Goal: Task Accomplishment & Management: Complete application form

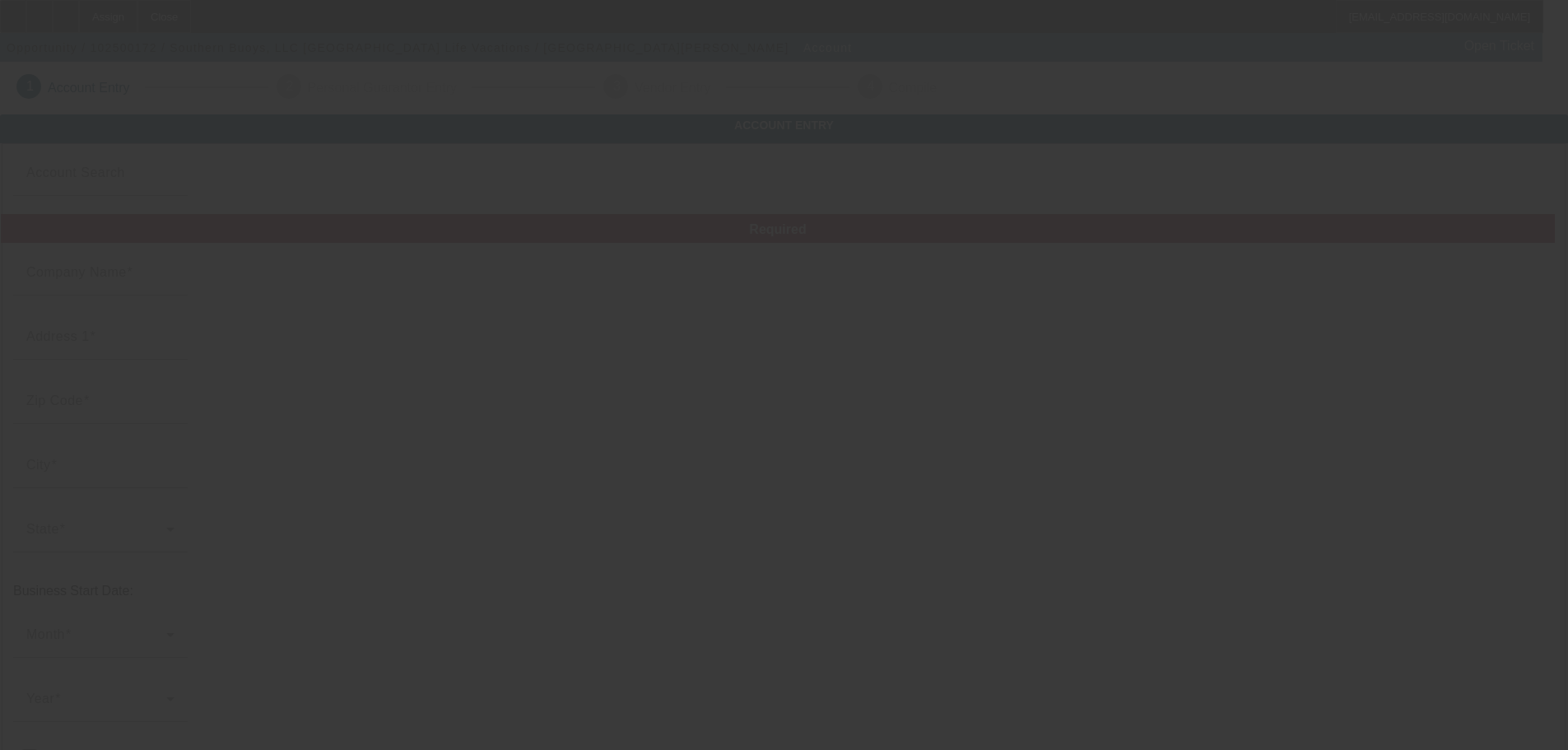
type input "Southern Buoys, LLC"
type input "[STREET_ADDRESS]"
type input "29582"
type input "[GEOGRAPHIC_DATA]"
type input "[PHONE_NUMBER]"
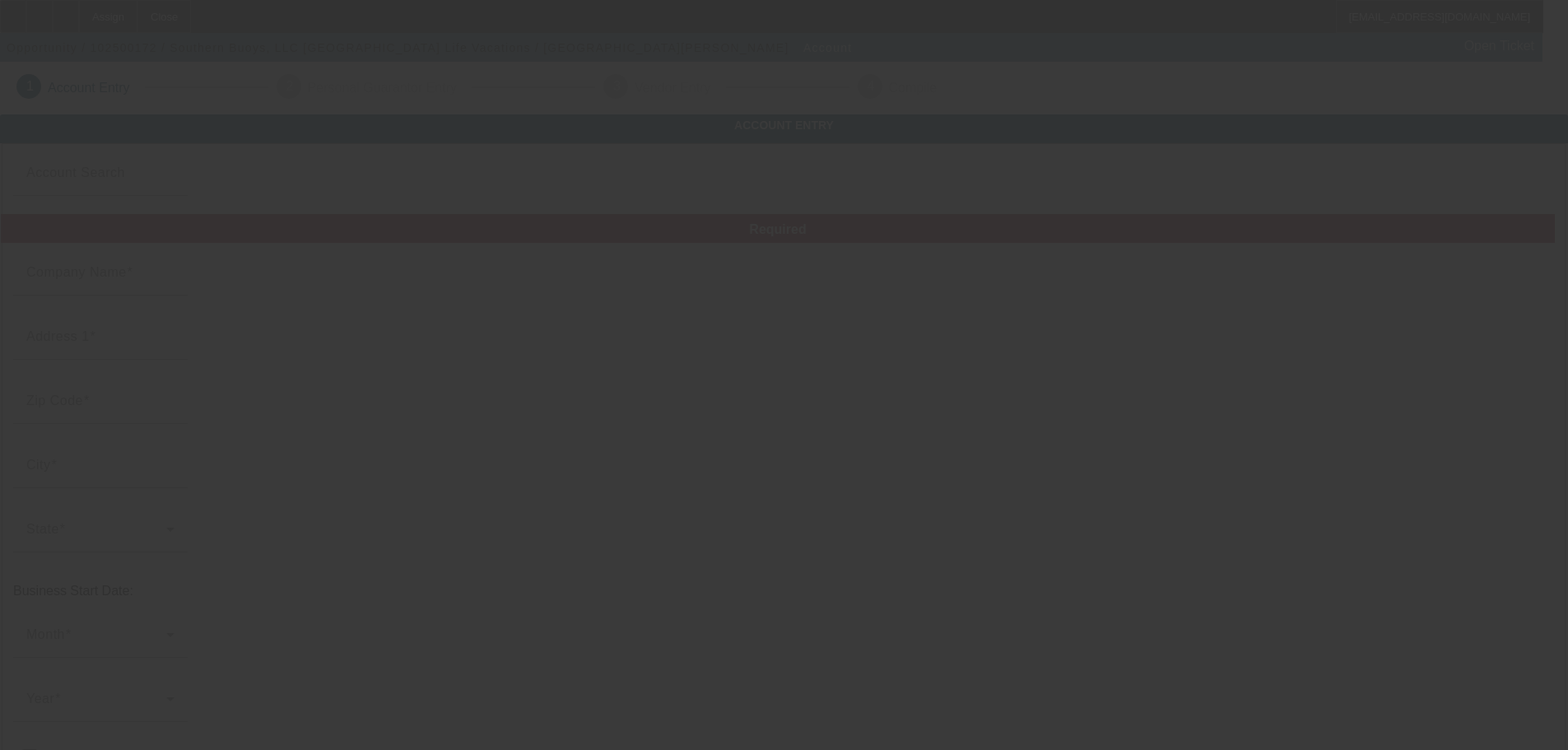
type input "Beach Life Vacations"
type input "Unit B"
type input "southernbuoys@gmail.com"
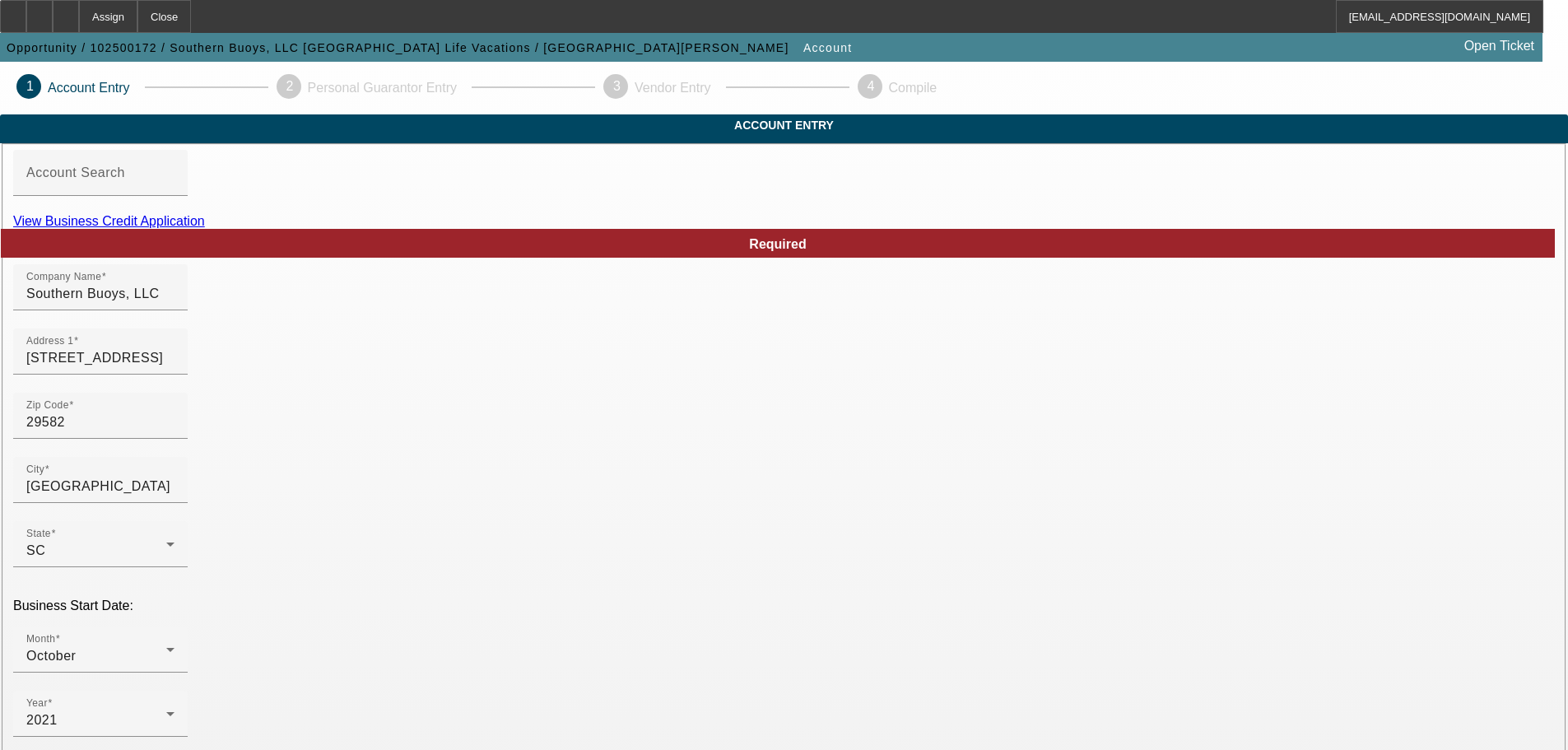
click at [205, 228] on link "View Business Credit Application" at bounding box center [108, 221] width 192 height 14
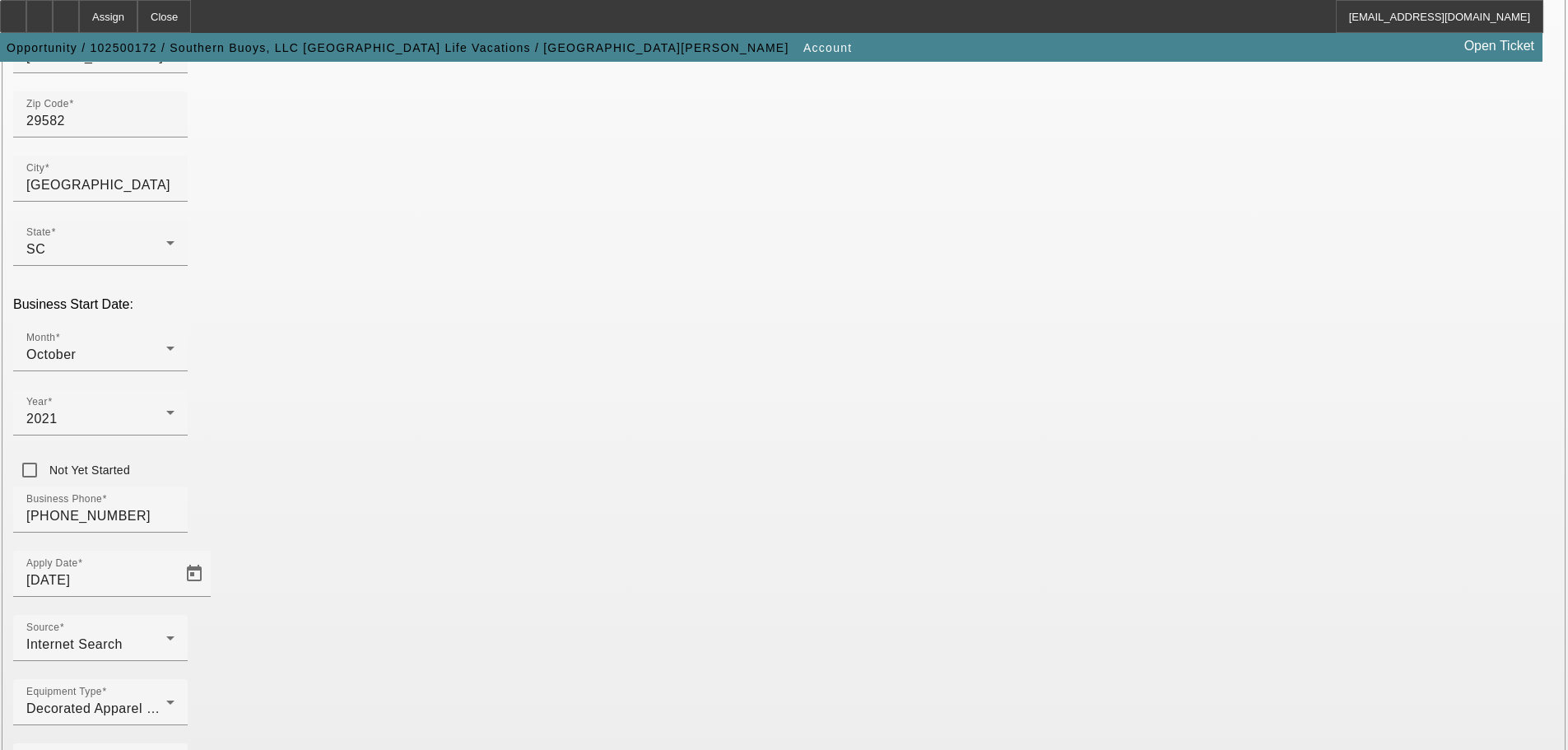
scroll to position [304, 0]
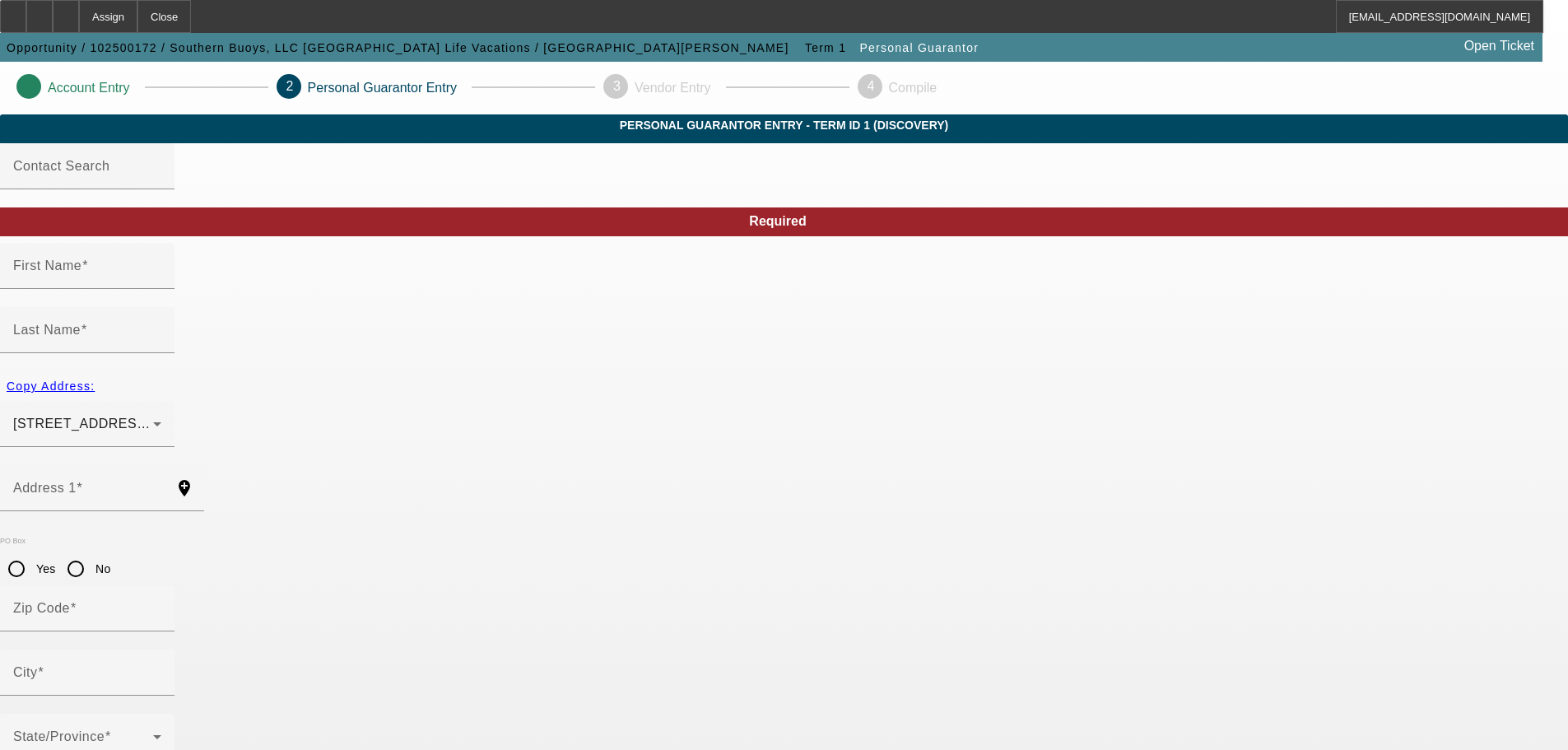
type input "Isaac"
type input "Tyndall"
type input "1009 Pearlie Street"
radio input "true"
type input "29582"
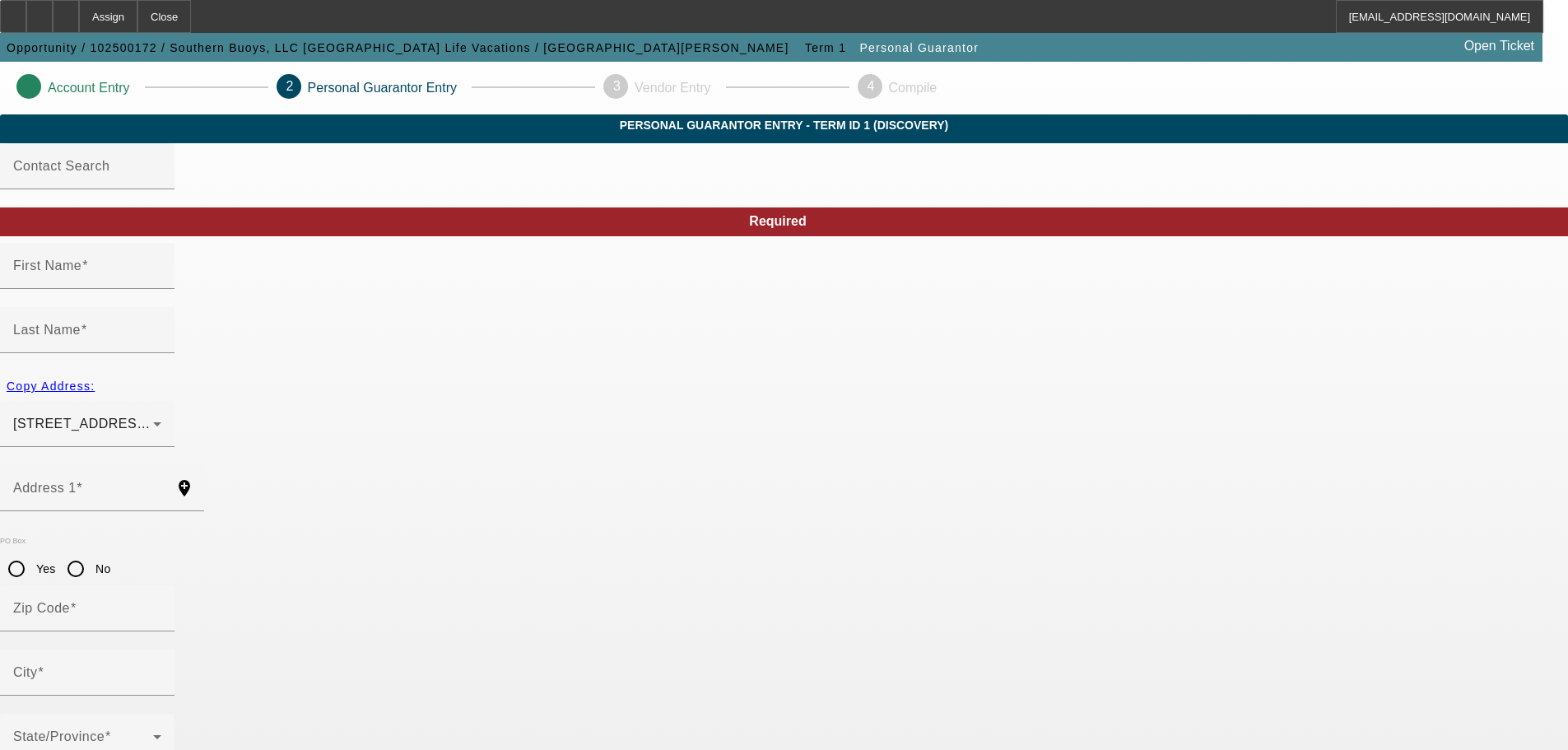
type input "North Myrtle Beach"
type input "[PHONE_NUMBER]"
type input "50"
type input "229-33-2225"
type input "southernbuoys@gmao.com"
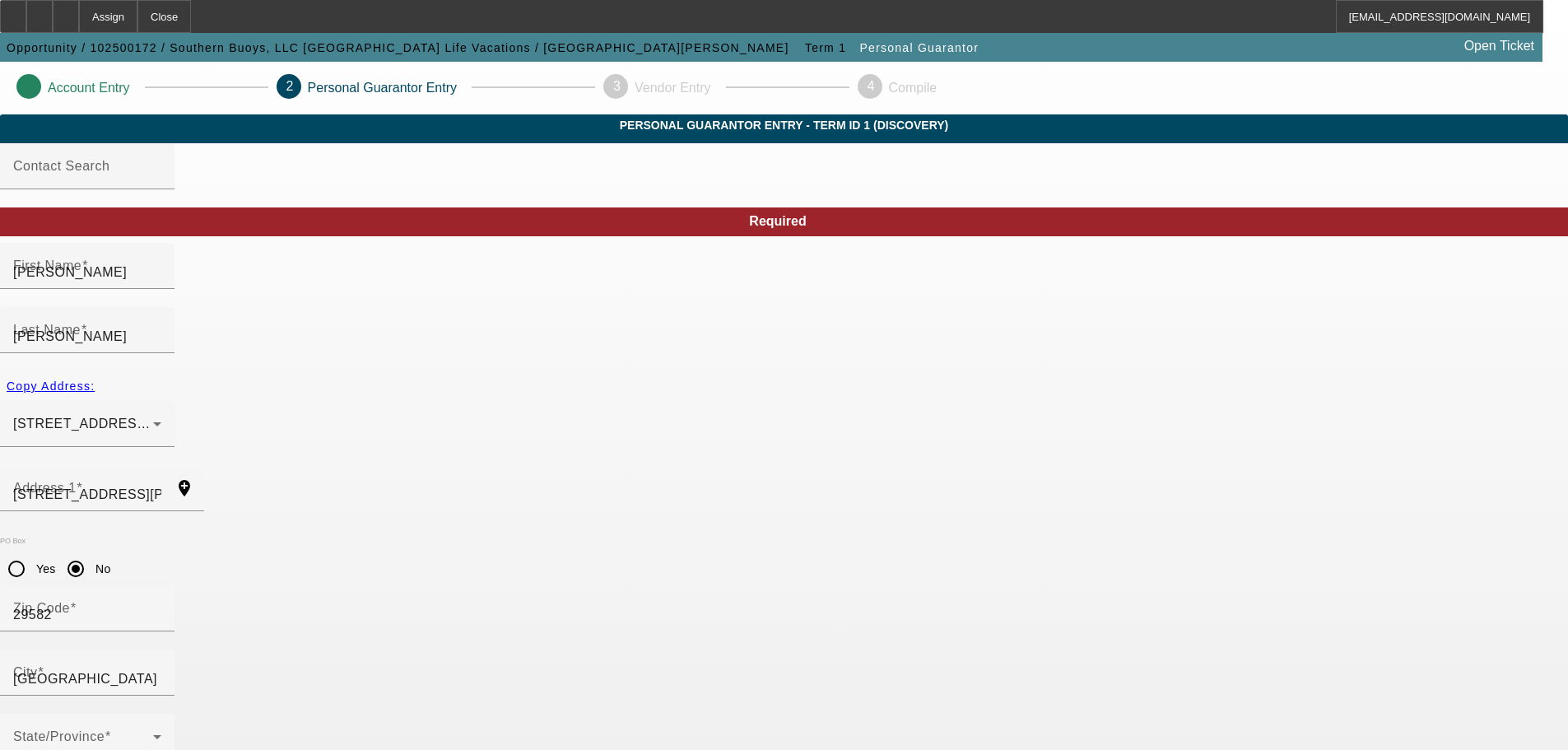
type input "[PHONE_NUMBER]"
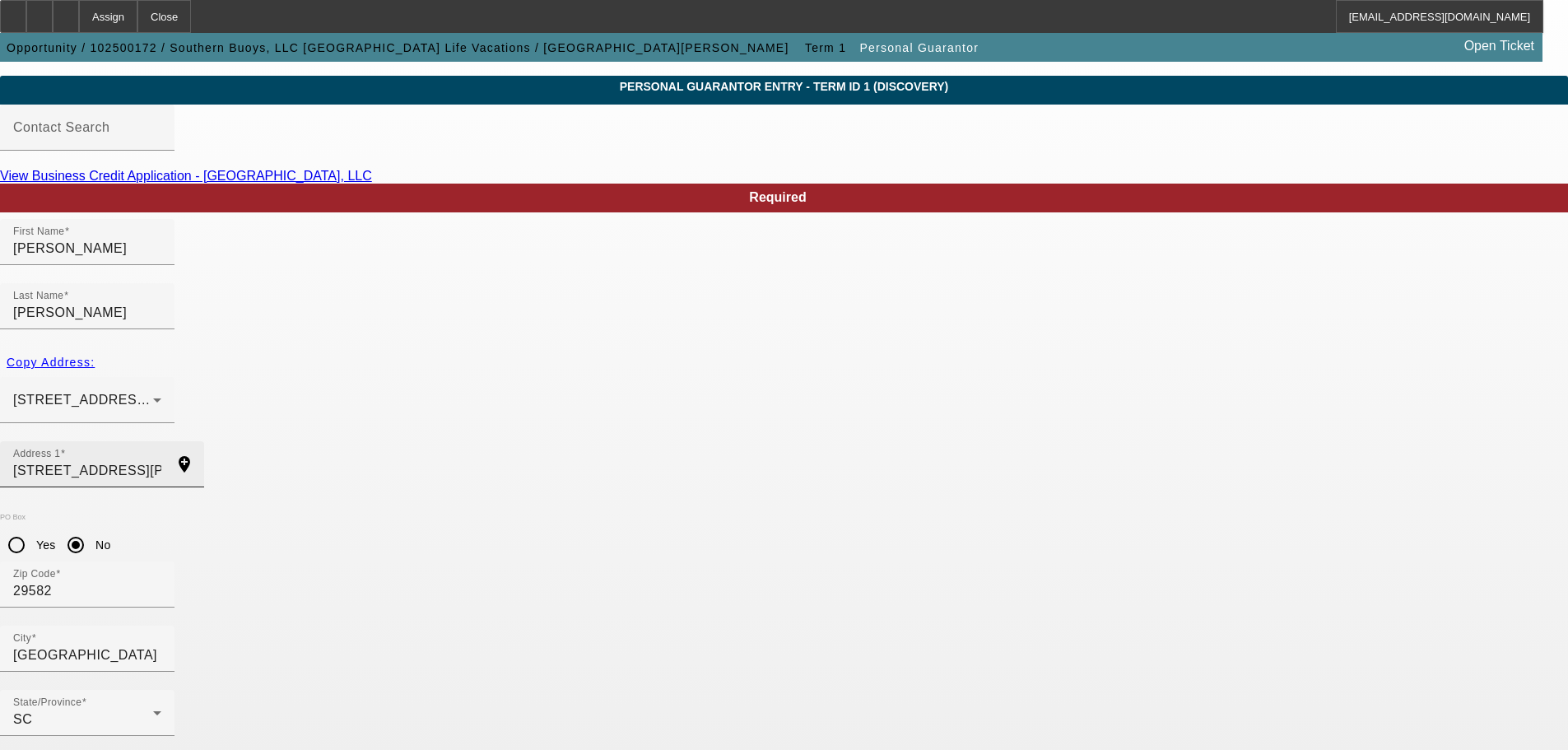
scroll to position [55, 0]
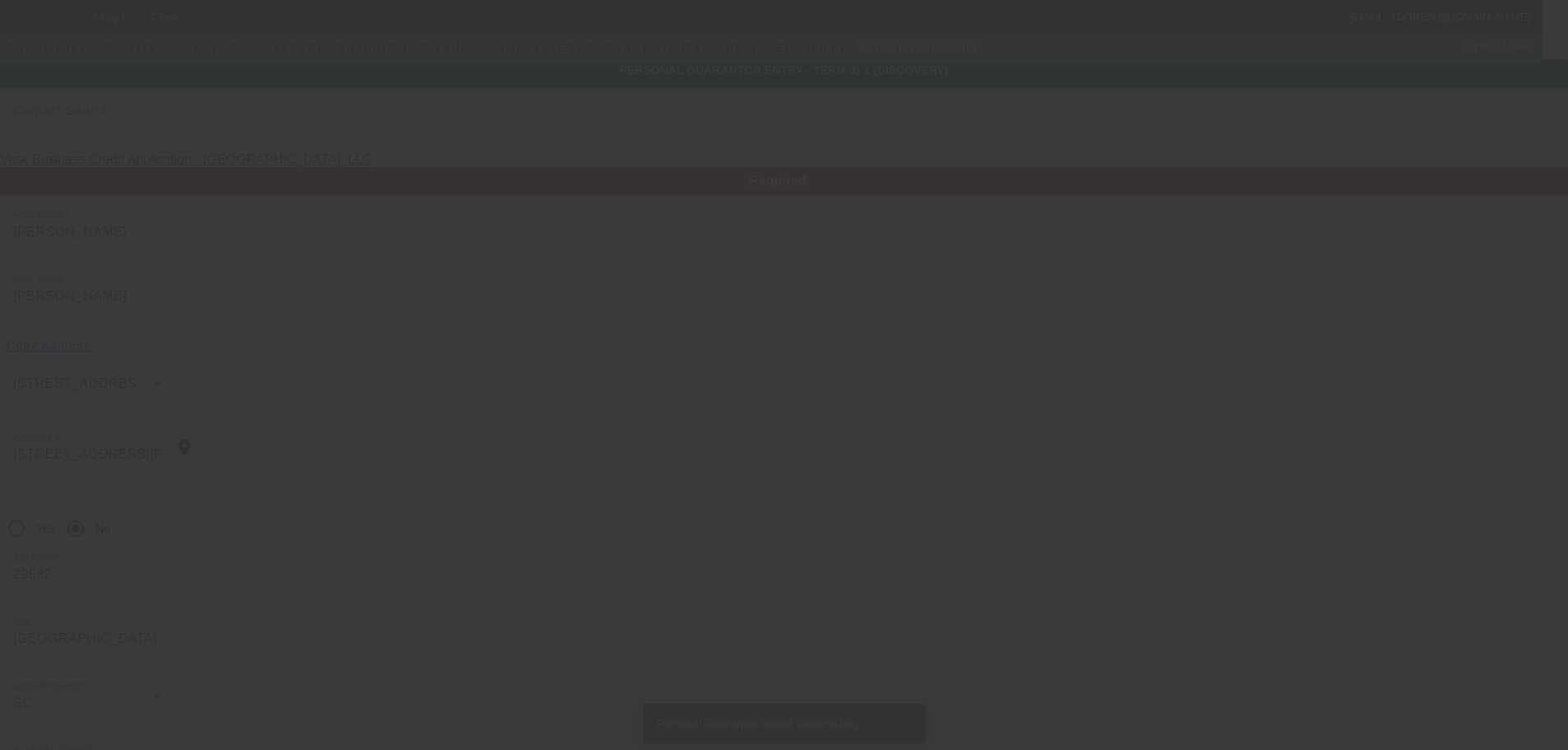
type input "Caroline"
type input "Tyndall"
type input "1009 Pearlie St."
type input "29582"
type input "North Myrtle Beach"
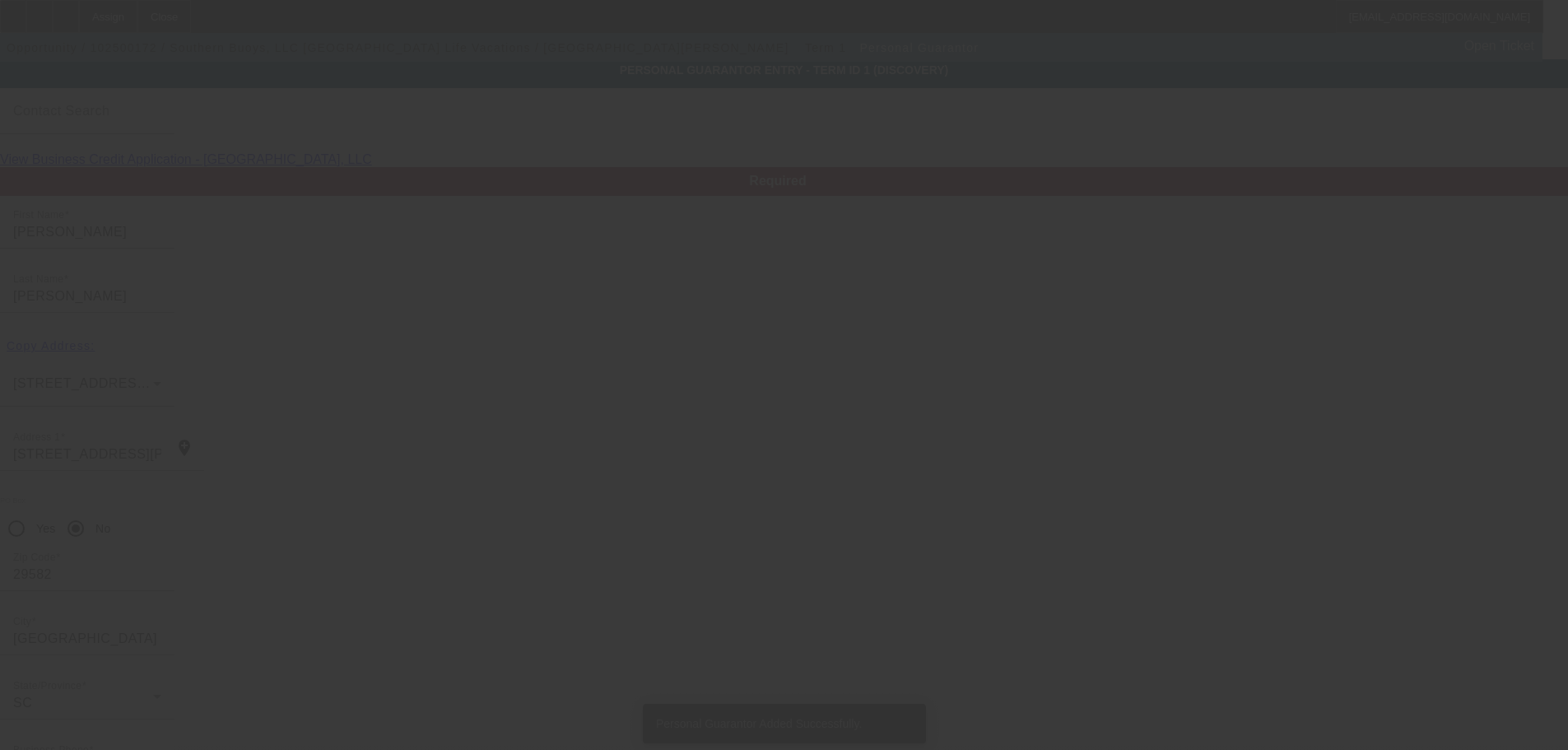
type input "[PHONE_NUMBER]"
type input "50"
type input "239-57-6631"
type input "southernbuoys@gmail.com"
type input "(843) 865-3115"
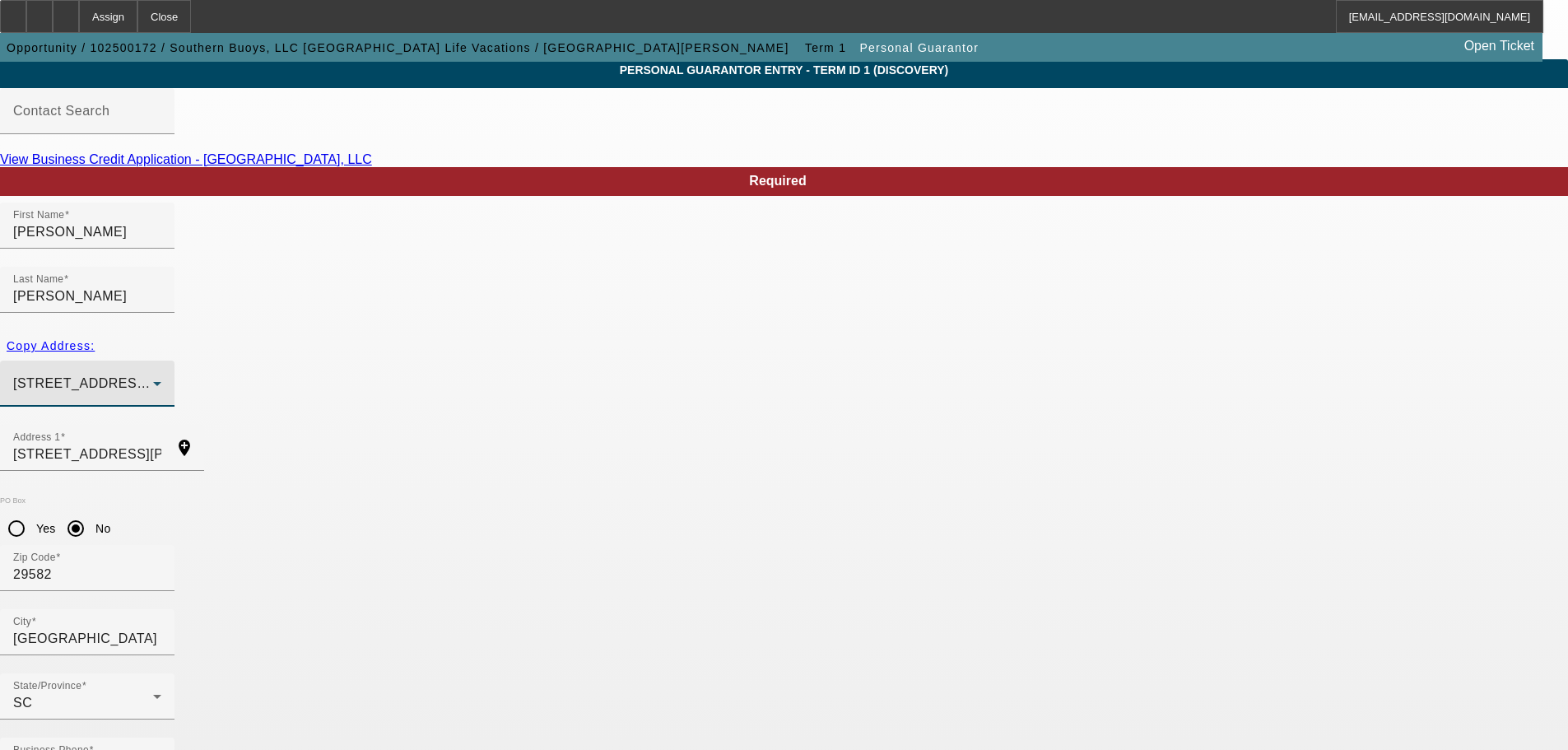
click at [264, 376] on span "[STREET_ADDRESS][PERSON_NAME]" at bounding box center [137, 383] width 250 height 14
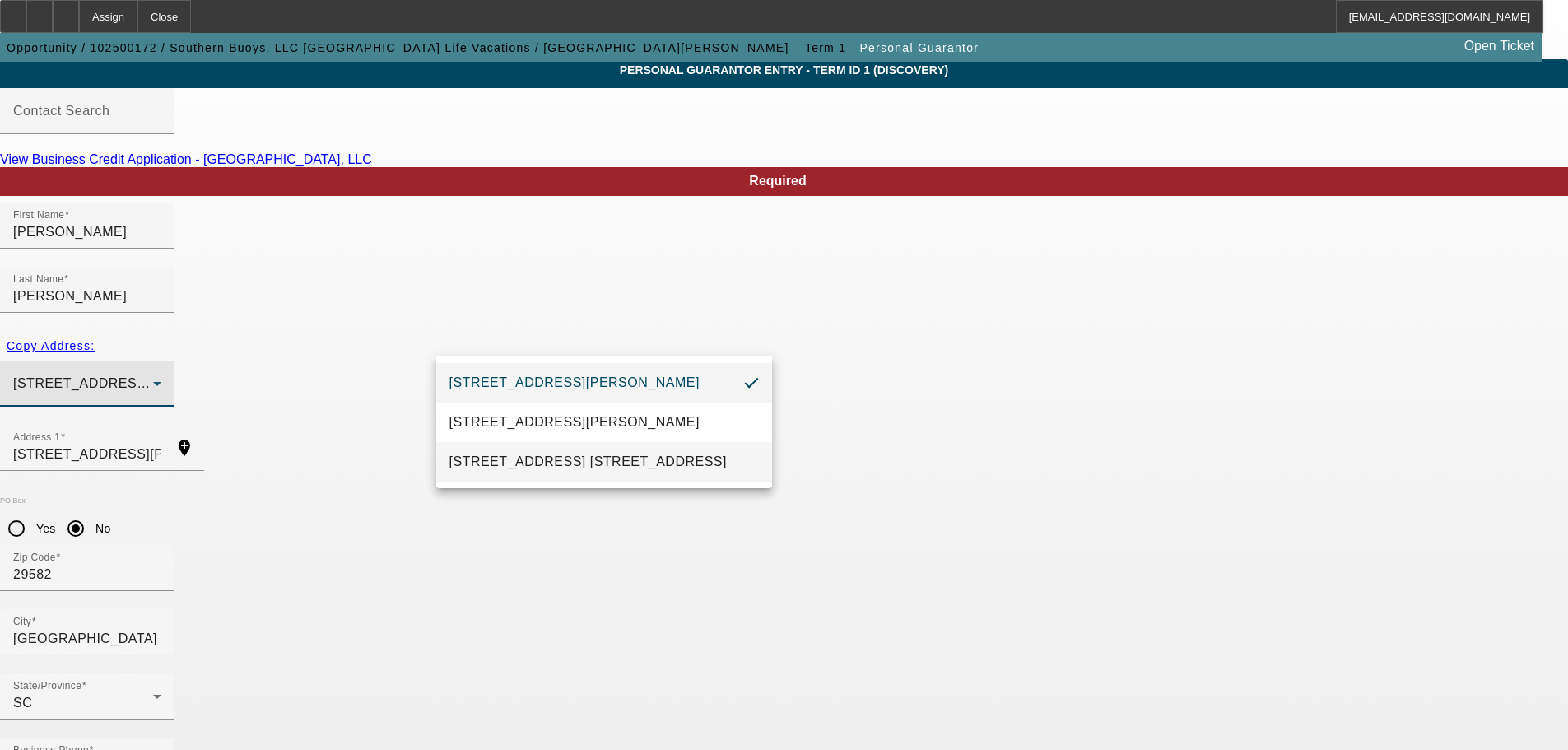
click at [516, 472] on span "807 Sea Mountain Hwy. Unit B North Myrtle Beach, SC 29582" at bounding box center [588, 462] width 277 height 20
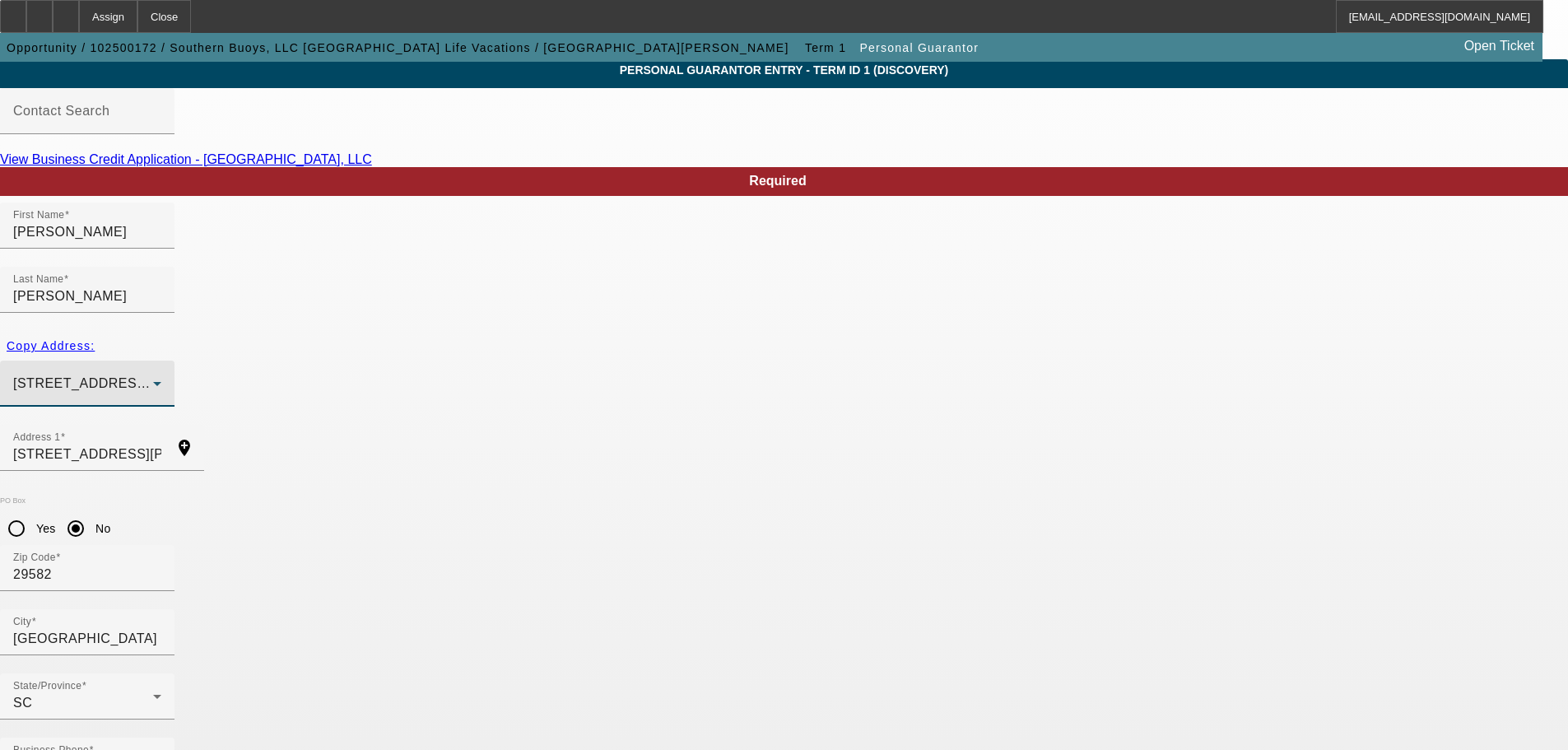
click at [332, 333] on div "Copy Address:" at bounding box center [784, 346] width 1568 height 30
click at [338, 331] on div "Copy Address:" at bounding box center [784, 346] width 1568 height 30
click at [339, 331] on div "Copy Address:" at bounding box center [784, 346] width 1568 height 30
click at [340, 331] on div "Copy Address:" at bounding box center [784, 346] width 1568 height 30
click at [345, 331] on div "Copy Address:" at bounding box center [784, 346] width 1568 height 30
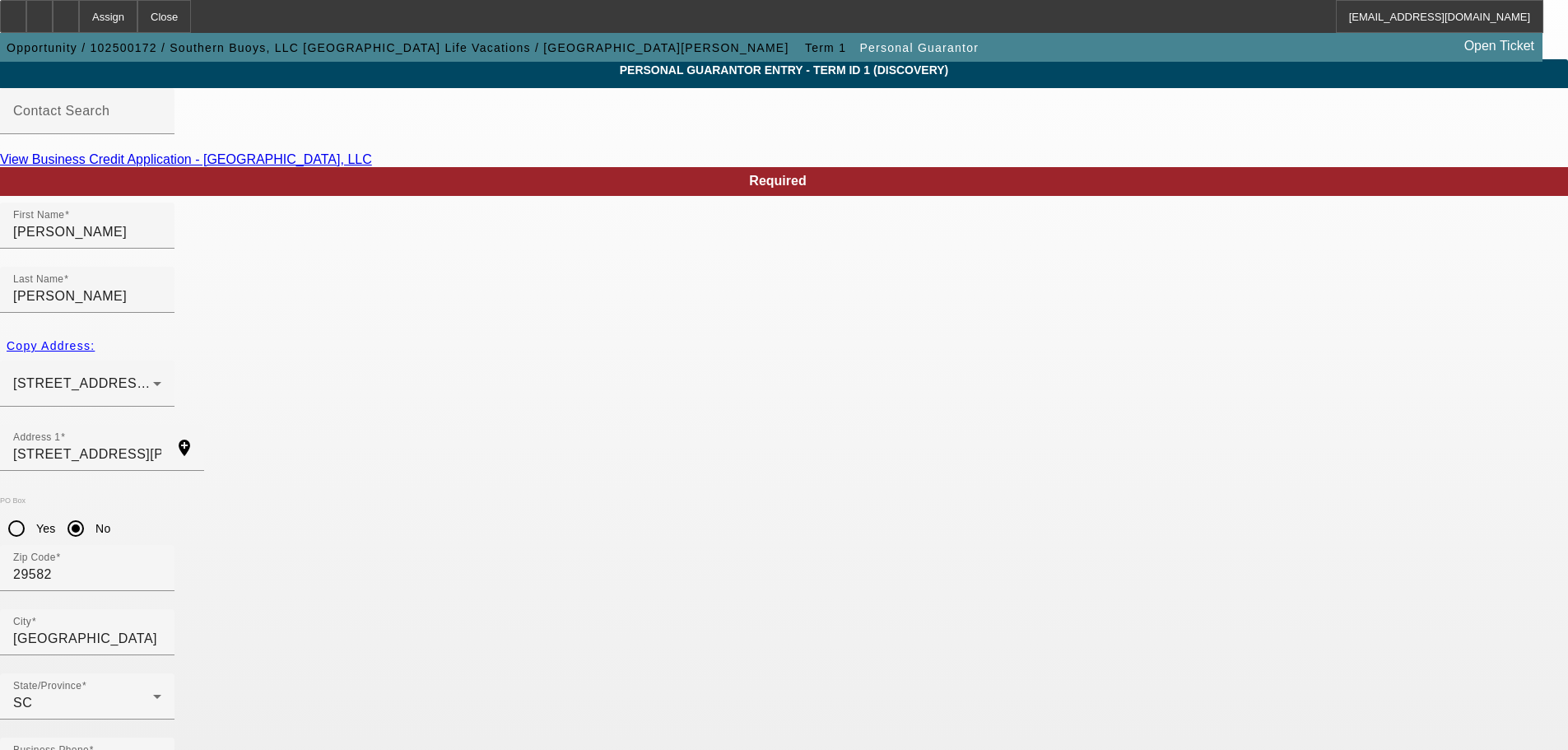
click at [345, 331] on div "Copy Address:" at bounding box center [784, 346] width 1568 height 30
click at [347, 331] on div "Copy Address:" at bounding box center [784, 346] width 1568 height 30
click at [359, 331] on div "Copy Address:" at bounding box center [784, 346] width 1568 height 30
click at [360, 331] on div "Copy Address:" at bounding box center [784, 346] width 1568 height 30
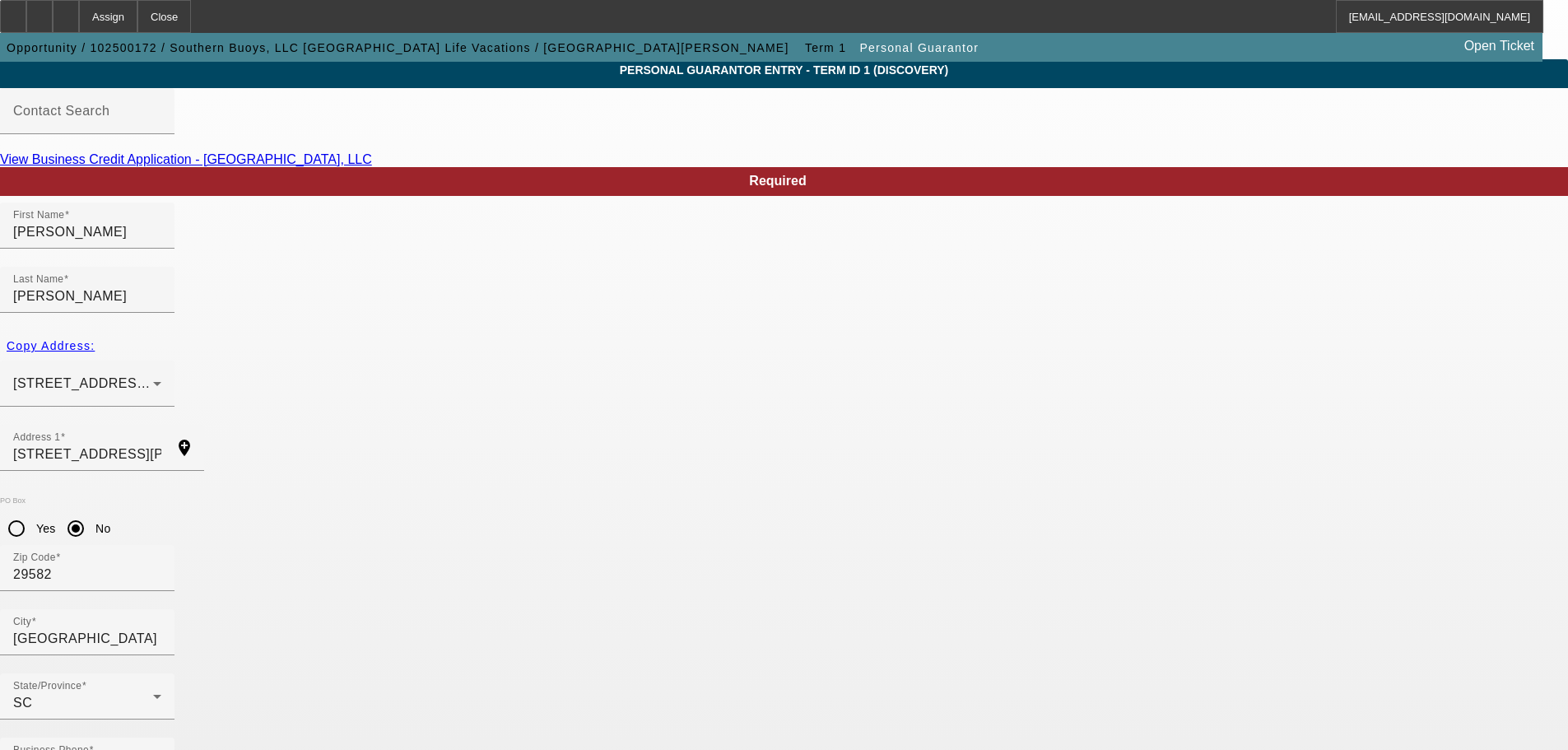
click at [360, 331] on div "Copy Address:" at bounding box center [784, 346] width 1568 height 30
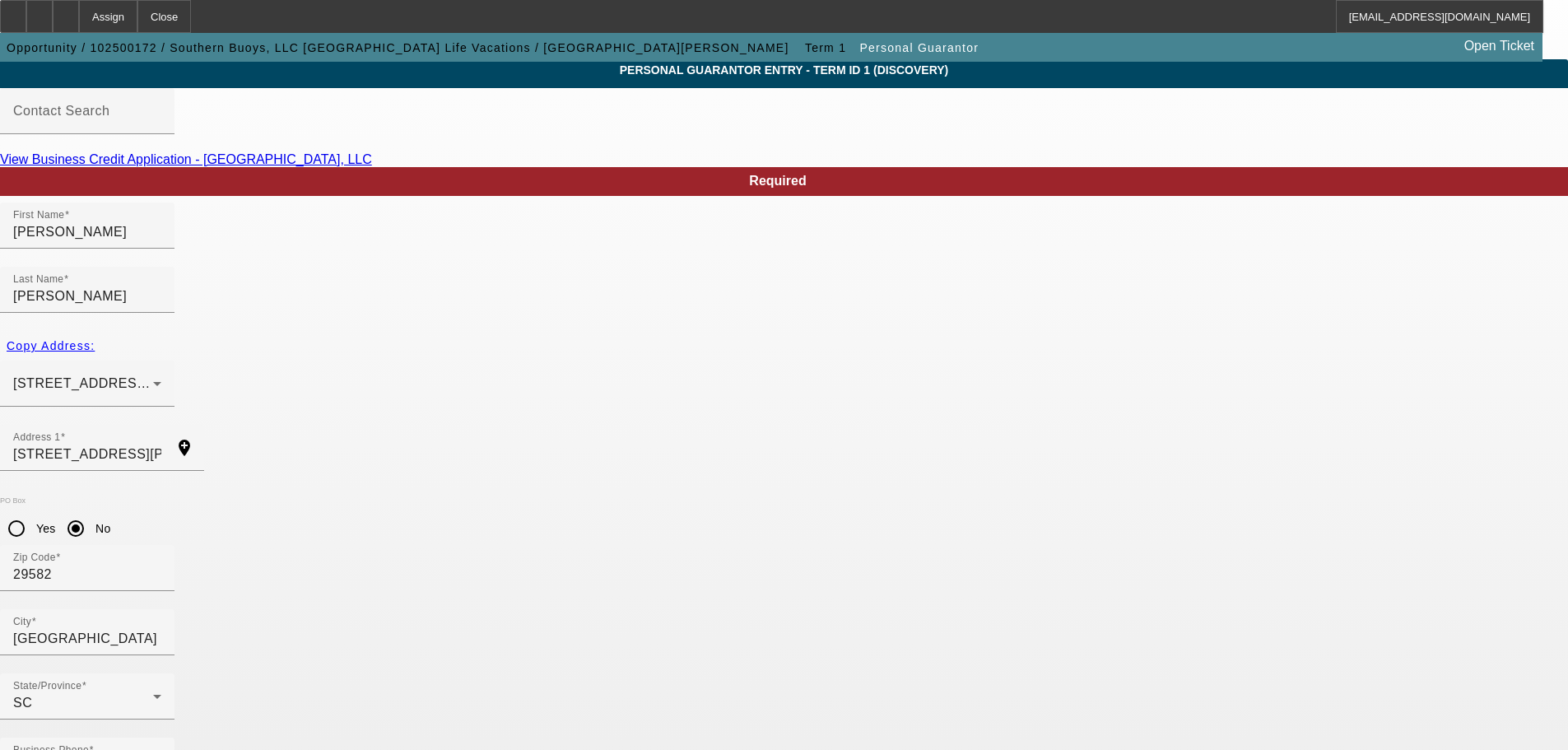
click at [360, 331] on div "Copy Address:" at bounding box center [784, 346] width 1568 height 30
click at [79, 26] on div at bounding box center [66, 16] width 26 height 33
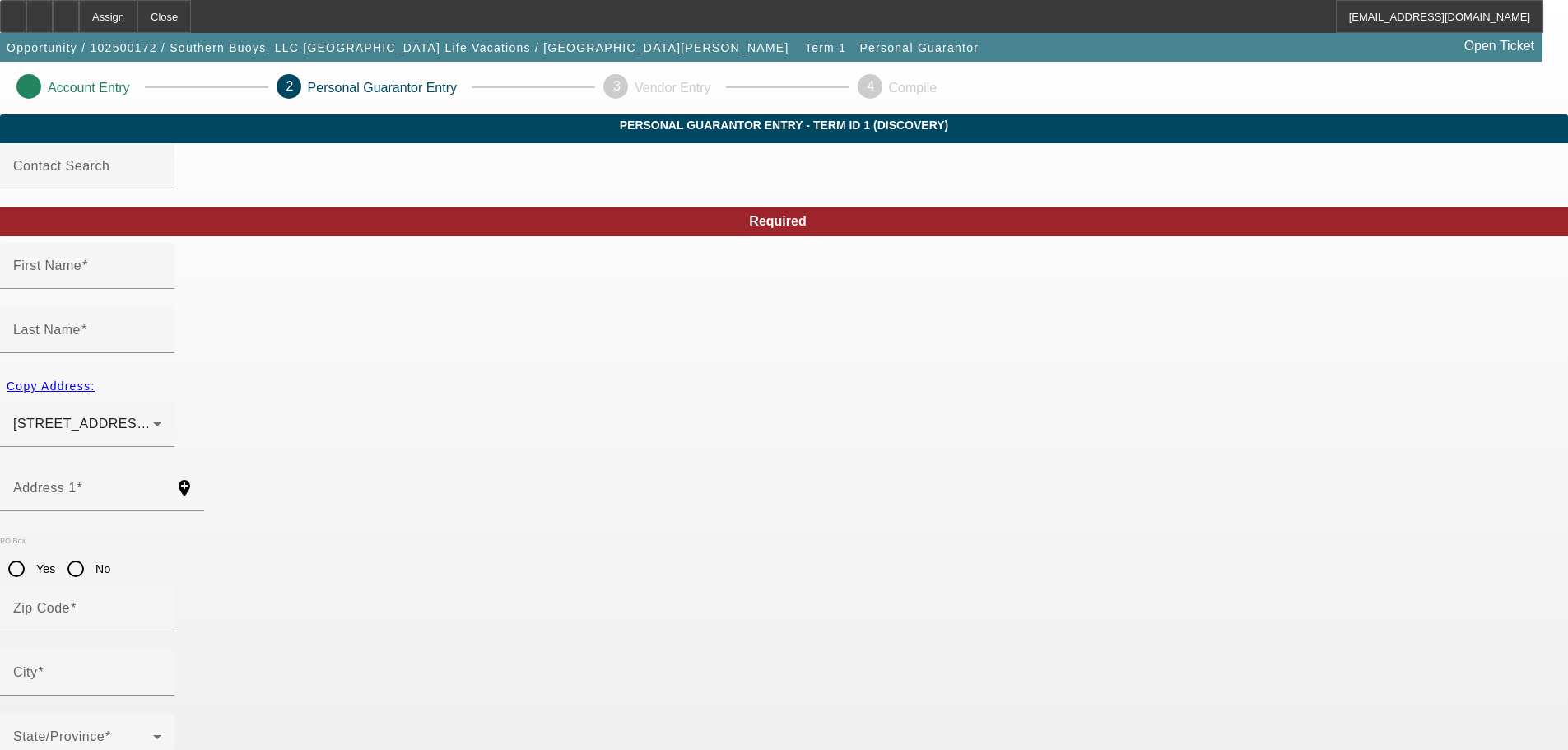
type input "[PERSON_NAME]"
type input "[STREET_ADDRESS][PERSON_NAME]"
radio input "true"
type input "29582"
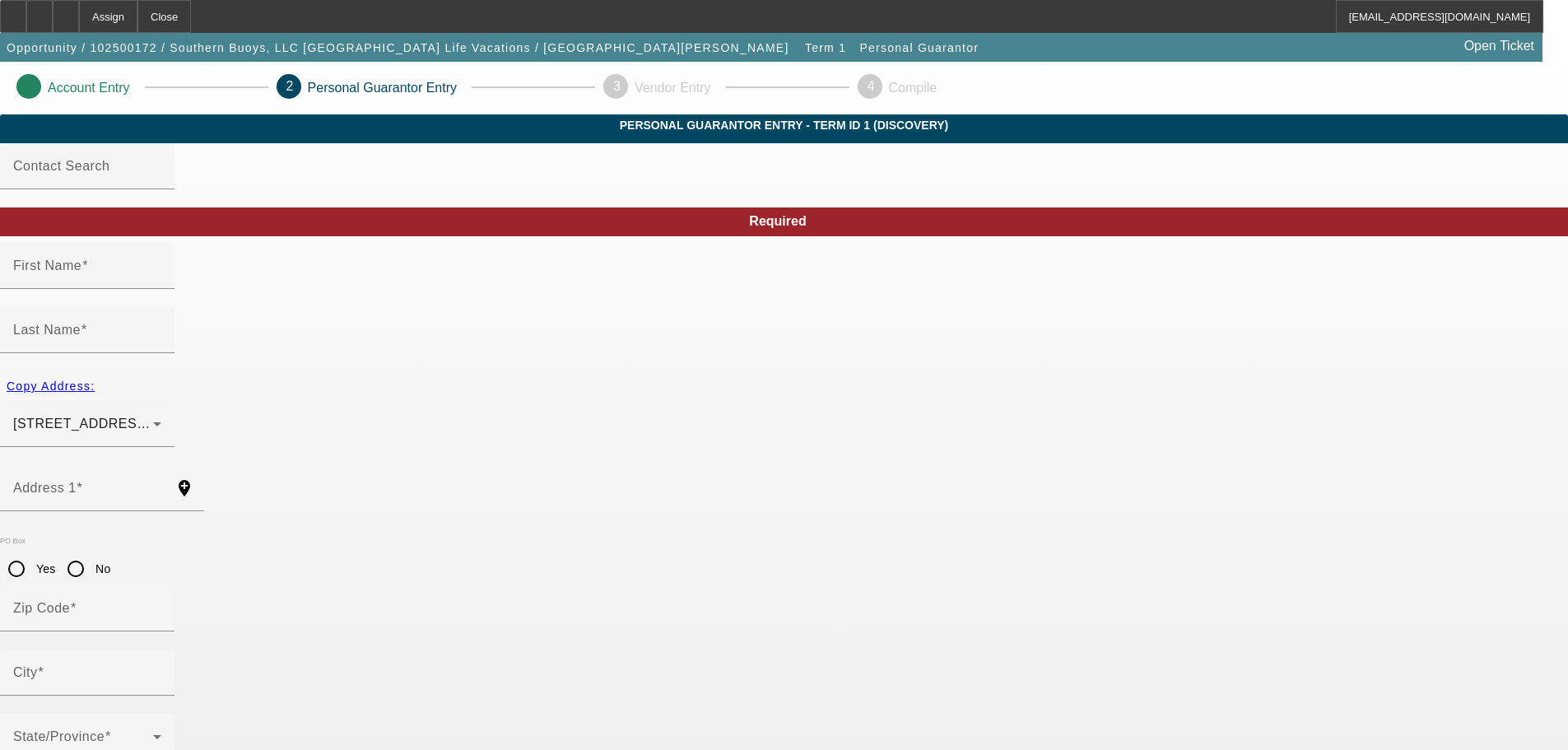
type input "North Myrtle Beach"
type input "(843) 304-1706"
type input "50"
type input "229-33-2225"
type input "southernbuoys@gmao.com"
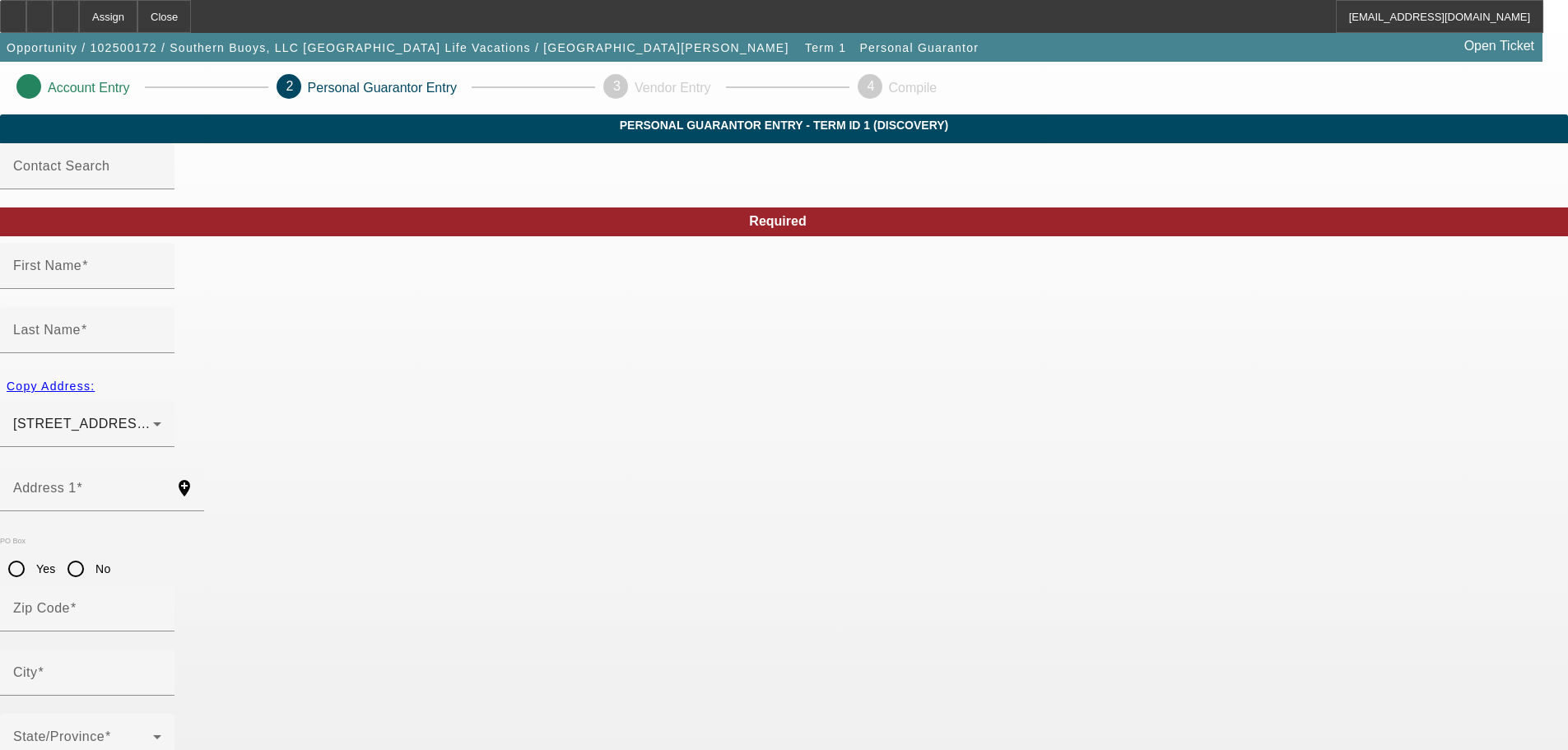
type input "(843) 865-3115"
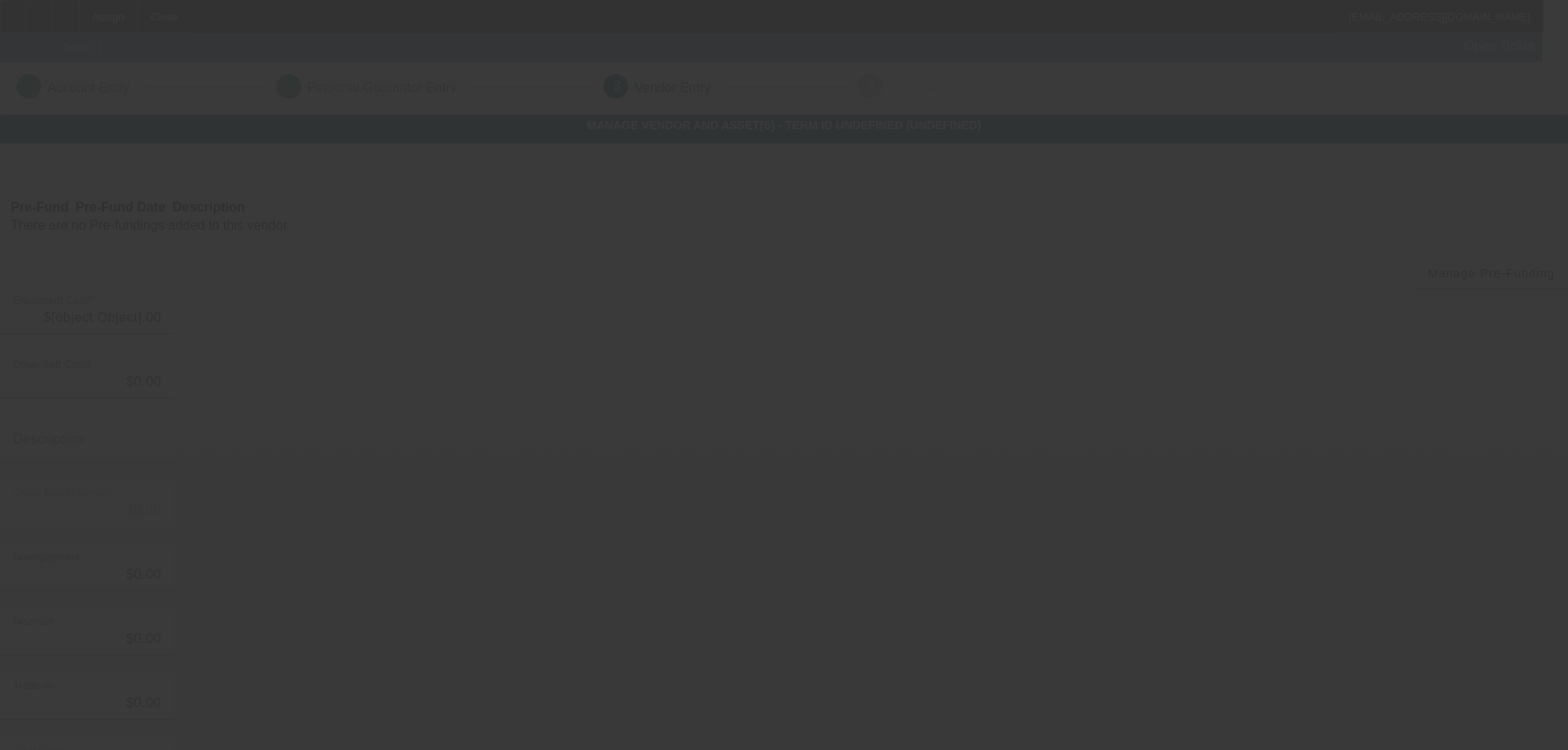
type input "$25,000.00"
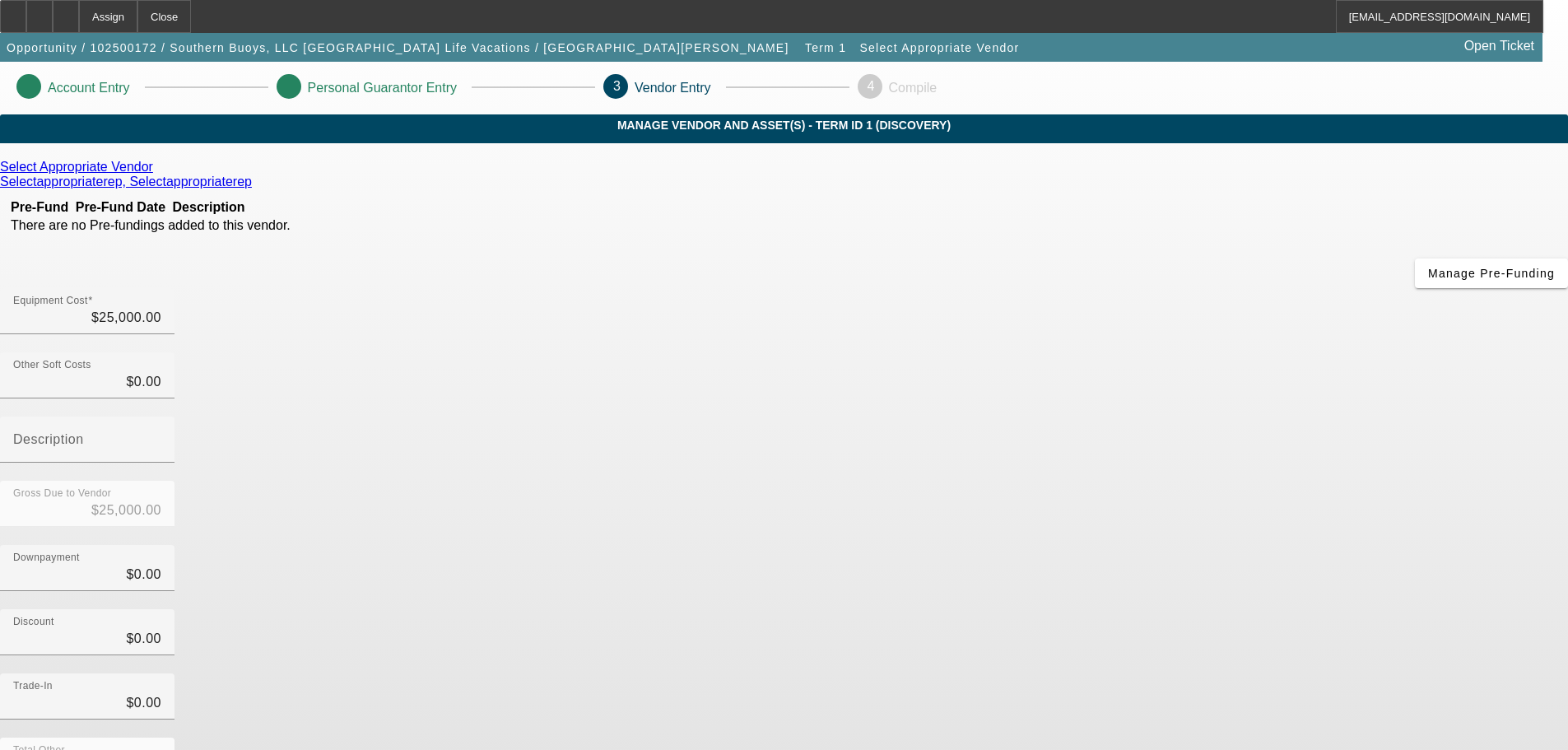
click at [449, 189] on div "Select Appropriate Vendor Selectappropriaterep, Selectappropriaterep" at bounding box center [784, 174] width 1568 height 30
click at [446, 167] on div "Select Appropriate Vendor Selectappropriaterep, Selectappropriaterep Pre-Fund P…" at bounding box center [784, 562] width 1568 height 838
click at [456, 174] on div "Select Appropriate Vendor" at bounding box center [784, 166] width 1568 height 15
click at [153, 174] on link "Select Appropriate Vendor" at bounding box center [76, 166] width 153 height 15
click at [157, 174] on link at bounding box center [154, 166] width 4 height 15
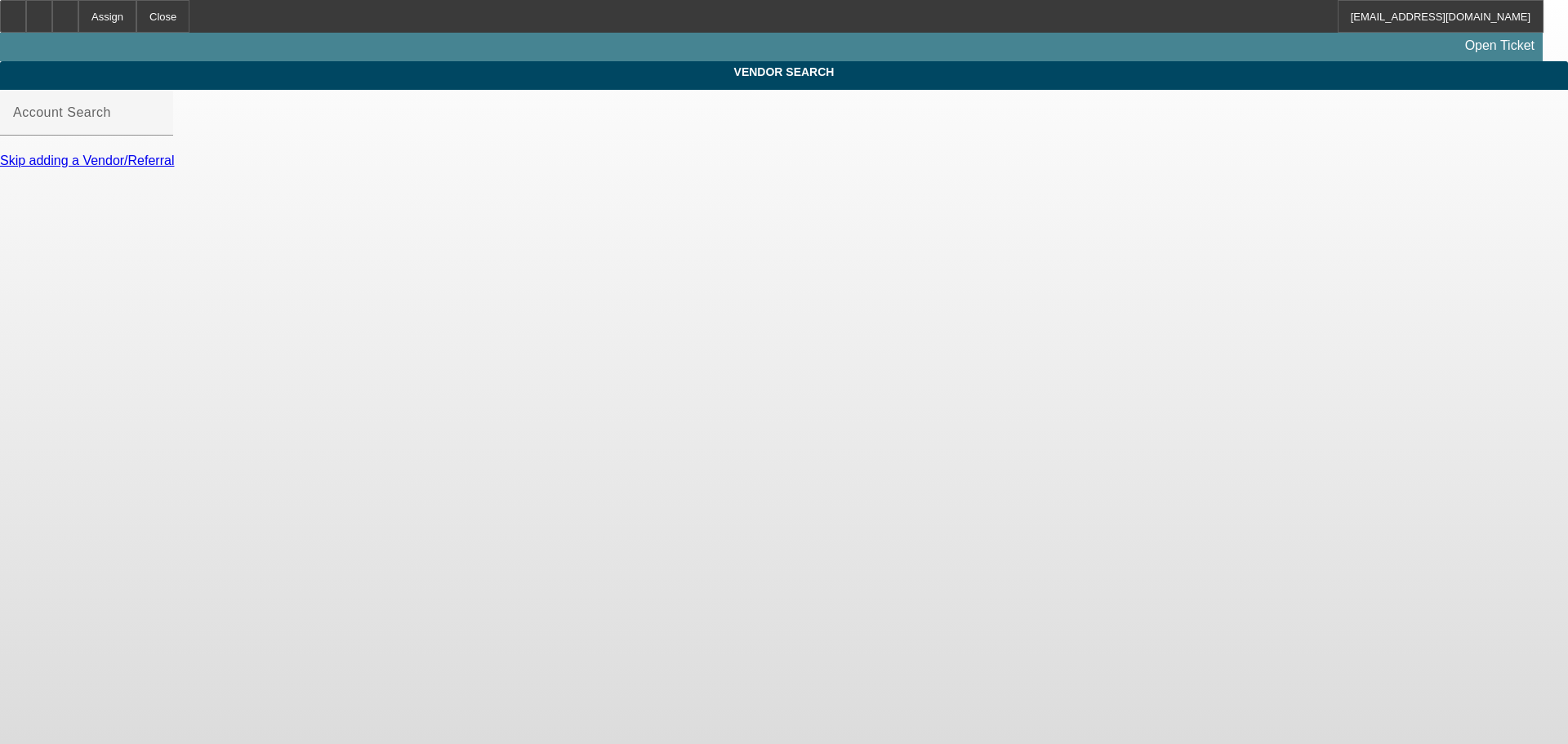
click at [447, 190] on div at bounding box center [784, 372] width 1568 height 744
click at [160, 118] on div "Account Search" at bounding box center [86, 113] width 147 height 46
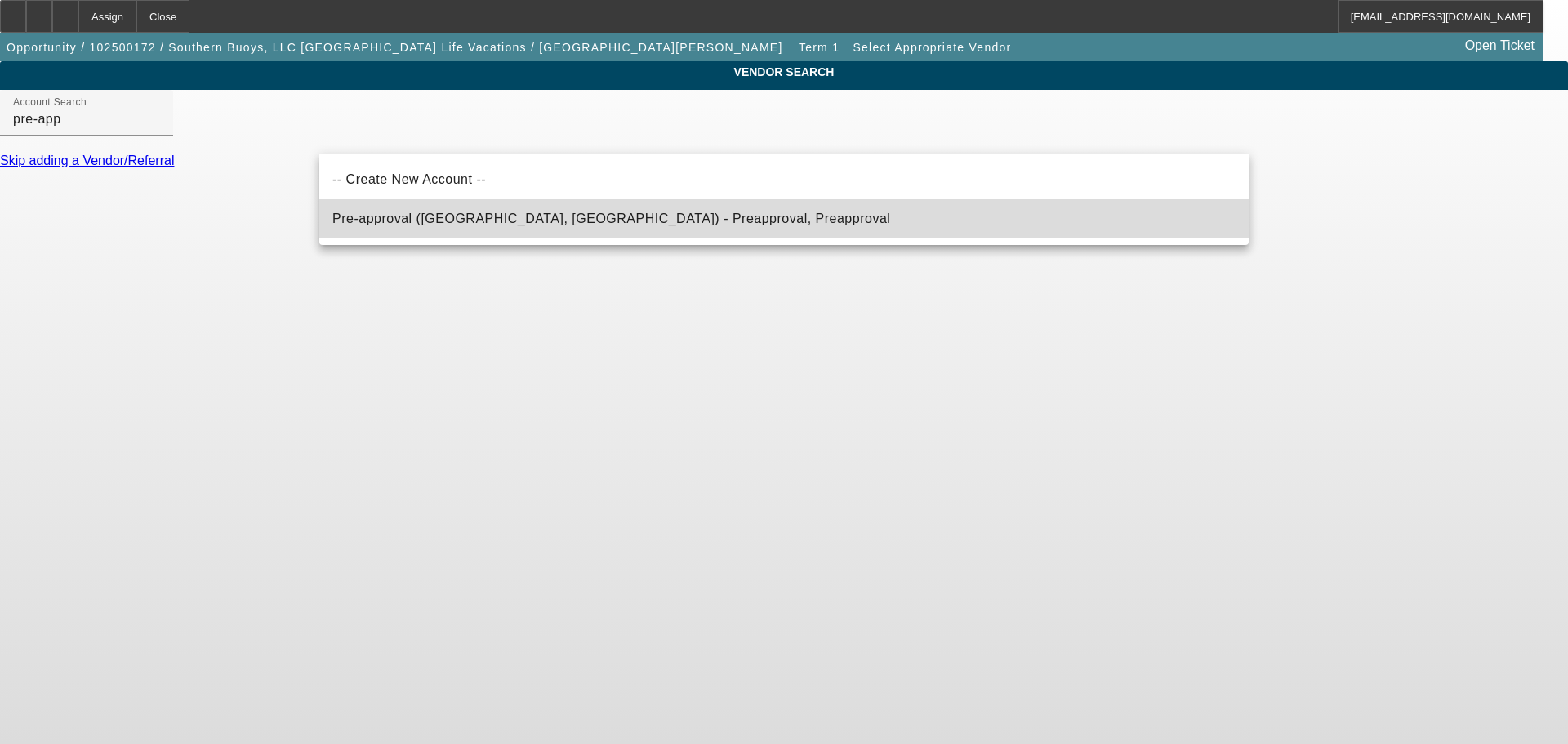
click at [450, 209] on span "Pre-approval (Northbrook, IL) - Preapproval, Preapproval" at bounding box center [611, 218] width 558 height 19
type input "Pre-approval (Northbrook, IL) - Preapproval, Preapproval"
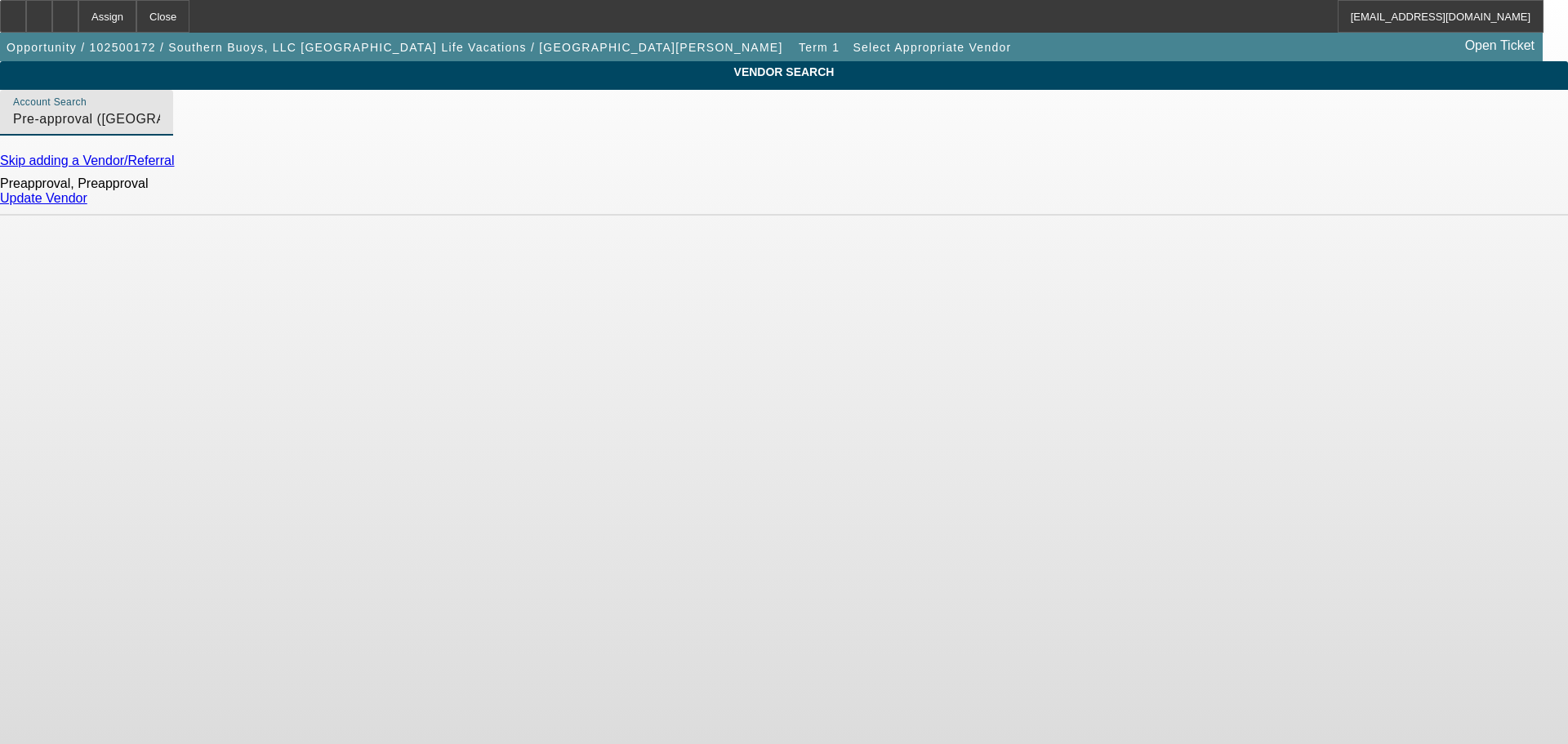
click at [1209, 203] on div "Update Vendor" at bounding box center [784, 198] width 1568 height 14
click at [87, 204] on link "Update Vendor" at bounding box center [43, 198] width 87 height 14
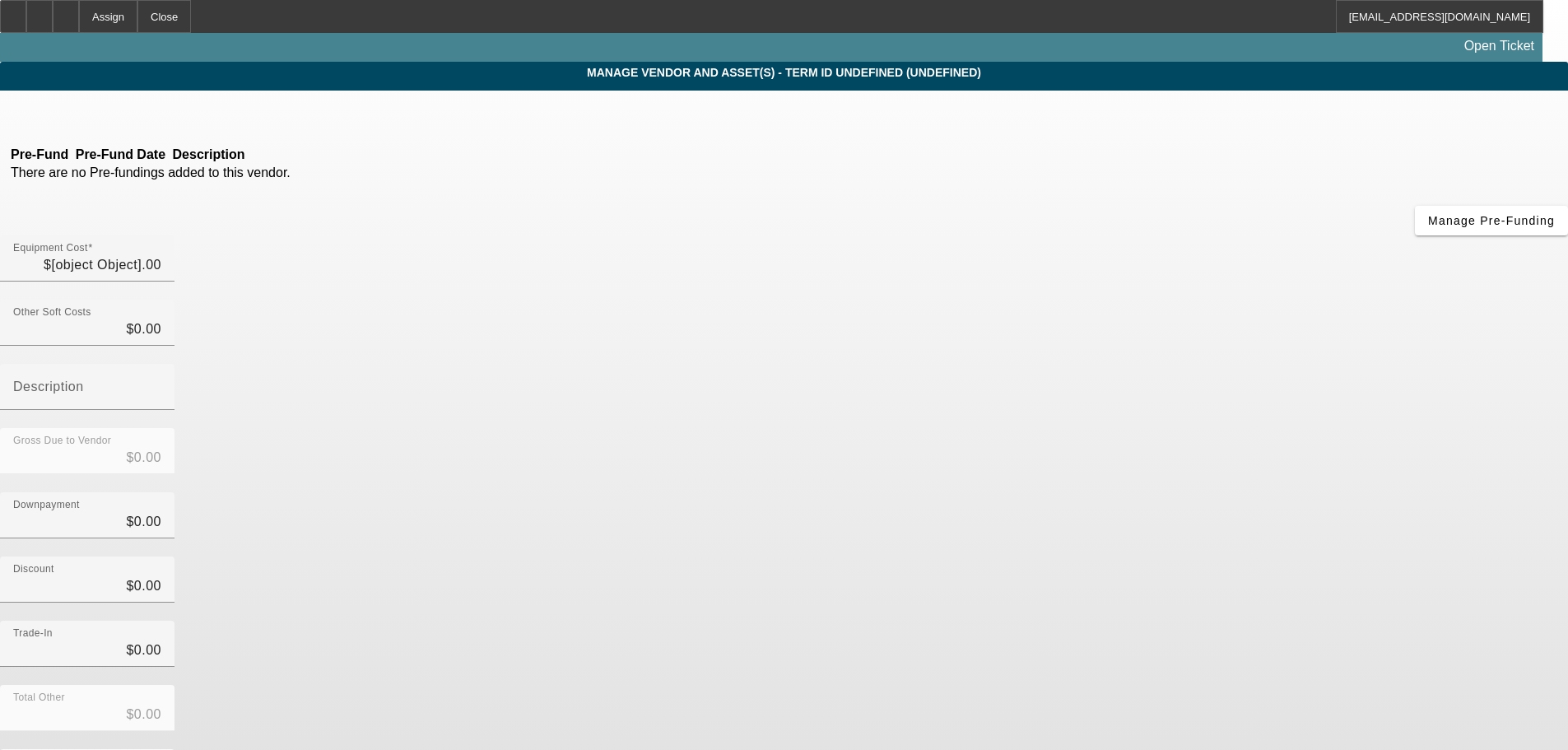
type input "$25,000.00"
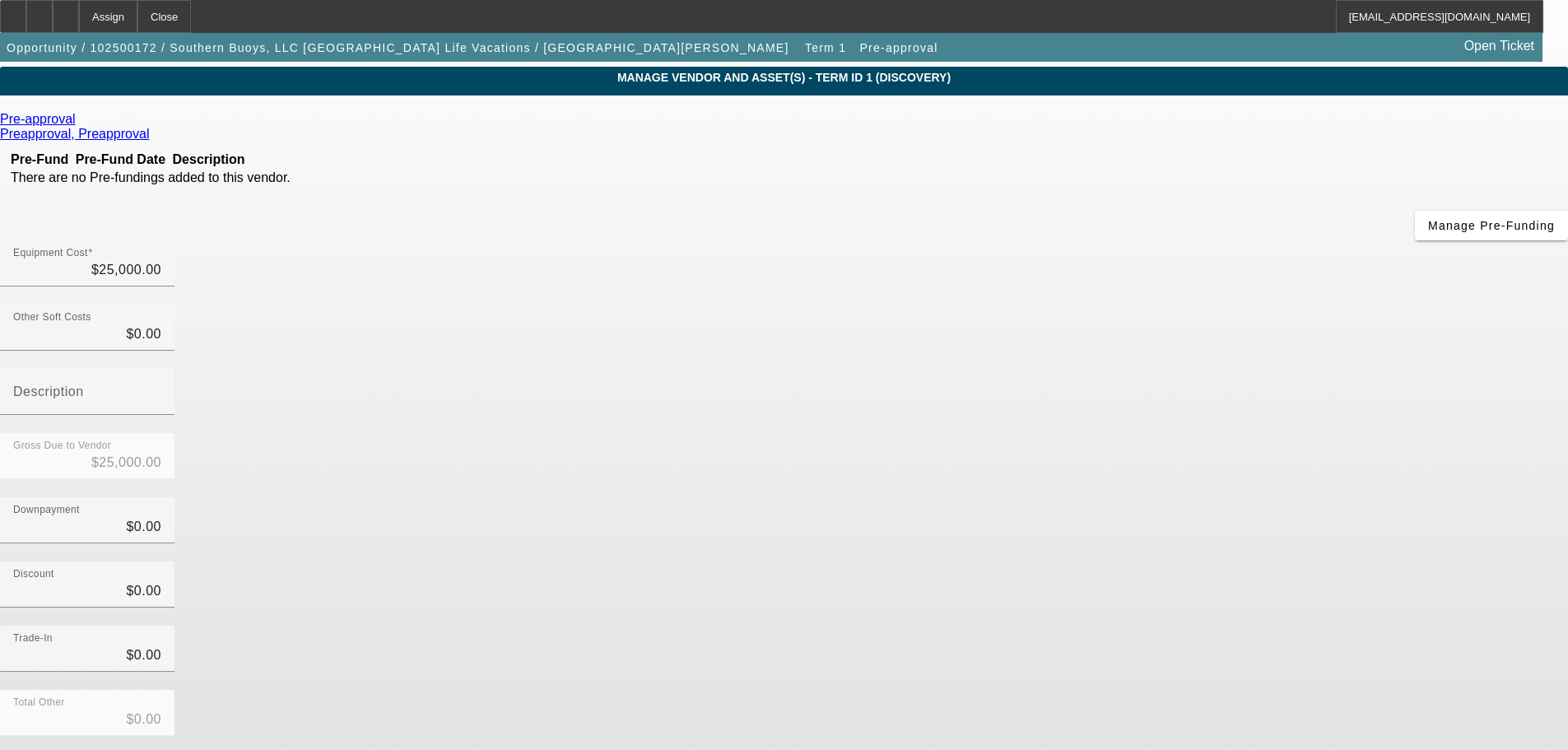
scroll to position [90, 0]
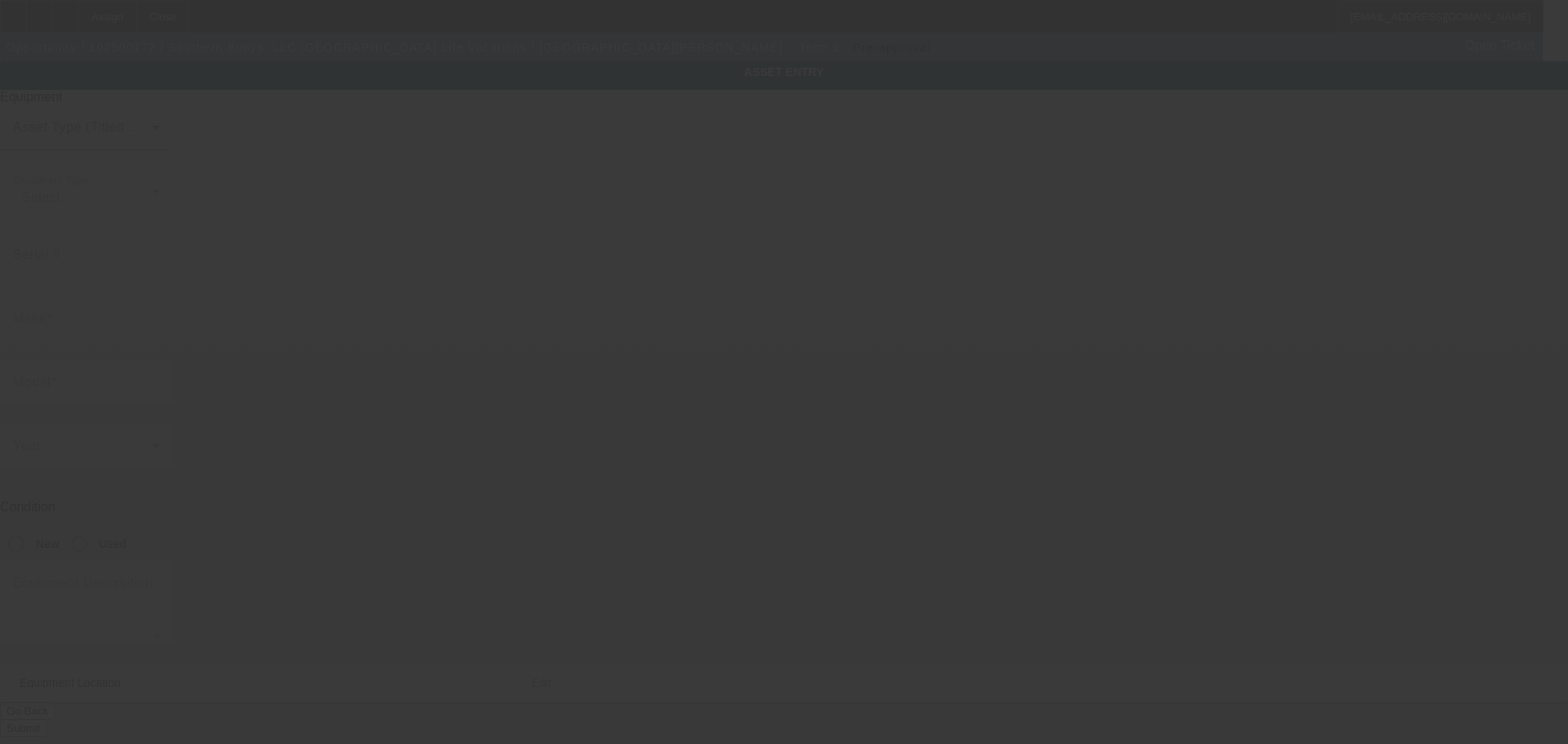
type input "807 Sea Mountain Hwy."
type input "Unit B"
type input "North Myrtle Beach"
type input "29582"
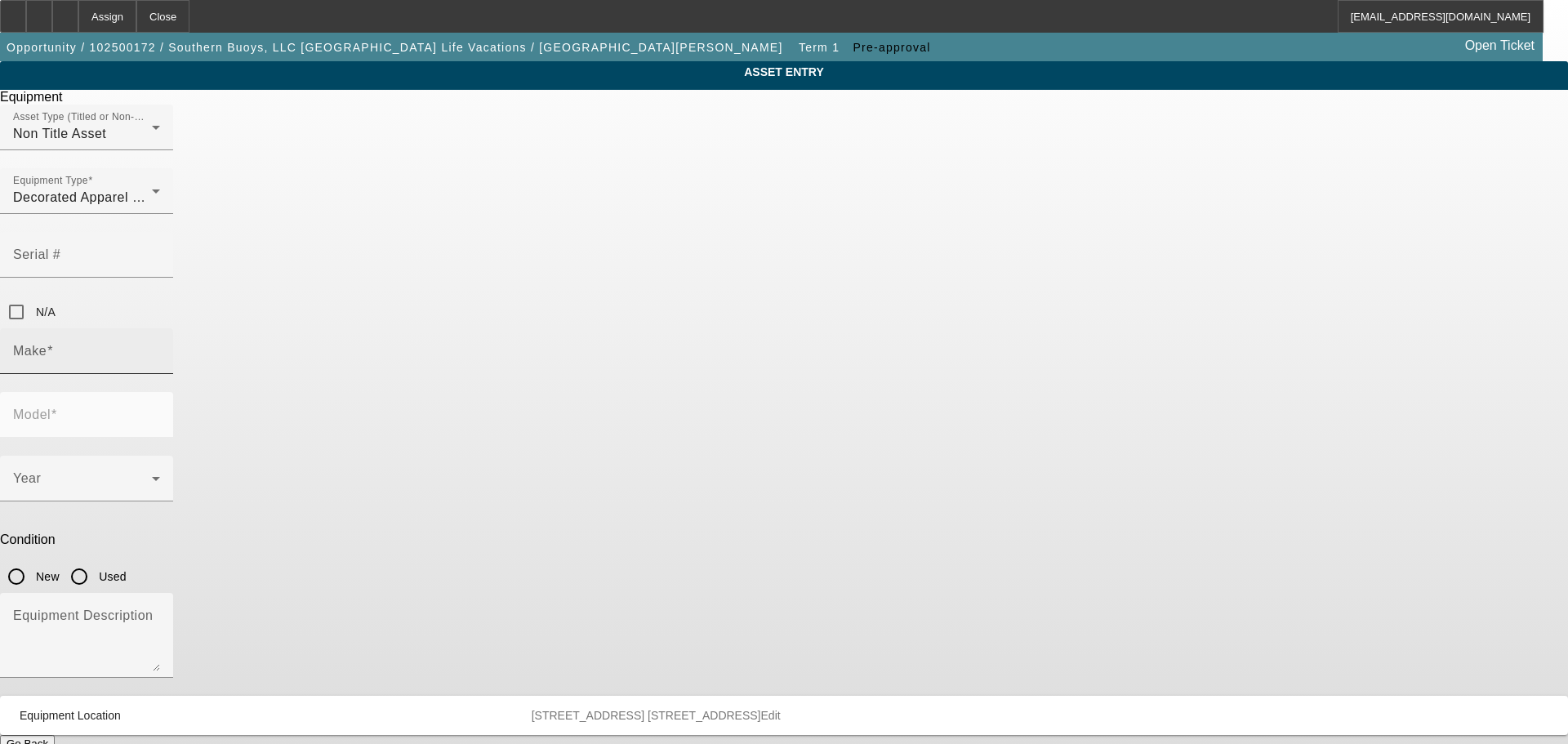
click at [160, 328] on div "Make" at bounding box center [86, 351] width 147 height 46
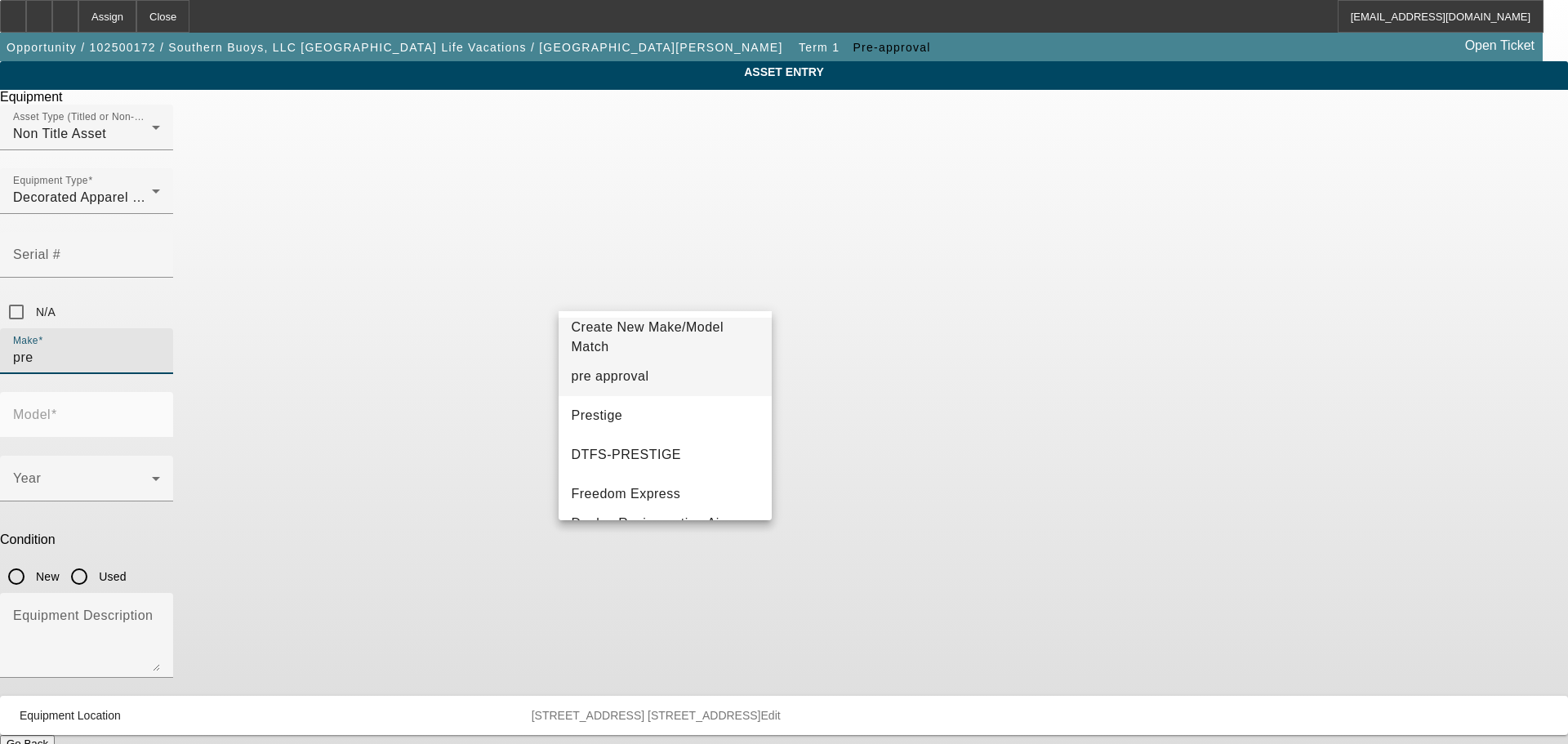
click at [654, 389] on mat-option "pre approval" at bounding box center [665, 377] width 214 height 39
type input "pre approval"
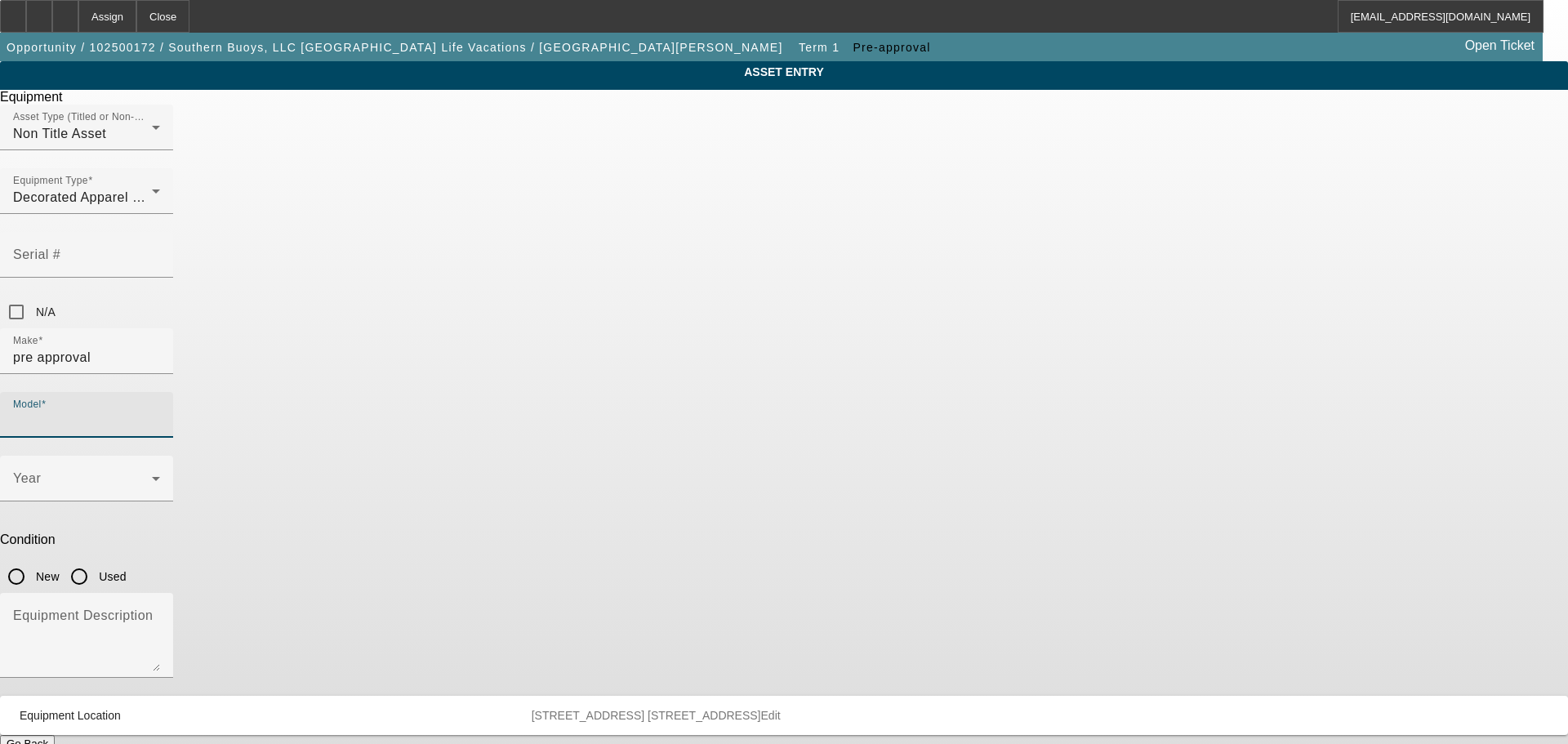
click at [160, 411] on input "Model" at bounding box center [86, 421] width 147 height 19
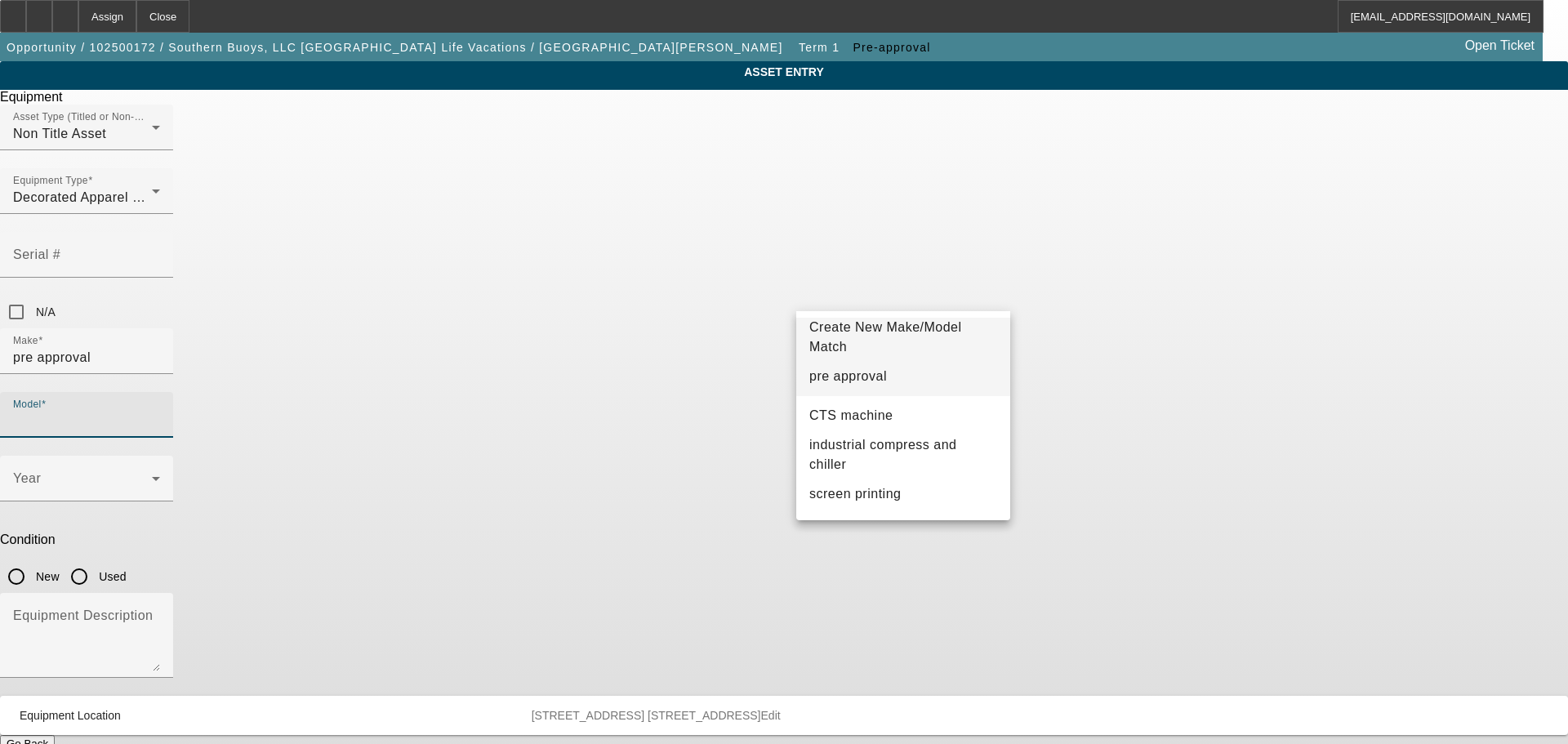
click at [878, 380] on mat-option "pre approval" at bounding box center [903, 377] width 214 height 39
type input "pre approval"
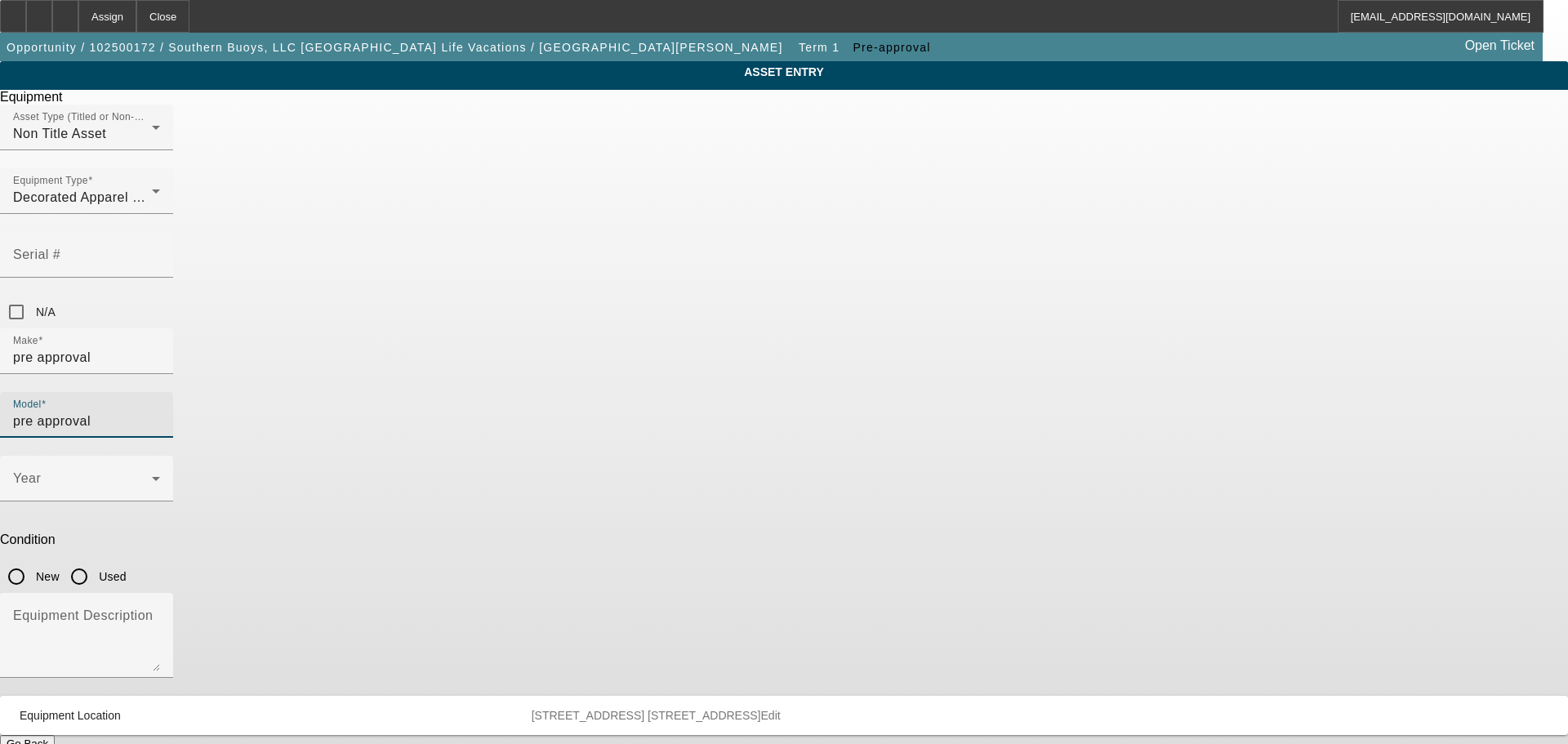
click at [96, 560] on input "Used" at bounding box center [79, 576] width 33 height 33
radio input "true"
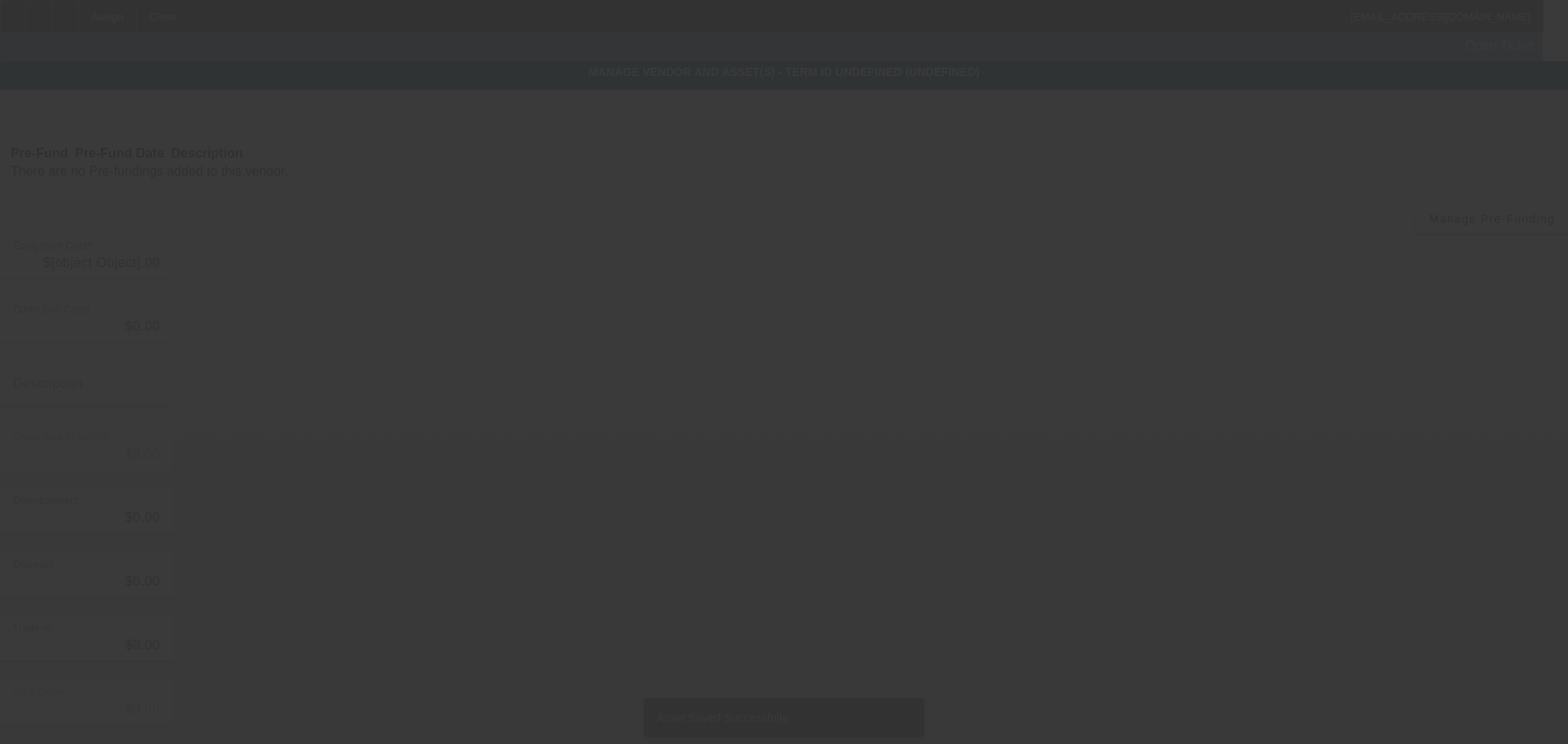
type input "$25,000.00"
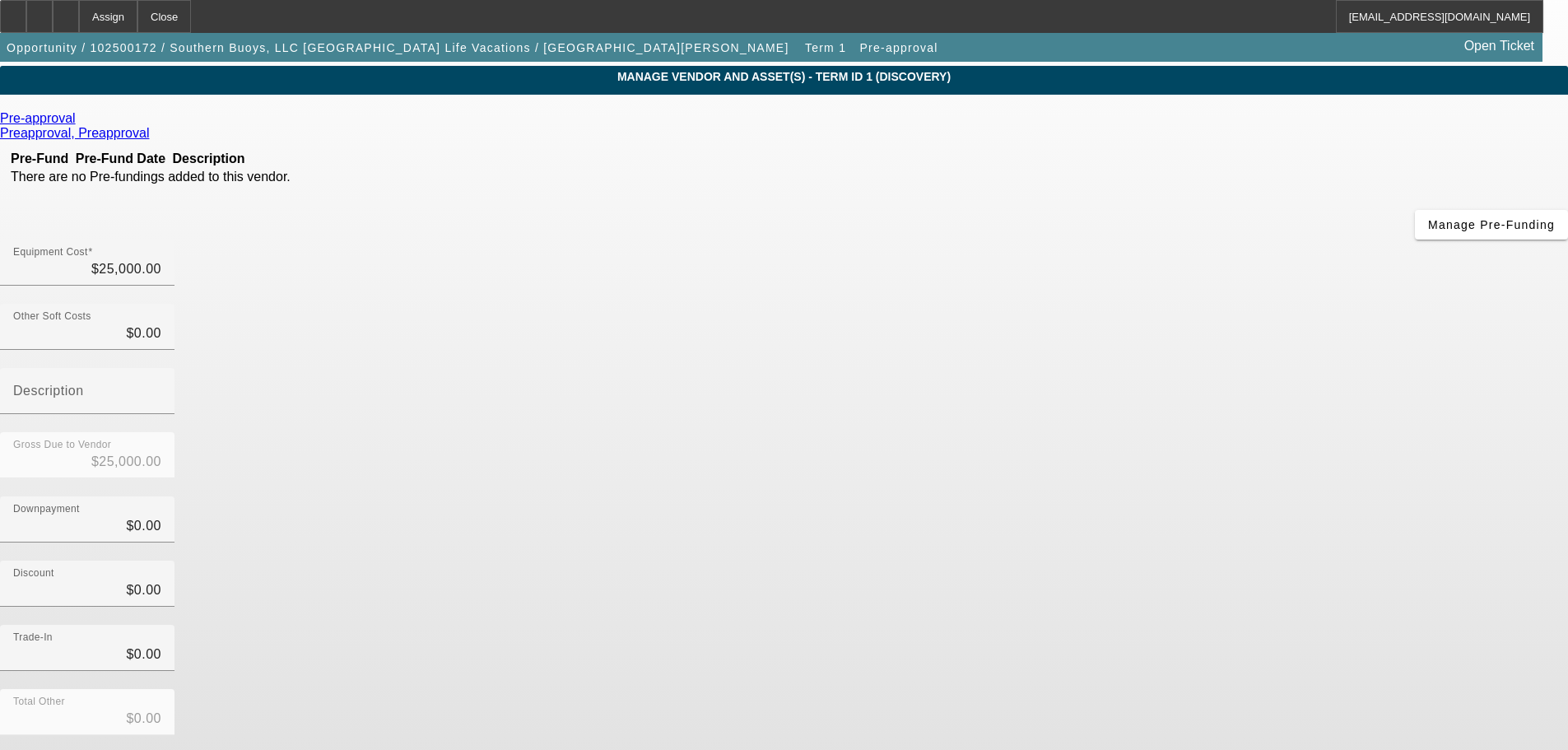
scroll to position [90, 0]
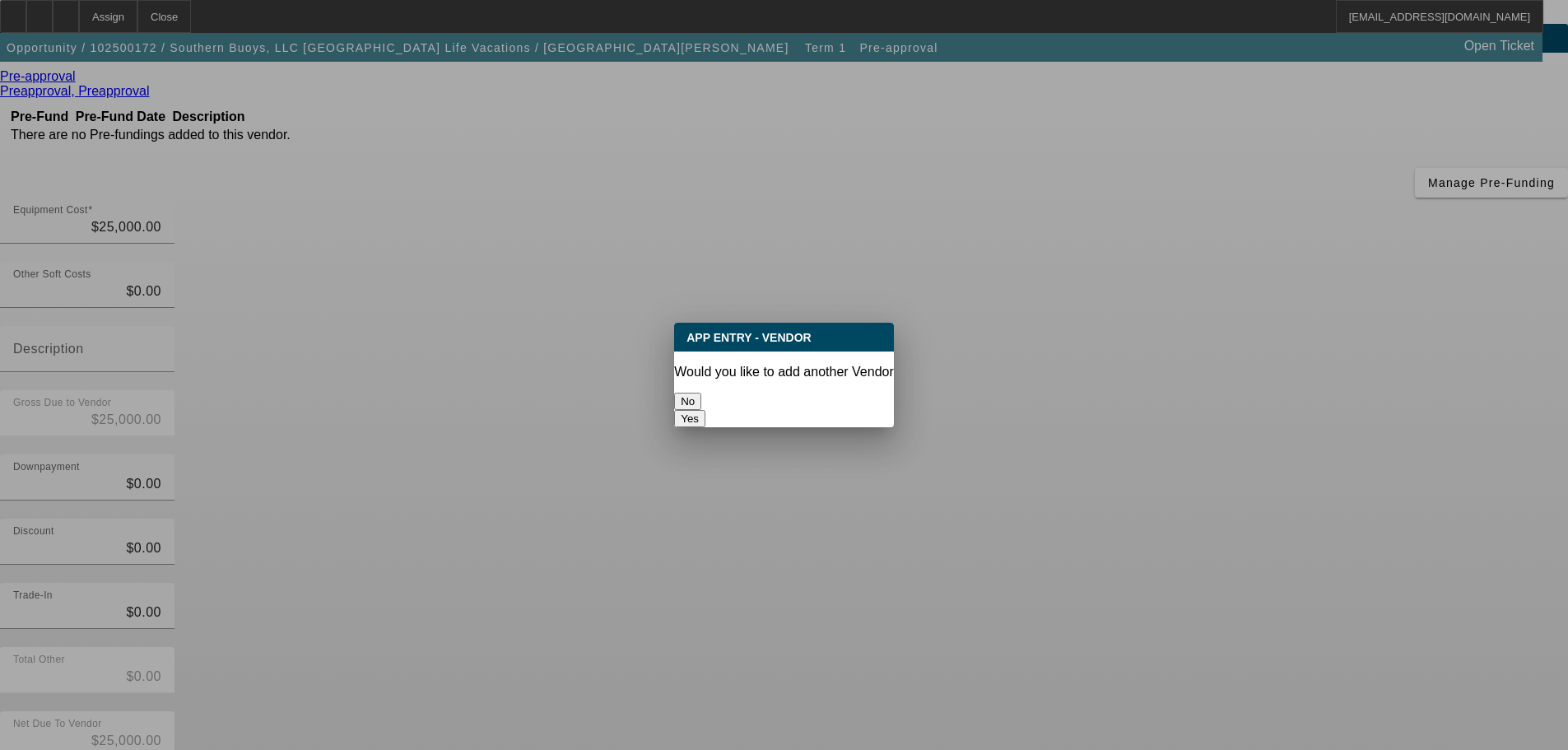
scroll to position [0, 0]
click at [701, 396] on button "No" at bounding box center [688, 401] width 27 height 17
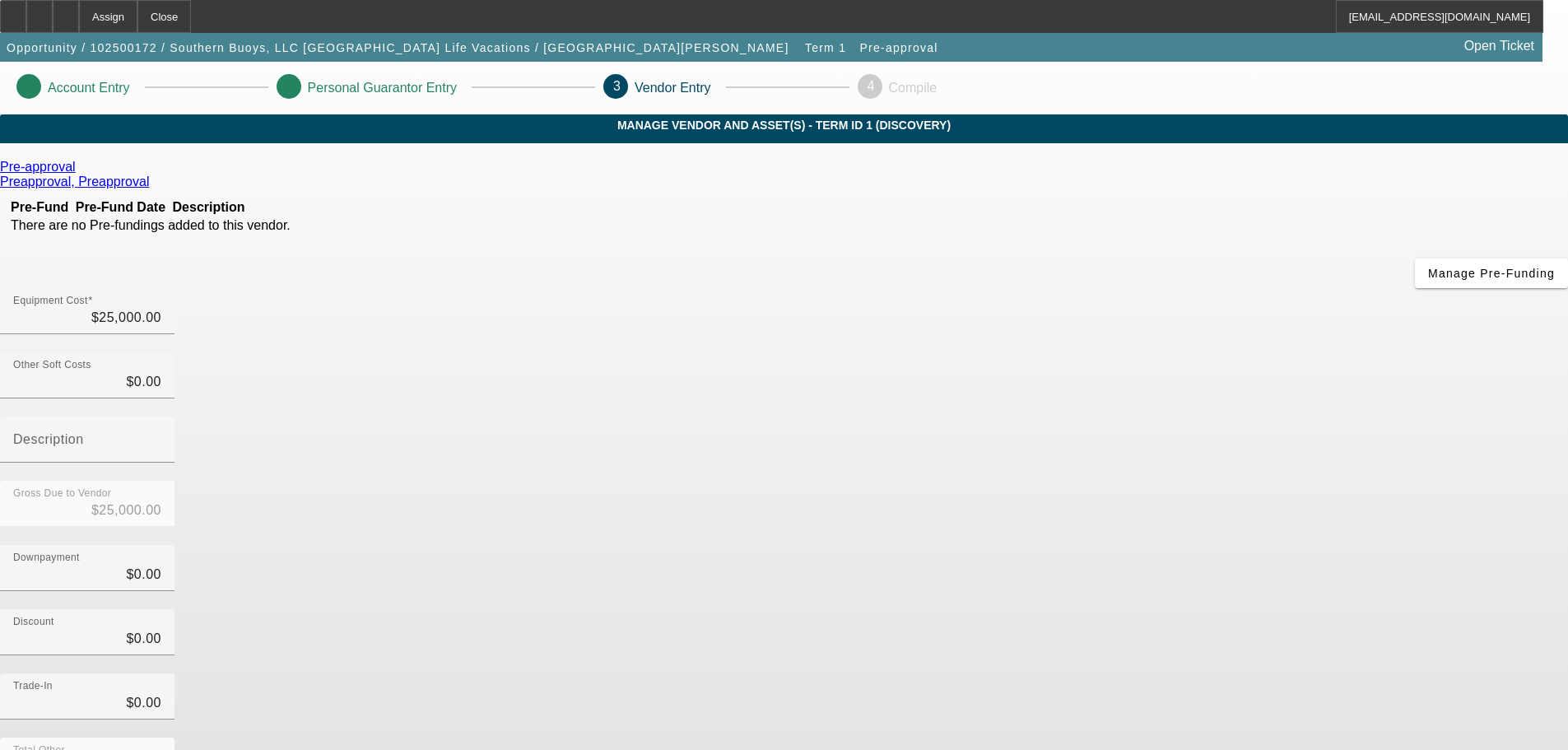
scroll to position [90, 0]
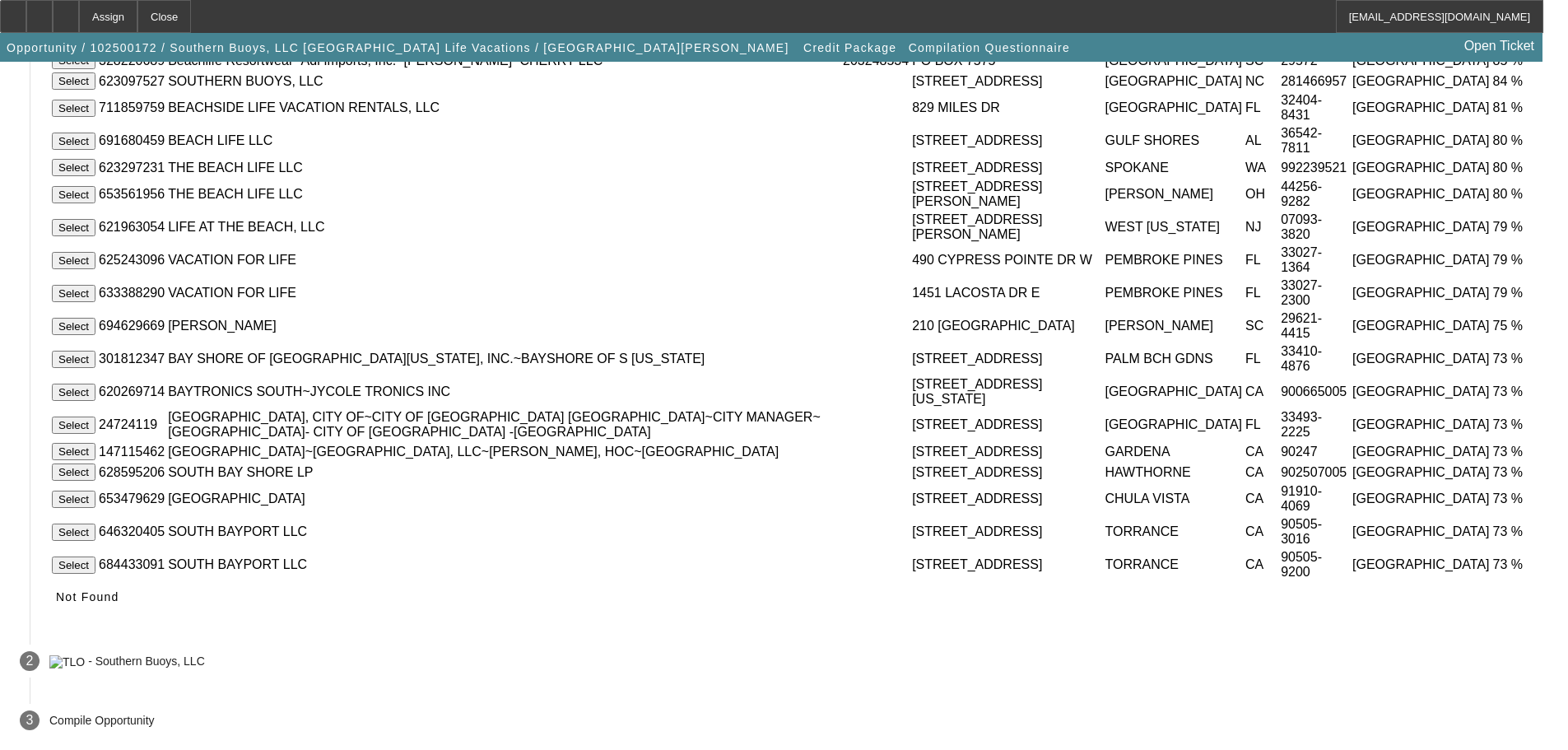
scroll to position [411, 0]
click at [119, 603] on span "Not Found" at bounding box center [88, 596] width 63 height 13
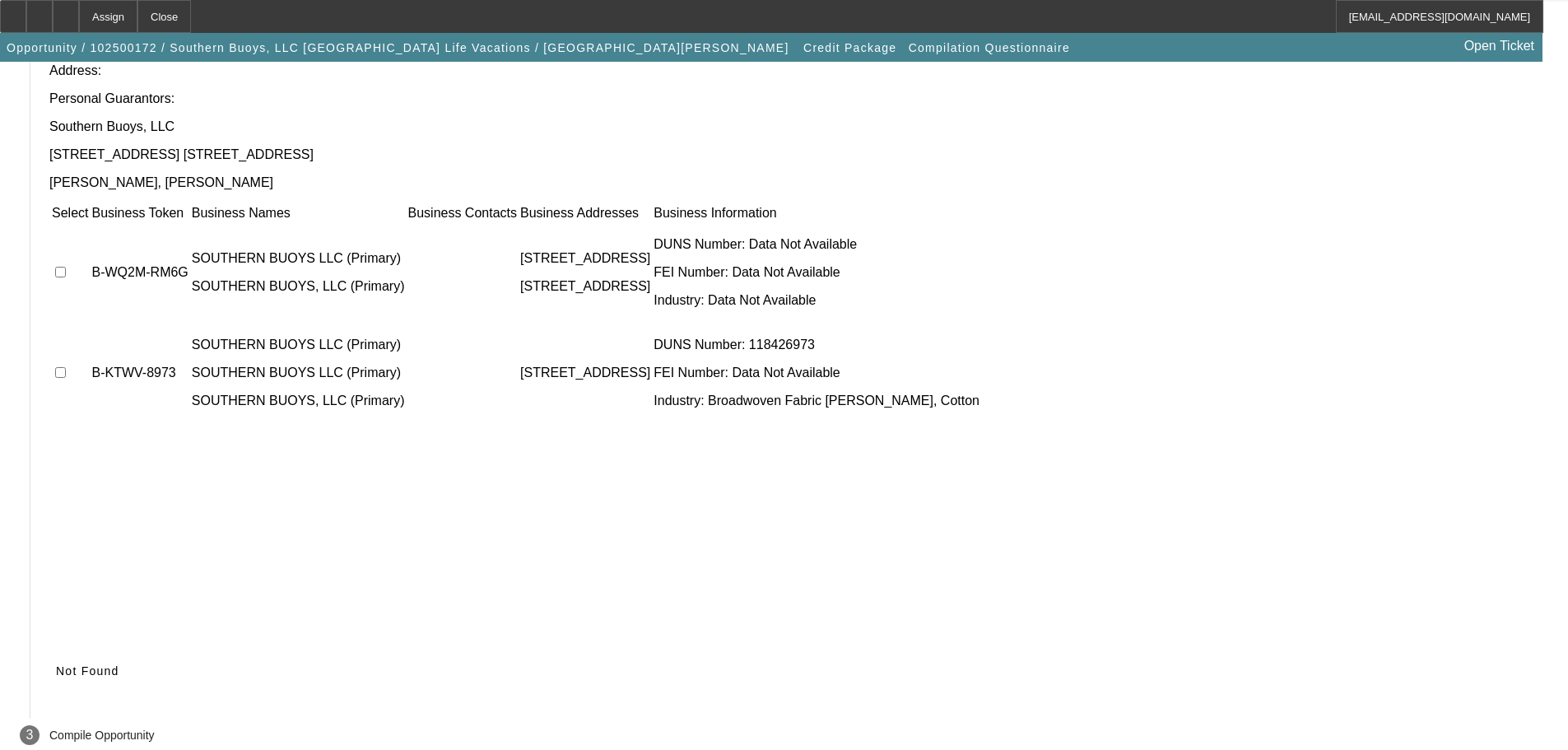
scroll to position [160, 0]
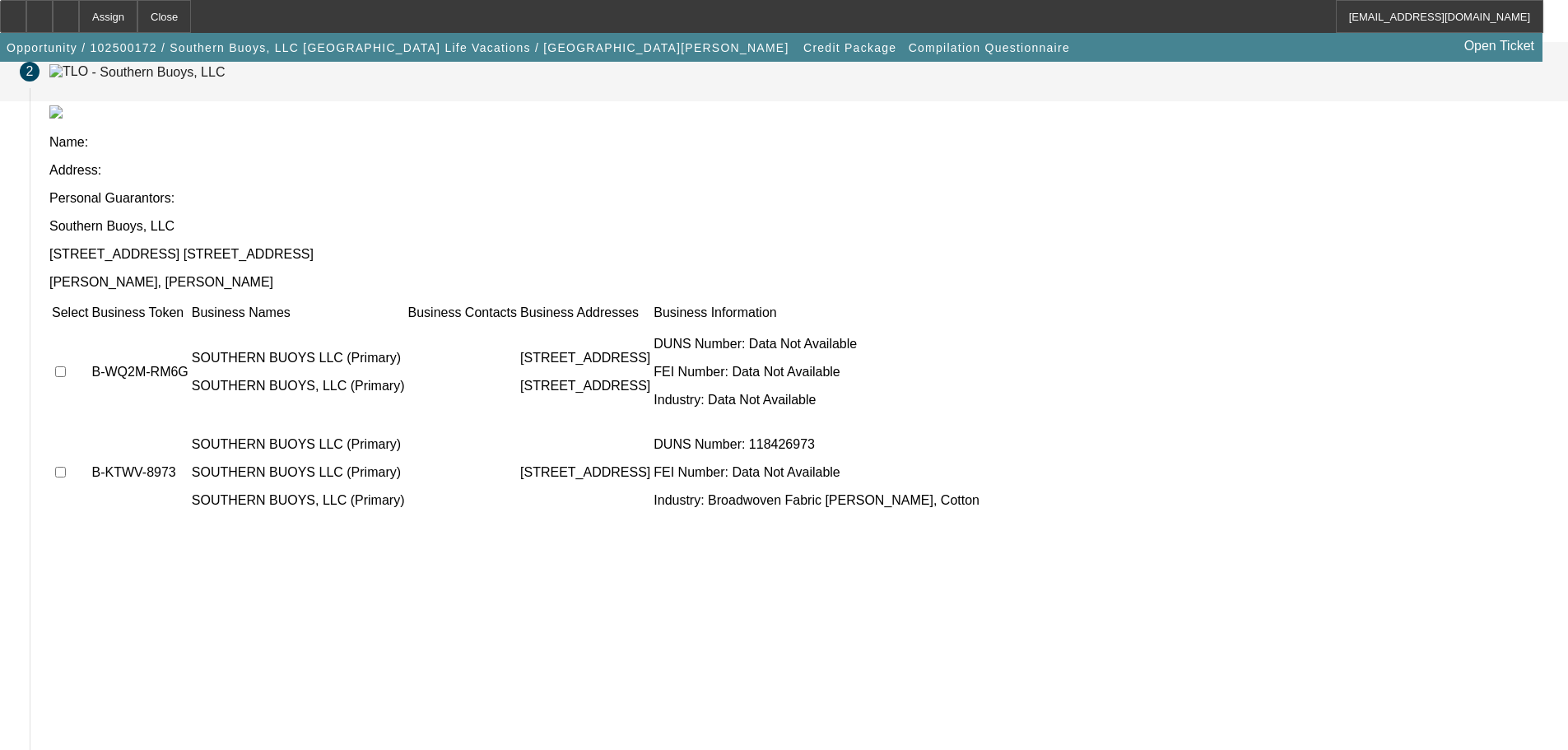
click at [89, 323] on td at bounding box center [70, 372] width 38 height 99
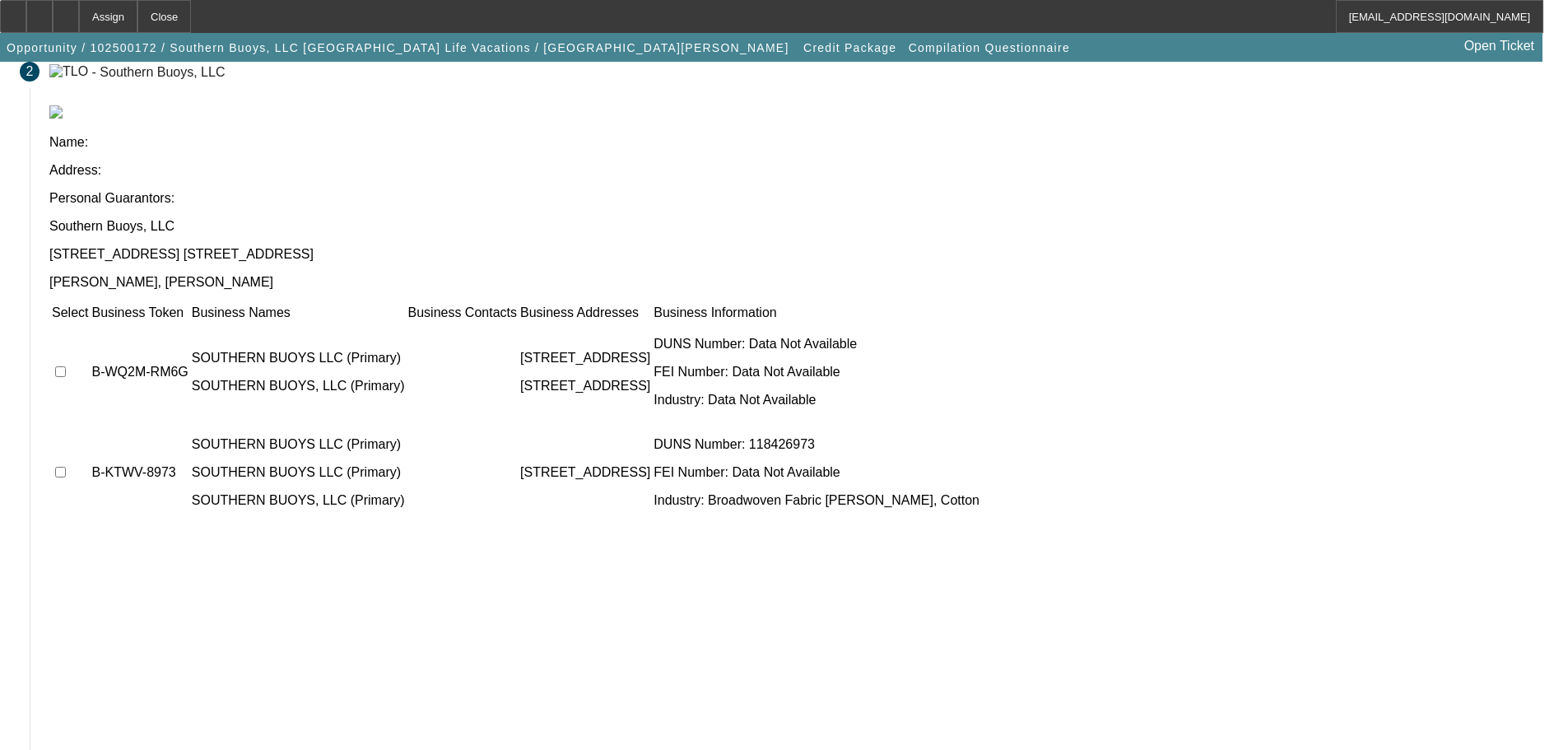
click at [66, 366] on input "checkbox" at bounding box center [61, 371] width 11 height 11
checkbox input "true"
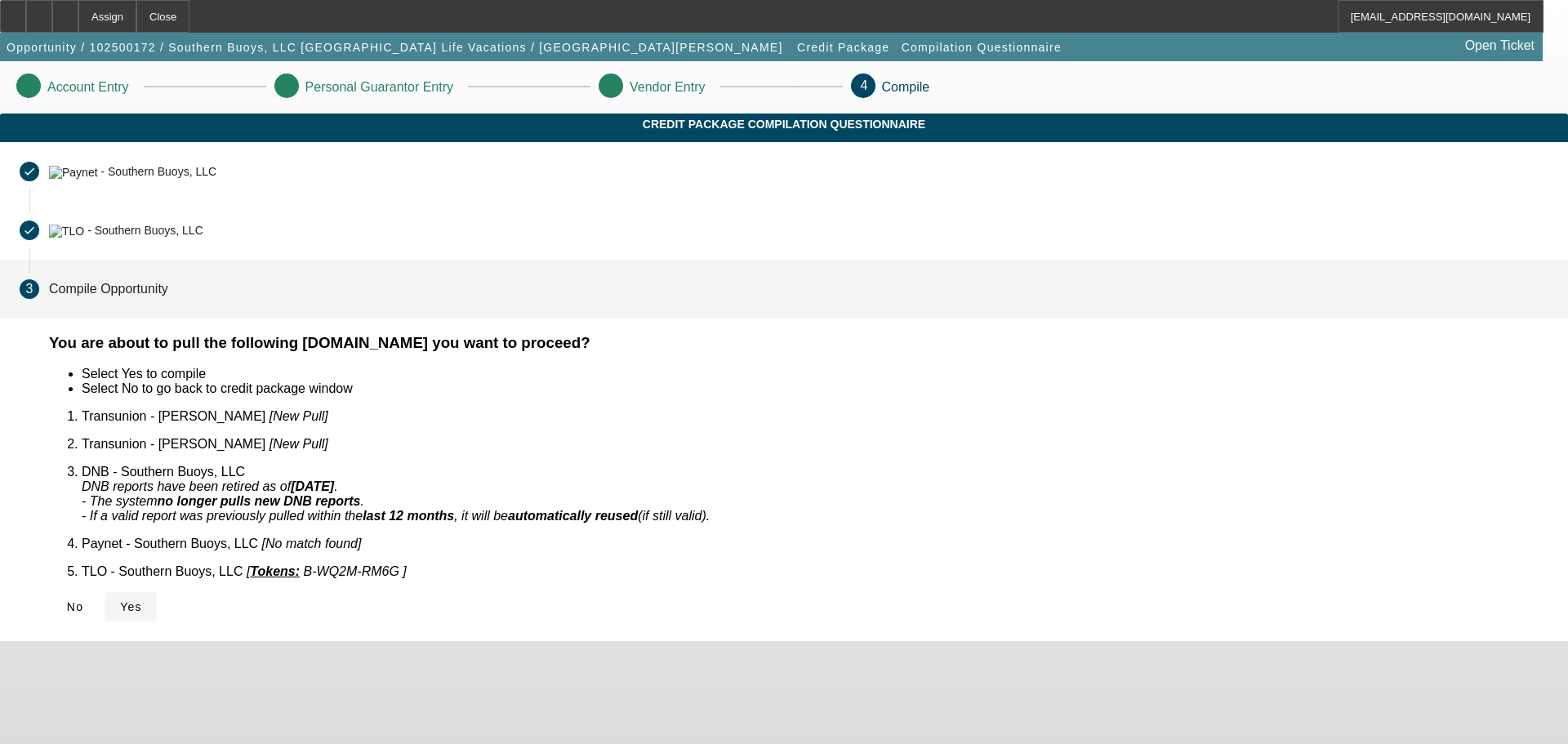
click at [157, 587] on span at bounding box center [130, 607] width 52 height 39
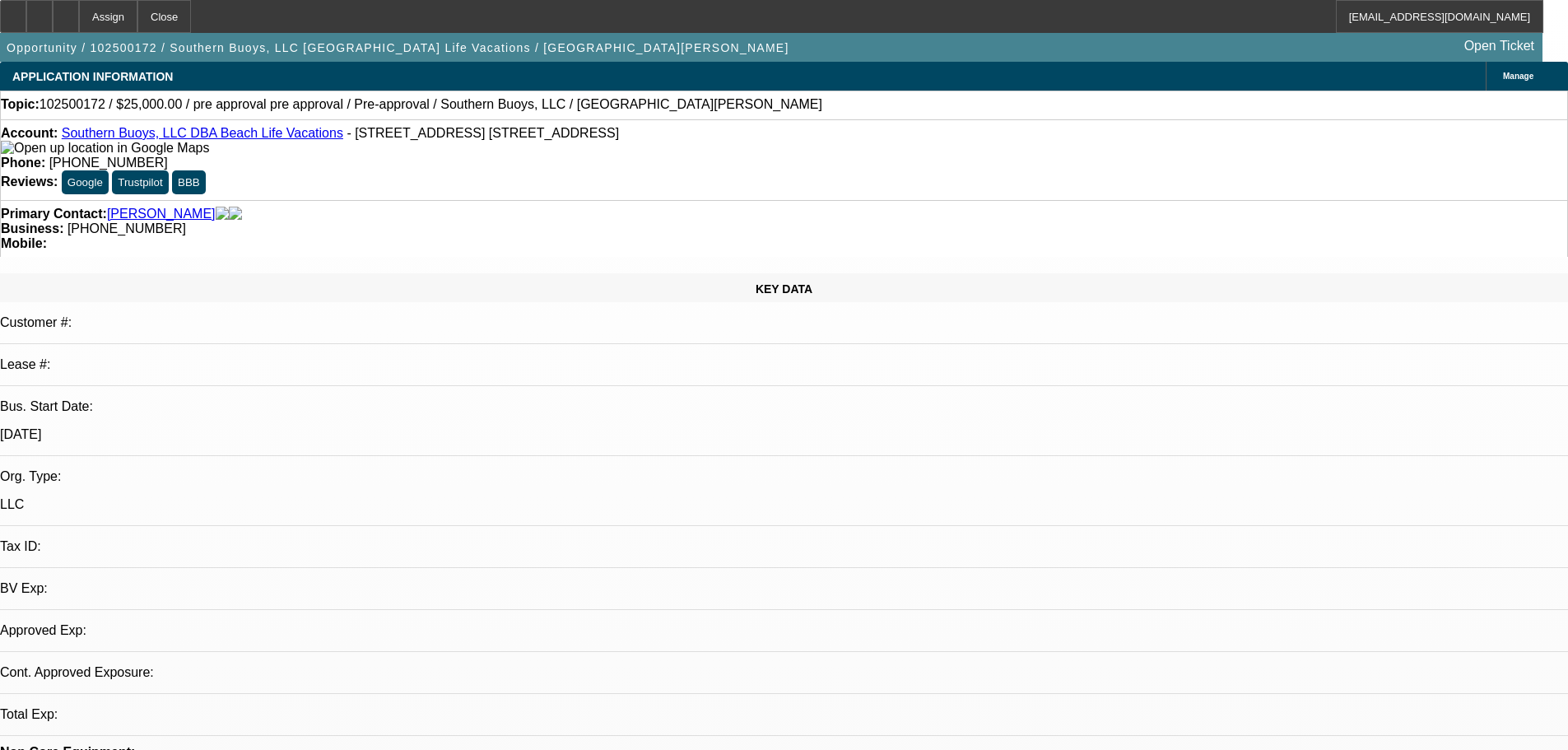
select select "0"
select select "2"
select select "0.1"
select select "4"
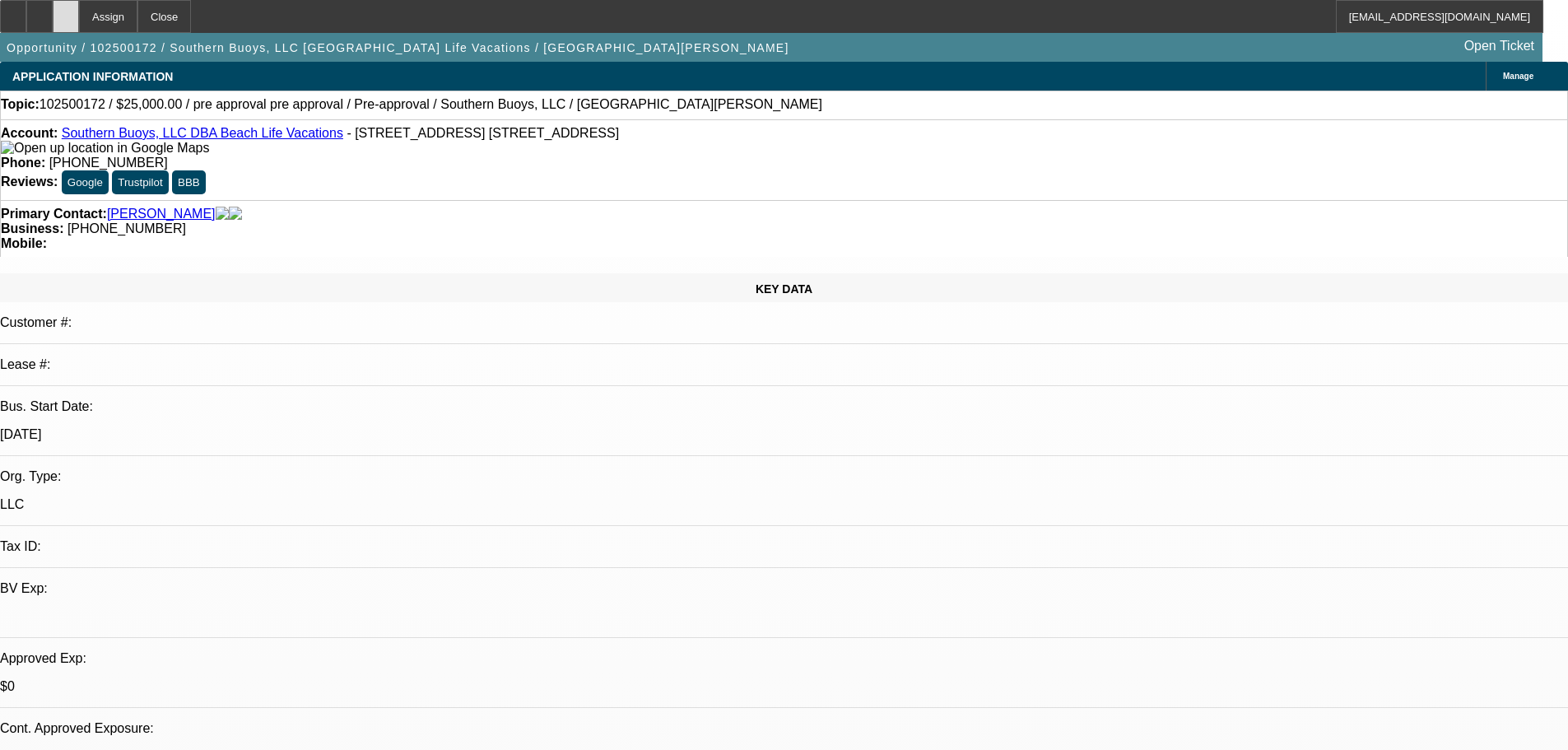
click at [79, 19] on div at bounding box center [66, 16] width 26 height 33
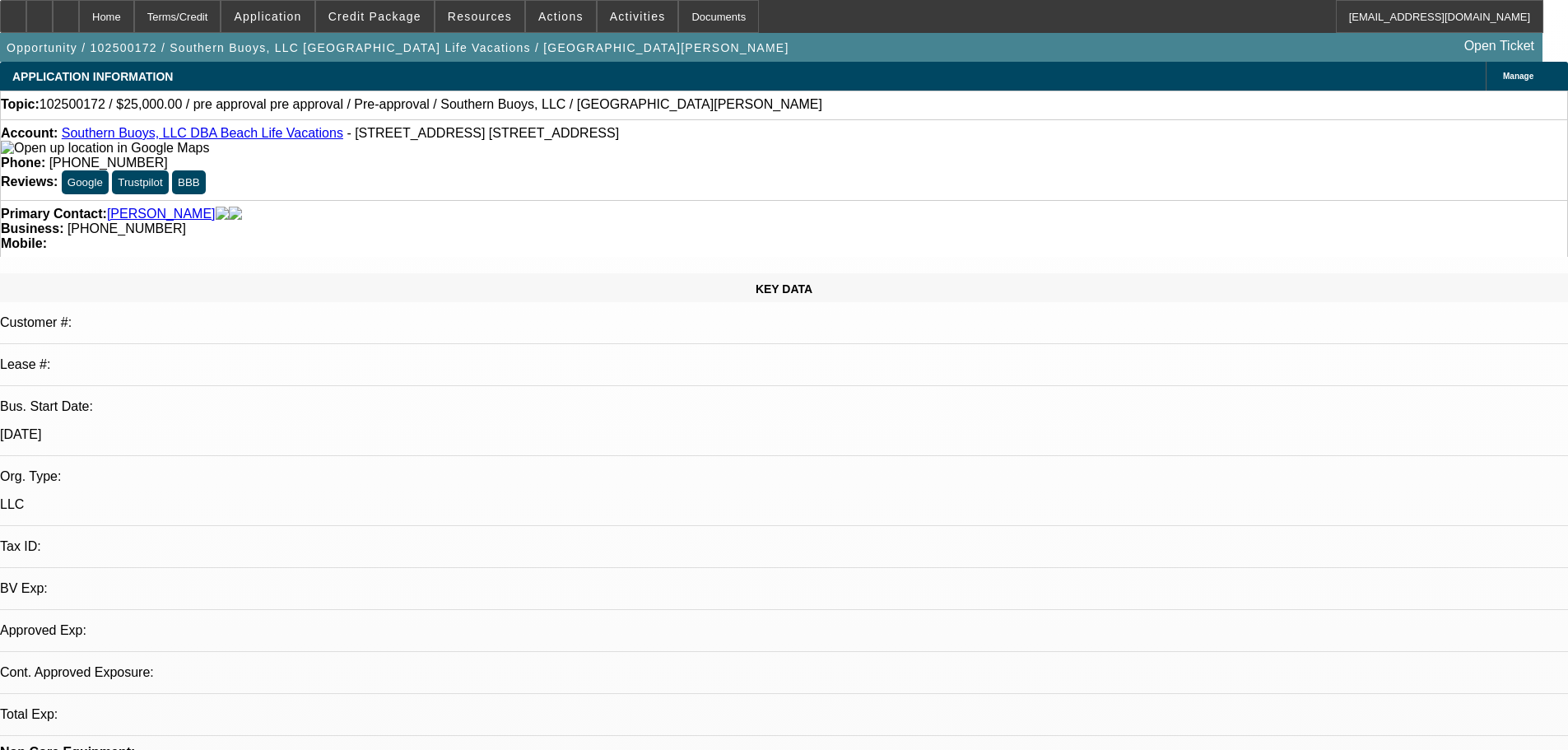
select select "0"
select select "2"
select select "0.1"
select select "2"
select select "4"
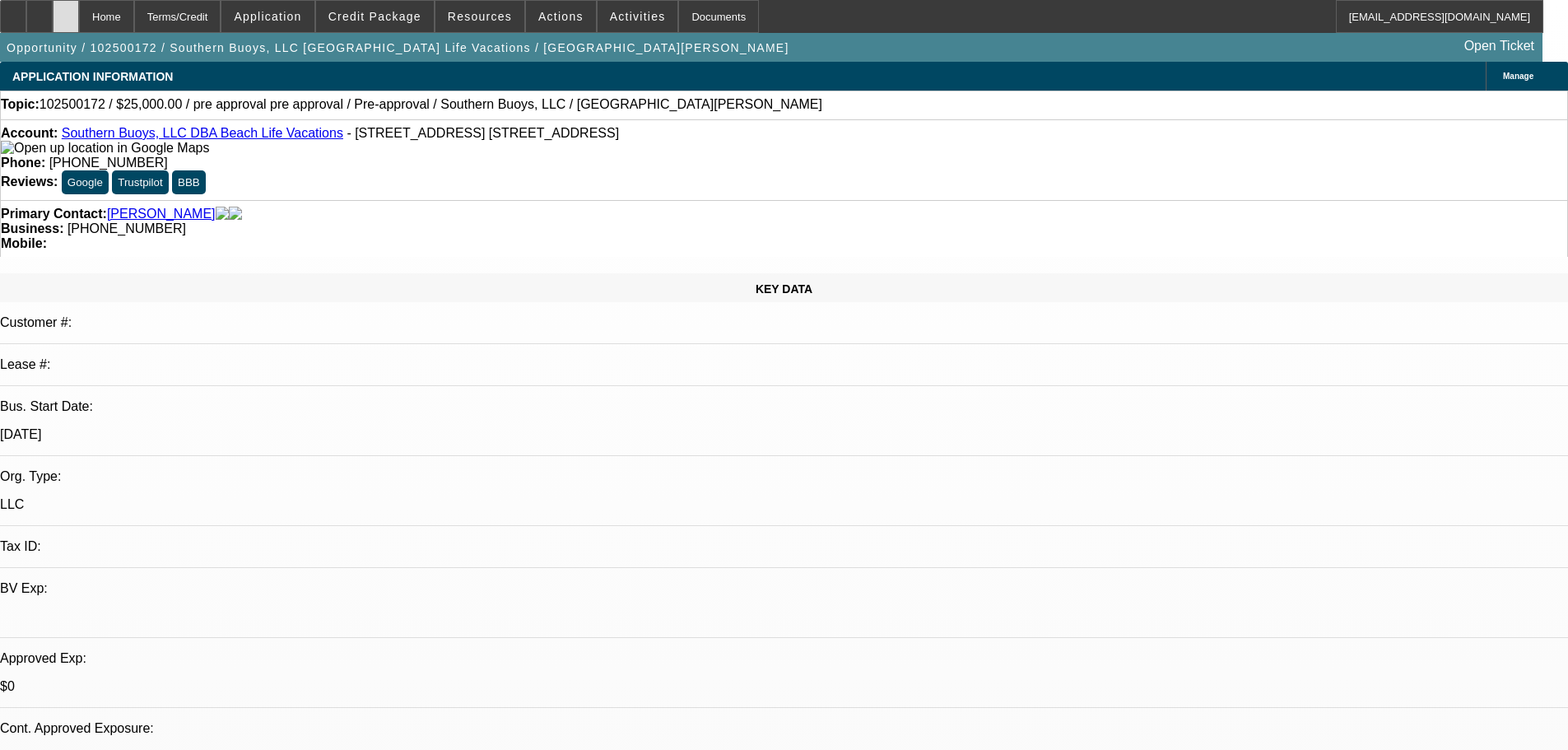
click at [79, 17] on div at bounding box center [66, 16] width 26 height 33
select select "0"
select select "2"
select select "0.1"
select select "2"
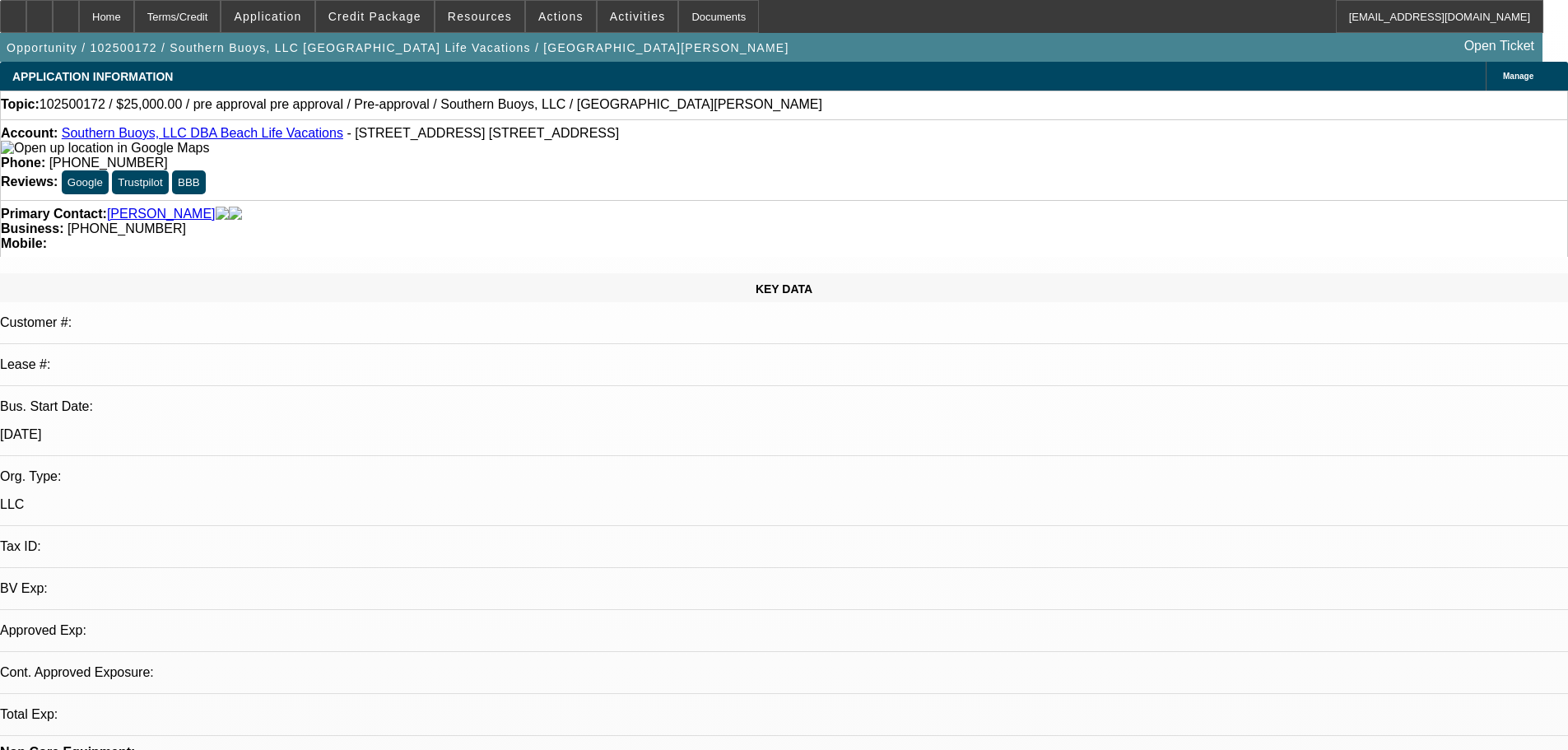
select select "4"
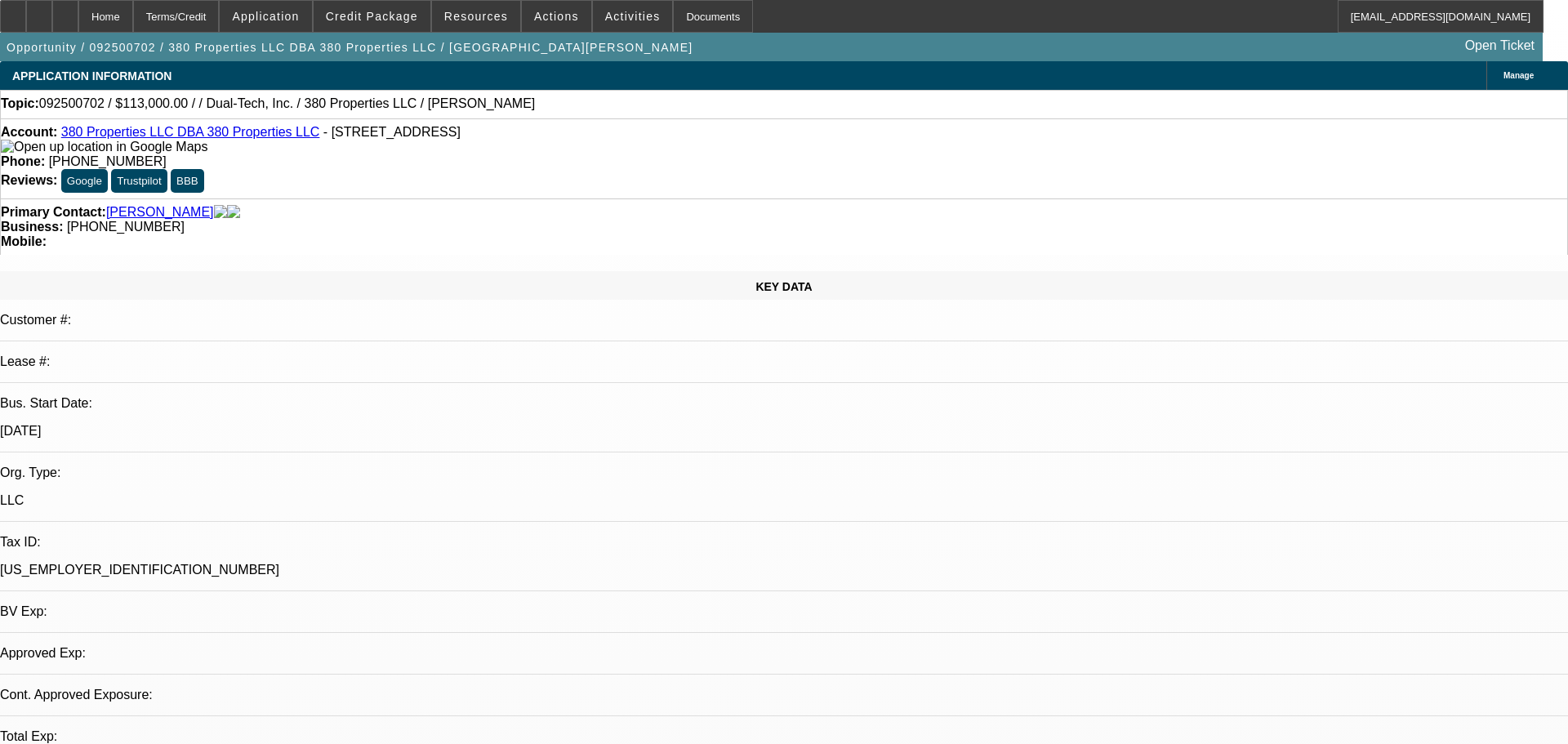
select select "0"
select select "2"
select select "0.1"
select select "4"
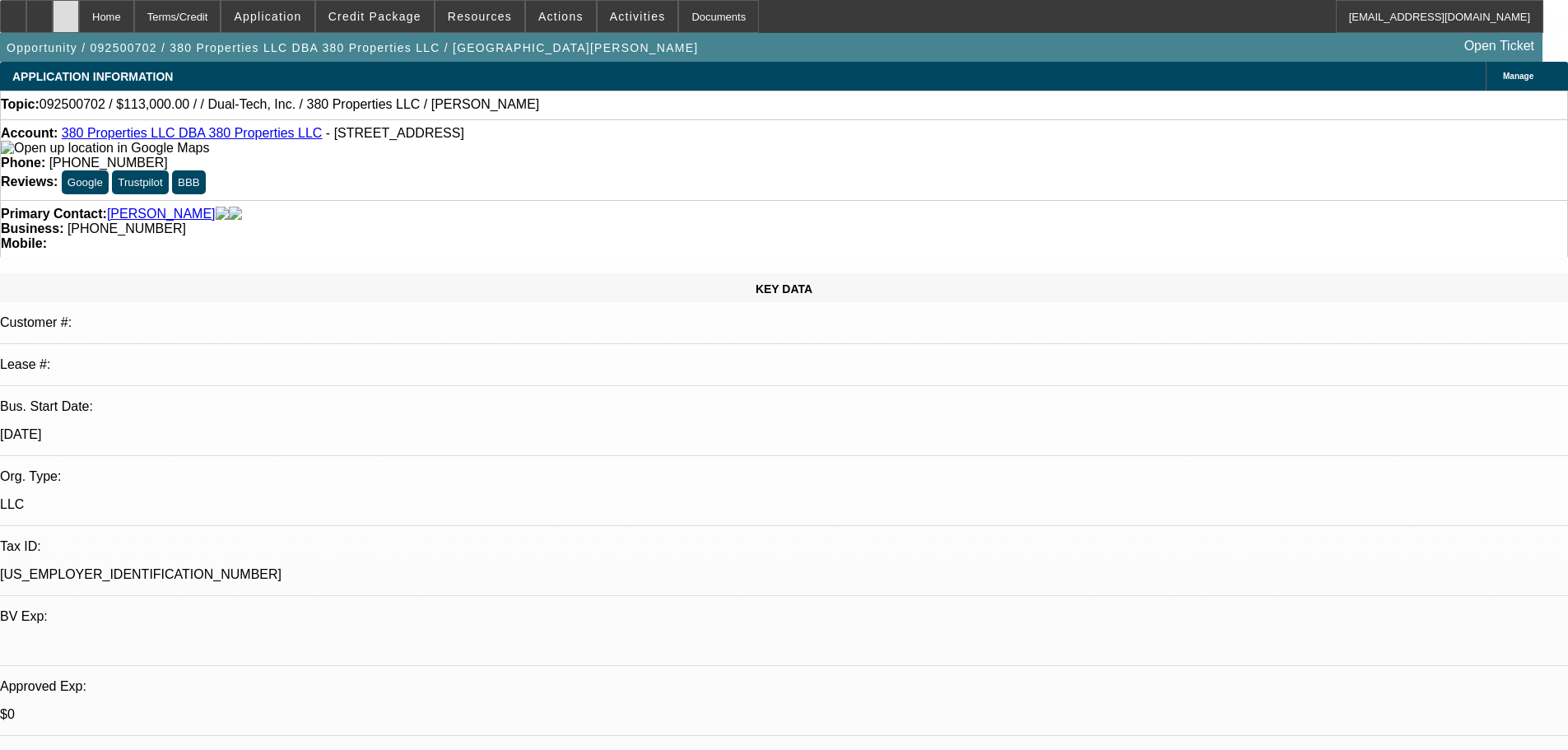
click at [79, 5] on div at bounding box center [66, 16] width 26 height 33
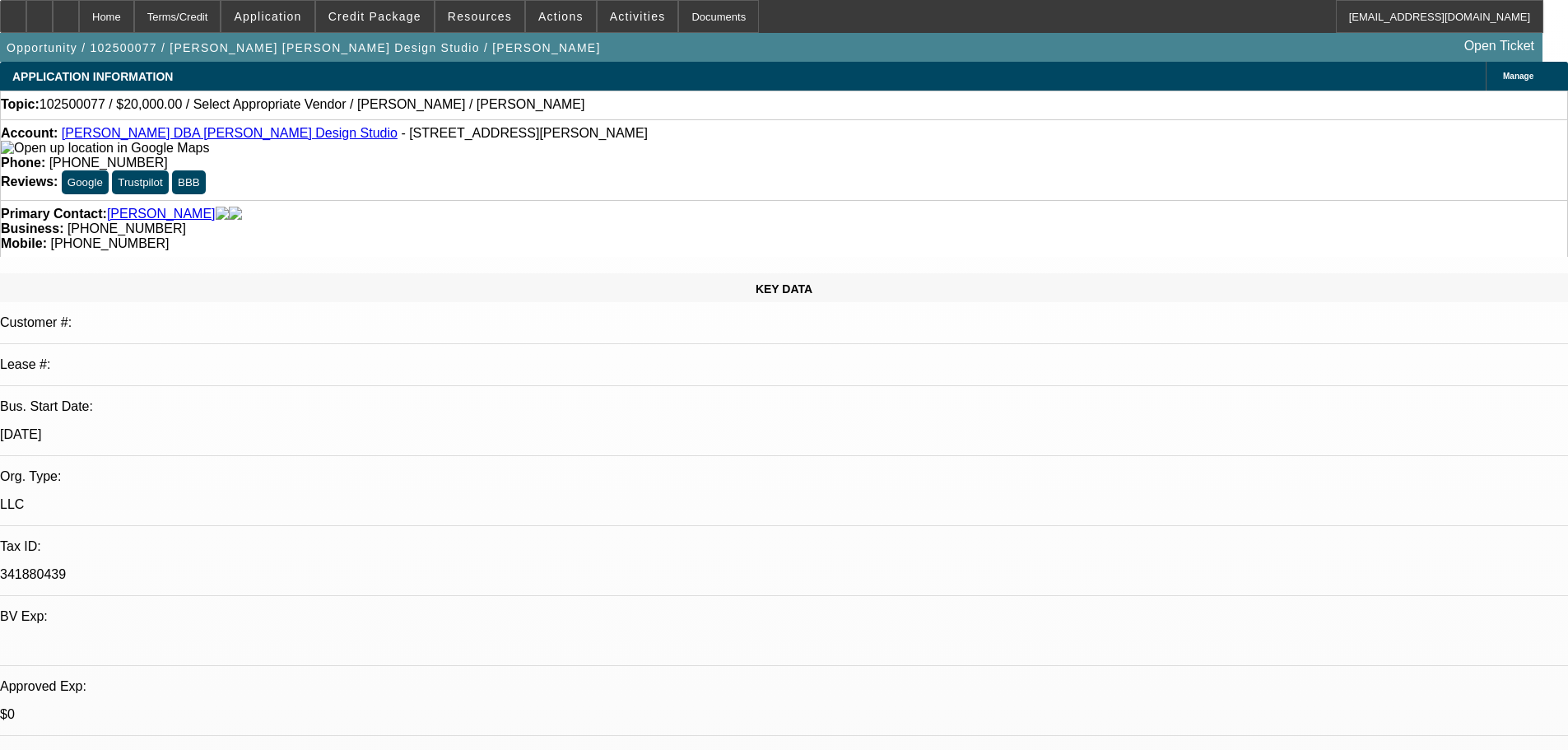
select select "0"
select select "2"
select select "0.1"
select select "4"
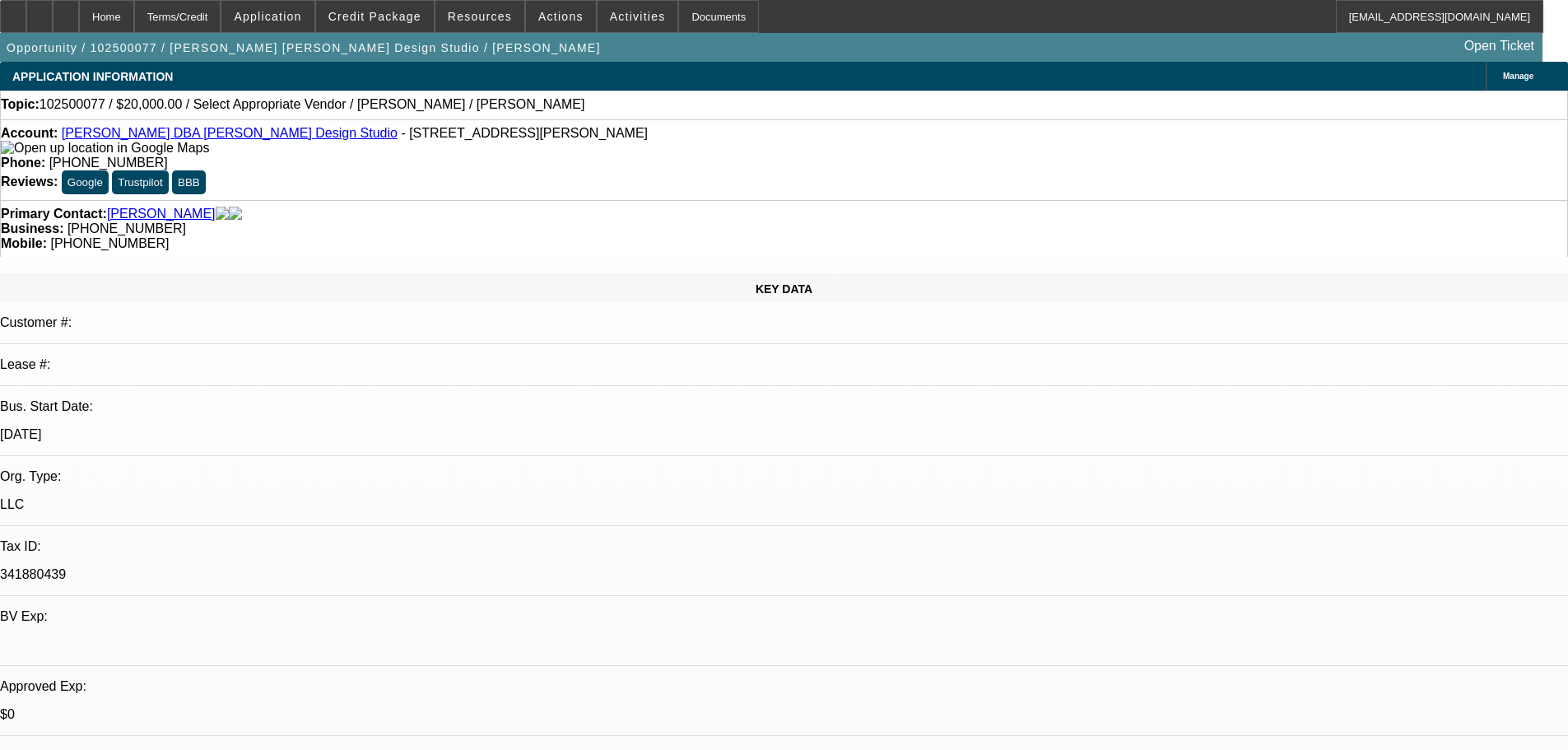
click at [690, 109] on div "Topic: 102500077 / $20,000.00 / Select Appropriate Vendor / Shawn Donnelly / Do…" at bounding box center [784, 104] width 1566 height 15
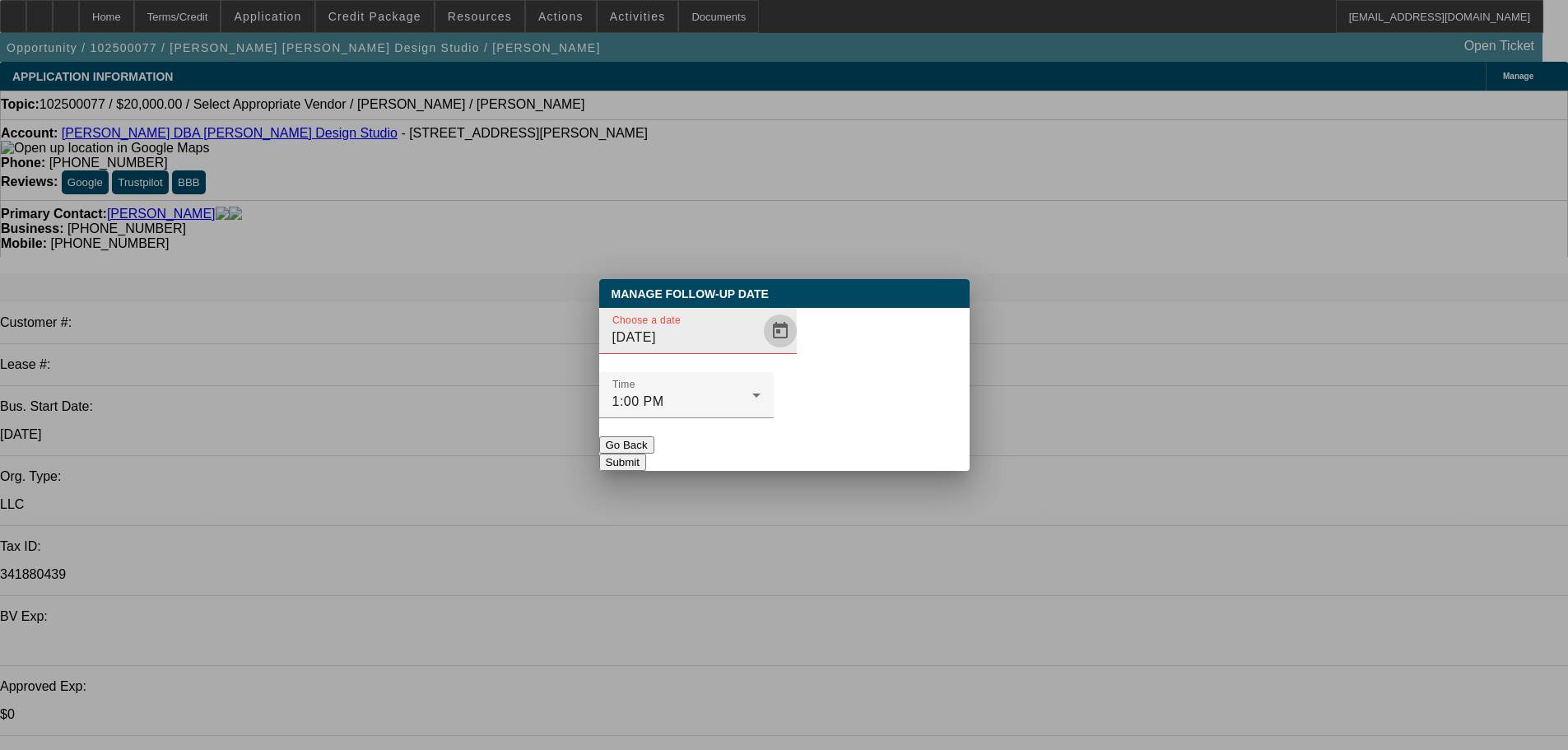
click at [760, 351] on span "Open calendar" at bounding box center [780, 331] width 39 height 39
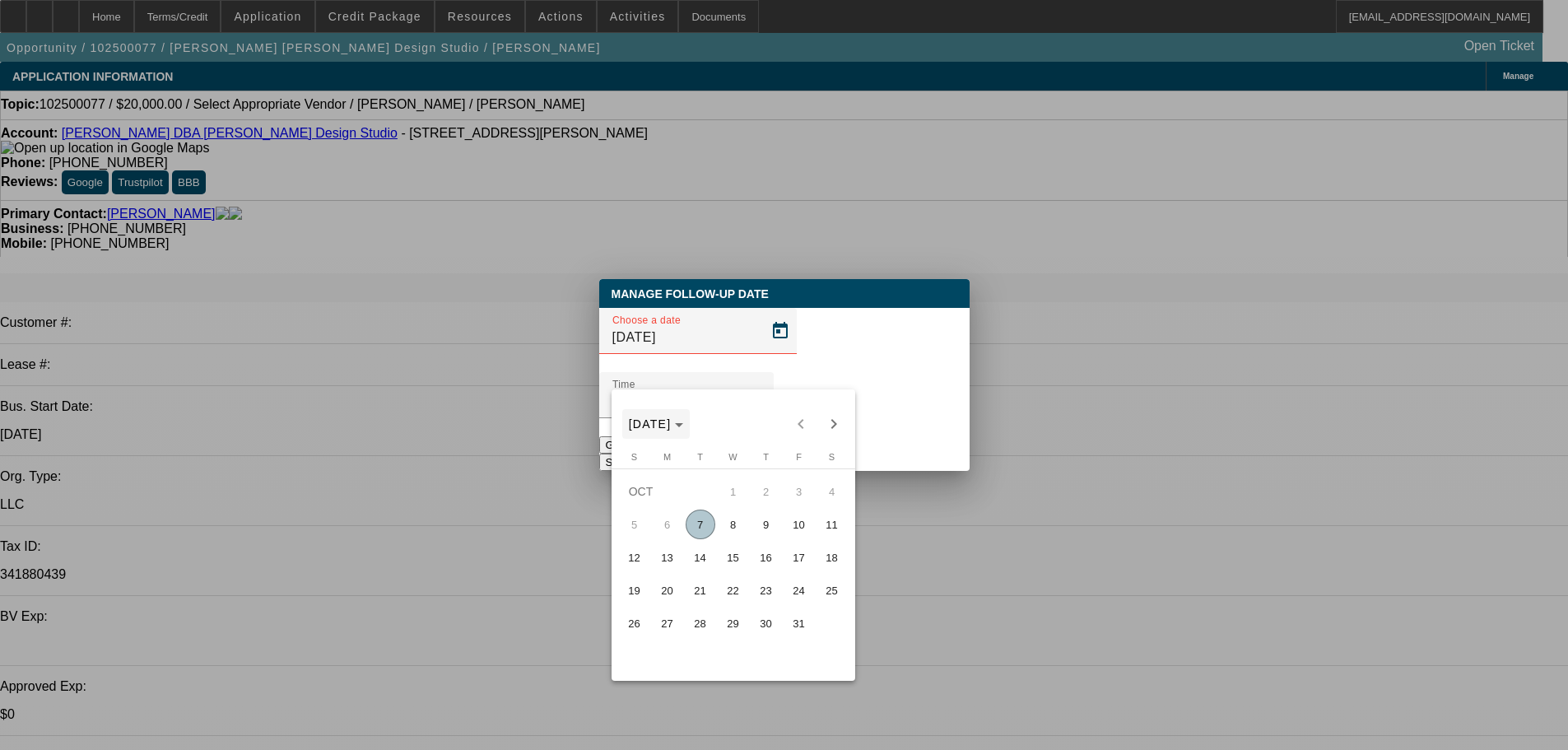
click at [683, 423] on polygon "Choose month and year" at bounding box center [679, 425] width 9 height 4
click at [821, 645] on span "2025" at bounding box center [819, 639] width 52 height 30
click at [704, 577] on span "OCT" at bounding box center [704, 573] width 52 height 30
click at [737, 539] on span "8" at bounding box center [733, 524] width 30 height 30
type input "10/8/2025"
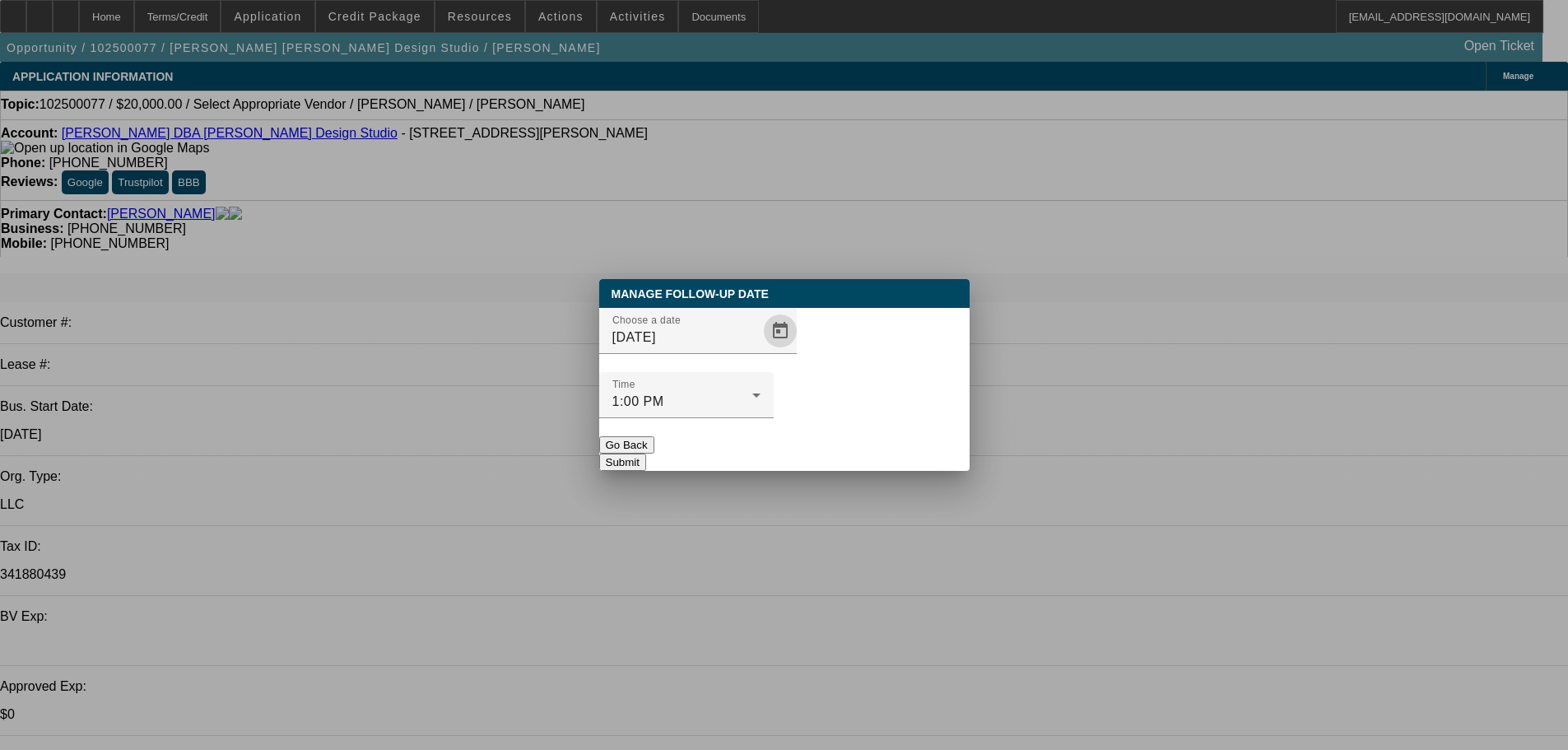
click at [646, 453] on button "Submit" at bounding box center [622, 462] width 47 height 17
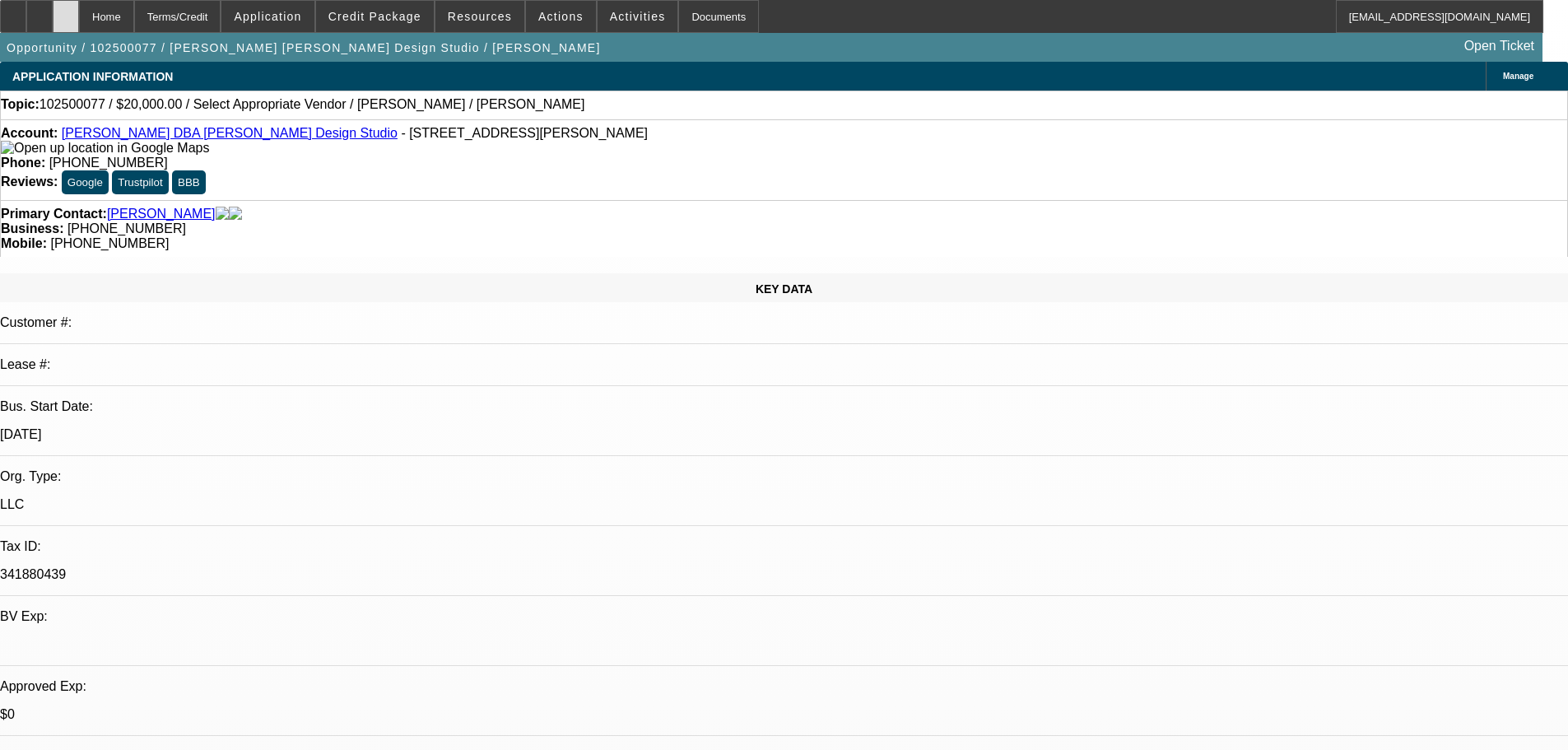
click at [79, 16] on div at bounding box center [66, 16] width 26 height 33
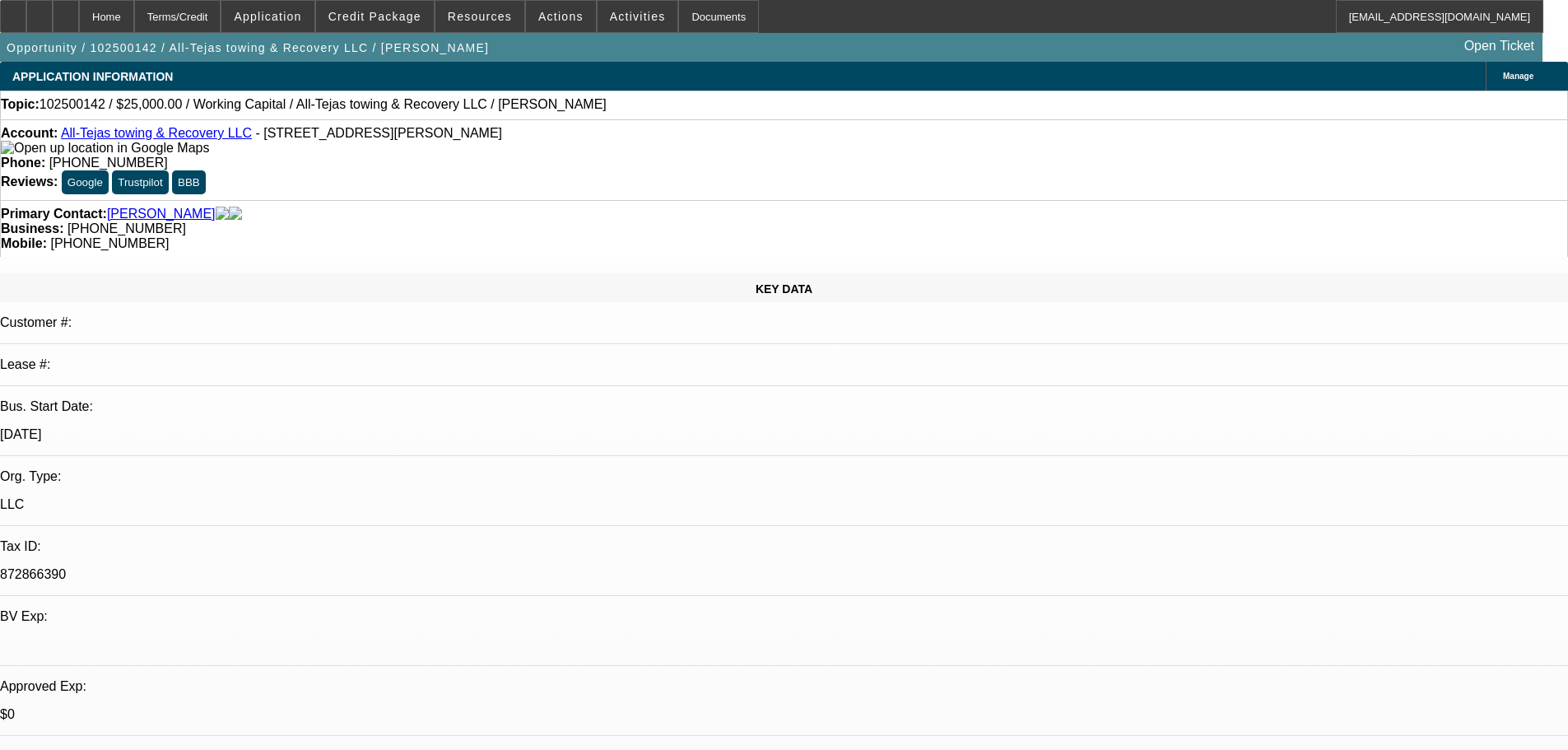
select select "0"
select select "2"
select select "0.1"
select select "4"
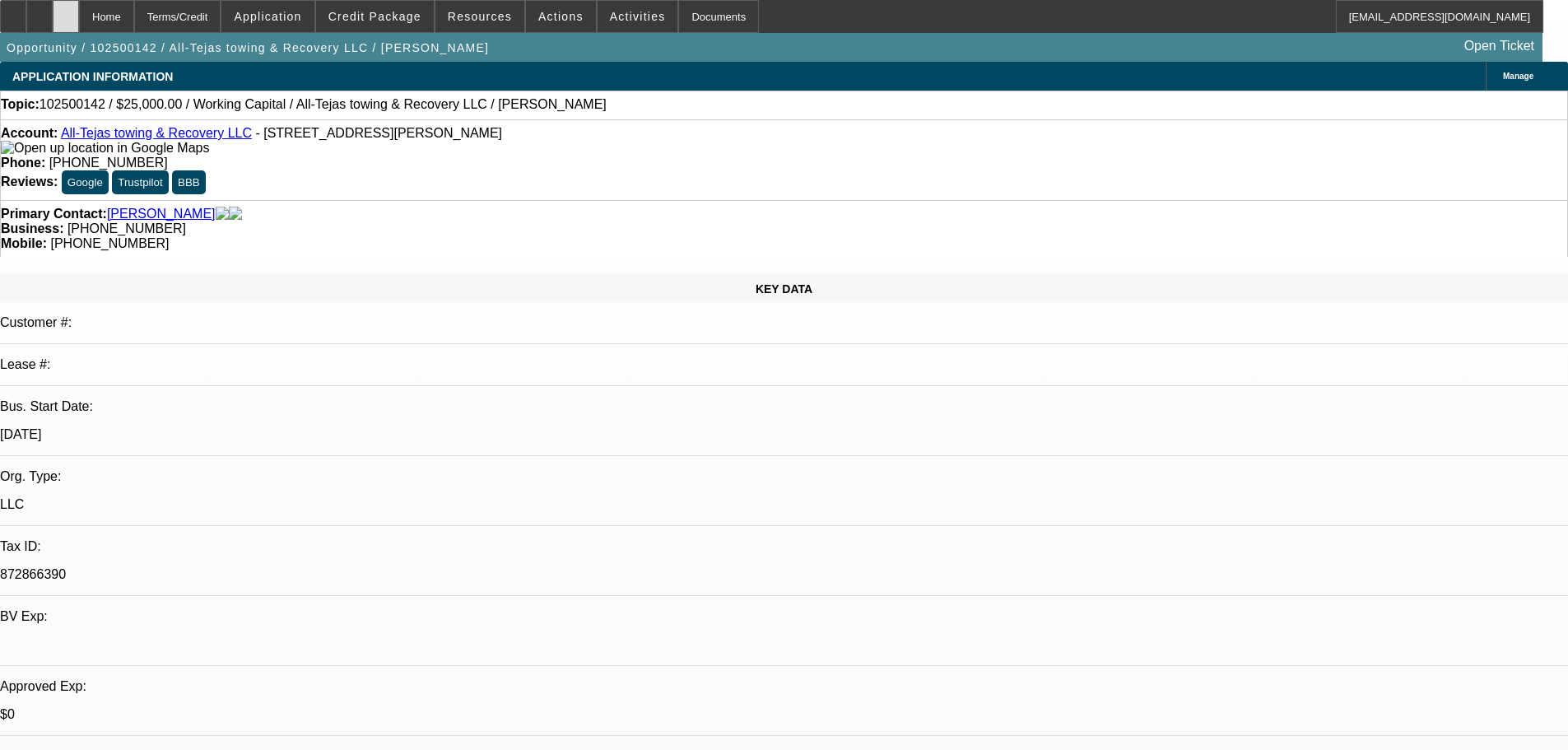
click at [66, 11] on icon at bounding box center [66, 11] width 0 height 0
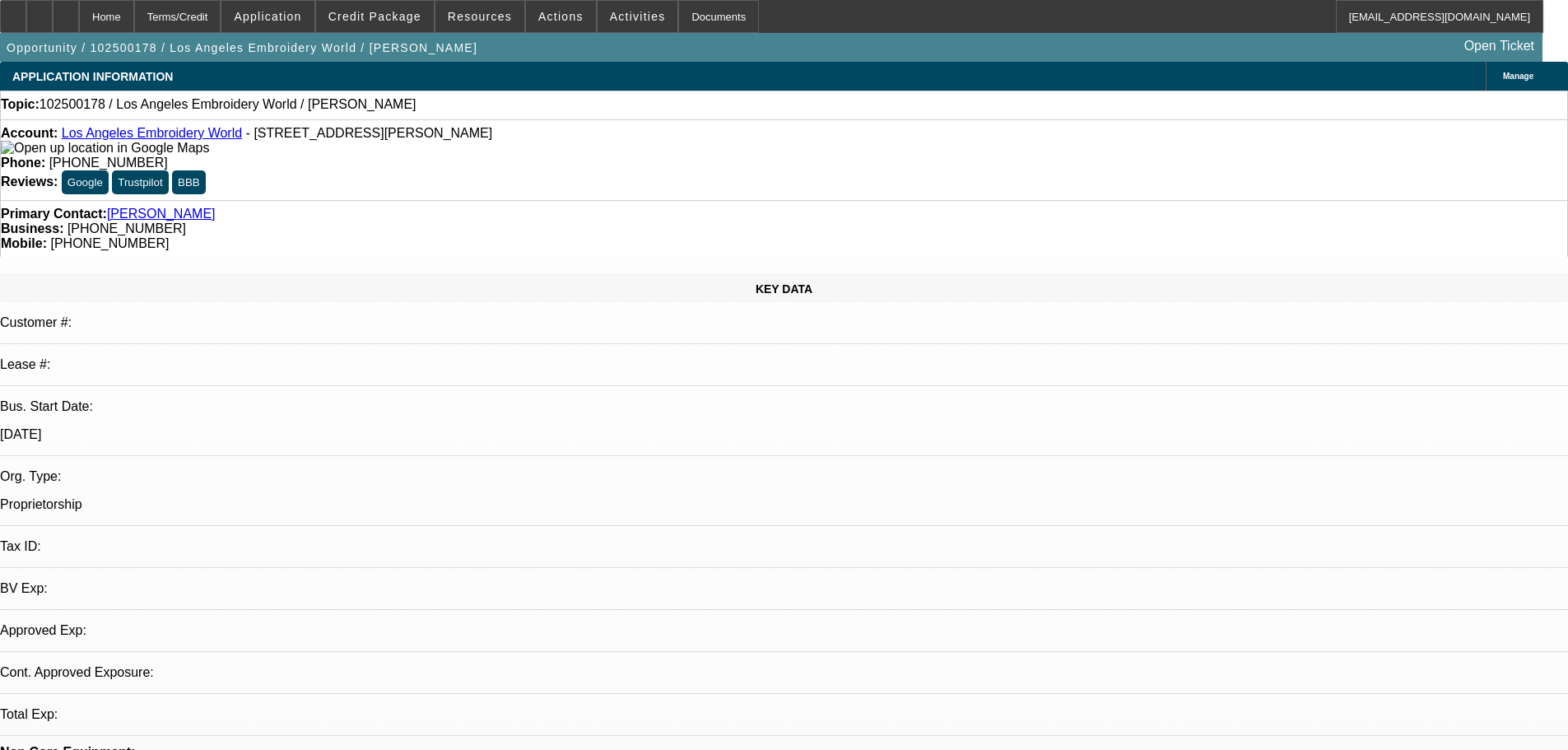
select select "0"
select select "2"
select select "0.1"
select select "4"
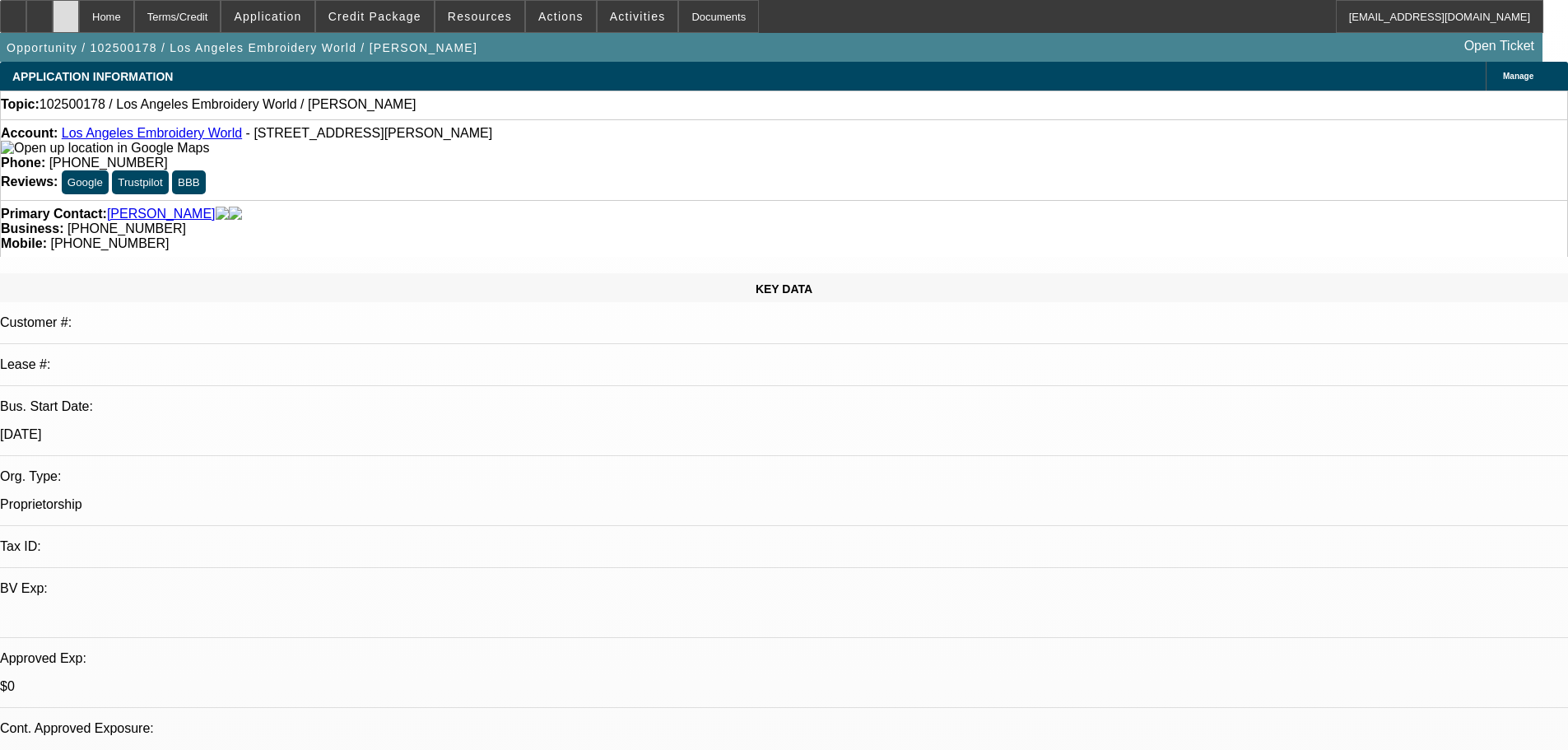
click at [79, 15] on div at bounding box center [66, 16] width 26 height 33
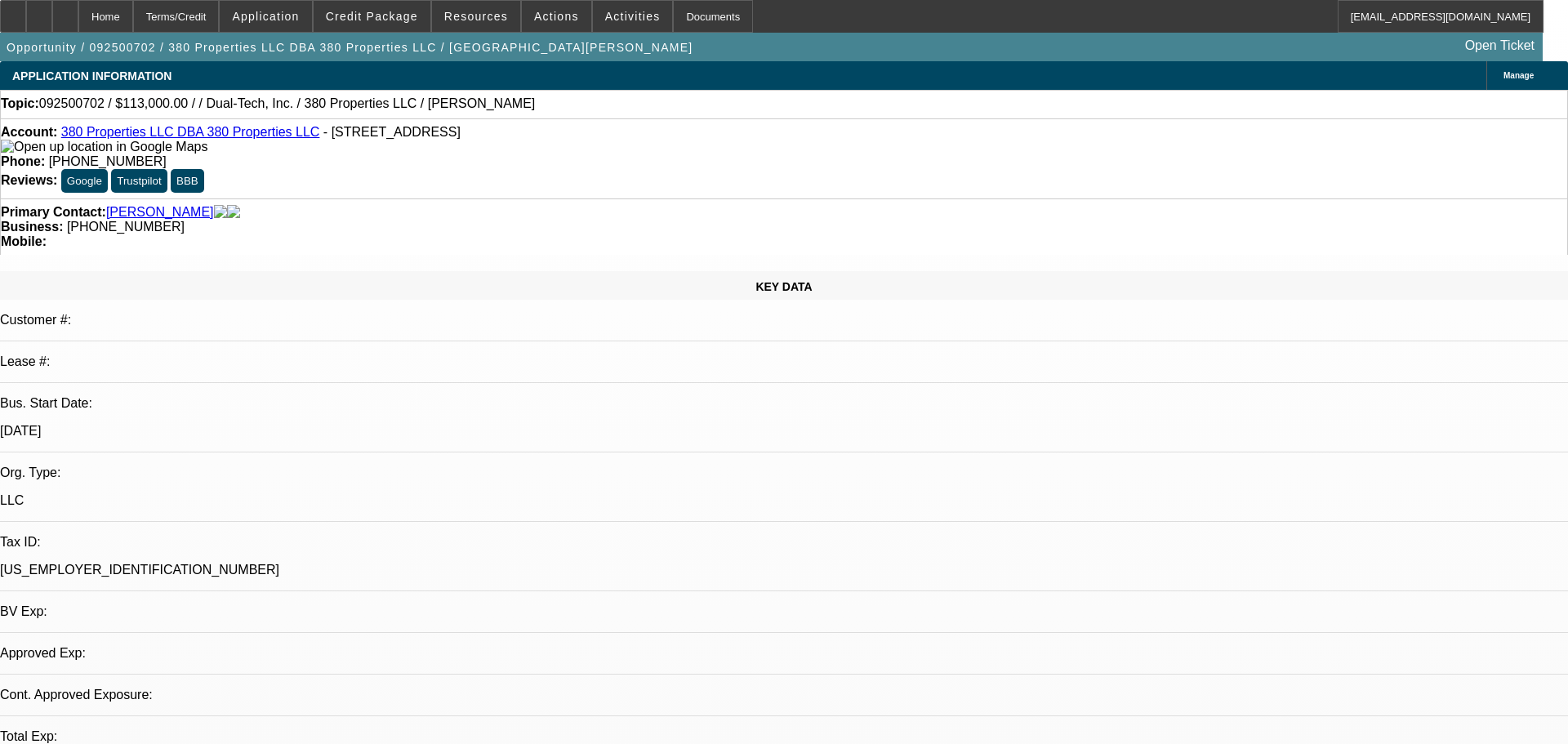
select select "0"
select select "2"
select select "0.1"
select select "4"
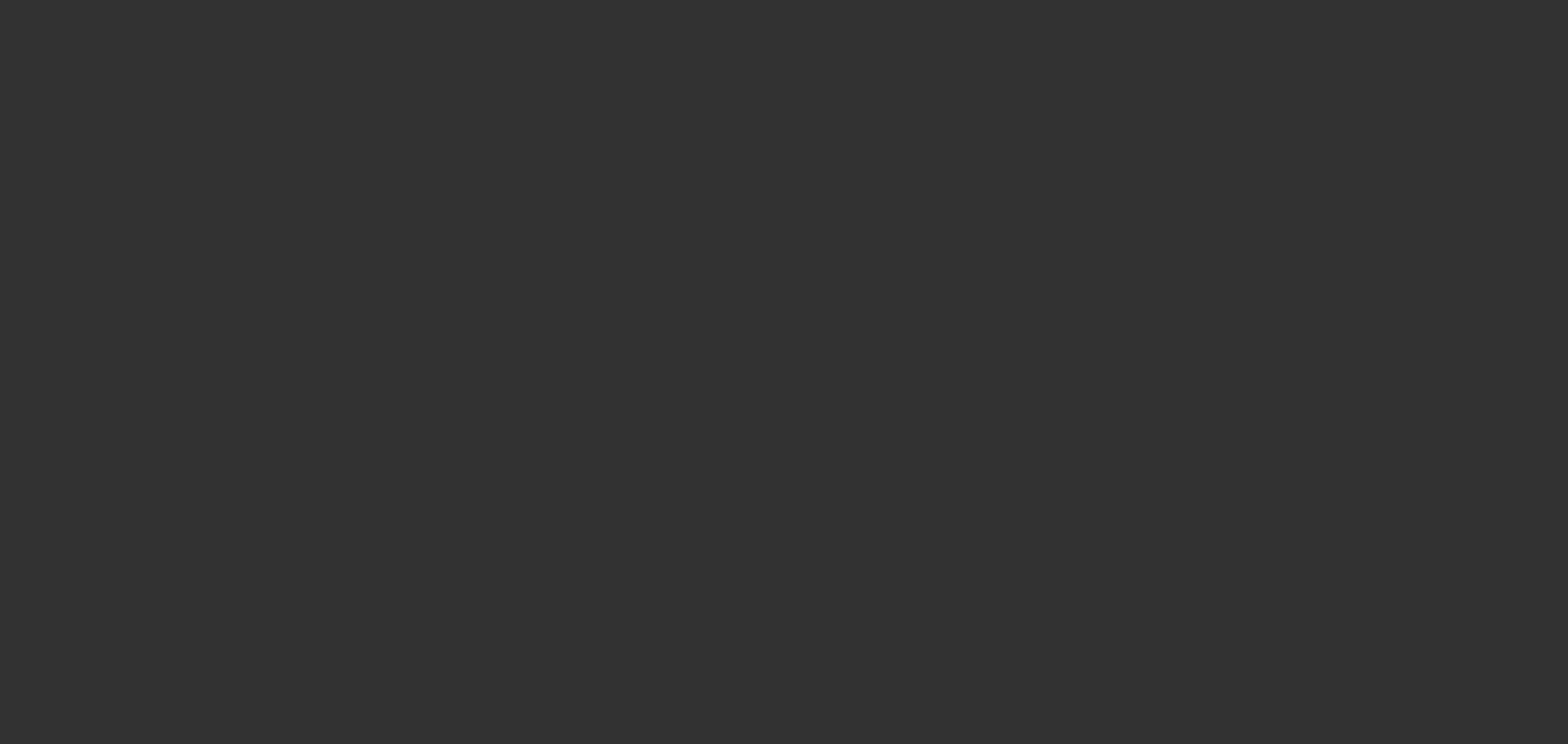
select select "0"
select select "2"
select select "0.1"
select select "4"
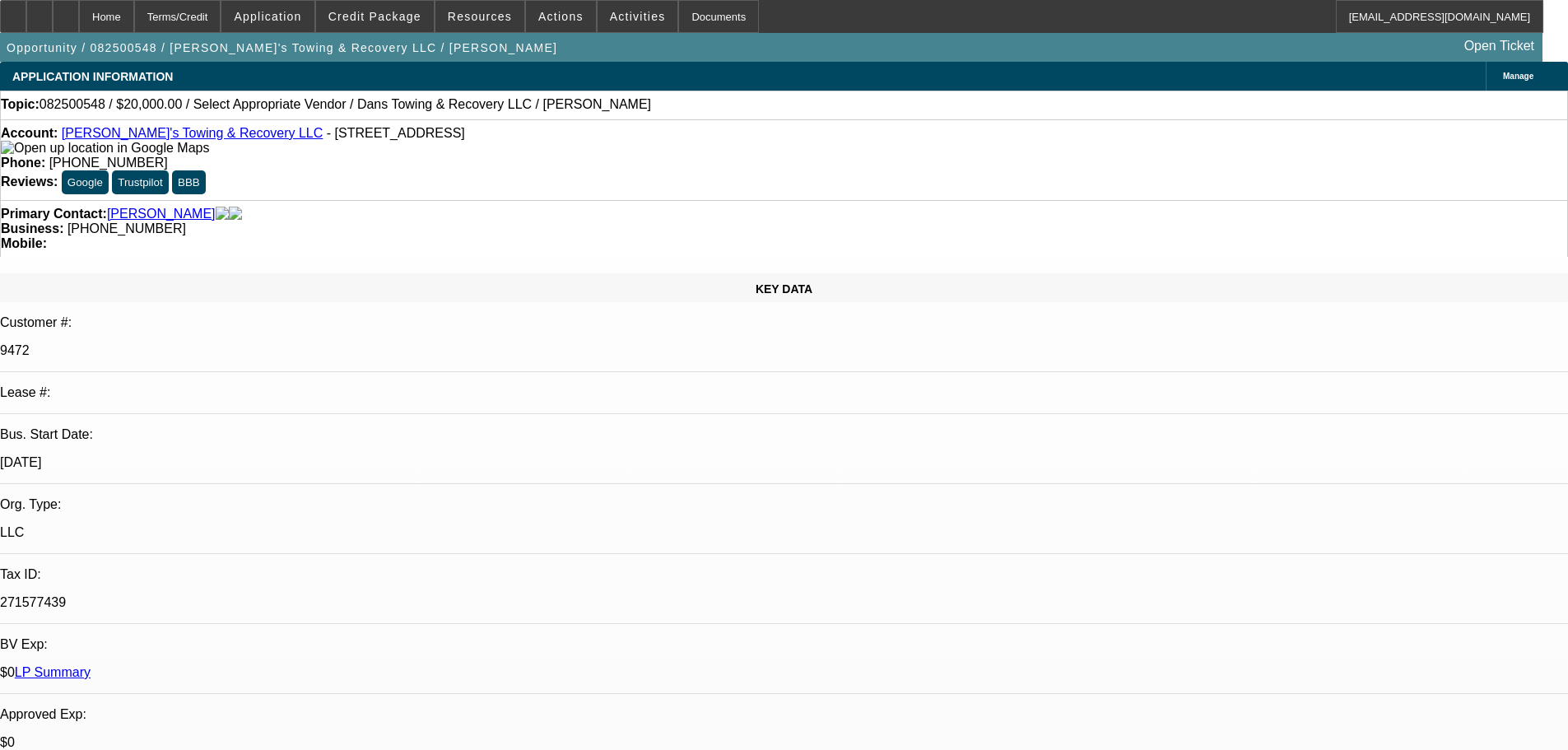
select select "0"
select select "2"
select select "0"
select select "6"
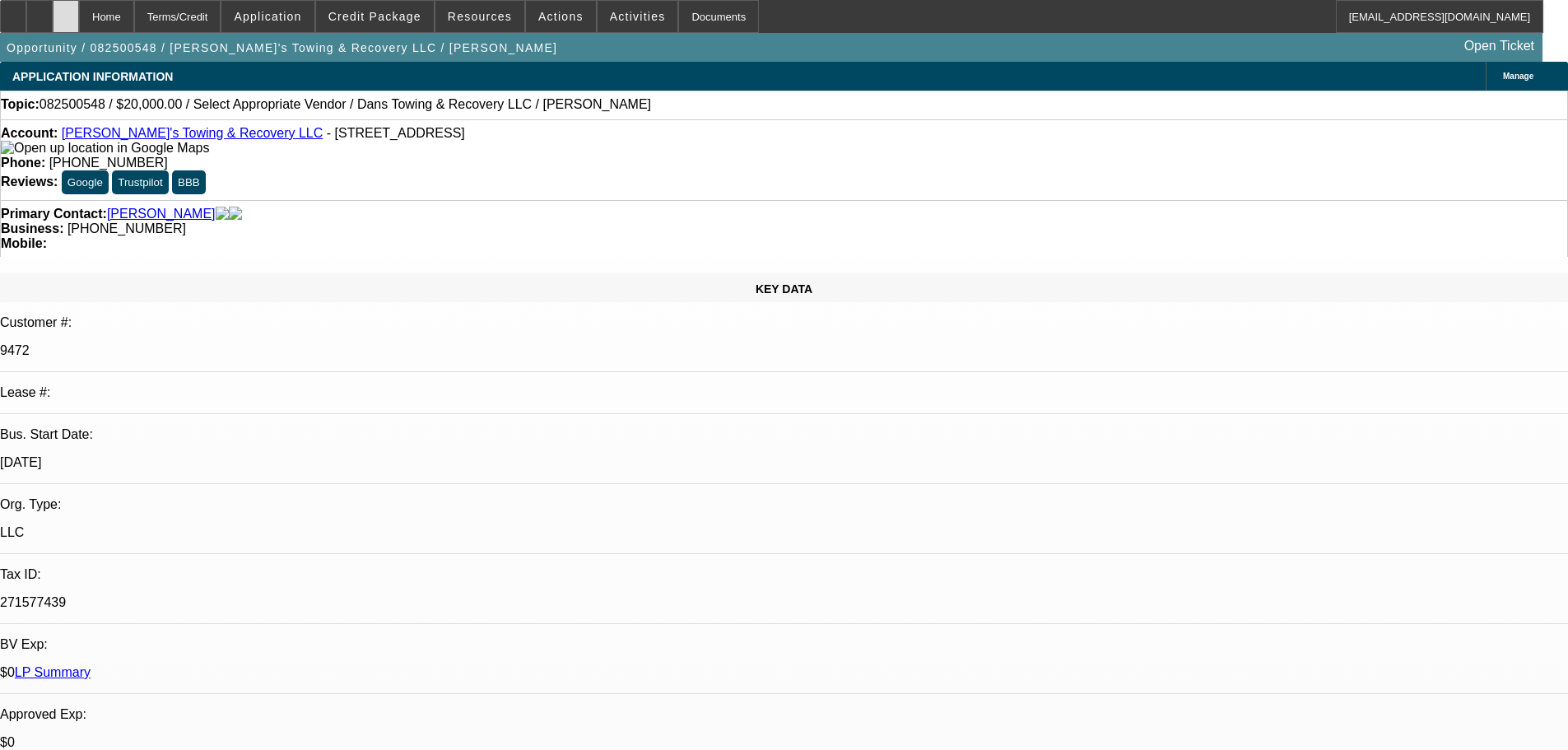
click at [79, 8] on div at bounding box center [66, 16] width 26 height 33
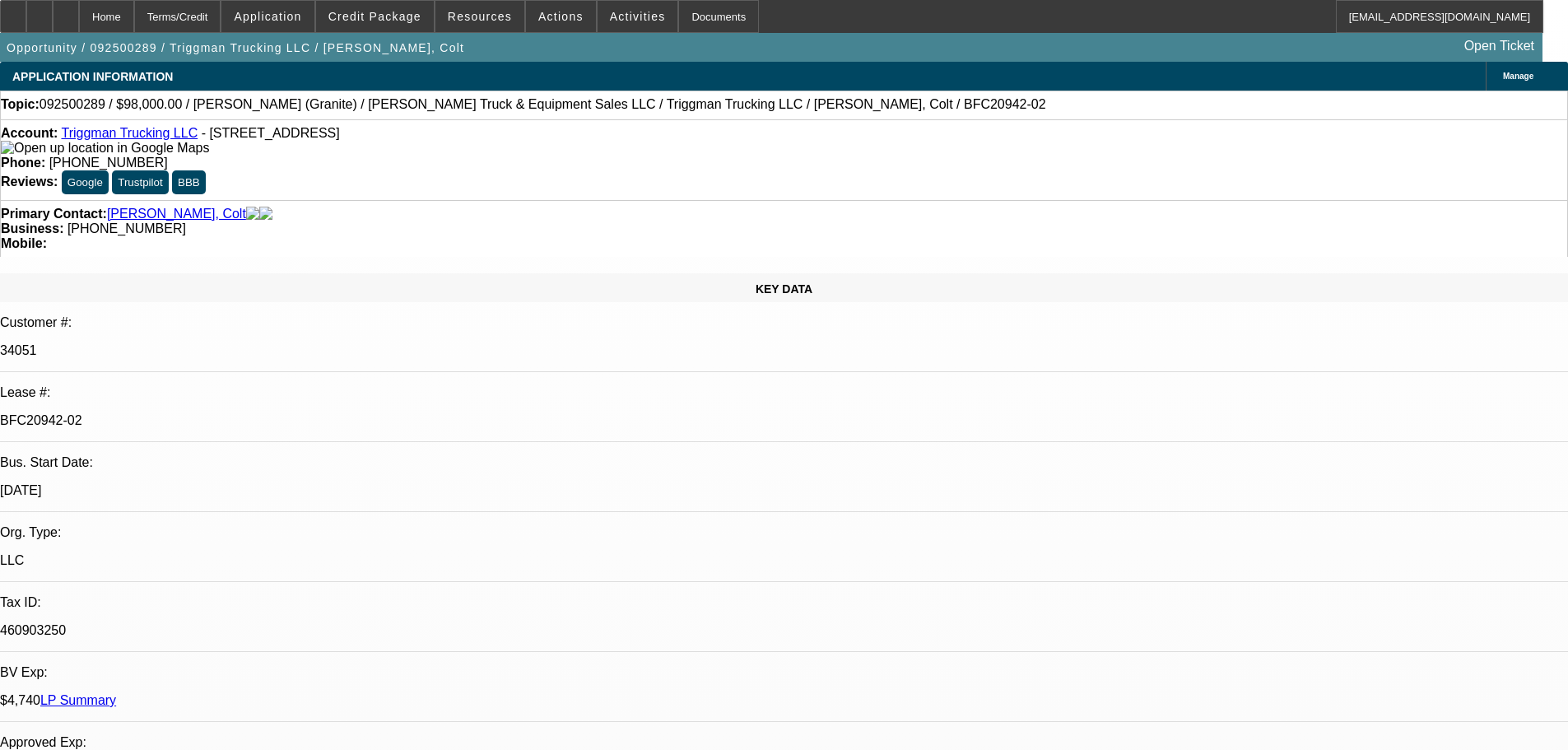
select select "0"
select select "2"
select select "0"
select select "6"
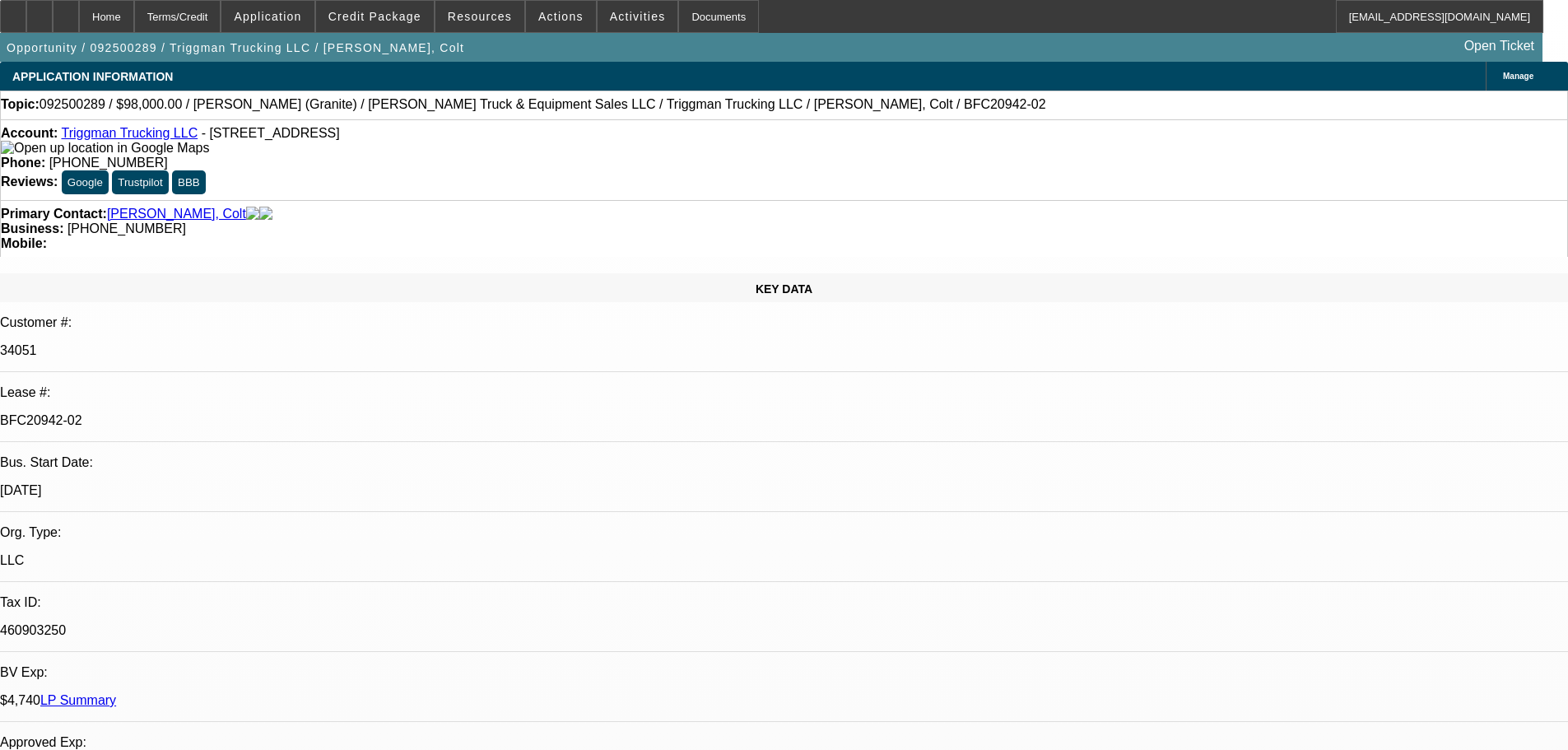
select select "0"
select select "2"
select select "0"
select select "6"
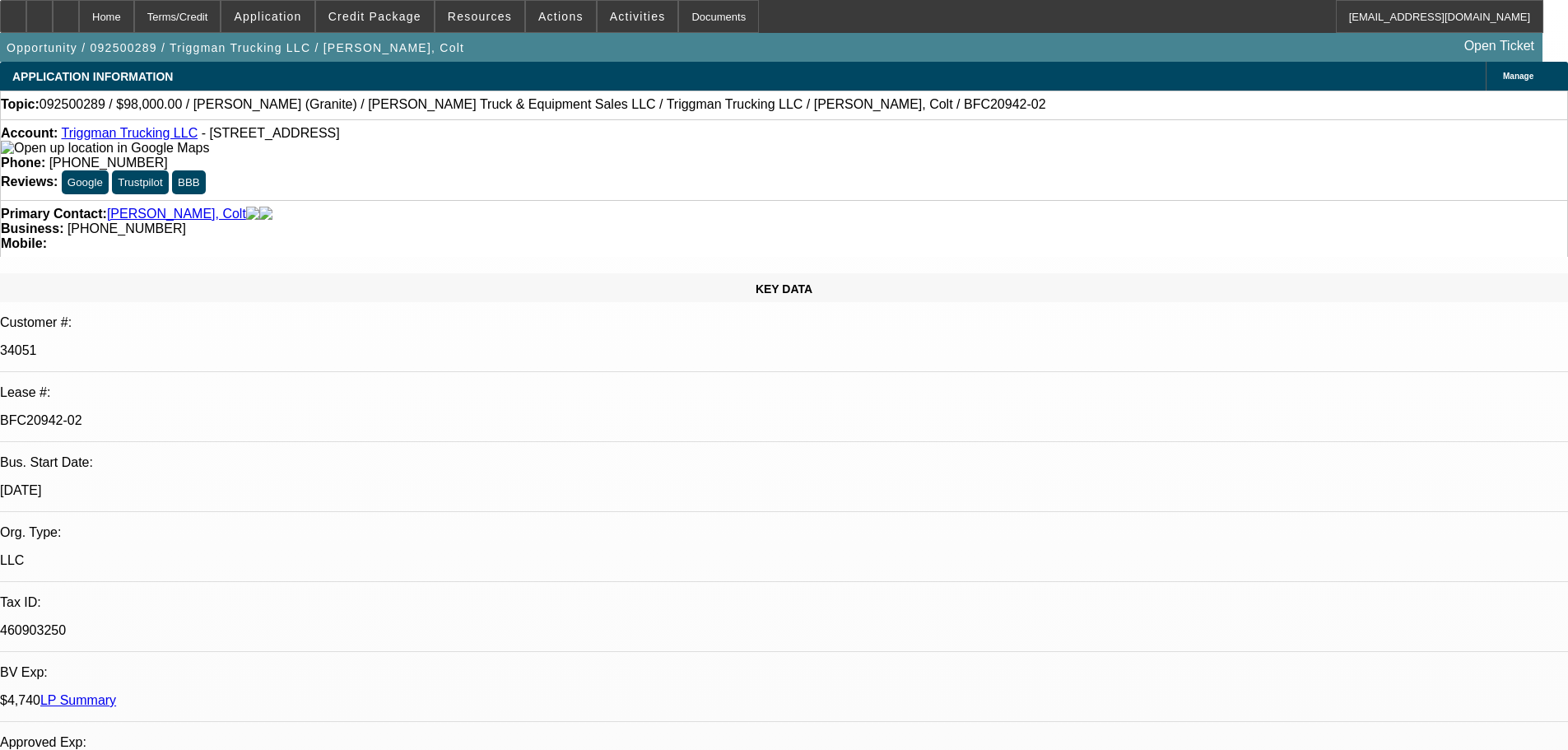
select select "0"
select select "2"
select select "0"
select select "6"
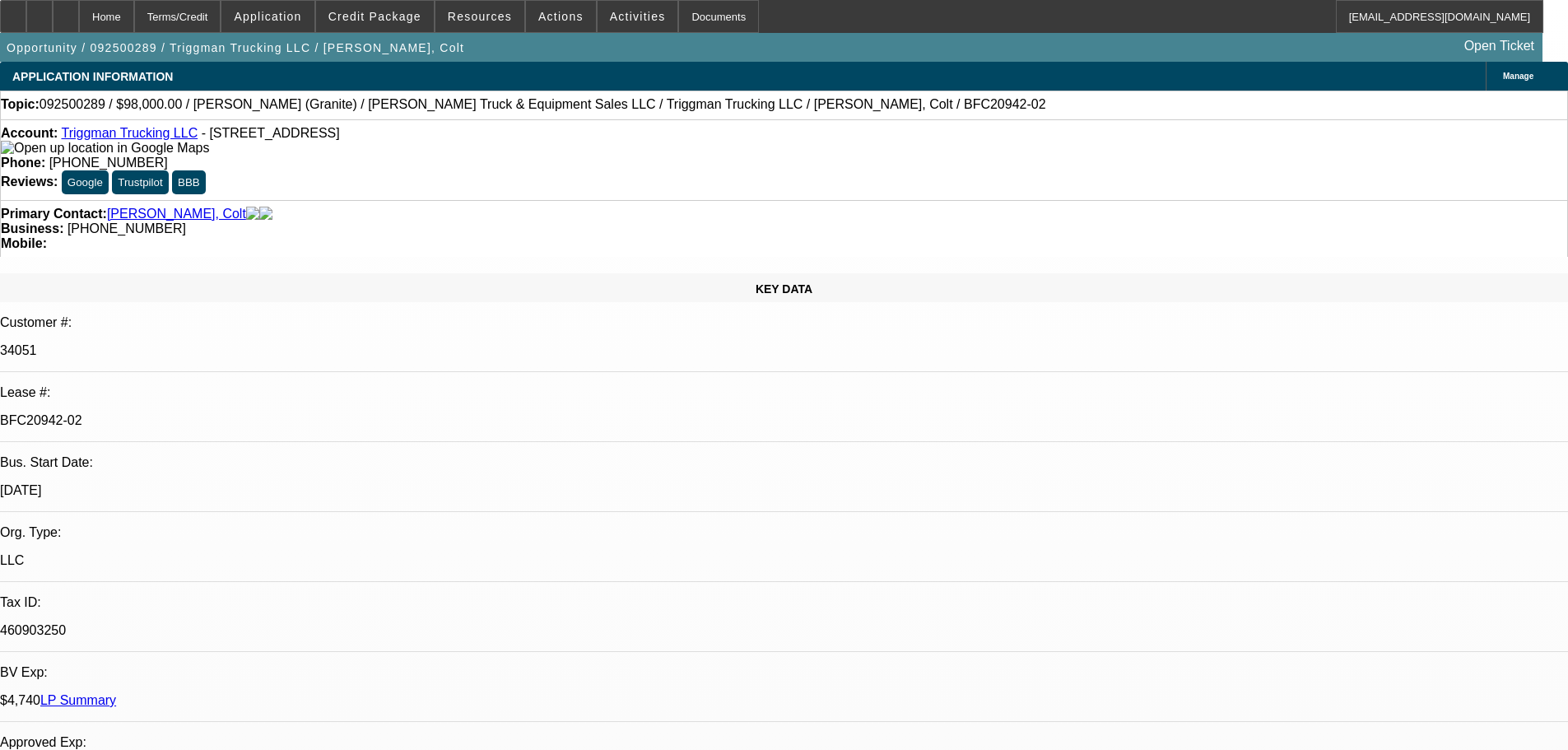
select select "0"
select select "2"
select select "0"
select select "6"
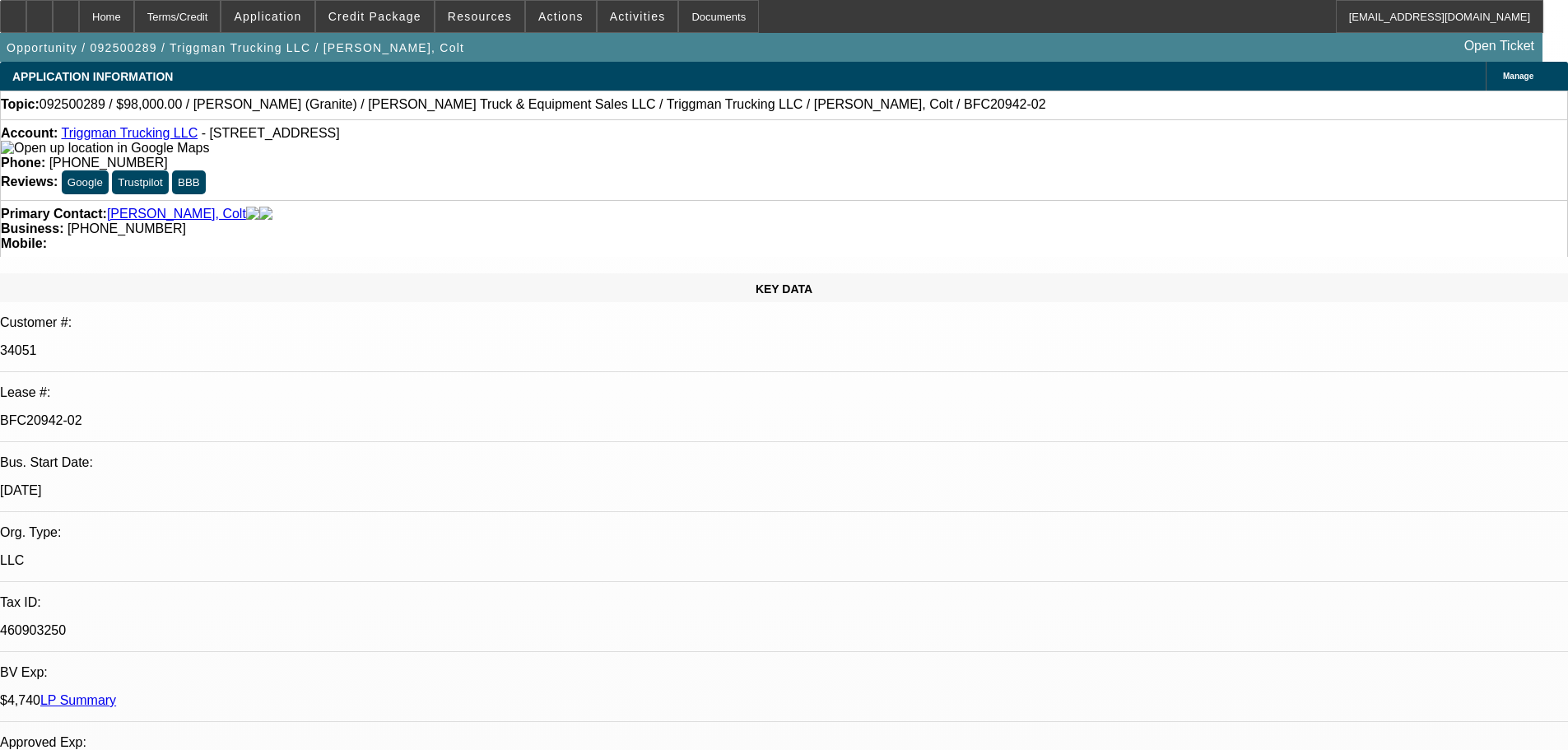
click at [79, 25] on div at bounding box center [66, 16] width 26 height 33
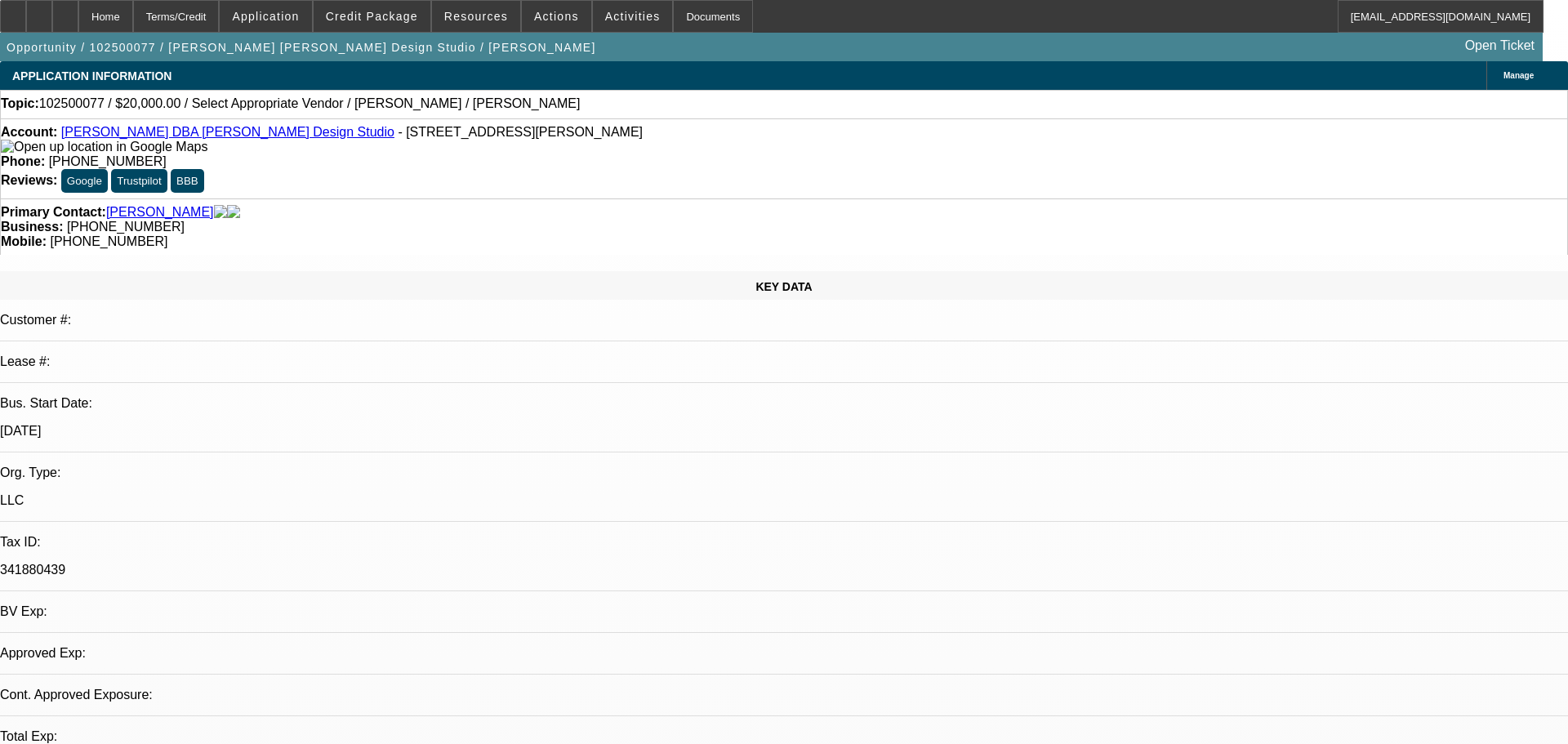
select select "0"
select select "2"
select select "0.1"
select select "1"
select select "2"
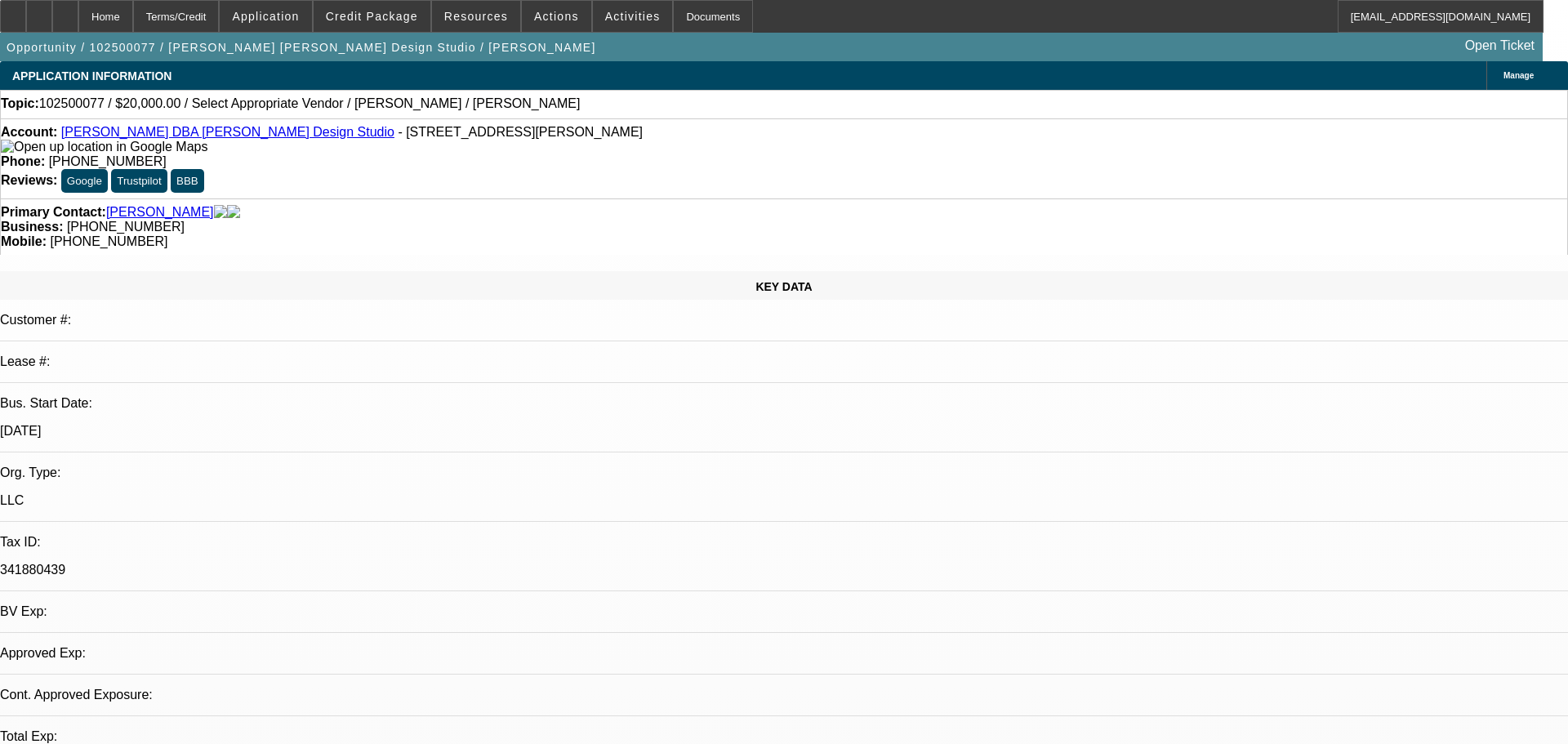
select select "4"
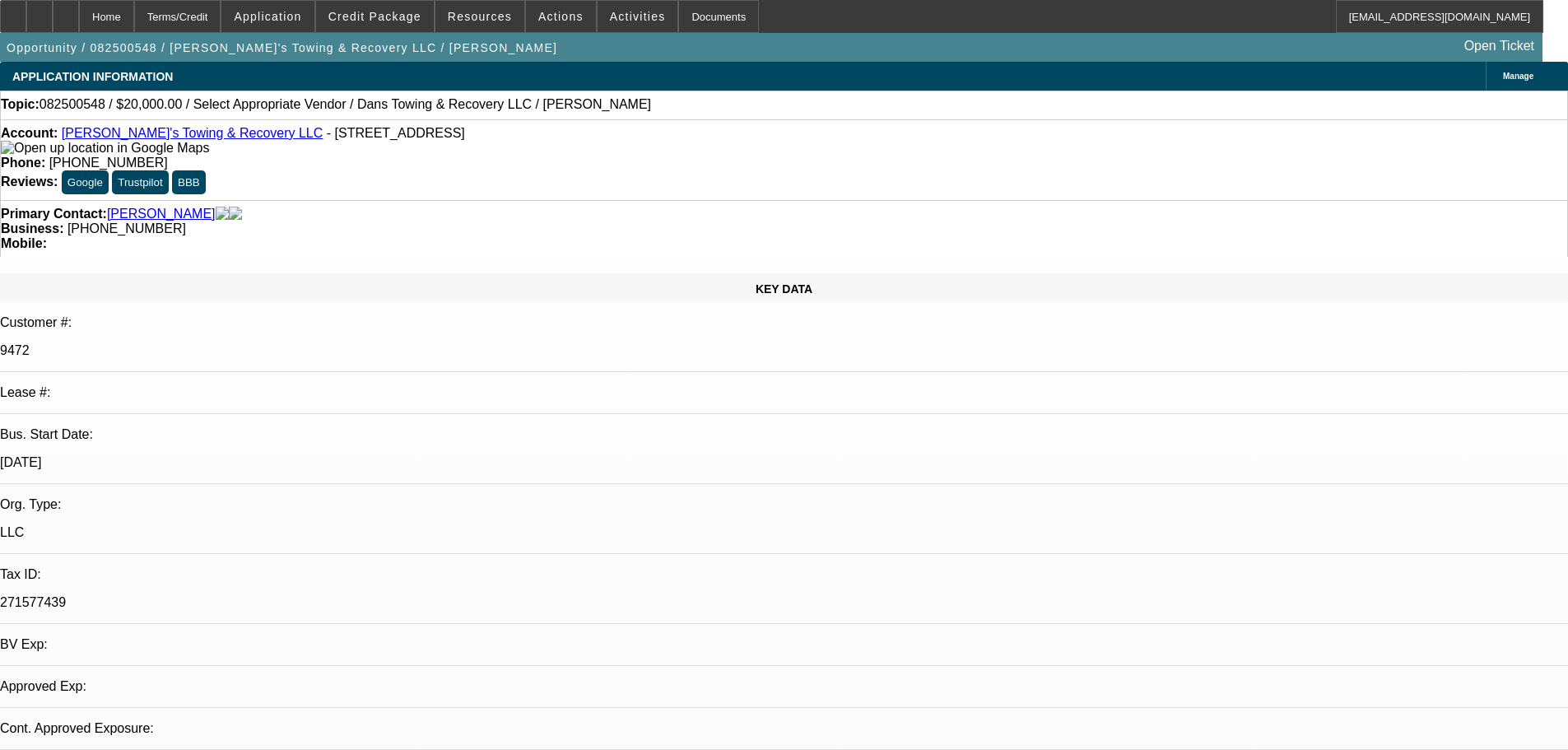
select select "0"
select select "2"
select select "0"
select select "6"
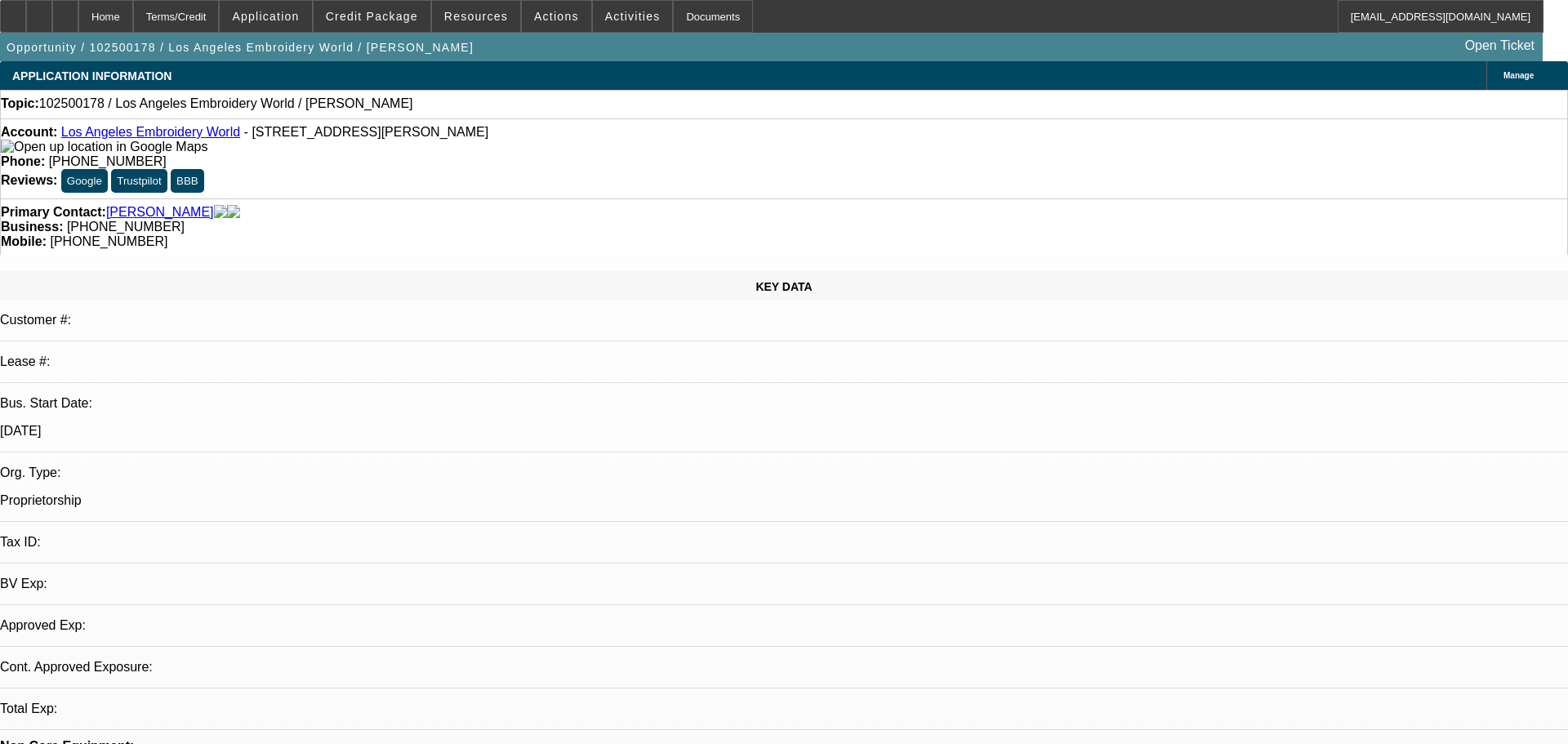
select select "0"
select select "2"
select select "0.1"
select select "4"
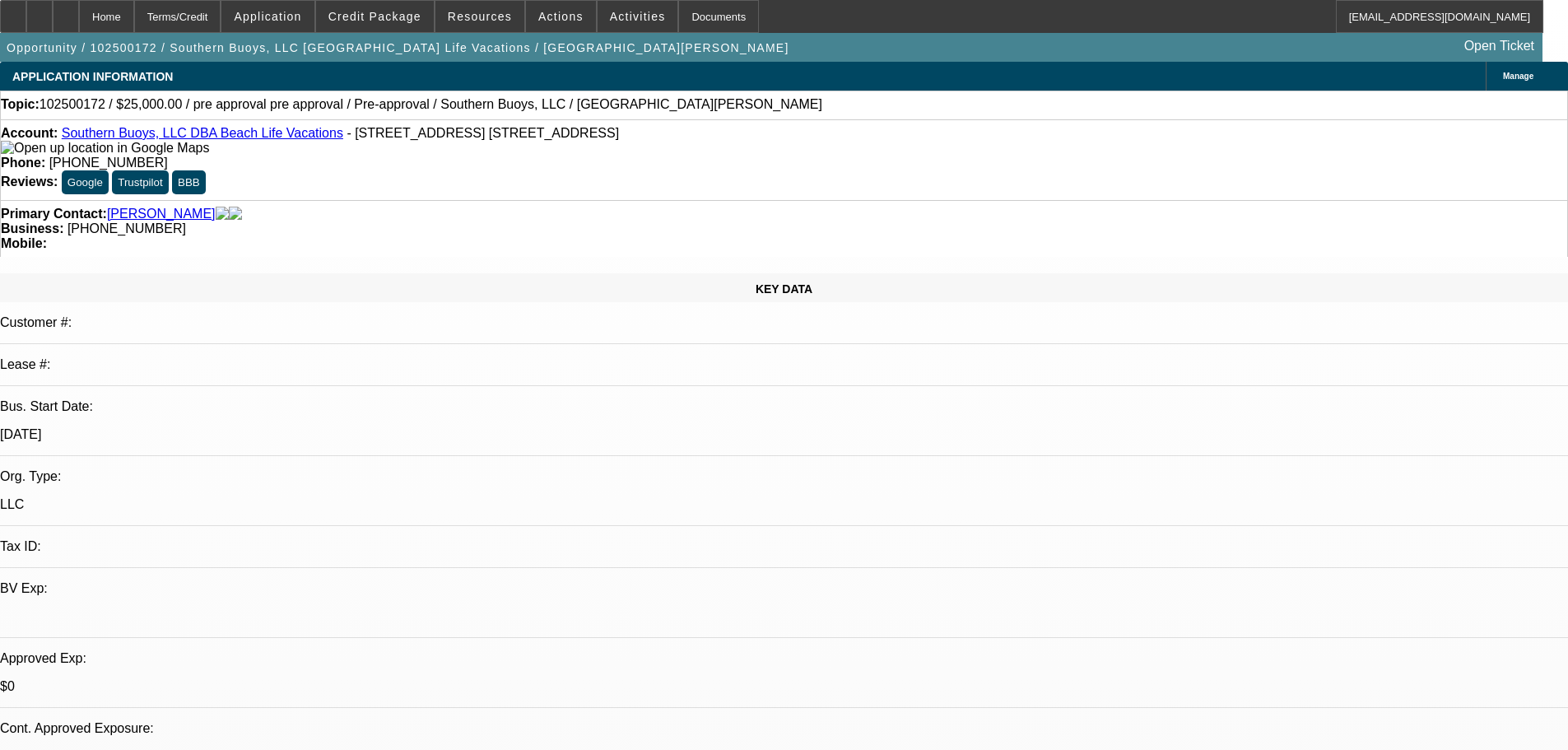
select select "0"
select select "2"
select select "0.1"
select select "4"
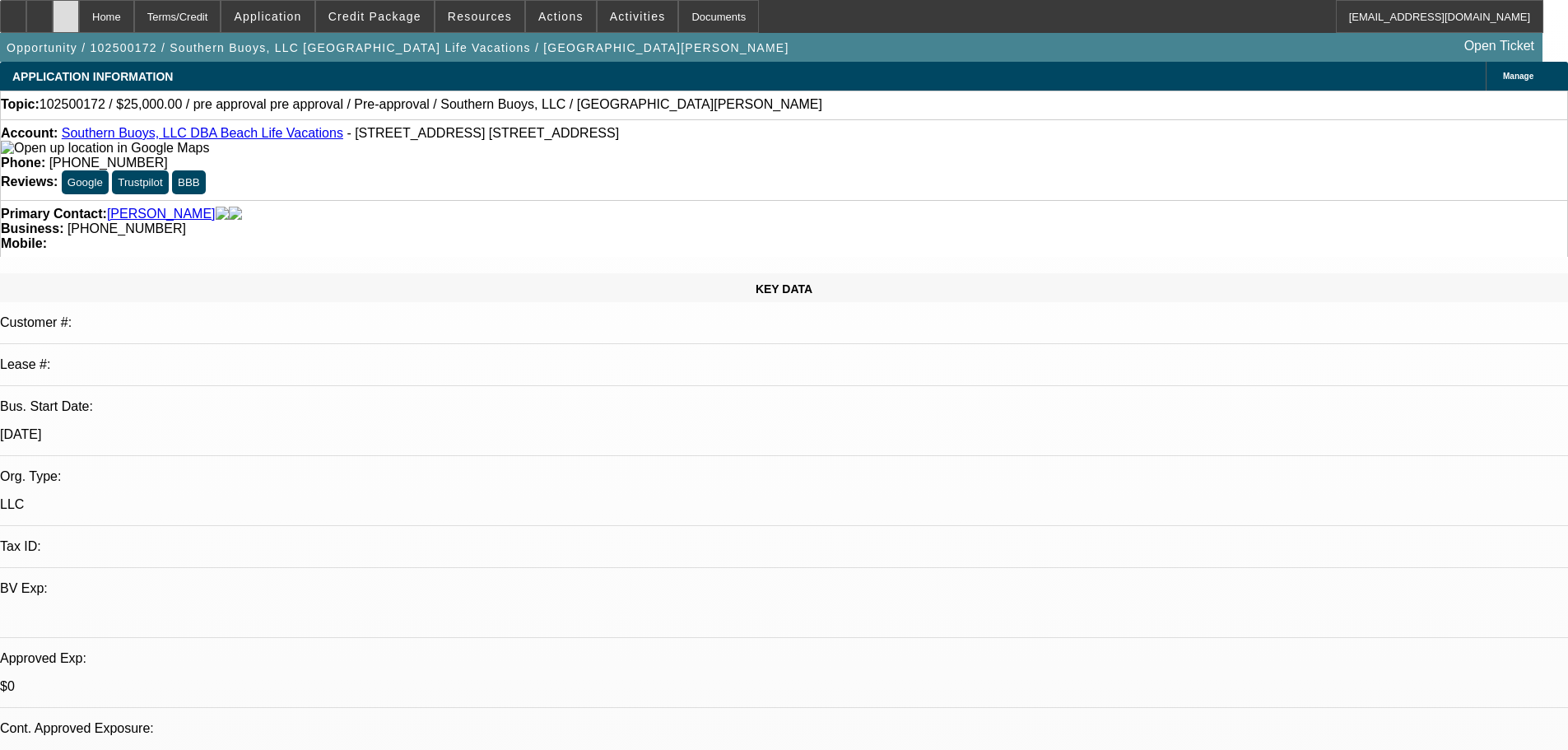
click at [79, 13] on div at bounding box center [66, 16] width 26 height 33
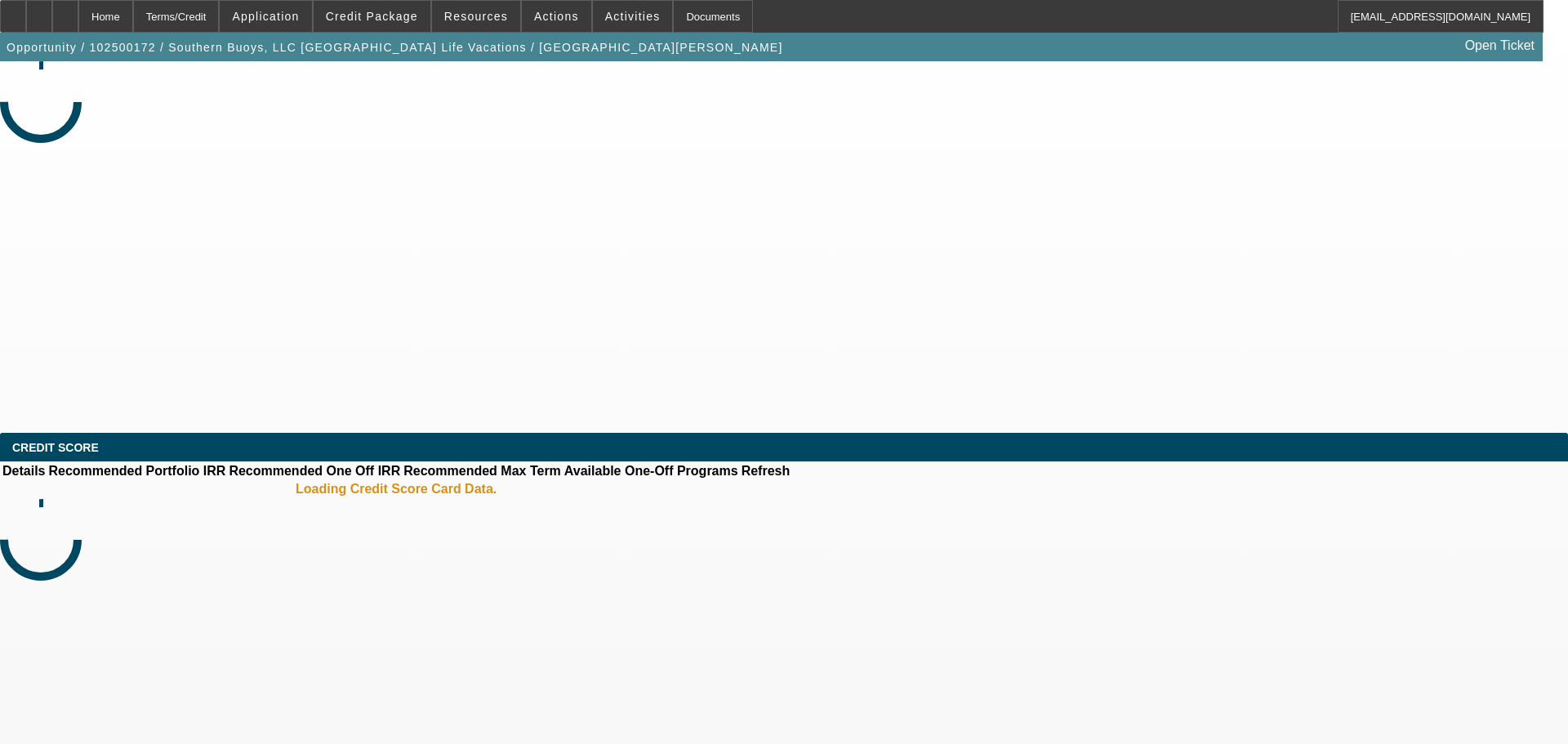
select select "0"
select select "2"
select select "0.1"
select select "4"
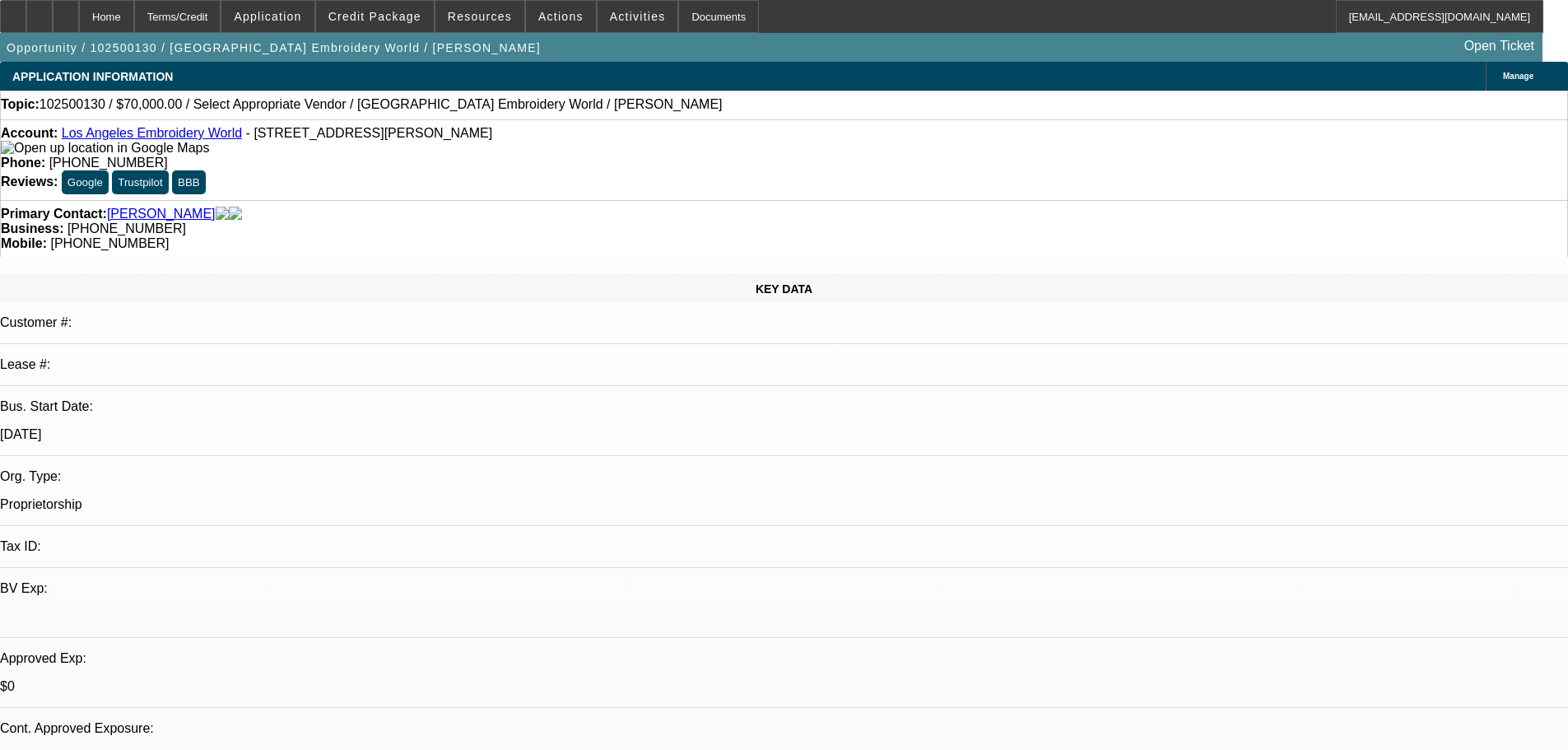
select select "0"
select select "2"
select select "0.1"
select select "4"
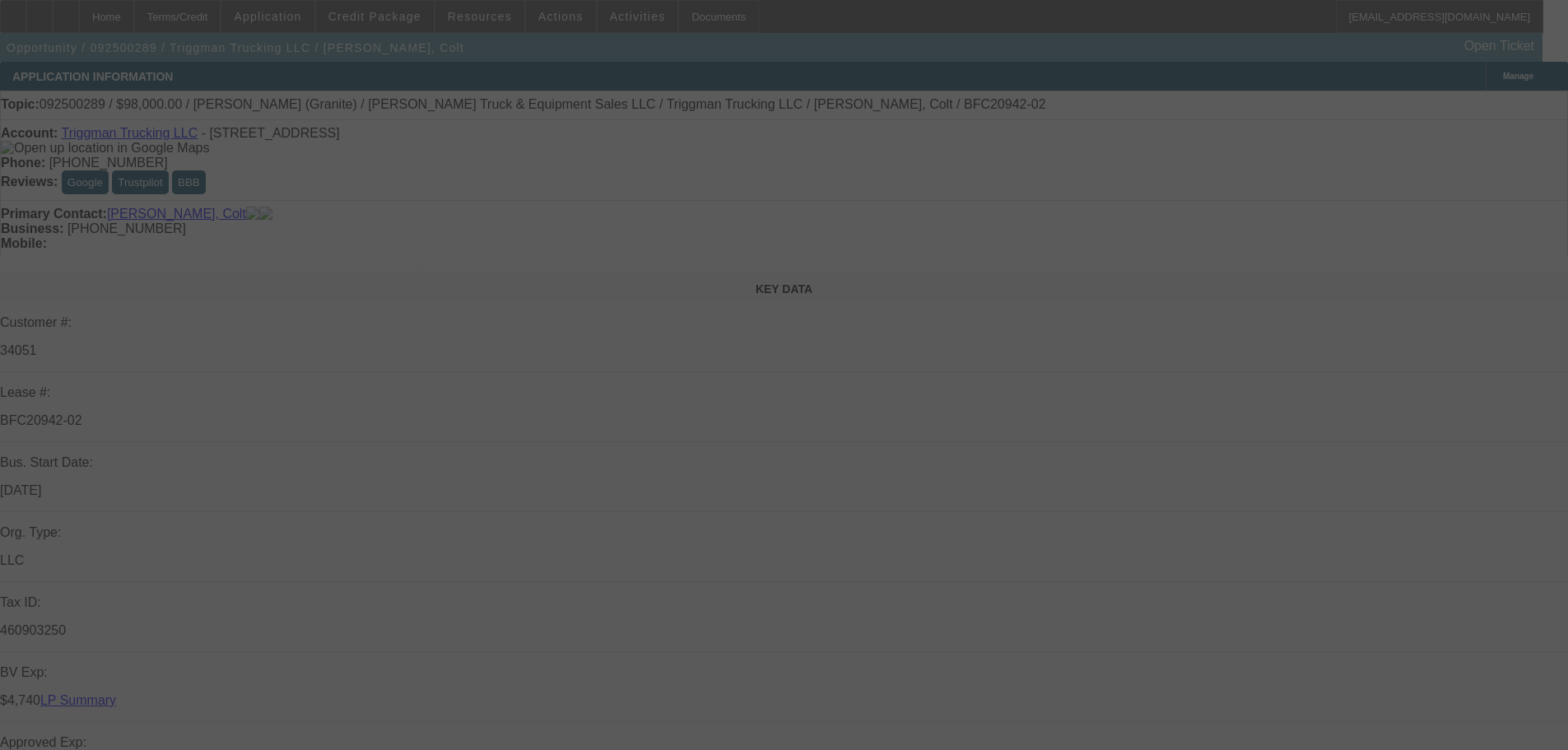
select select "0"
select select "2"
select select "0"
select select "6"
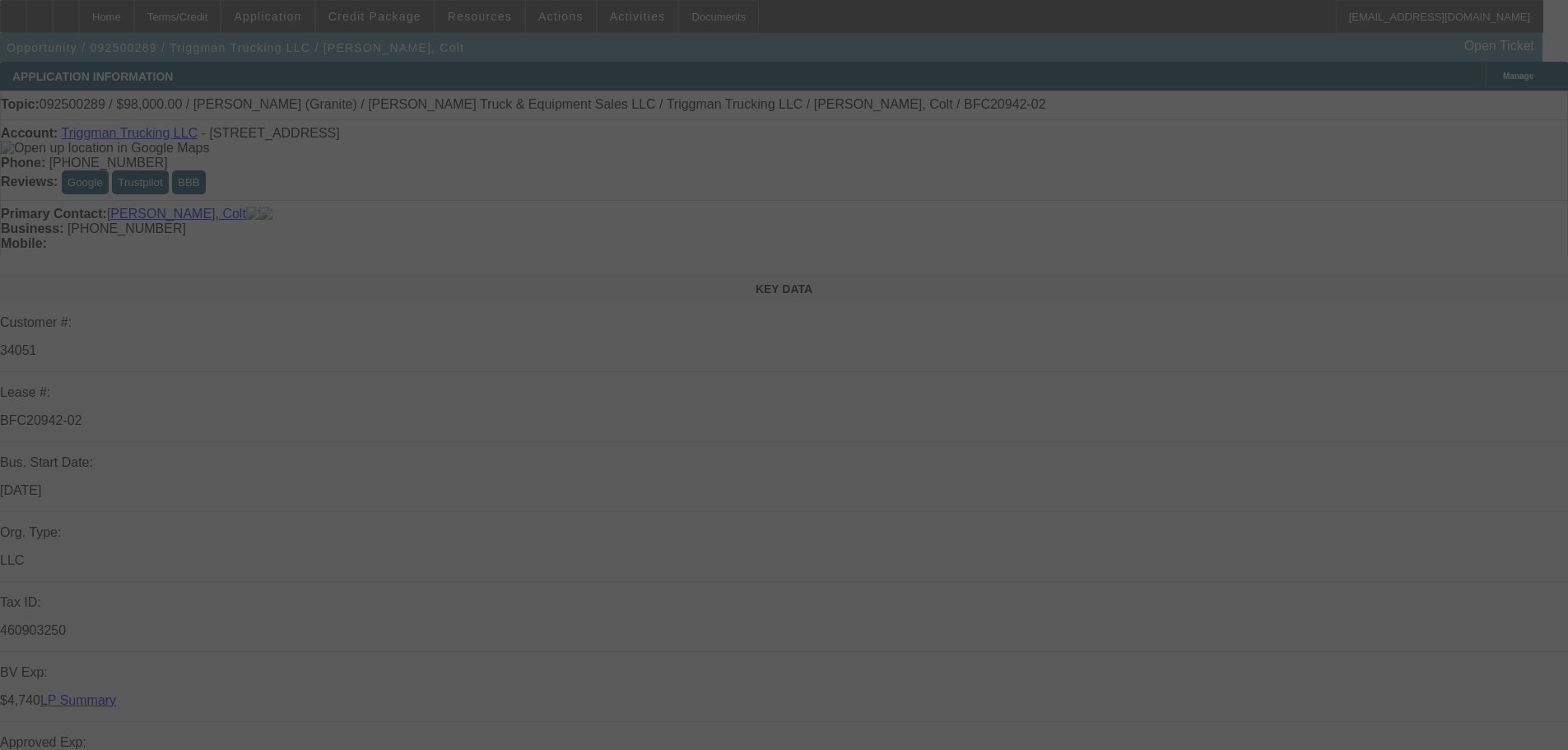
select select "0"
select select "2"
select select "0"
select select "6"
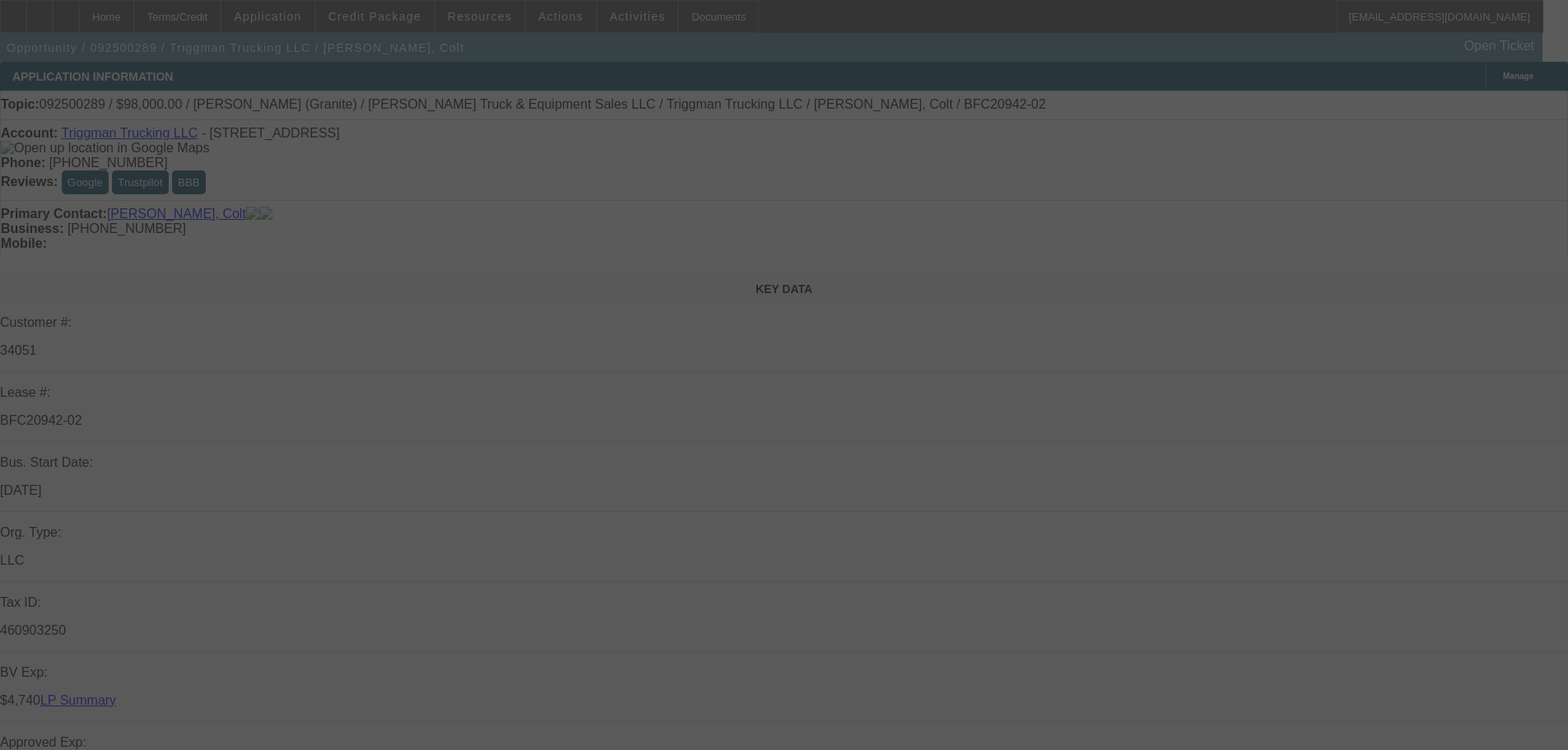
select select "0"
select select "2"
select select "0"
select select "6"
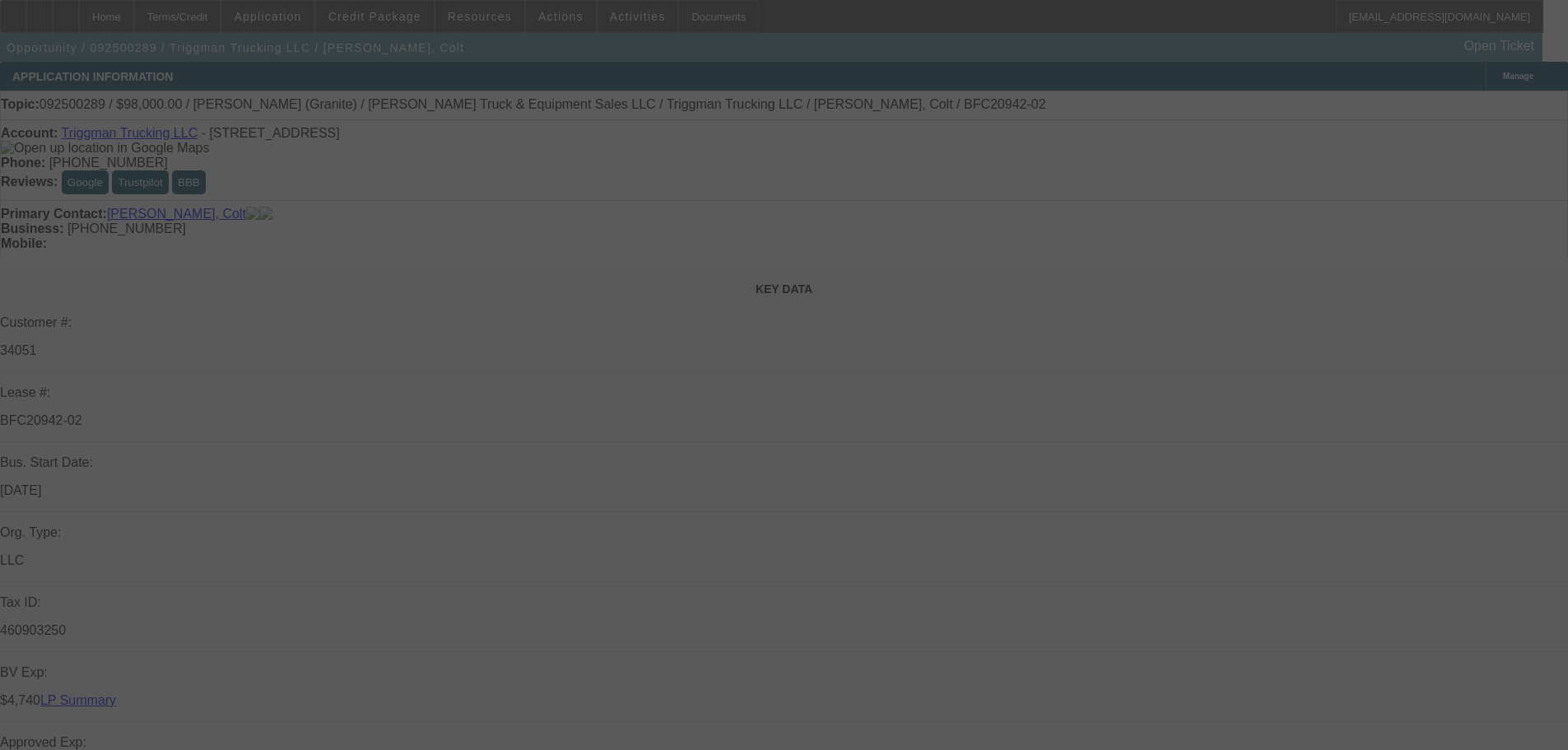
select select "0"
select select "2"
select select "0"
select select "6"
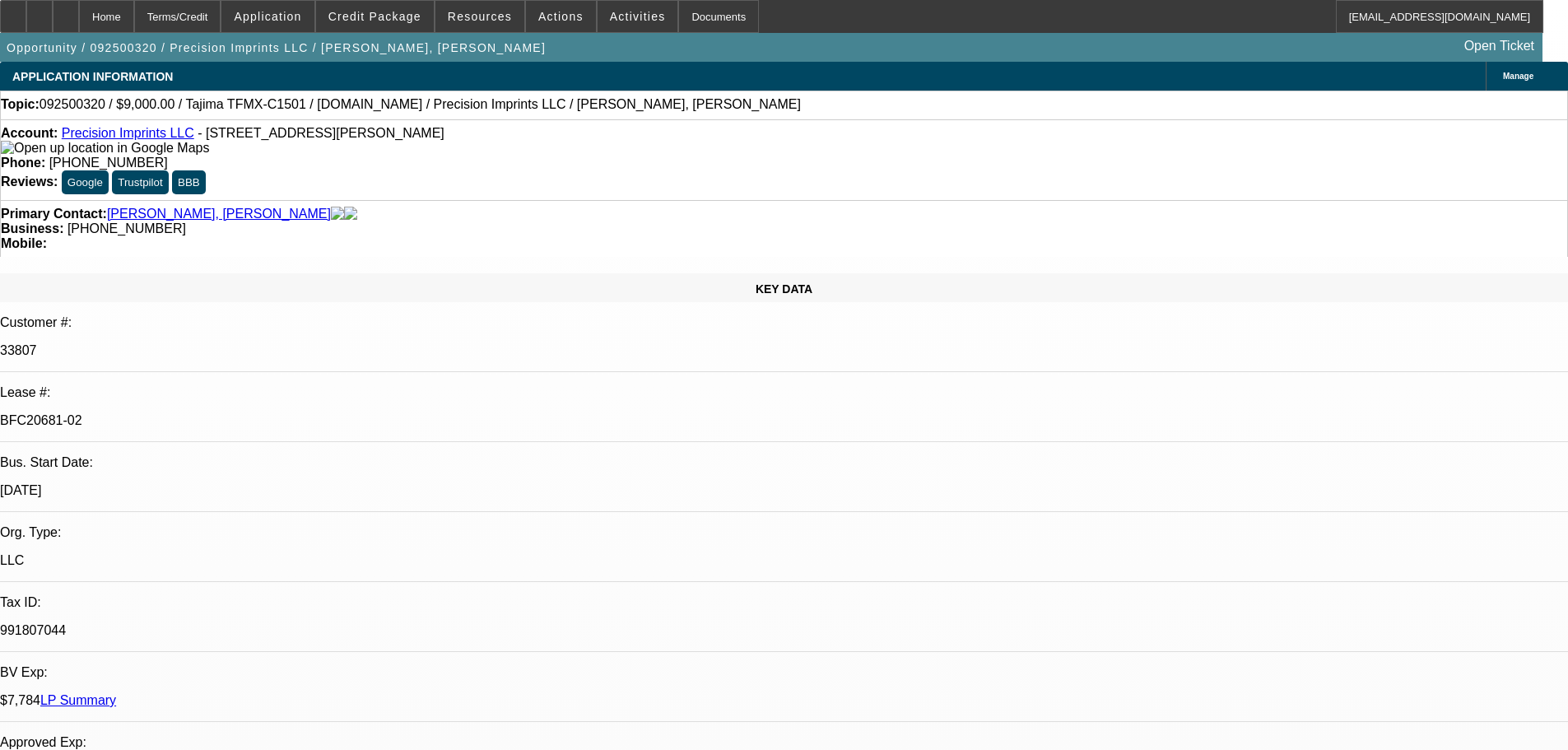
select select "0"
select select "2"
select select "0.1"
select select "4"
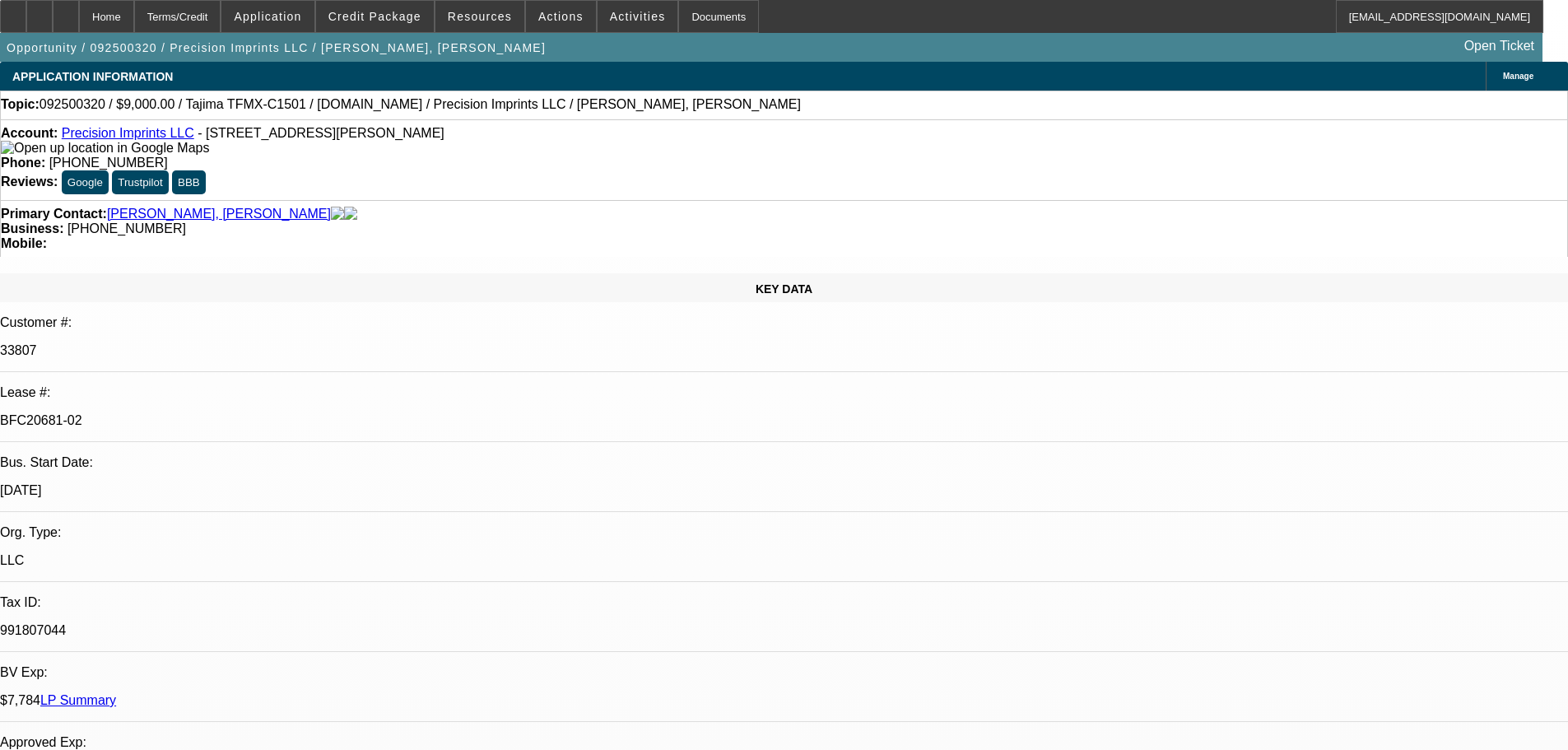
select select "0"
select select "2"
select select "0.1"
select select "4"
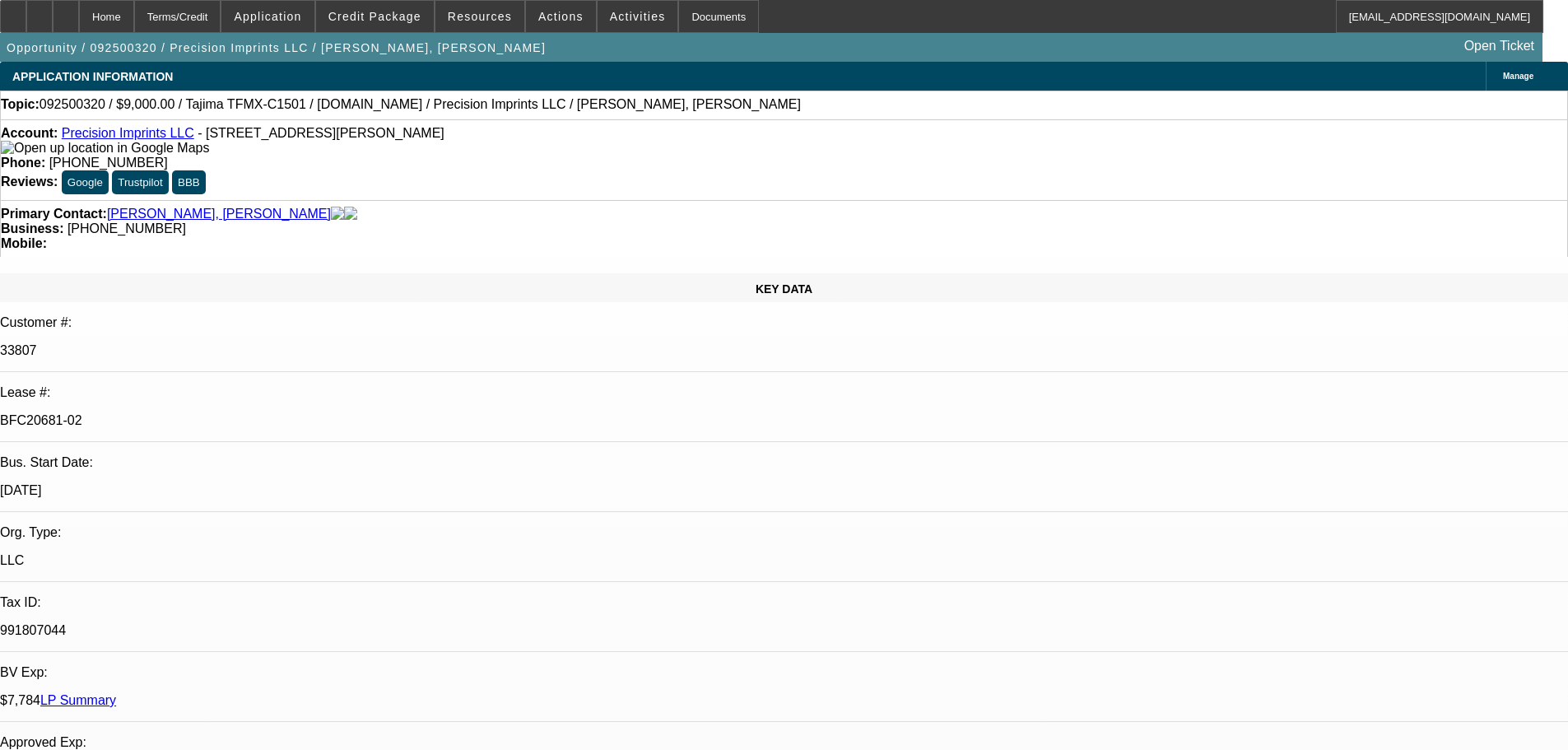
select select "0"
select select "2"
select select "0.1"
select select "4"
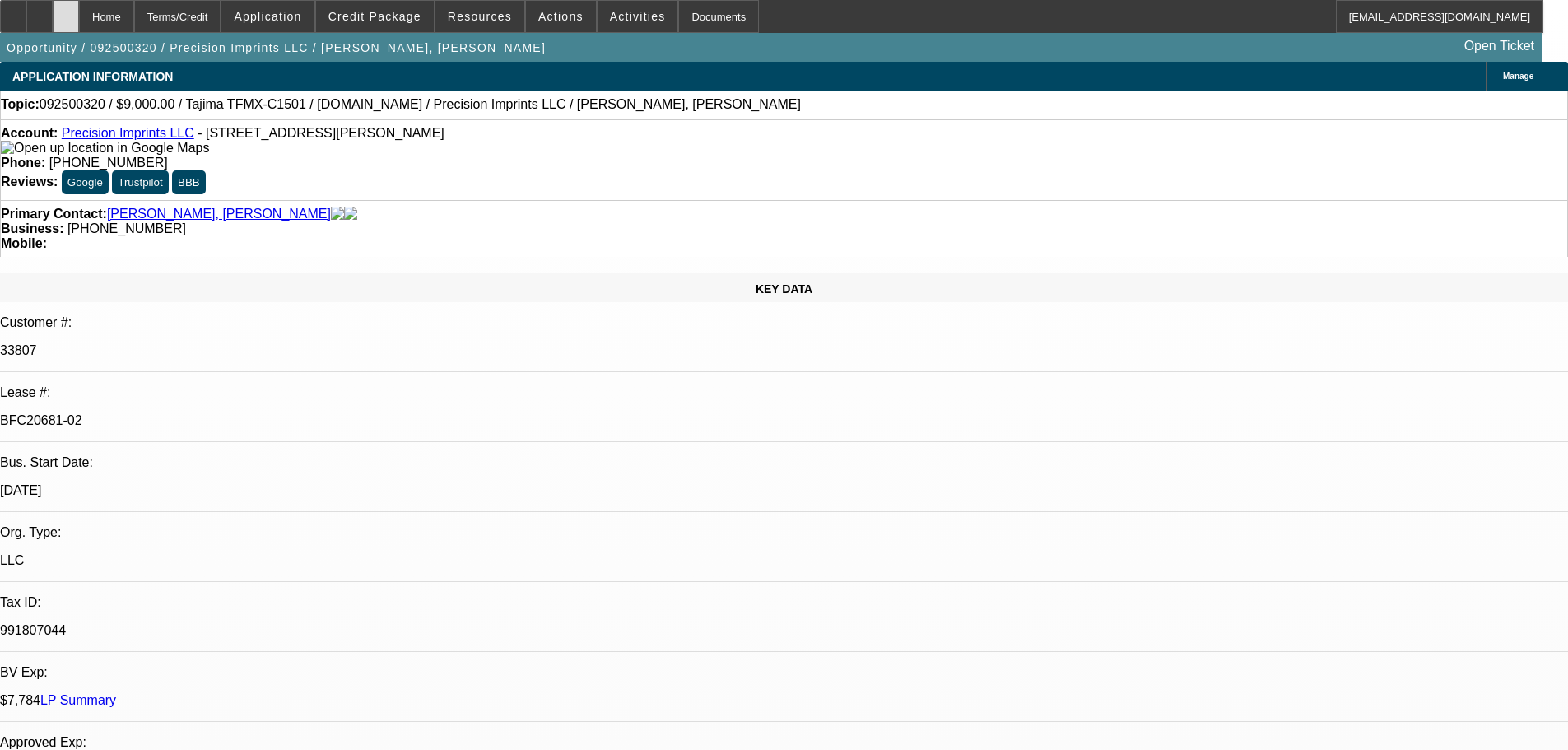
click at [66, 11] on icon at bounding box center [66, 11] width 0 height 0
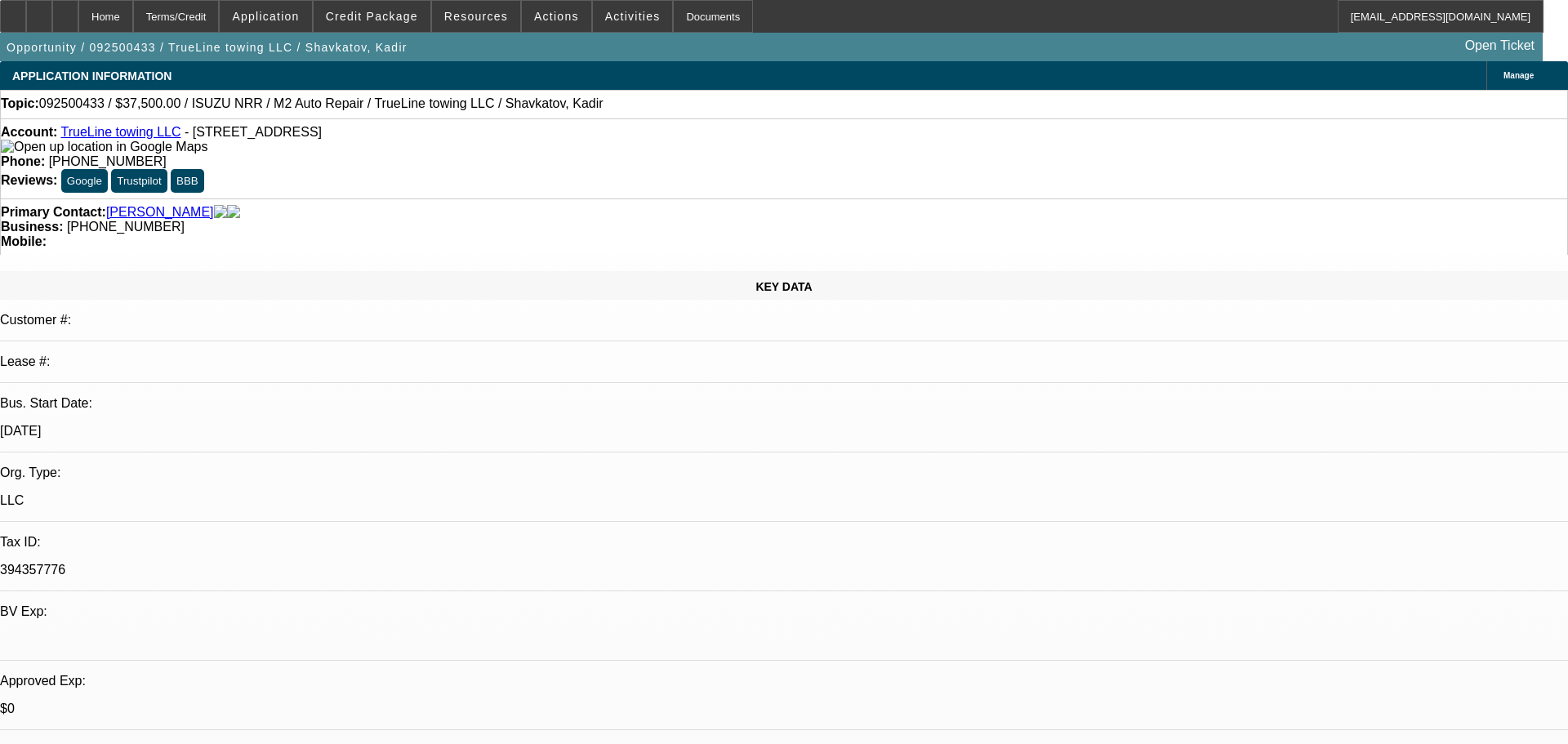
select select "0"
select select "2"
select select "0.1"
select select "0"
select select "2"
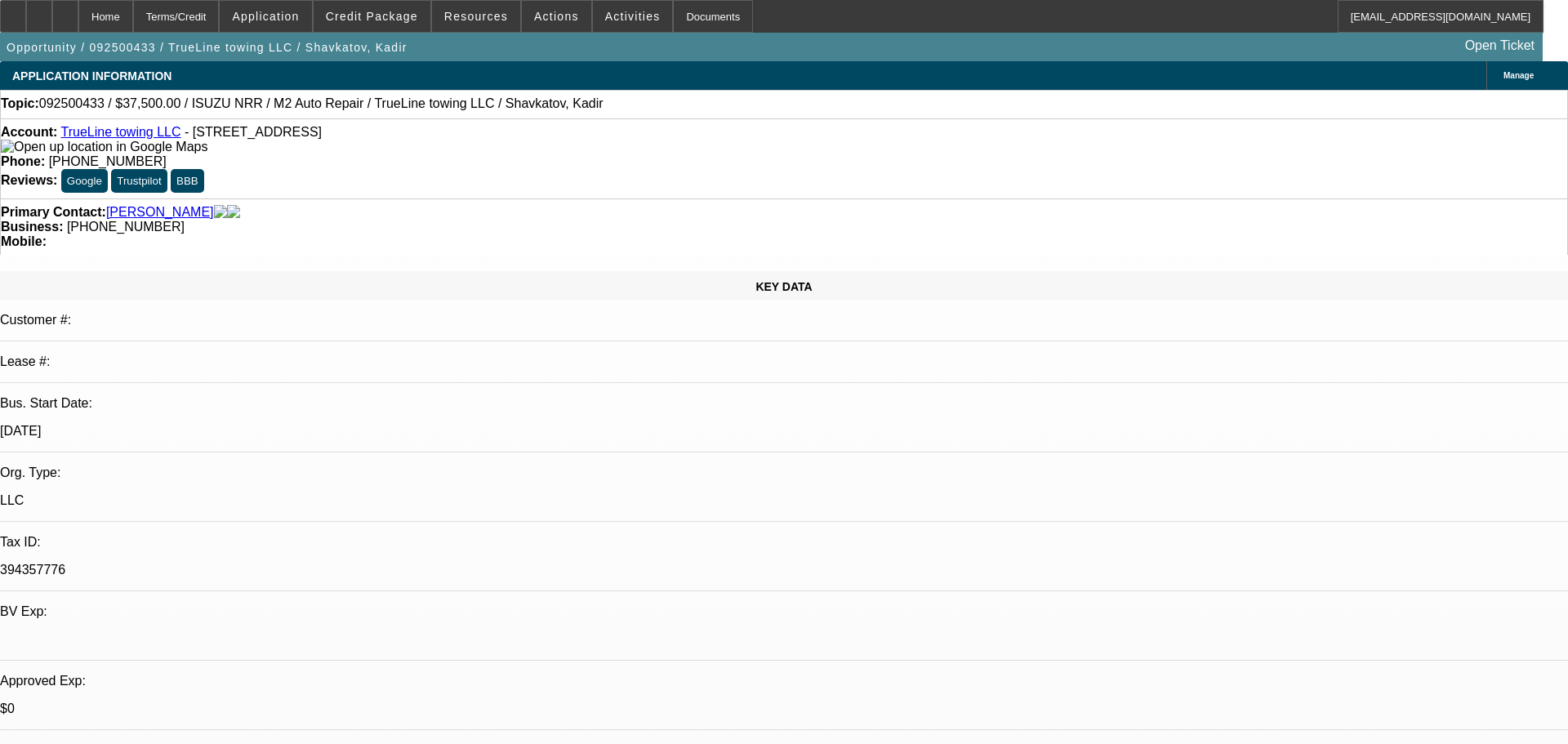
select select "0.1"
select select "0"
select select "2"
select select "0.1"
select select "0"
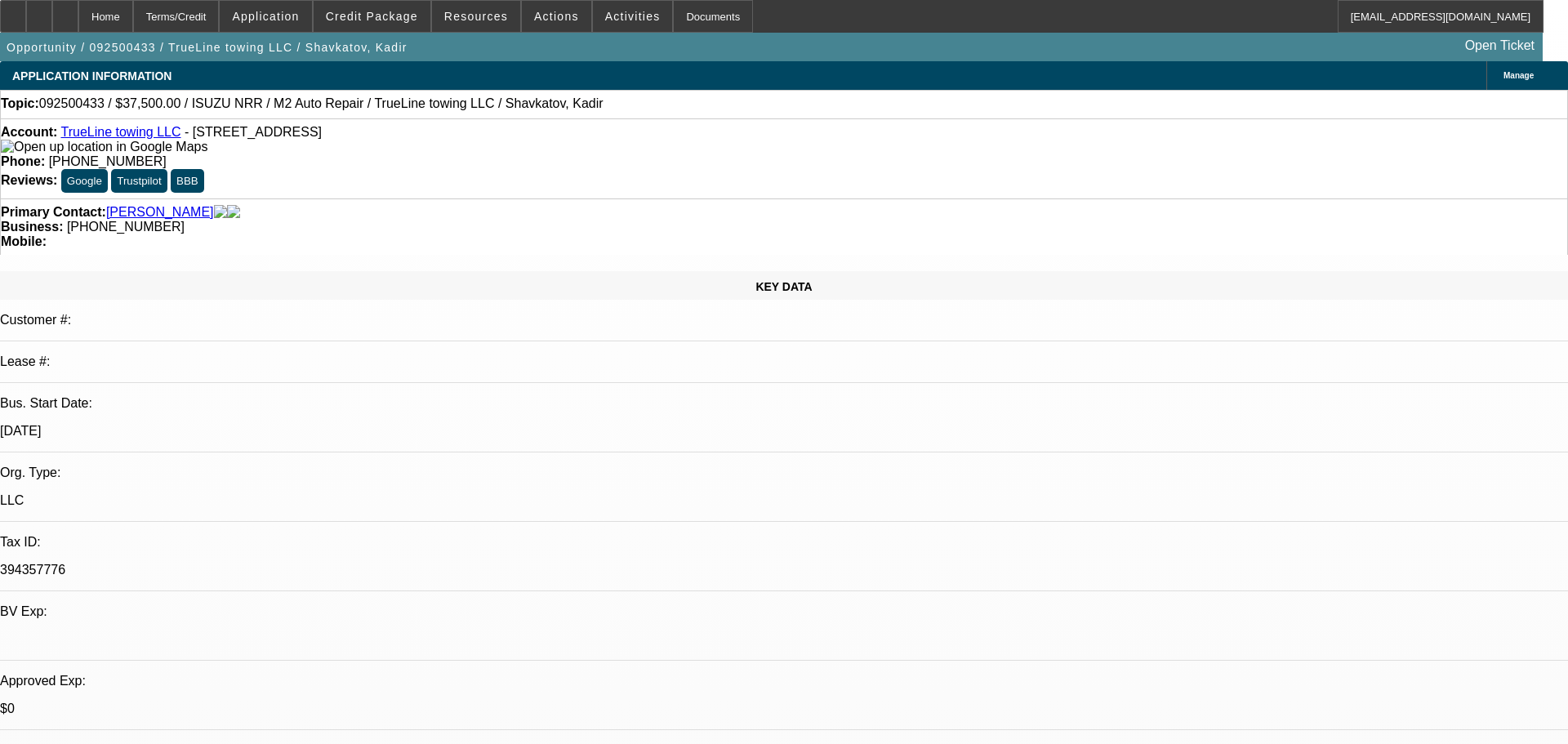
select select "2"
select select "0.1"
select select "1"
select select "2"
select select "4"
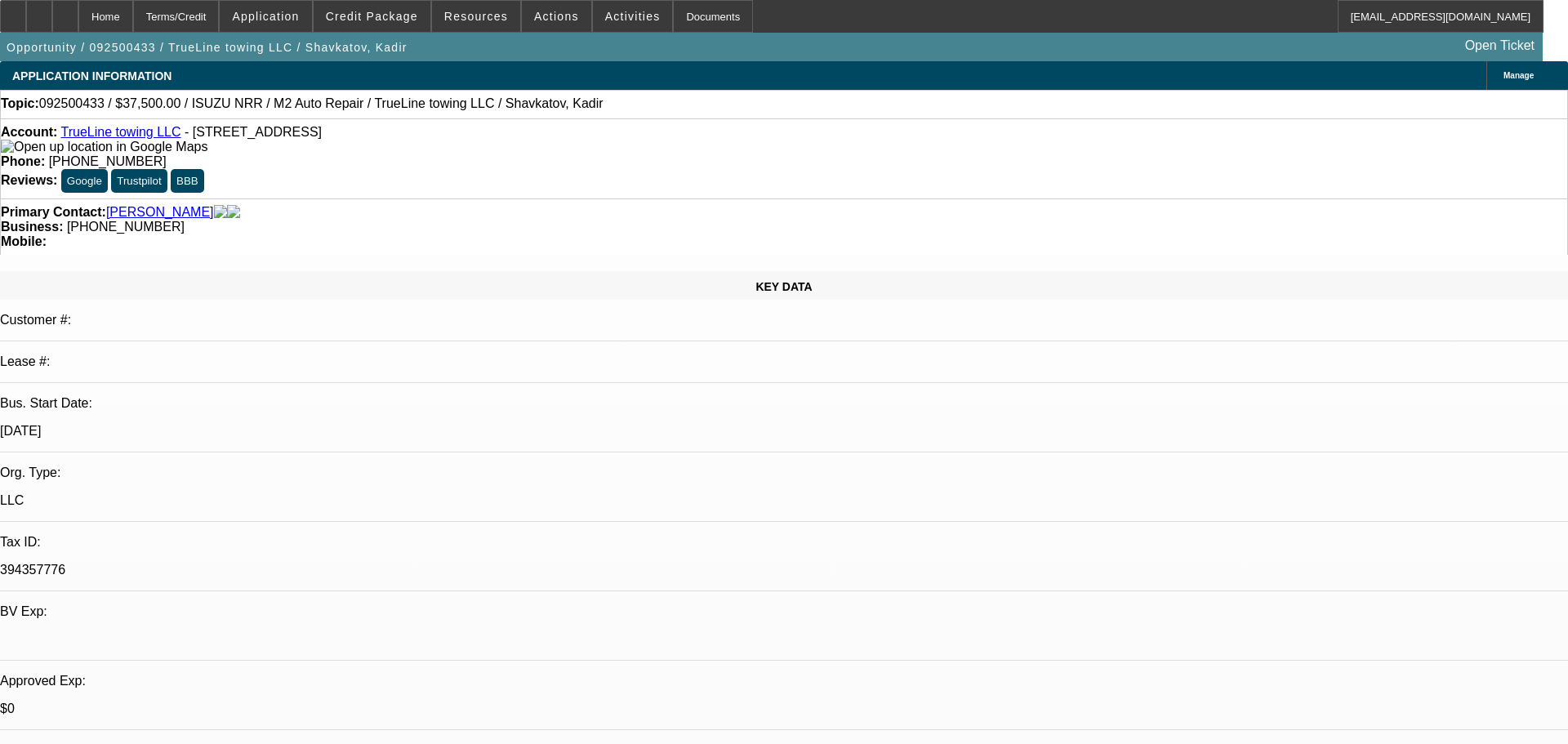
select select "1"
select select "2"
select select "4"
select select "1"
select select "2"
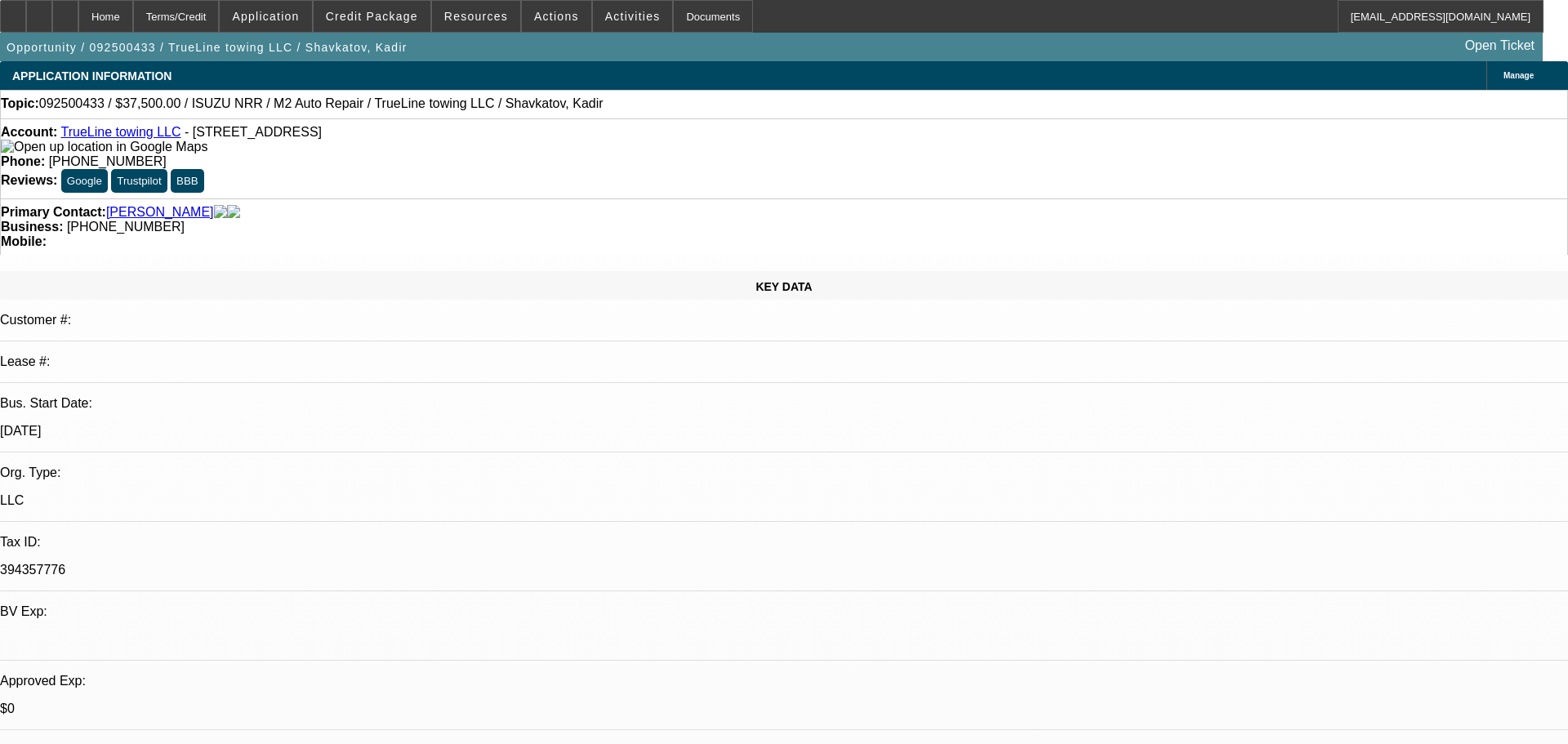
select select "4"
select select "1"
select select "2"
select select "4"
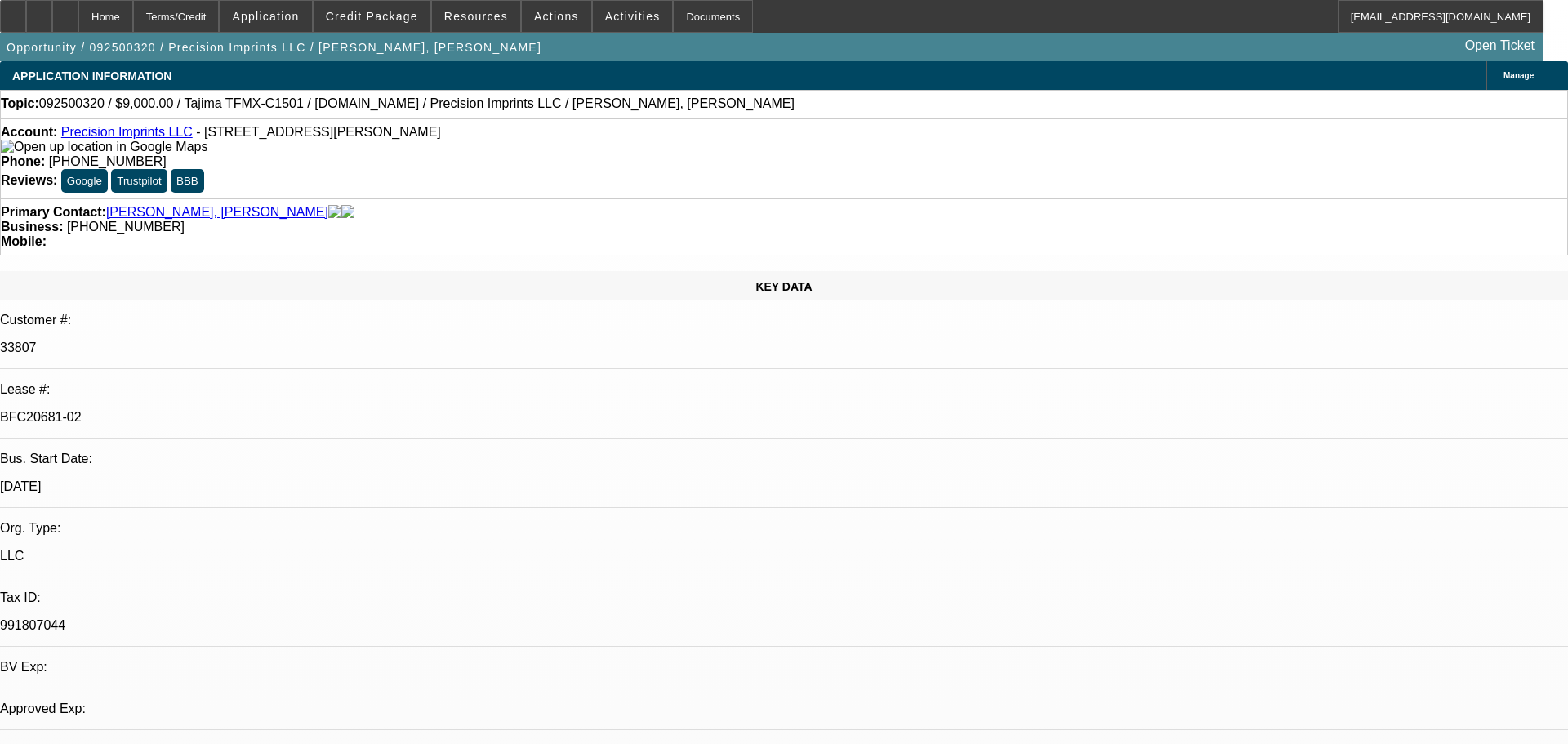
select select "0"
select select "2"
select select "0.1"
select select "0"
select select "2"
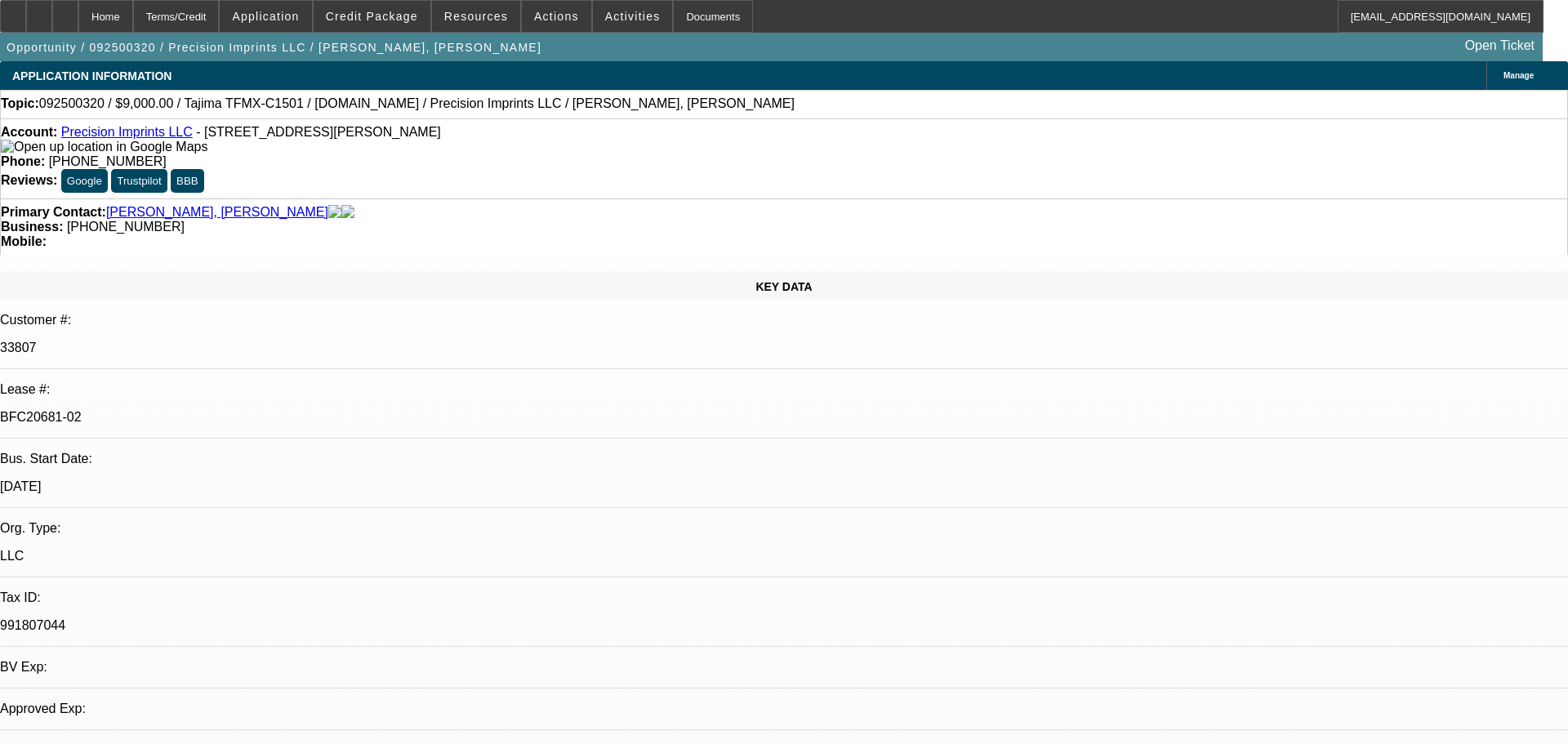
select select "0.1"
select select "0"
select select "2"
select select "0.1"
select select "1"
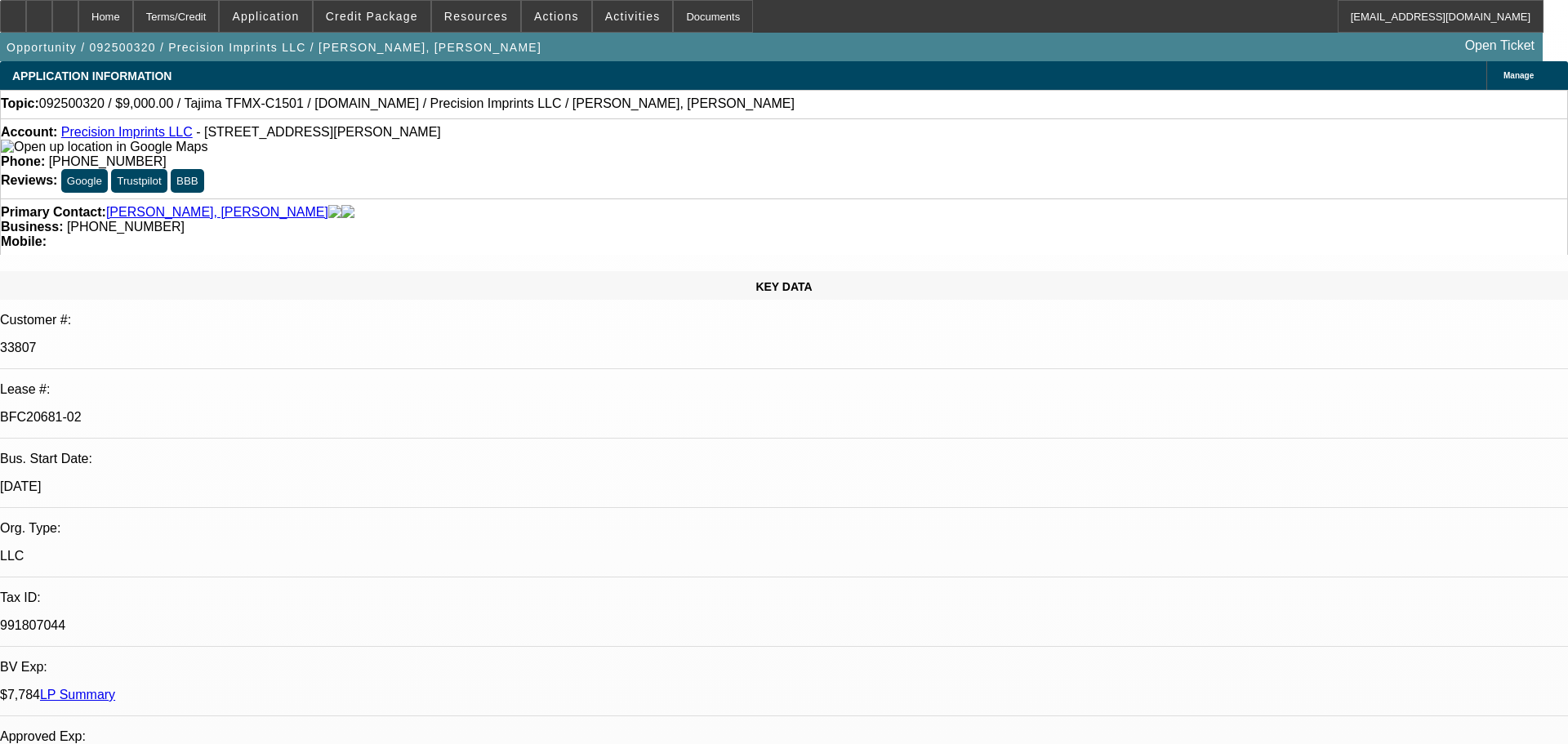
select select "1"
select select "2"
select select "4"
select select "2"
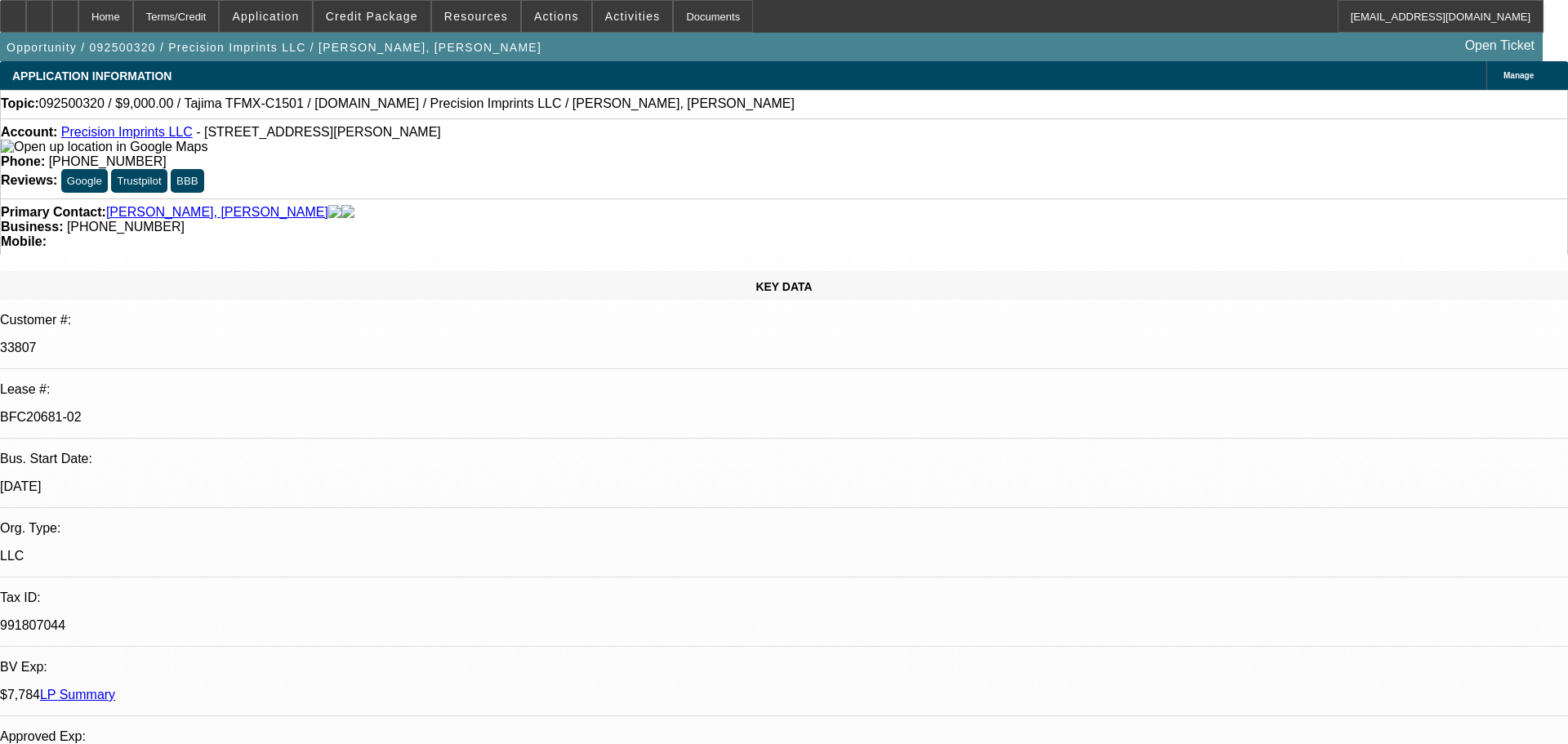
select select "4"
select select "2"
select select "4"
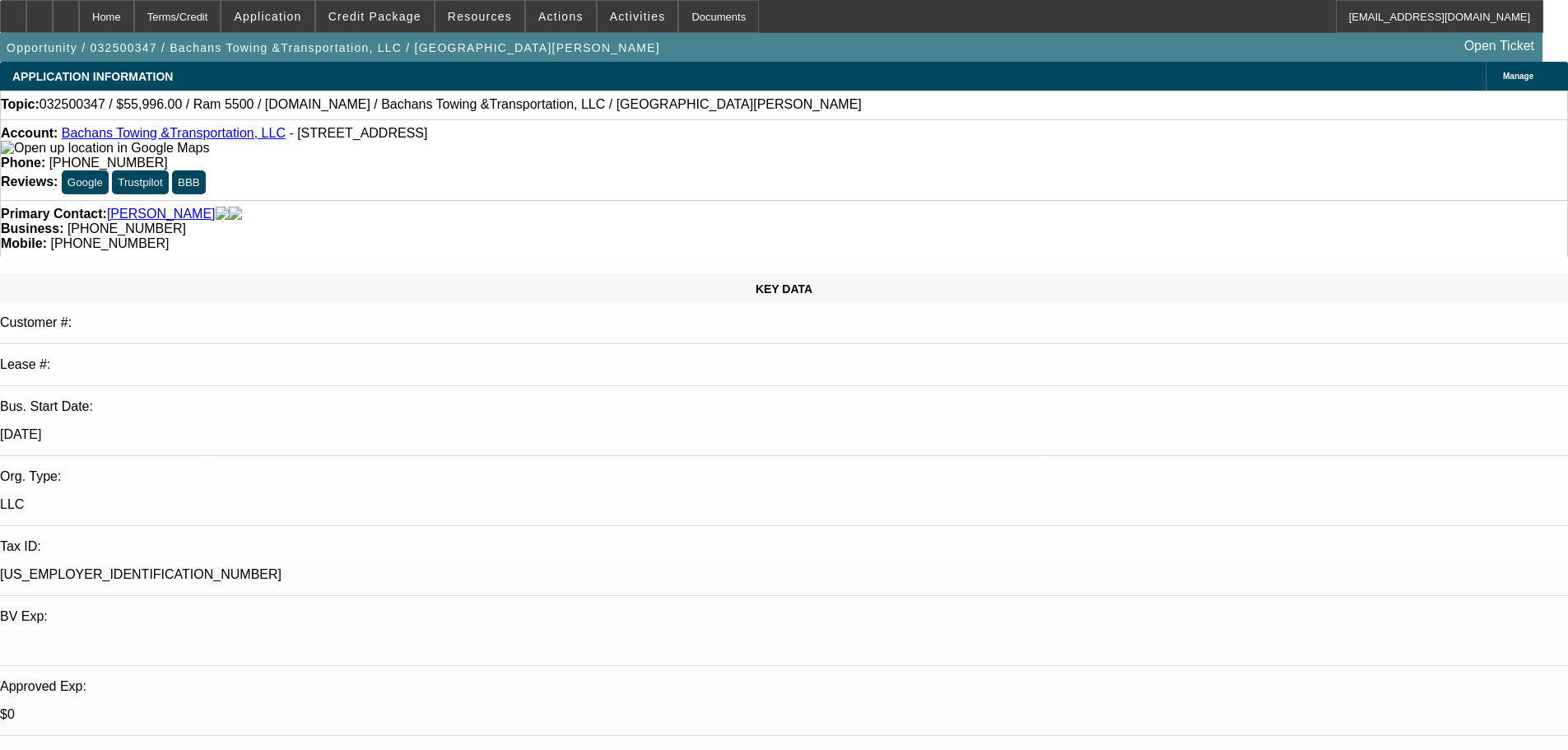
select select "0.2"
select select "2"
select select "0.1"
select select "4"
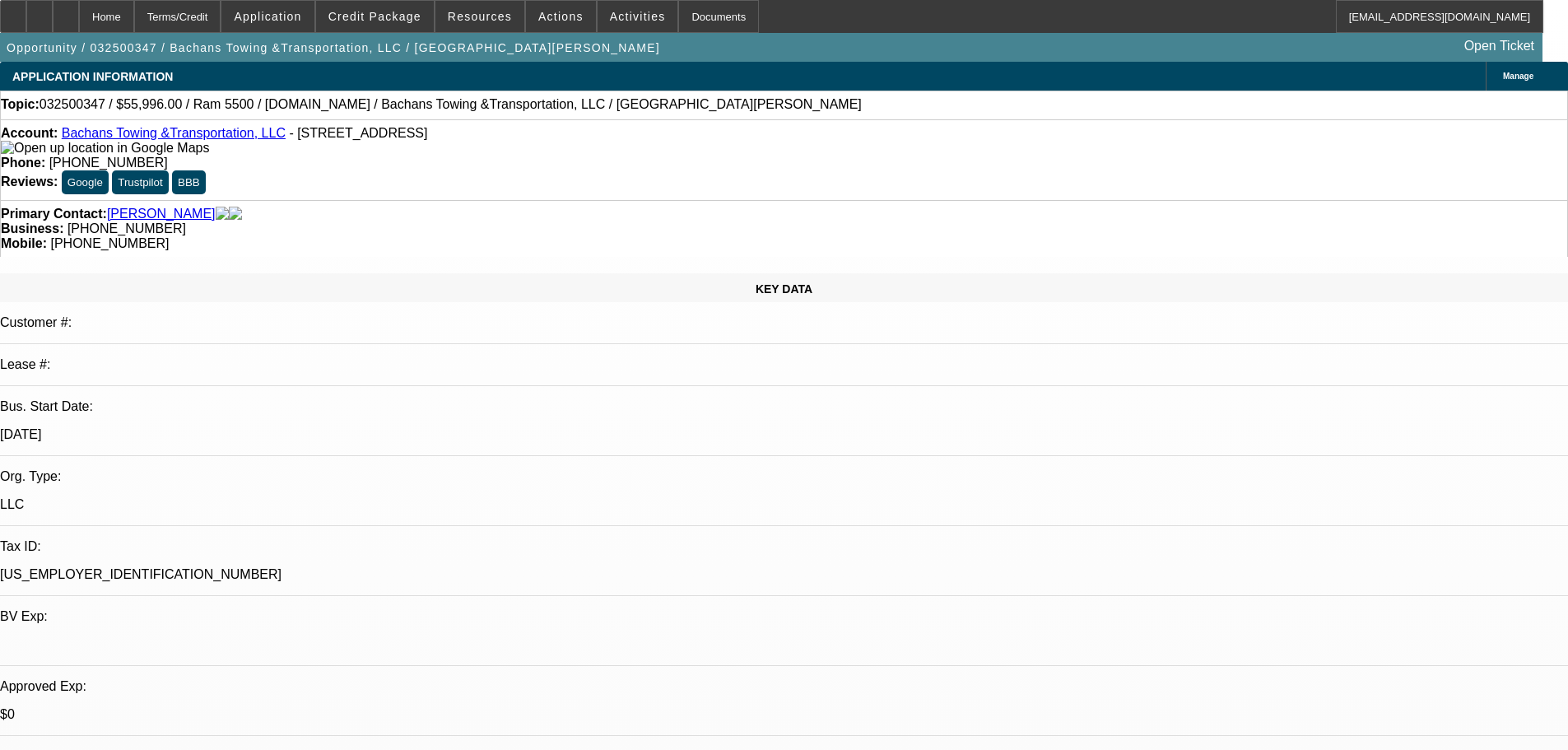
select select "0"
select select "2"
select select "0.1"
select select "4"
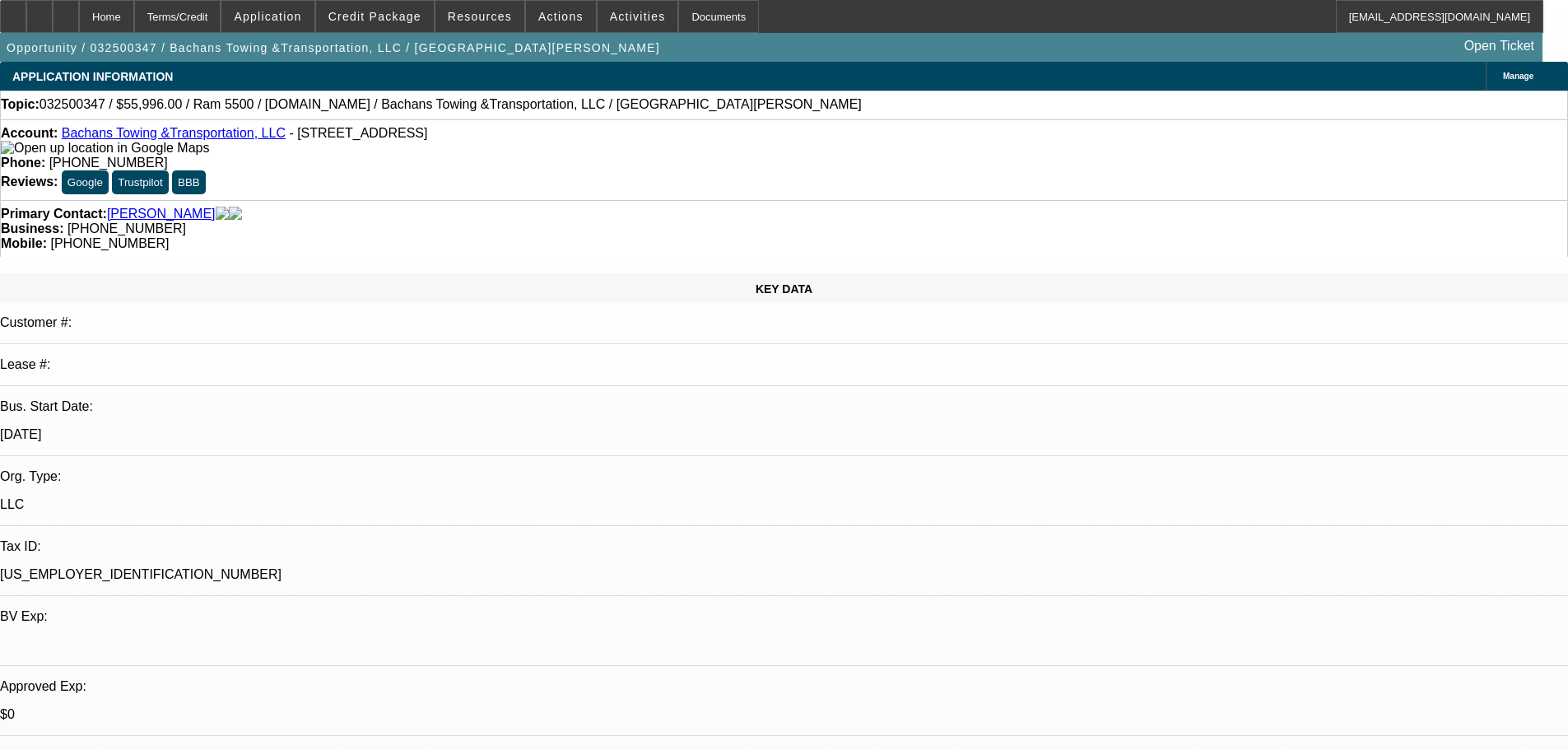
select select "0.2"
select select "2"
select select "0.1"
select select "4"
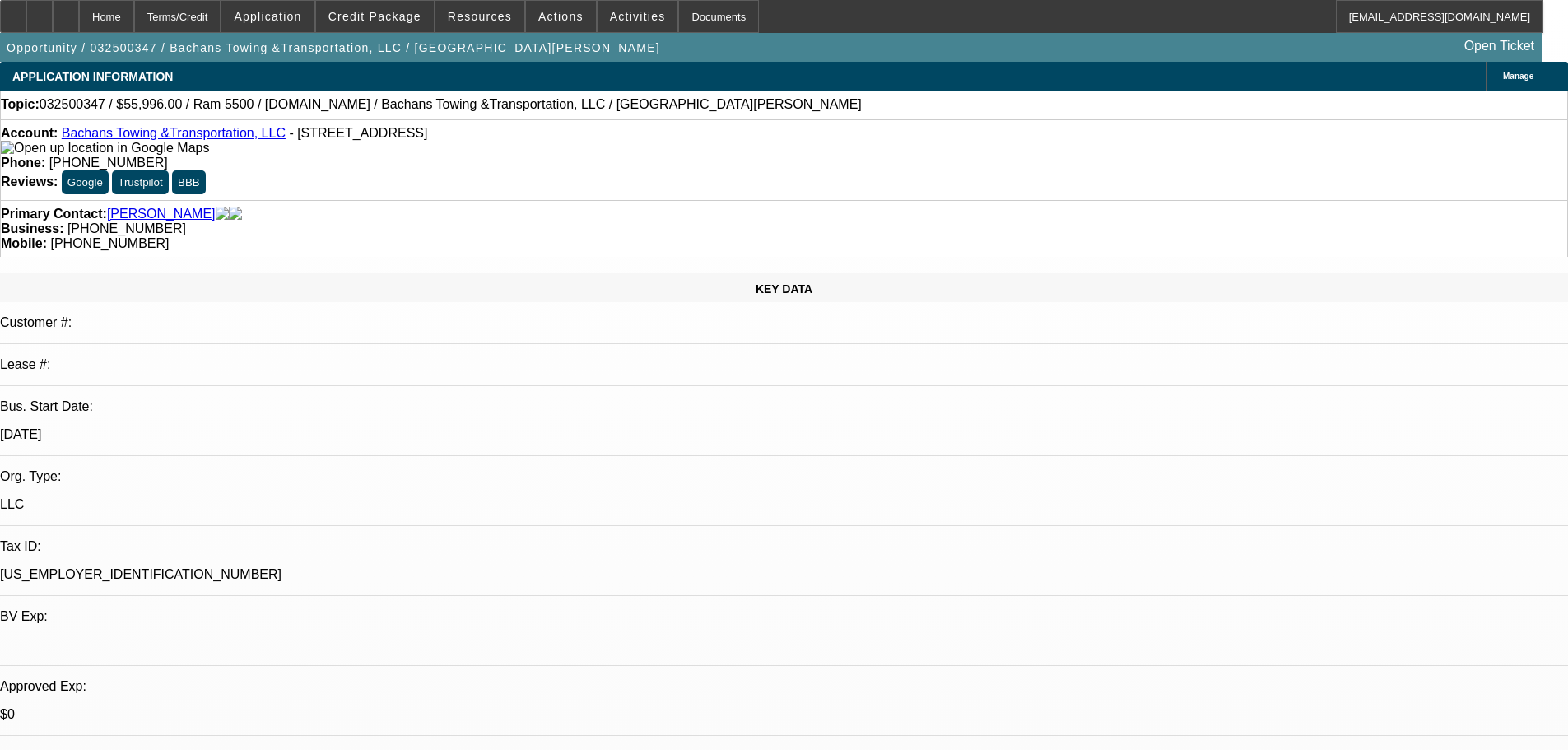
select select "0.2"
select select "2"
select select "0.1"
select select "4"
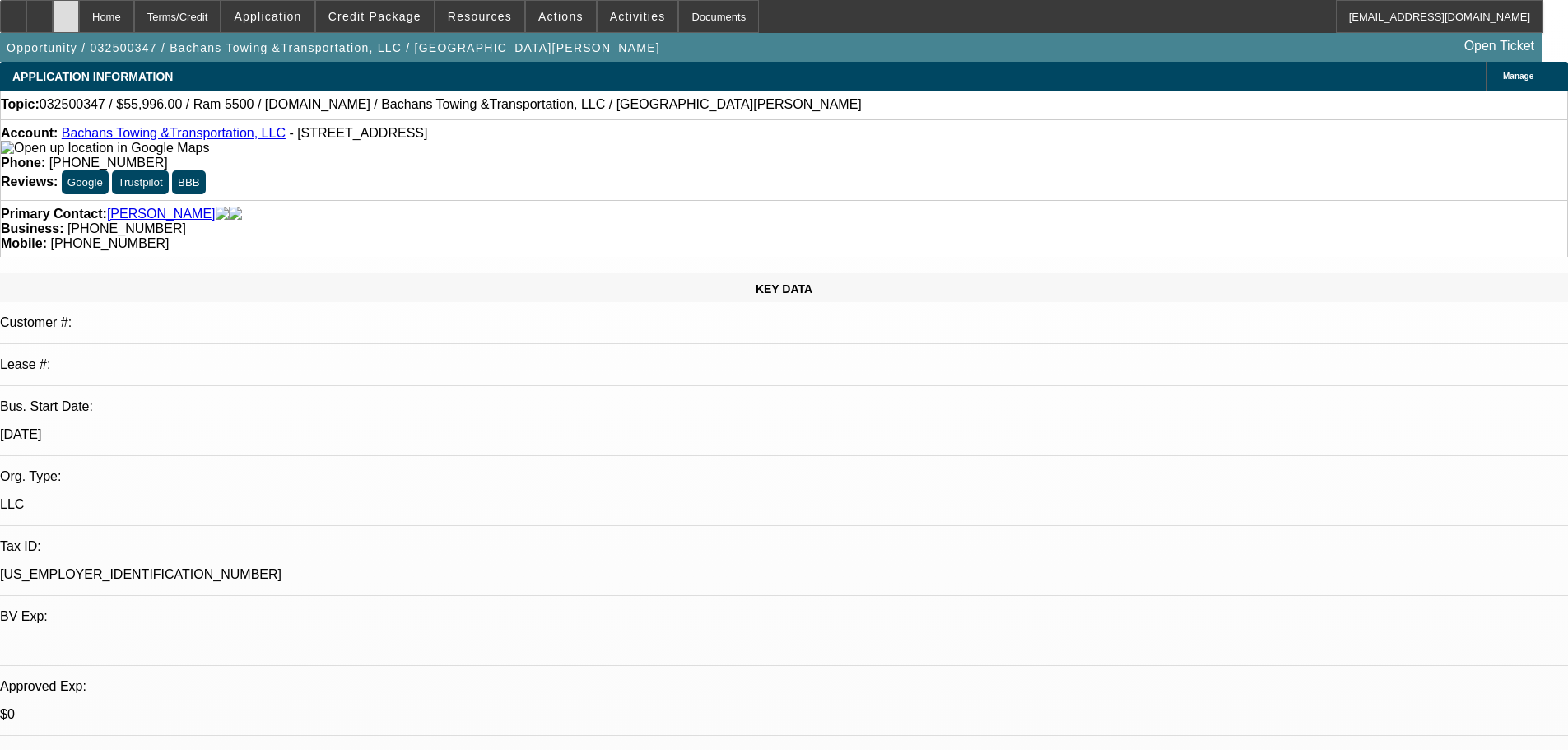
click at [79, 22] on div at bounding box center [66, 16] width 26 height 33
select select "0.2"
select select "2"
select select "0.1"
select select "0"
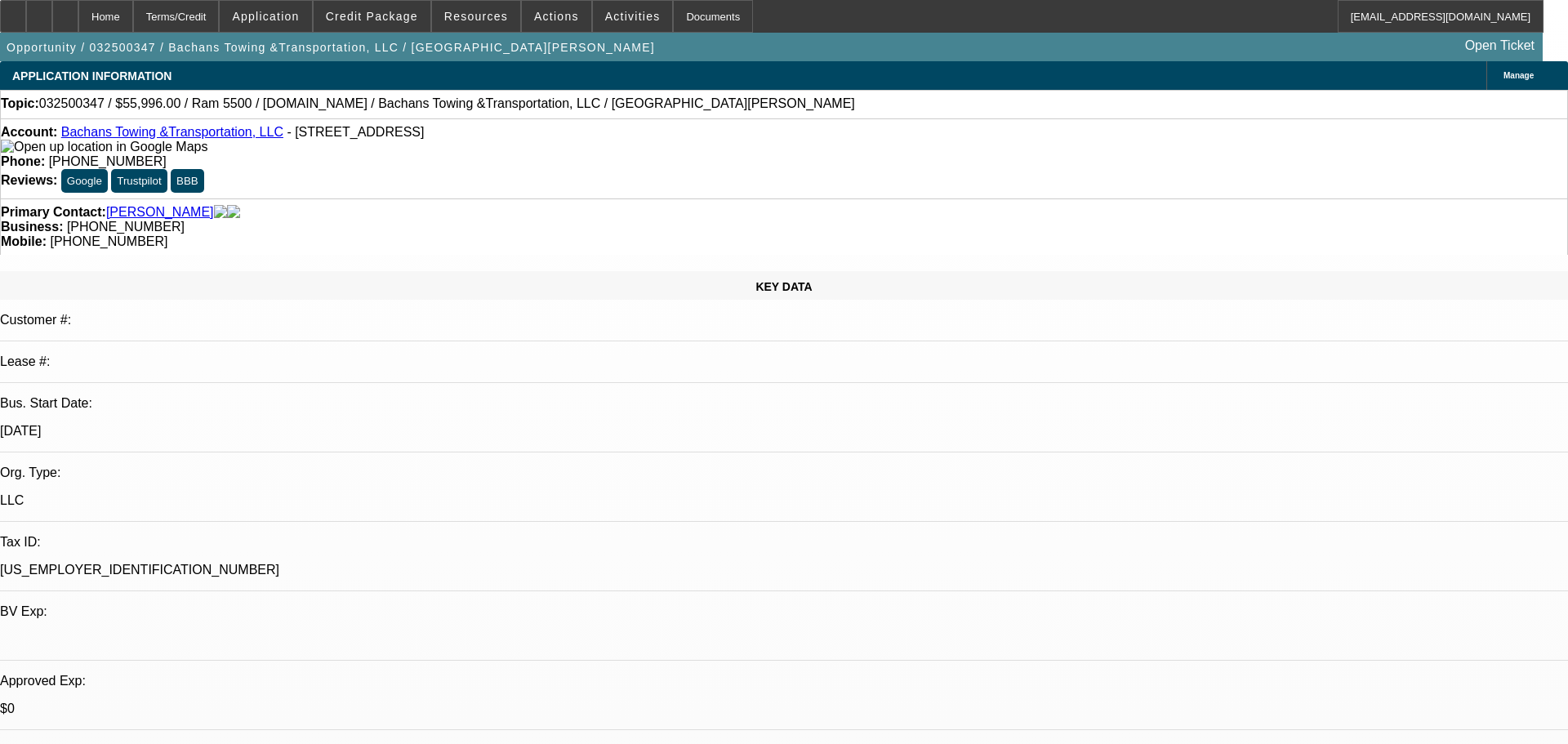
select select "2"
select select "0.1"
select select "0.2"
select select "2"
select select "0.1"
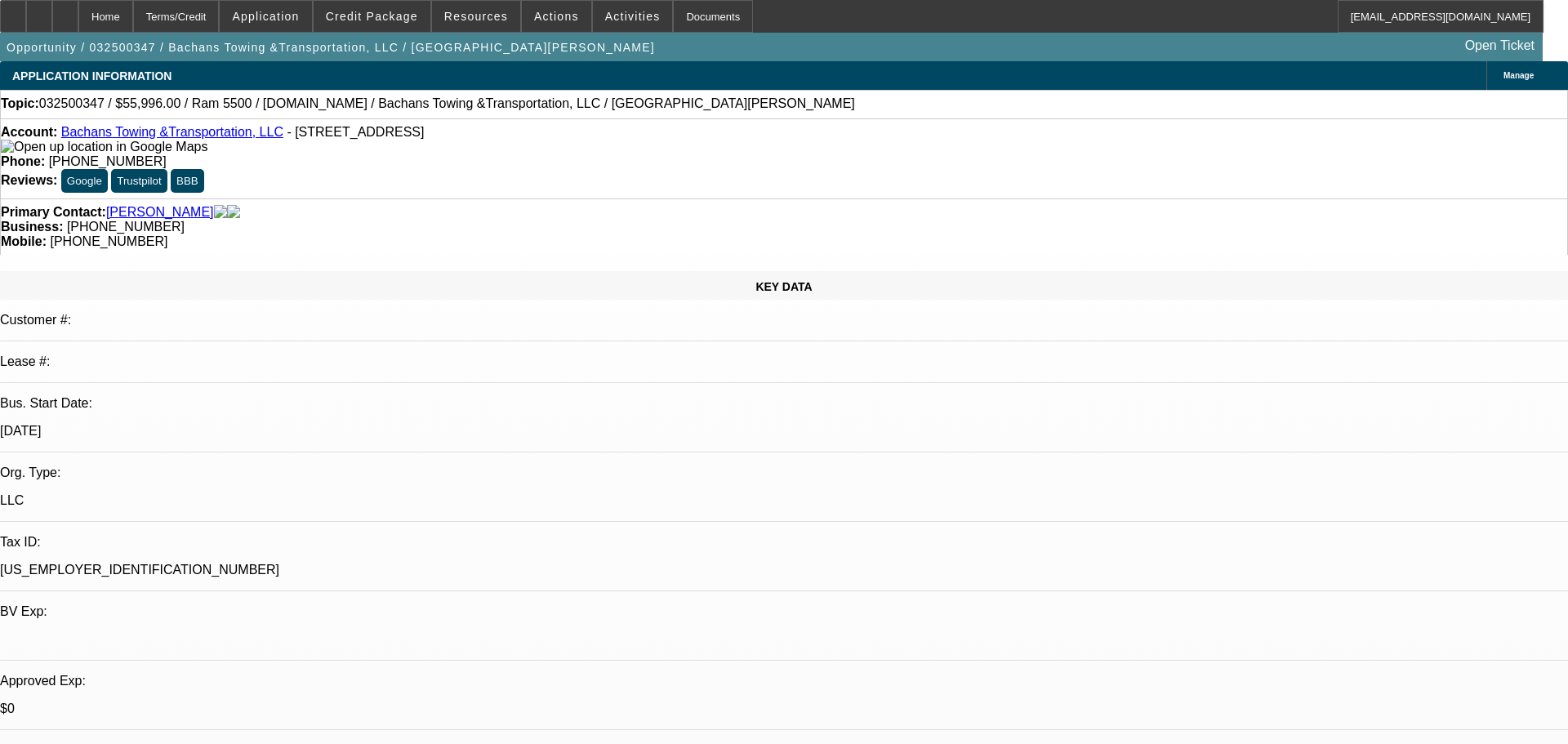
select select "0.2"
select select "2"
select select "0.1"
select select "1"
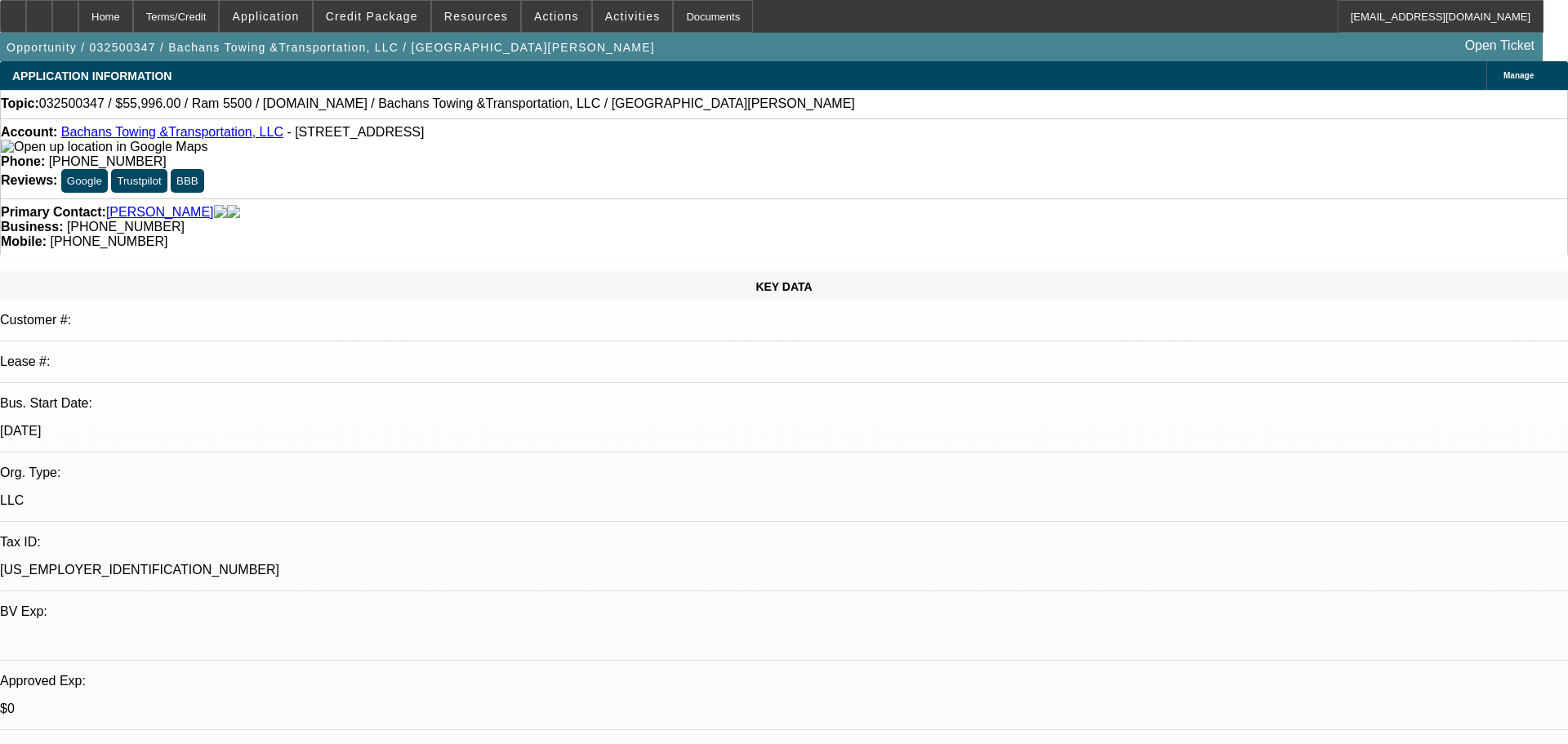
select select "1"
select select "2"
select select "4"
select select "2"
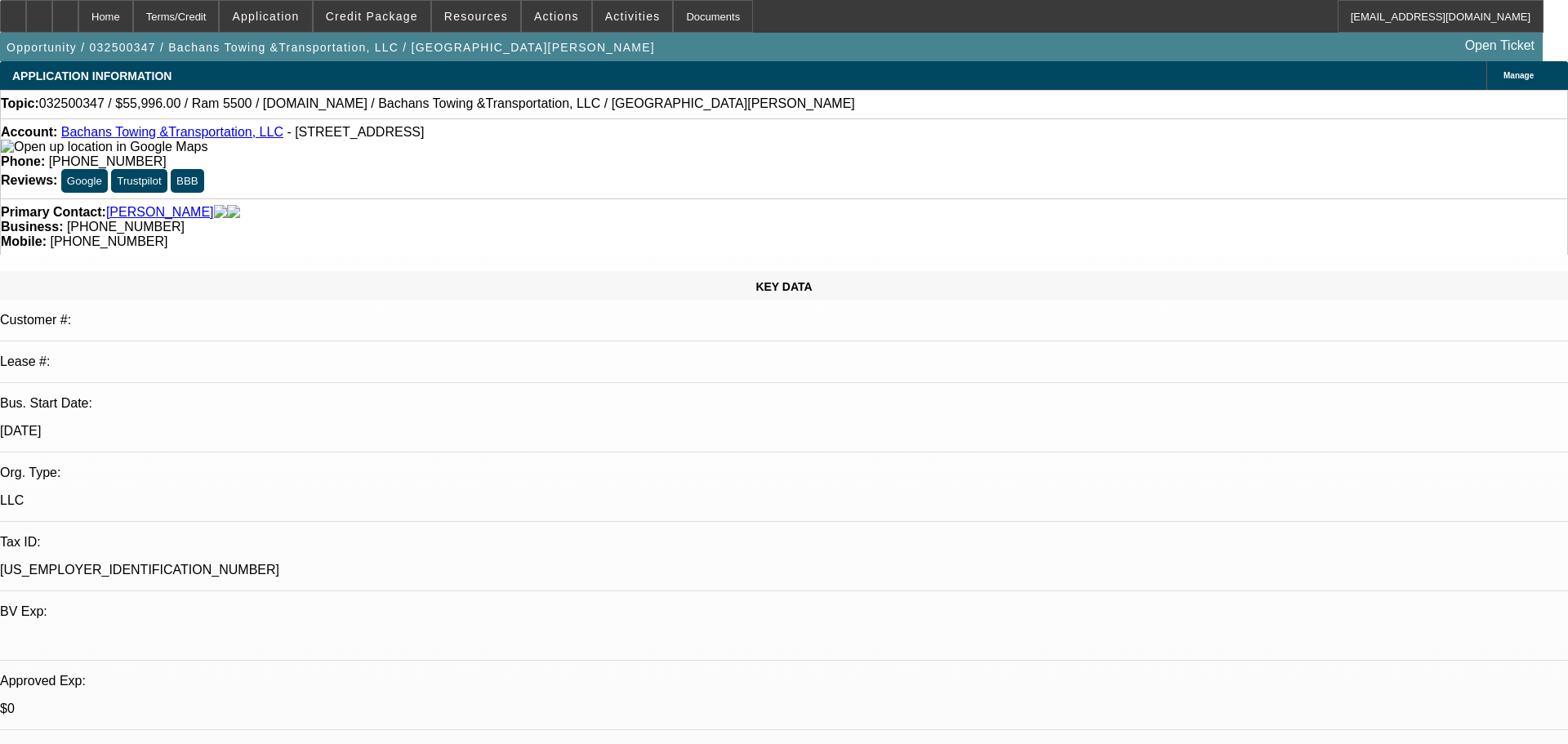
select select "4"
select select "2"
select select "4"
select select "2"
select select "4"
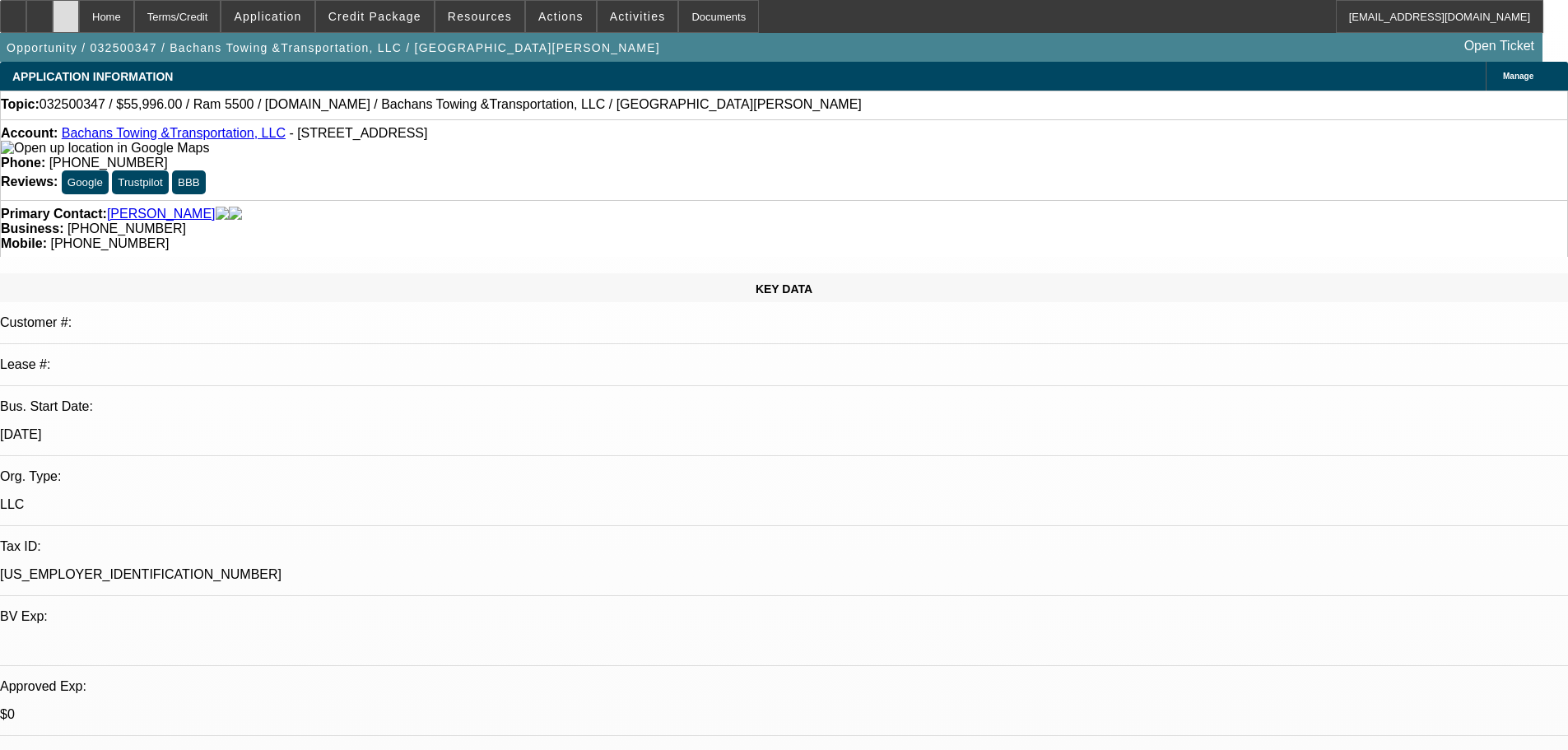
click at [66, 11] on icon at bounding box center [66, 11] width 0 height 0
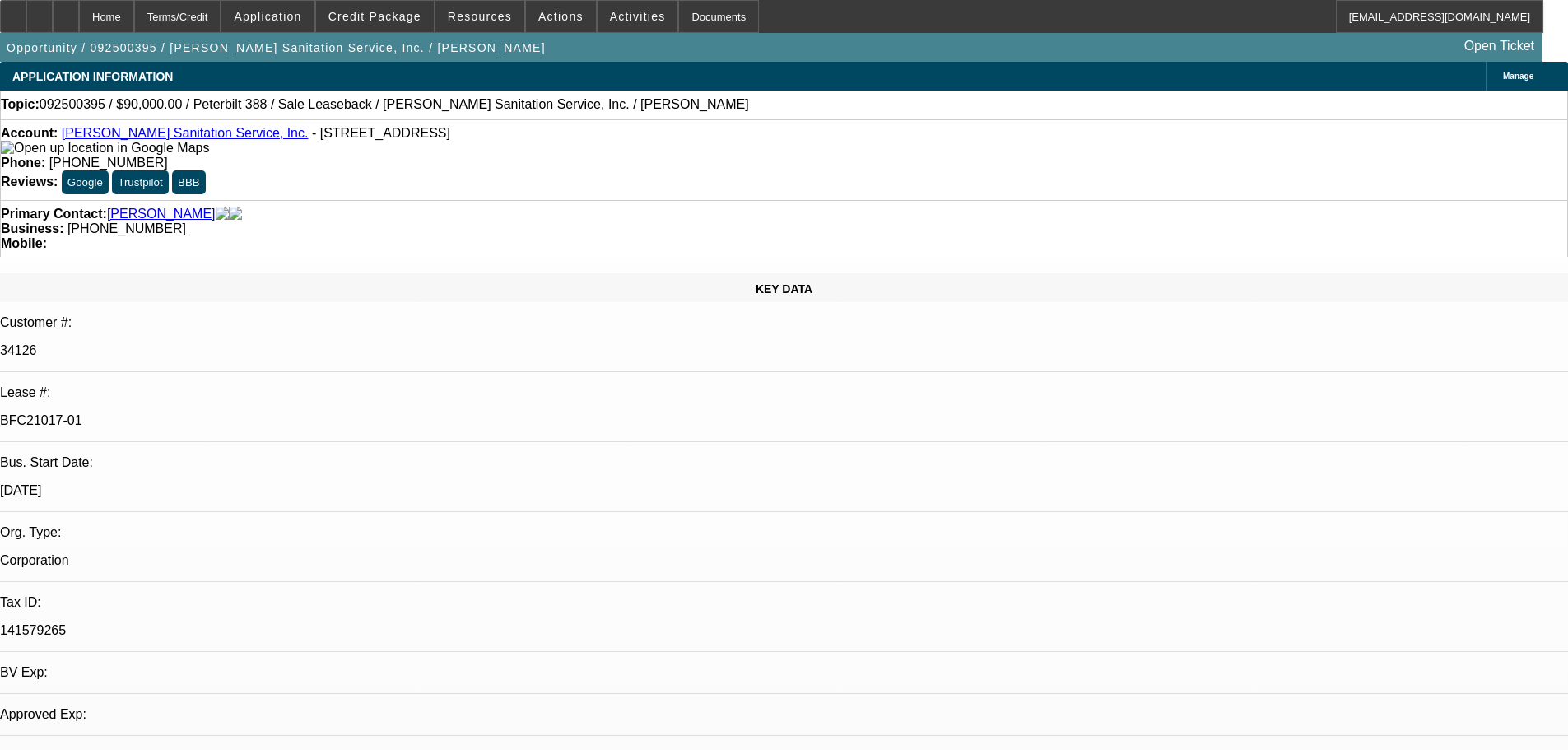
select select "0"
select select "2"
select select "0"
select select "6"
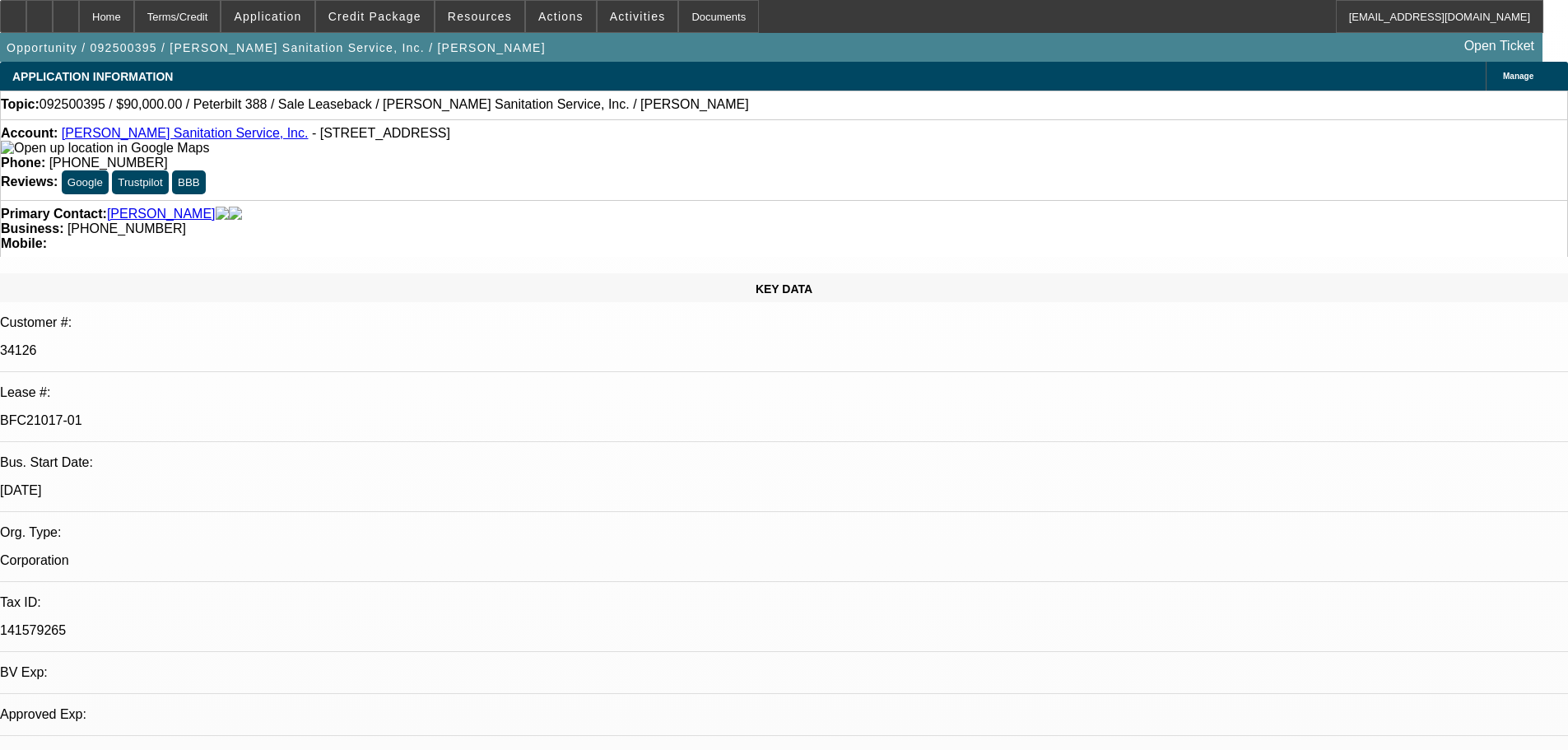
select select "0"
select select "2"
select select "0"
select select "6"
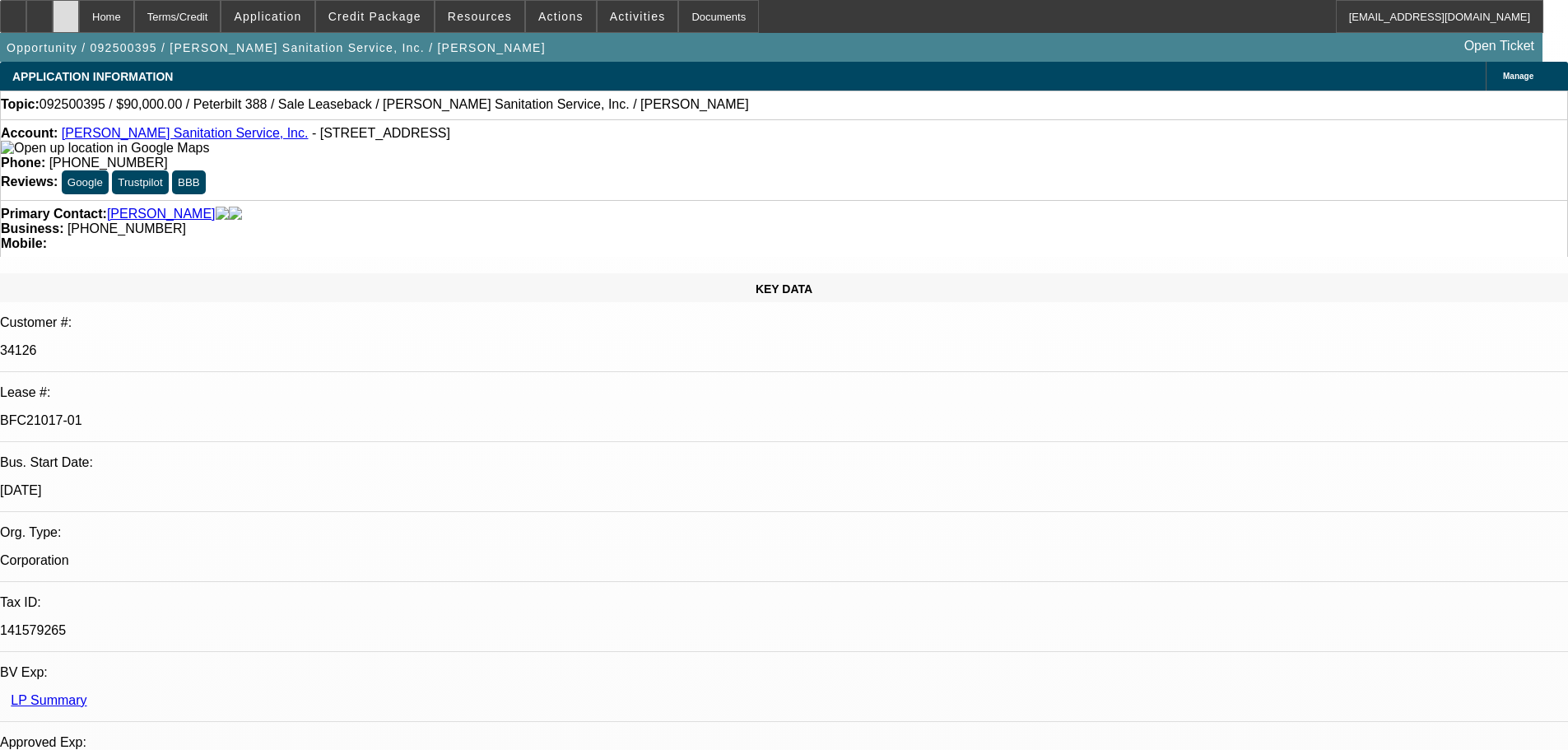
click at [79, 20] on div at bounding box center [66, 16] width 26 height 33
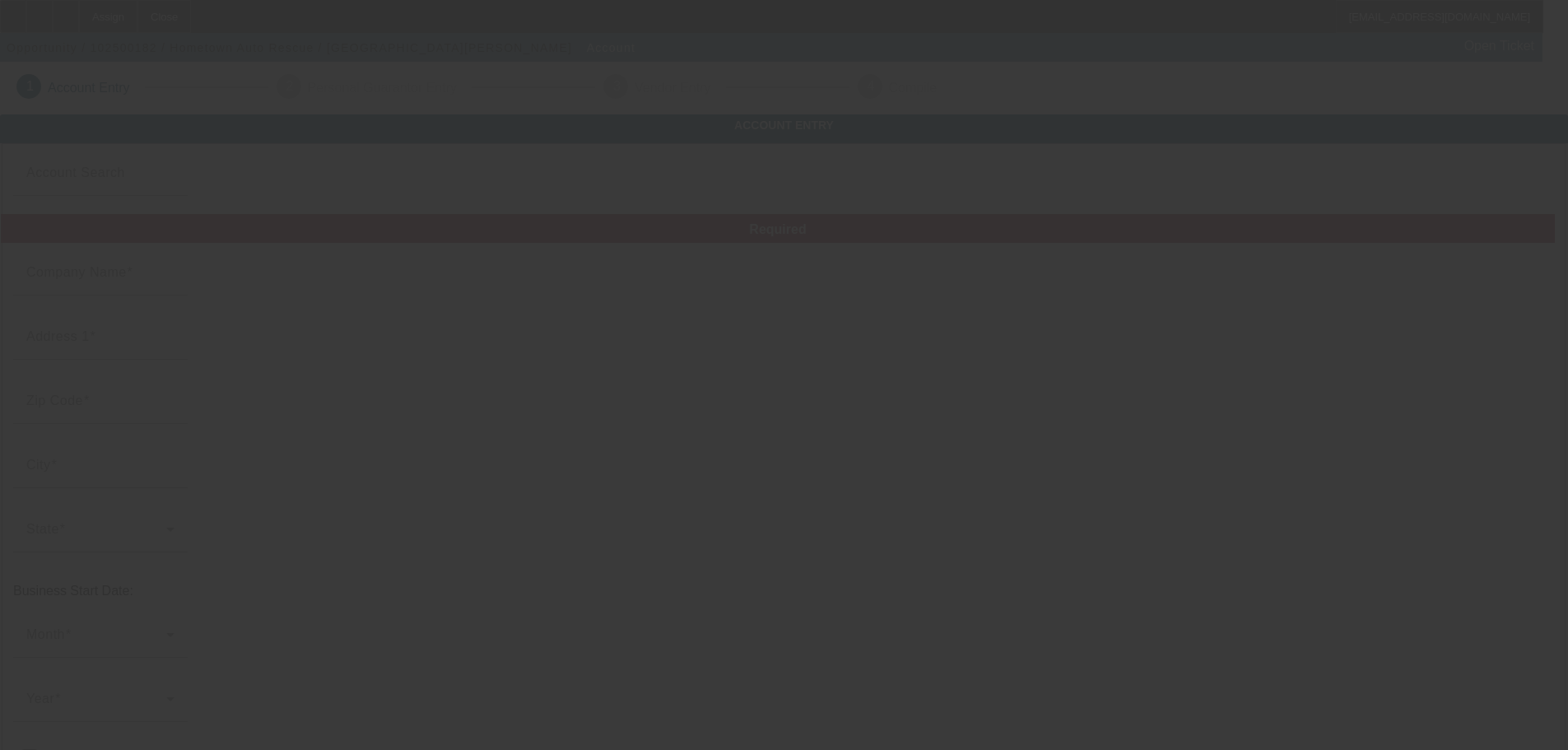
type input "Hometown Auto Rescue"
type input "2960 North Highway 341"
type input "30741"
type input "Rossville"
type input "(423) 505-2013"
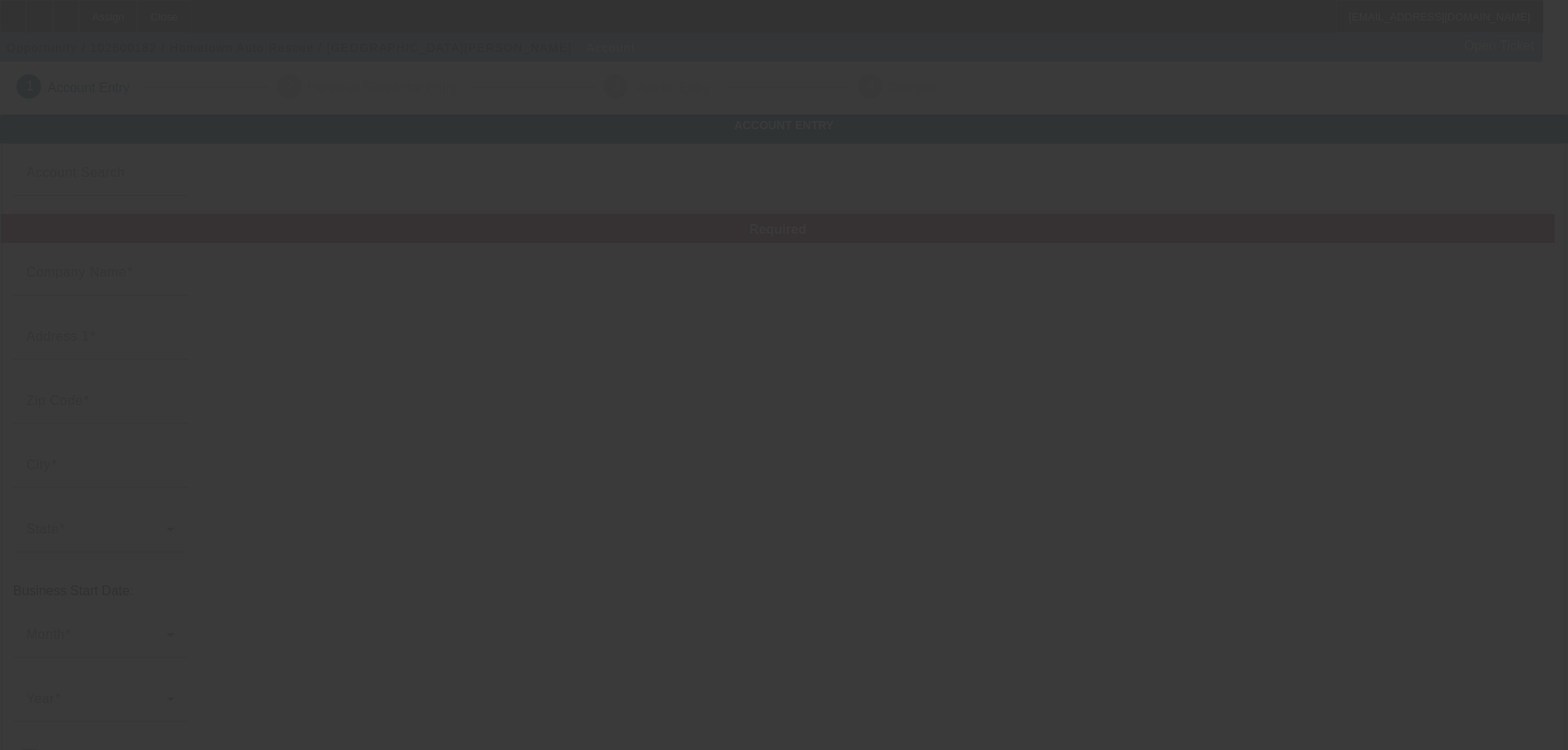
type input "Hometownautorescue@gmail.com"
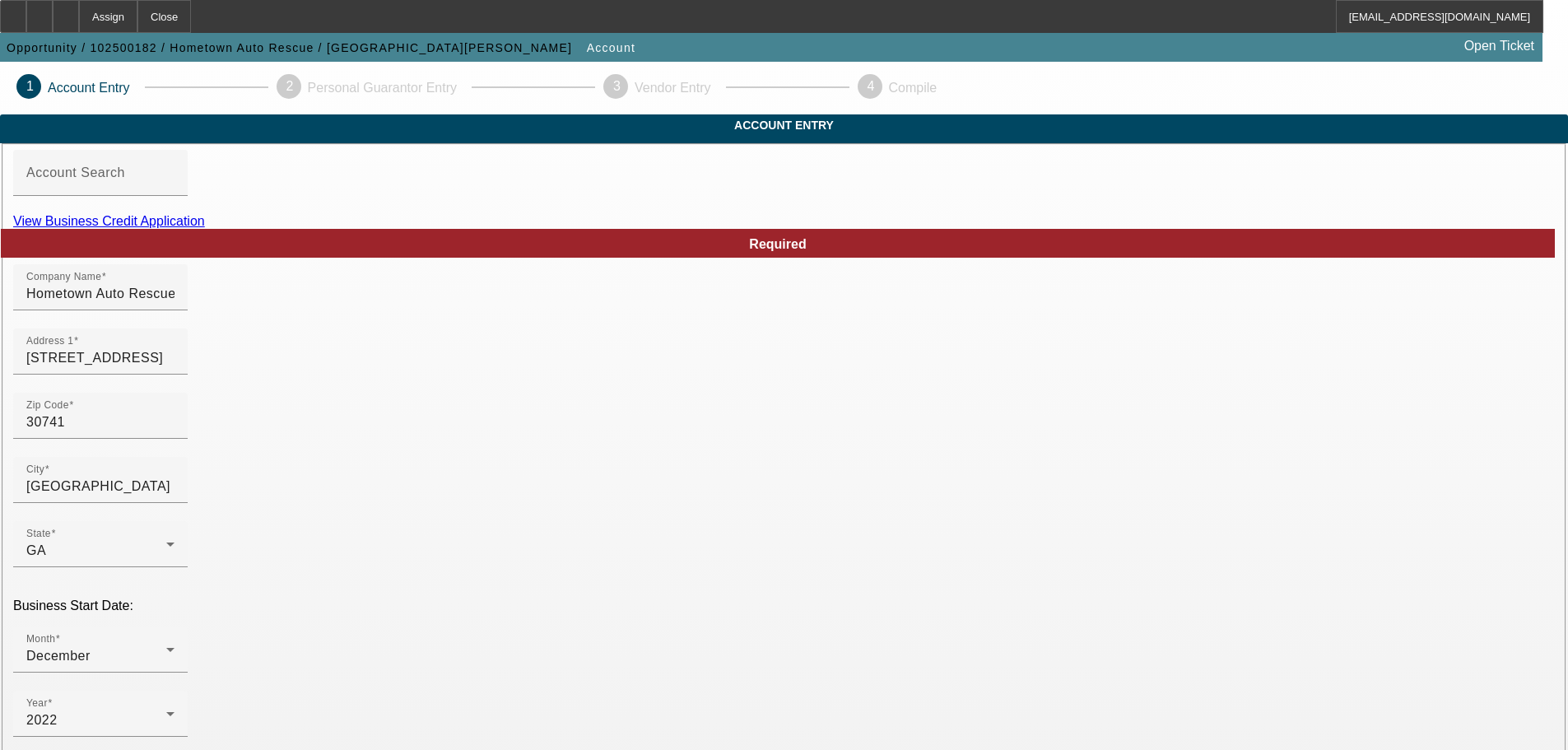
click at [205, 228] on link "View Business Credit Application" at bounding box center [108, 221] width 192 height 14
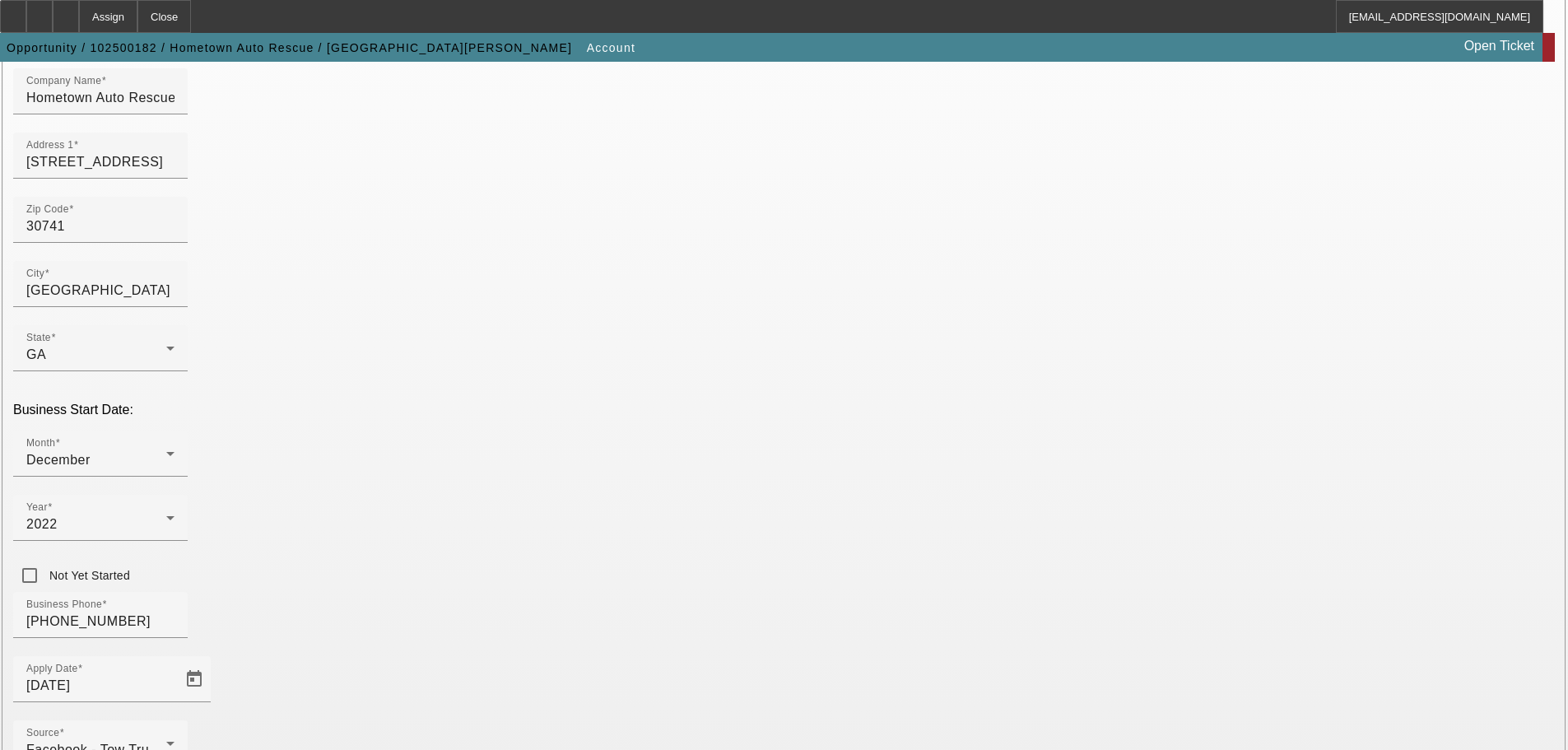
scroll to position [304, 0]
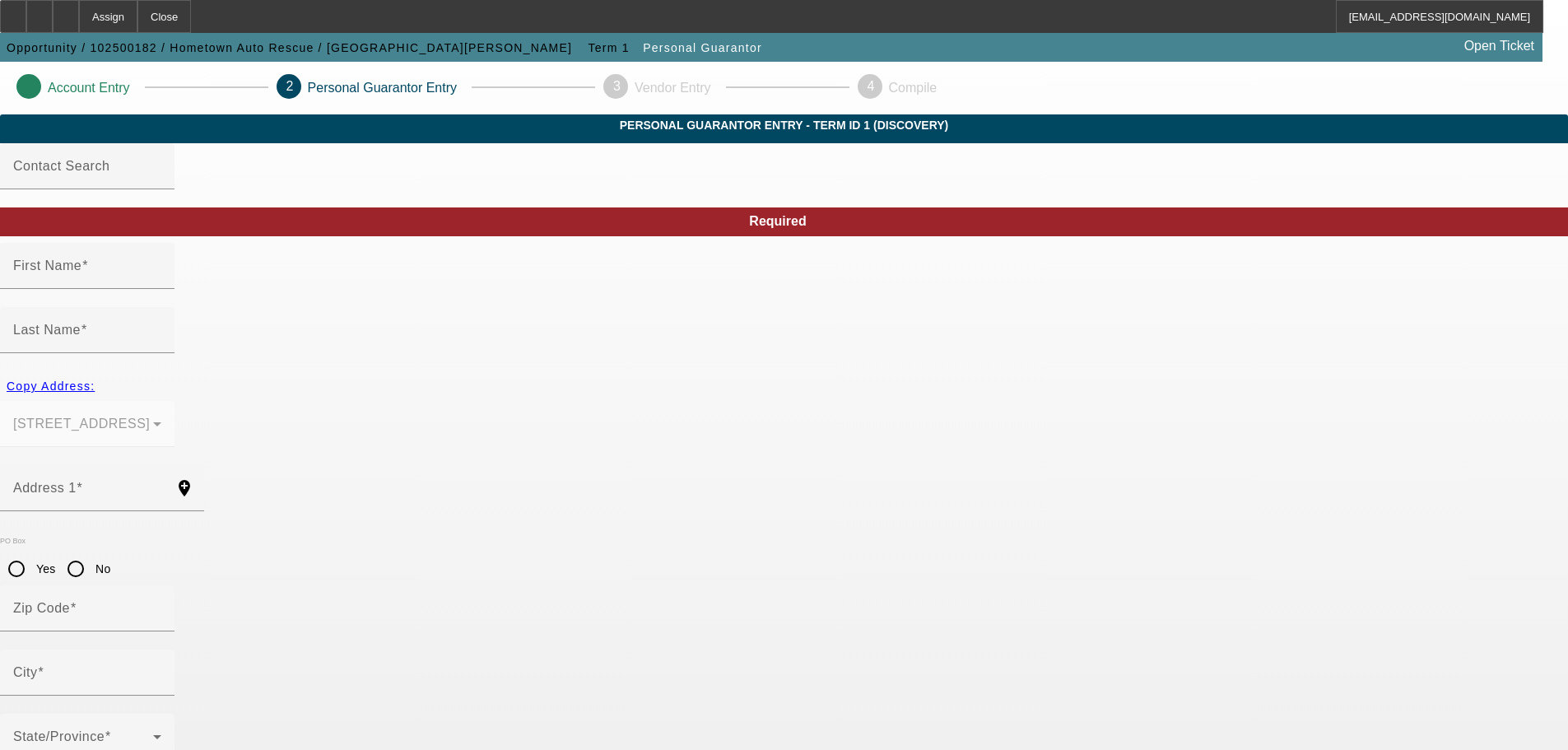
type input "Shayne"
type input "Nichols"
type input "2960 North Highway 341"
radio input "true"
type input "30741"
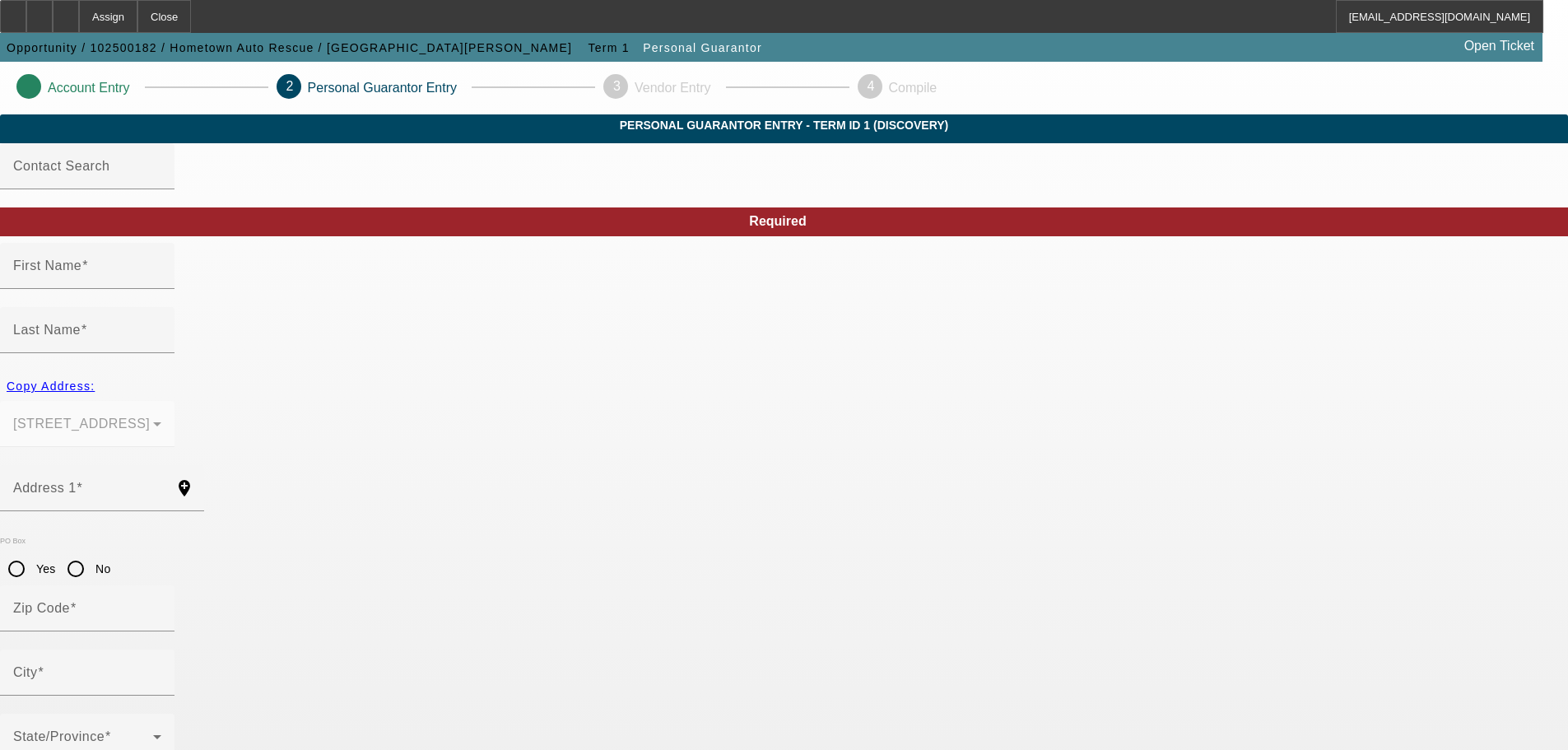
type input "Rossville"
type input "[PHONE_NUMBER]"
type input "51"
type input "408-31-1559"
type input "Hometownautorescue@gmail.com"
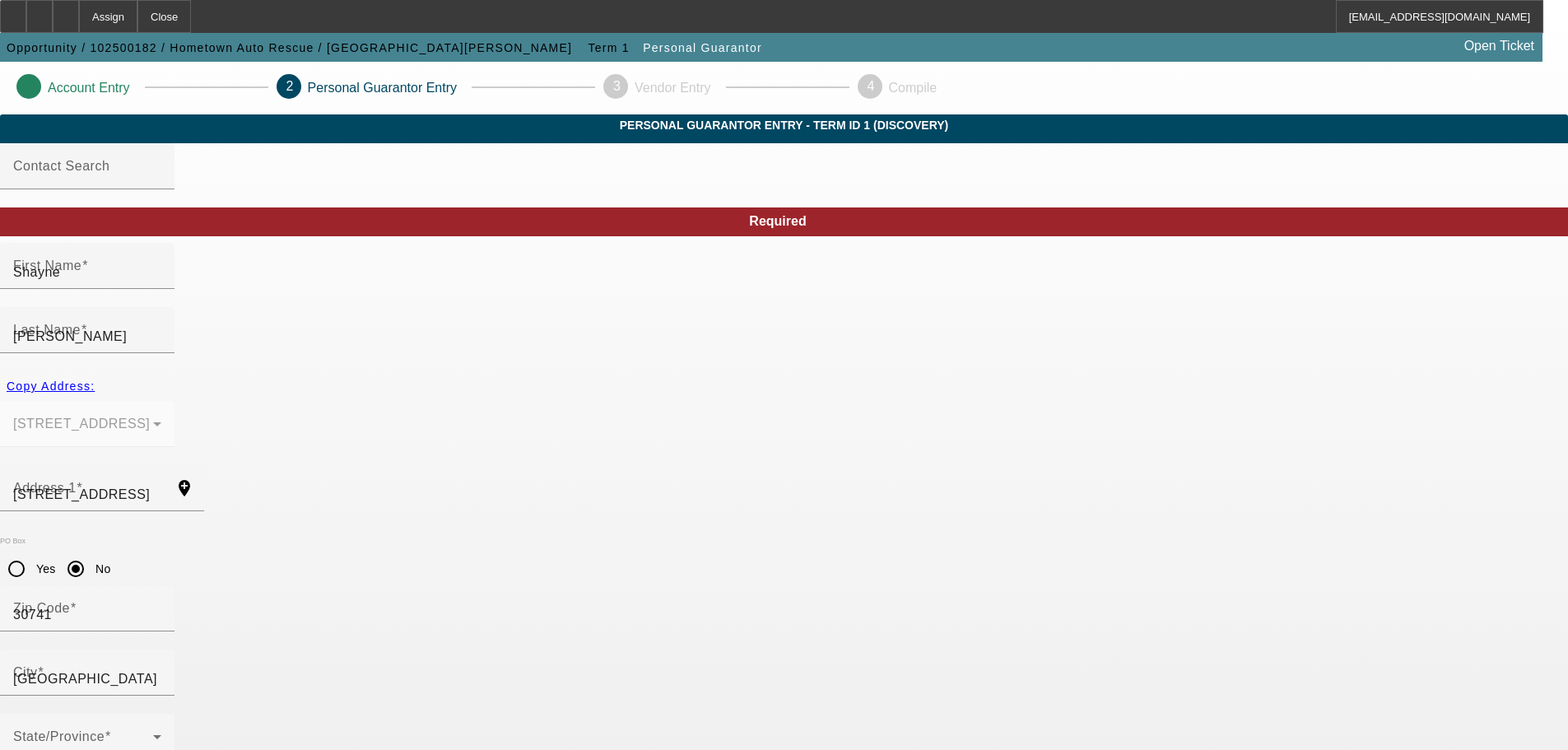
type input "[PHONE_NUMBER]"
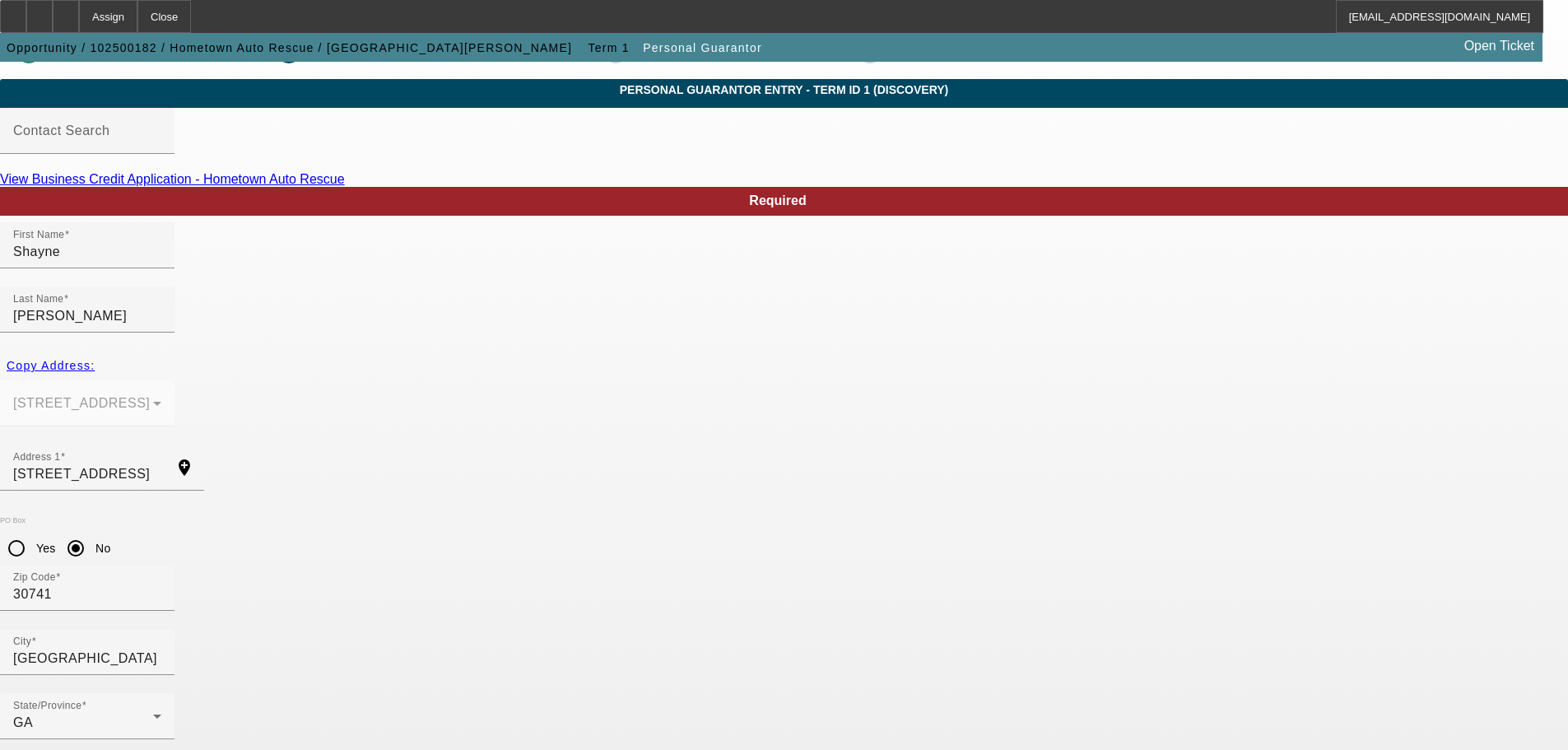
scroll to position [55, 0]
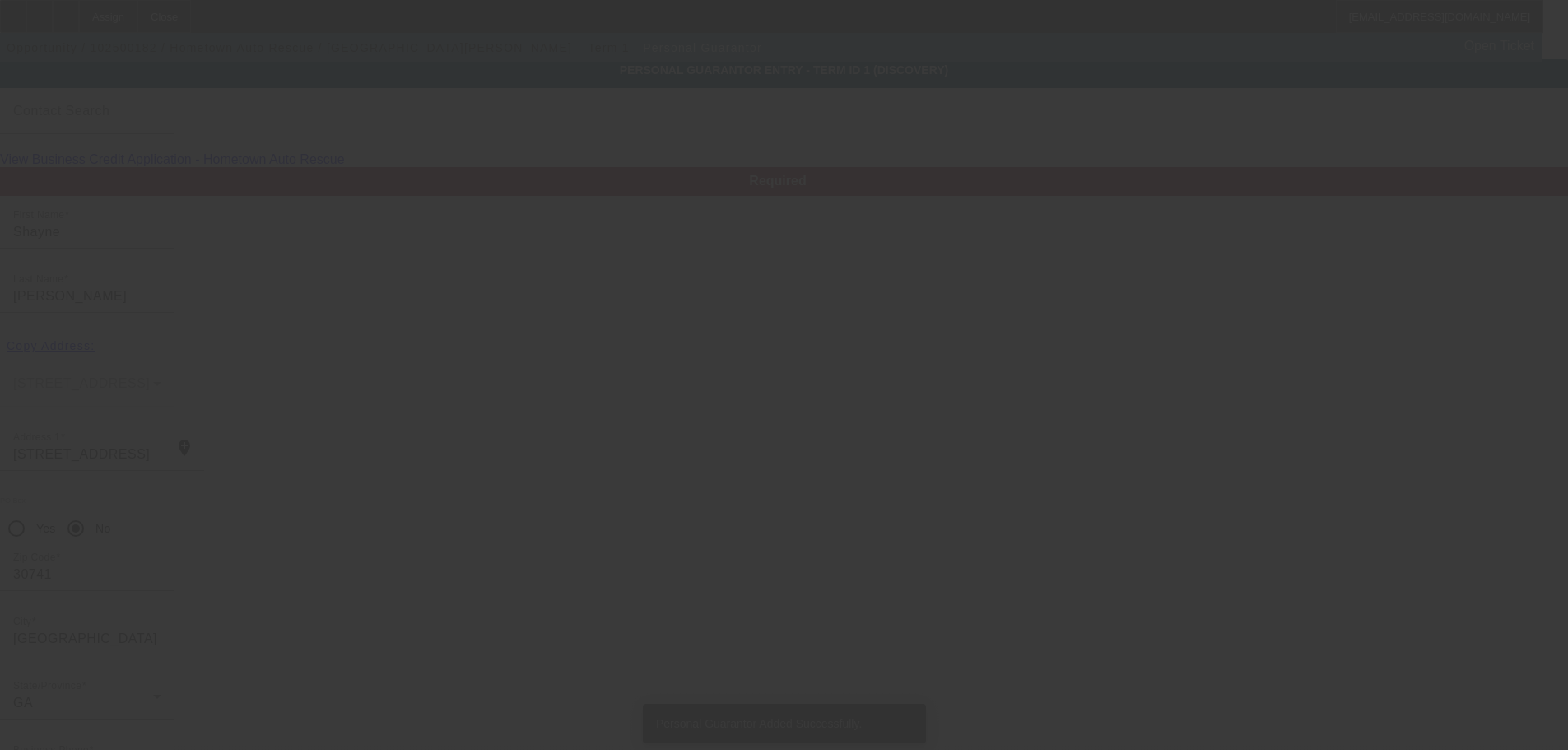
type input "Reatha"
type input "Nichols"
type input "2960 North Highway 341"
type input "30741"
type input "Rossville"
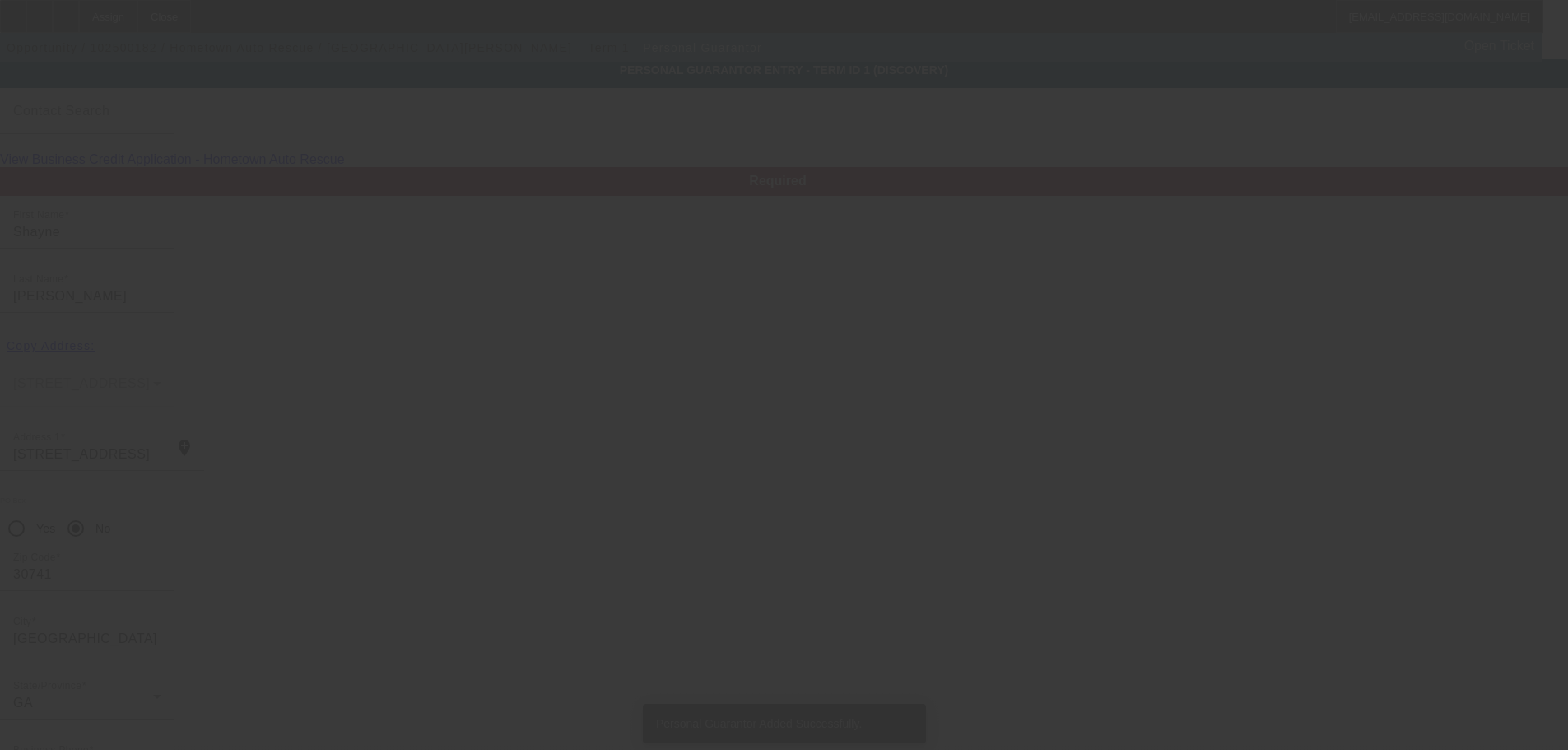
type input "(423) 888-1267"
type input "49"
type input "254-71-2834"
type input "Hometownautorescue@gmail.com"
type input "(423) 505-2013"
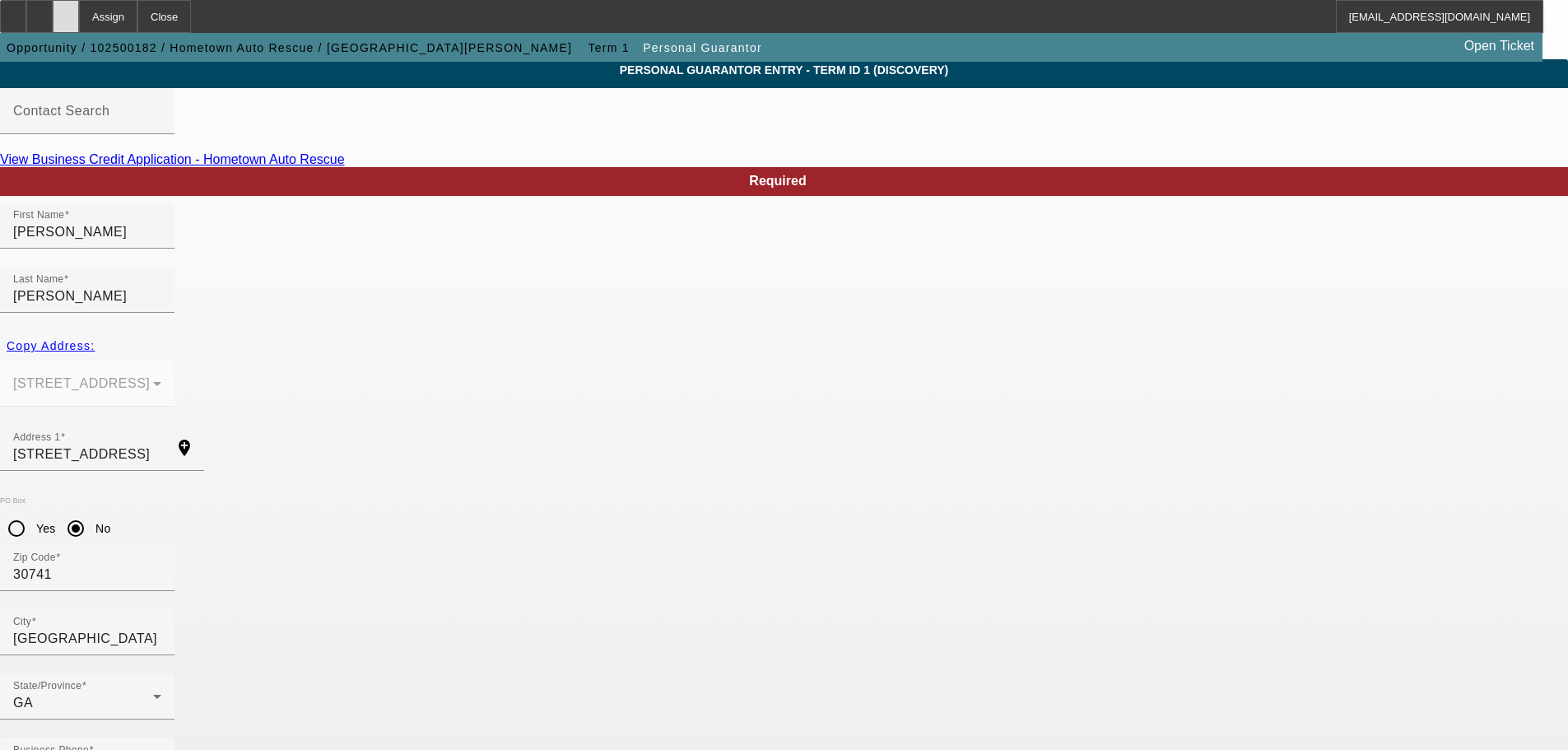
click at [79, 23] on div at bounding box center [66, 16] width 26 height 33
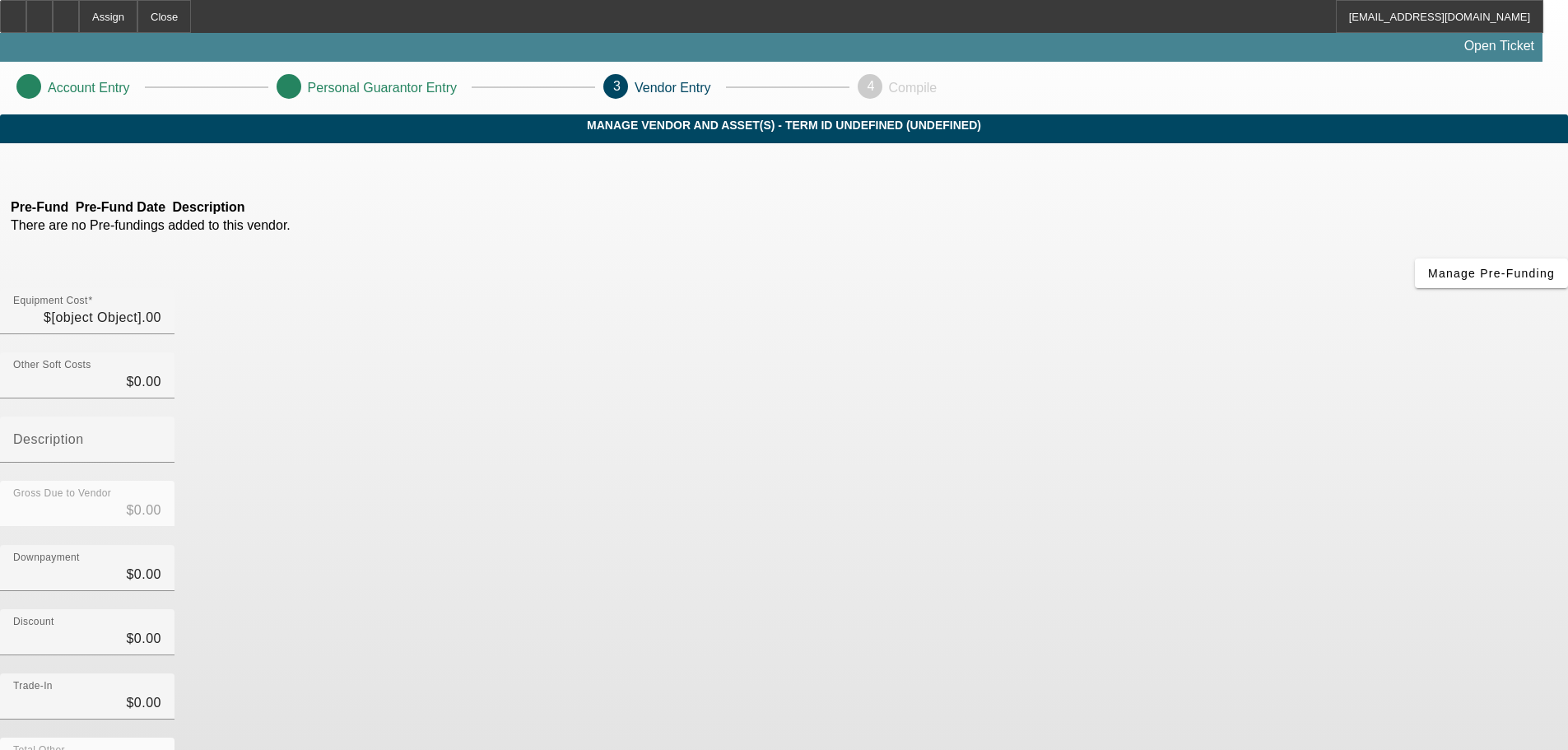
type input "$25,000.00"
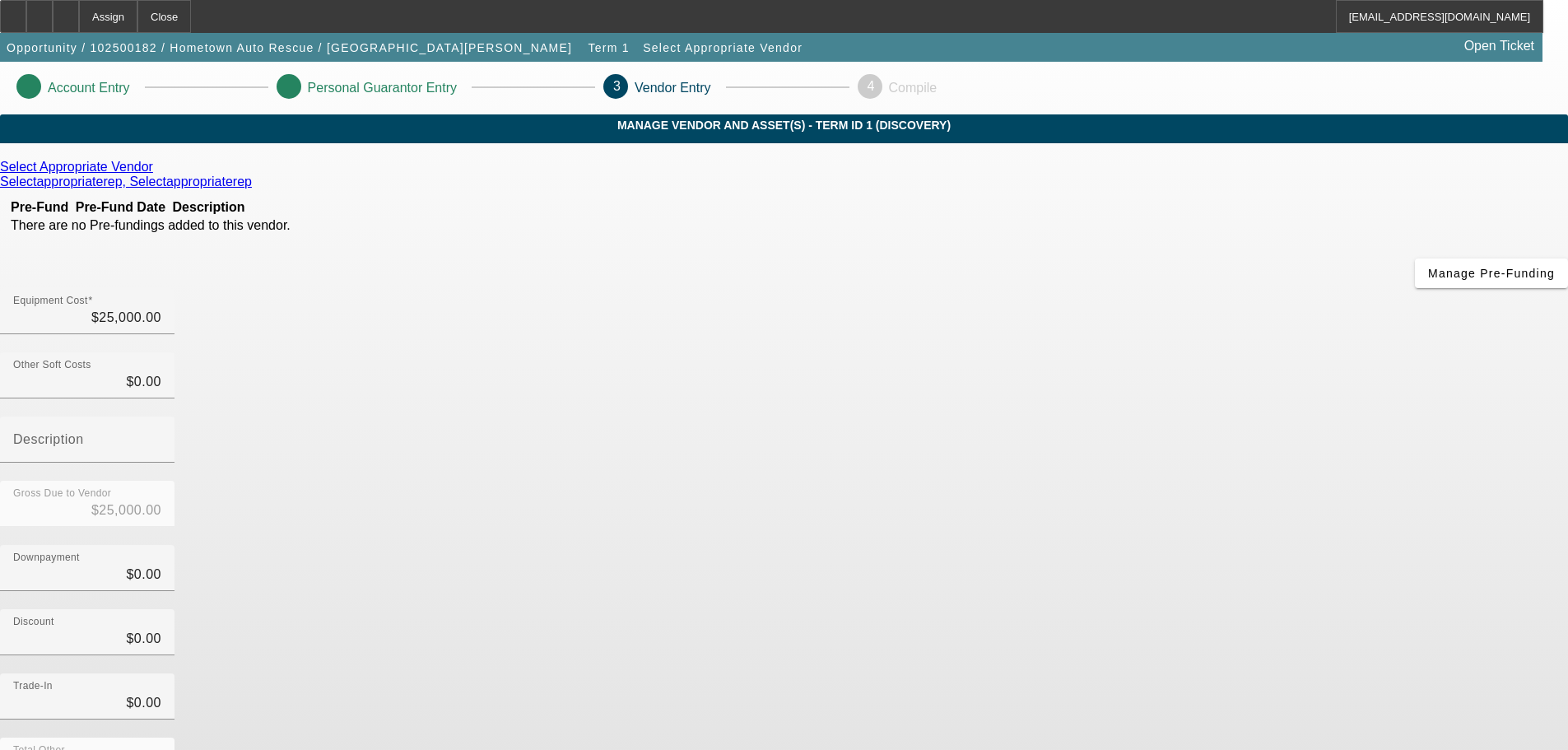
click at [454, 174] on div "Select Appropriate Vendor" at bounding box center [784, 166] width 1568 height 15
click at [157, 174] on icon at bounding box center [157, 166] width 0 height 14
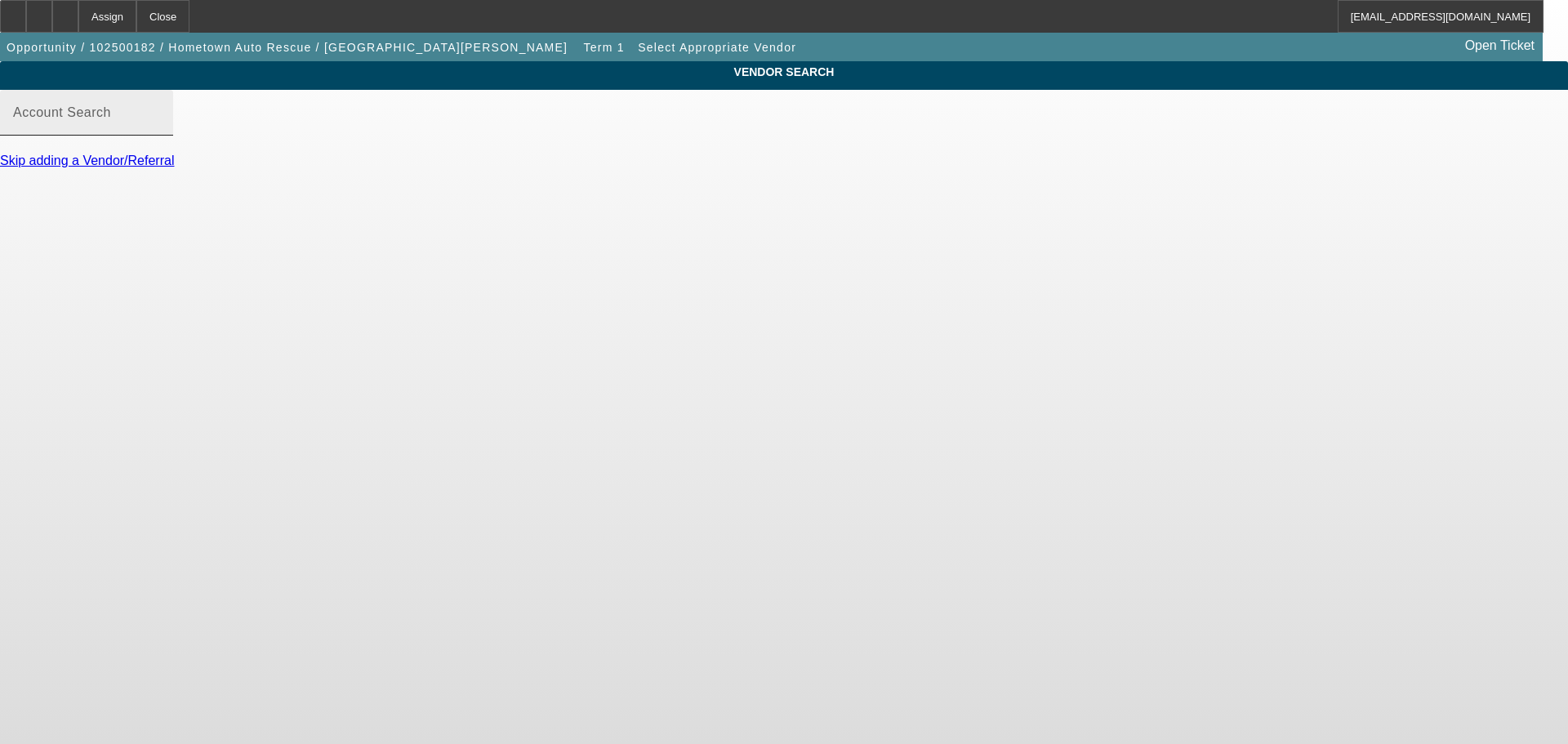
click at [160, 129] on input "Account Search" at bounding box center [86, 118] width 147 height 19
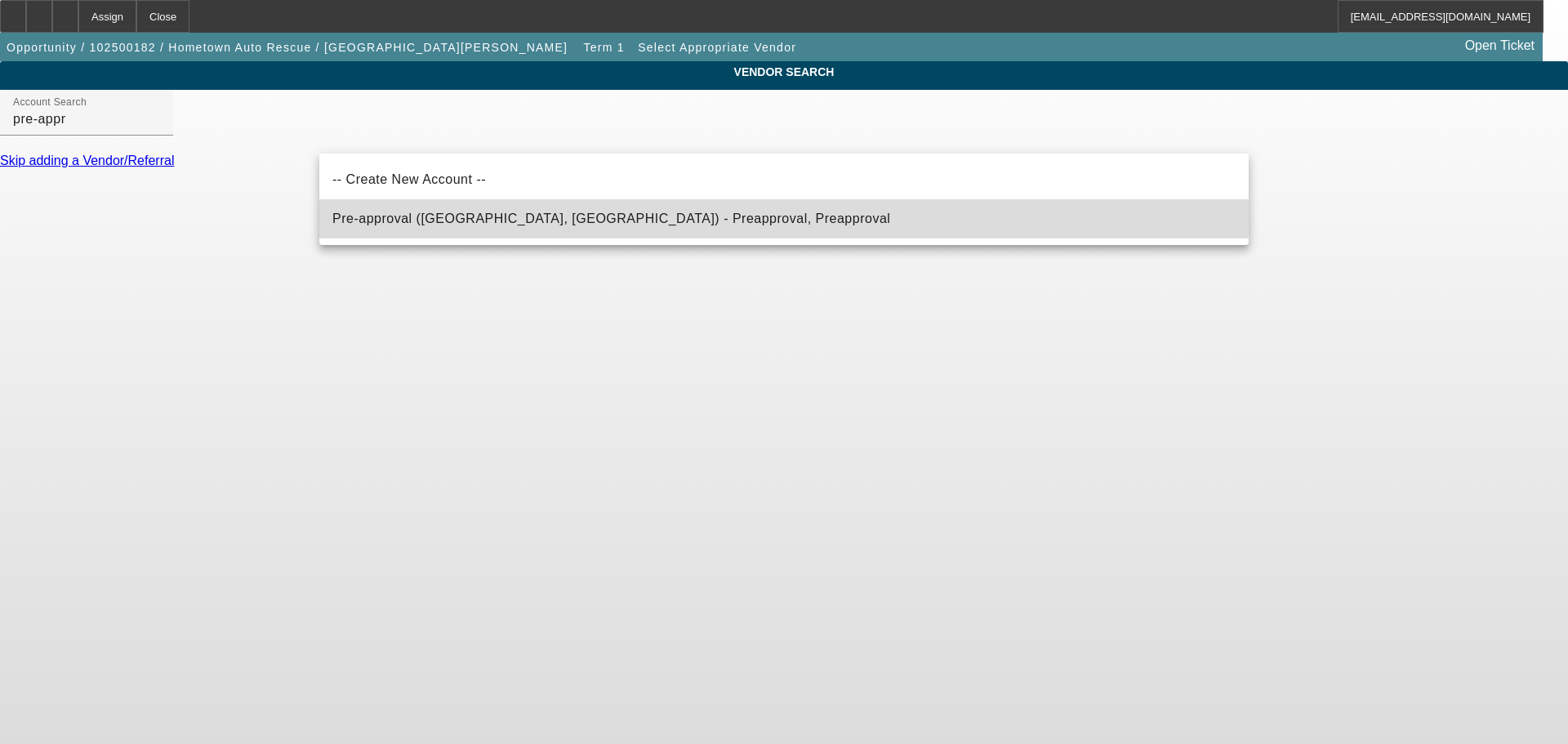
click at [450, 217] on span "Pre-approval (Northbrook, IL) - Preapproval, Preapproval" at bounding box center [611, 218] width 558 height 14
type input "Pre-approval (Northbrook, IL) - Preapproval, Preapproval"
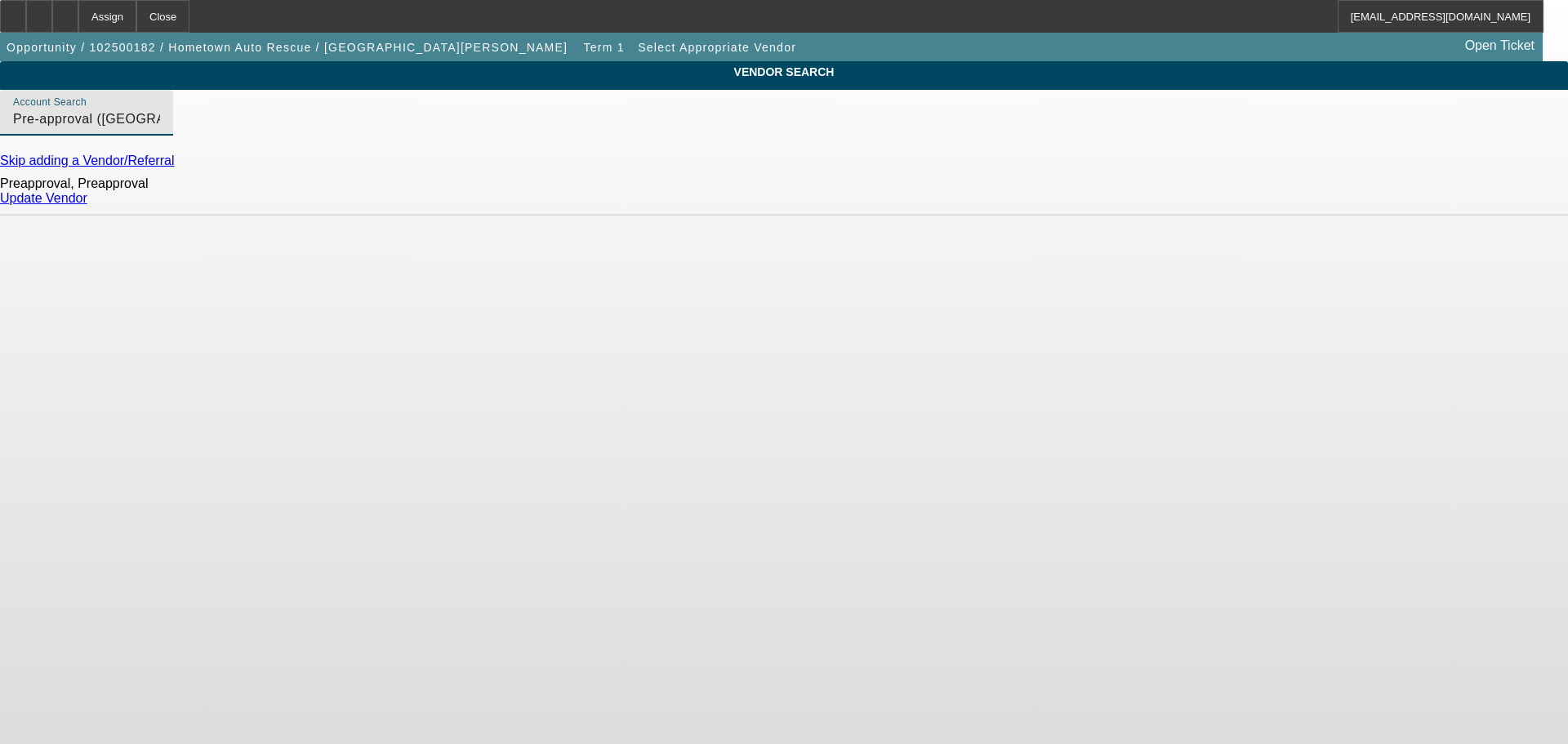
click at [87, 205] on link "Update Vendor" at bounding box center [43, 198] width 87 height 14
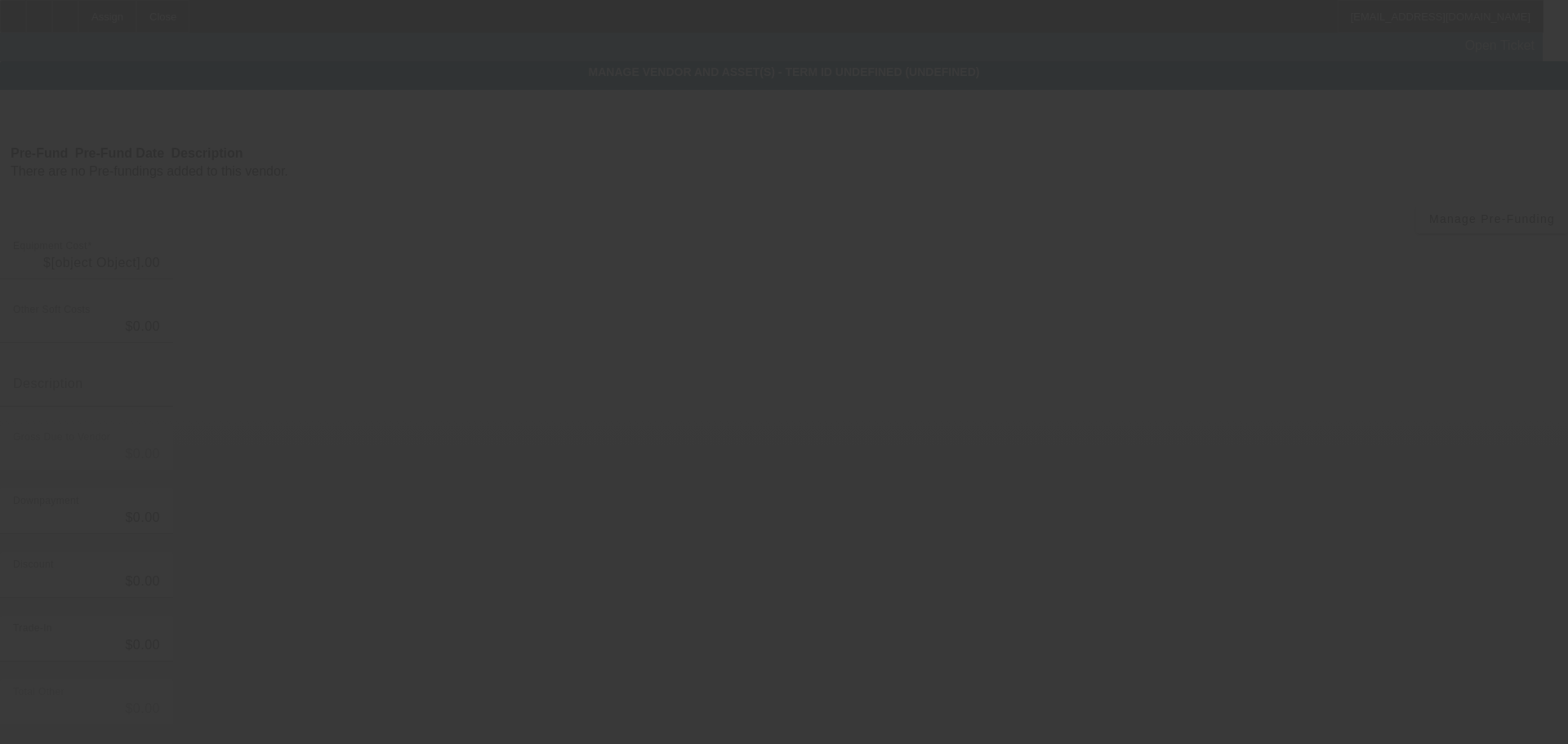
type input "$25,000.00"
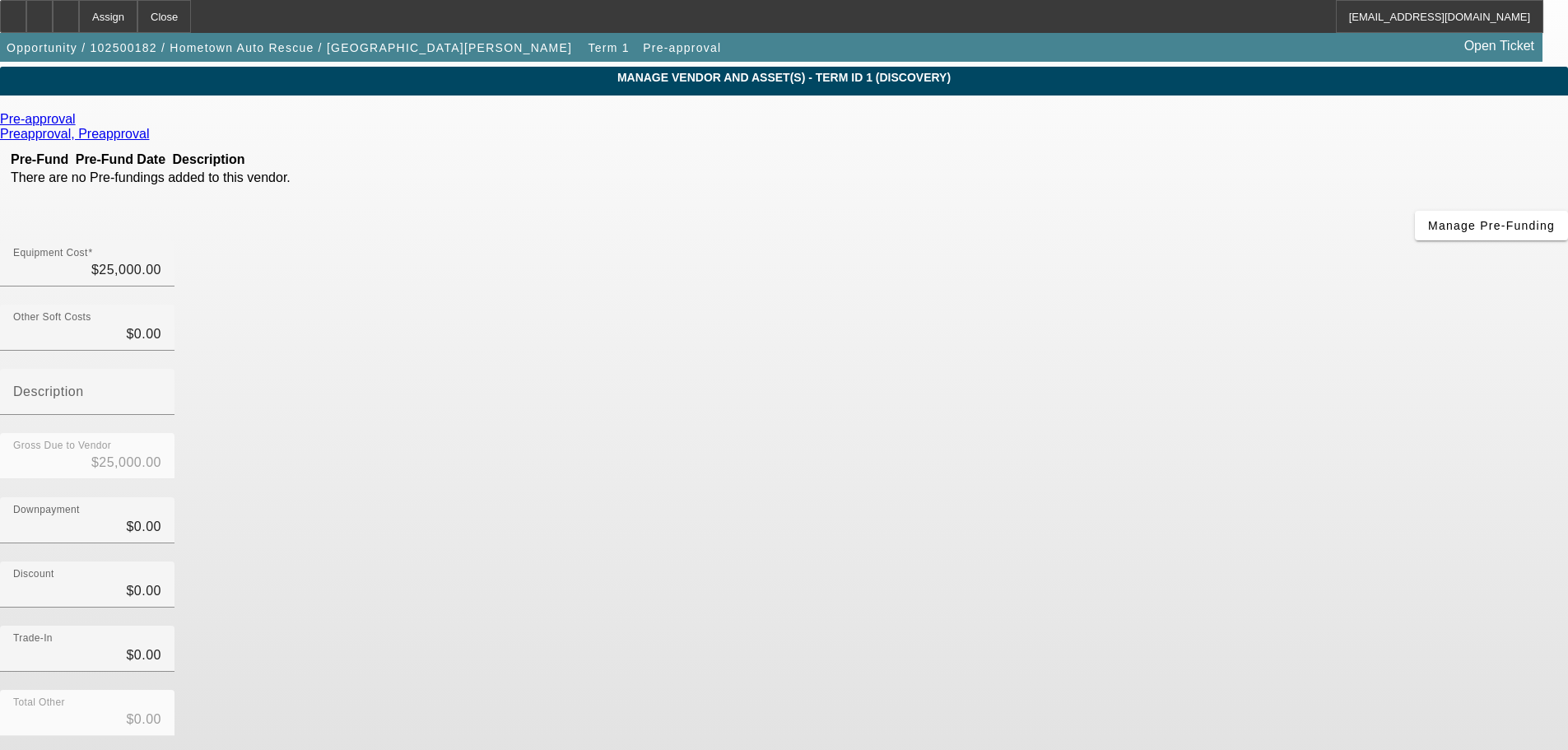
scroll to position [90, 0]
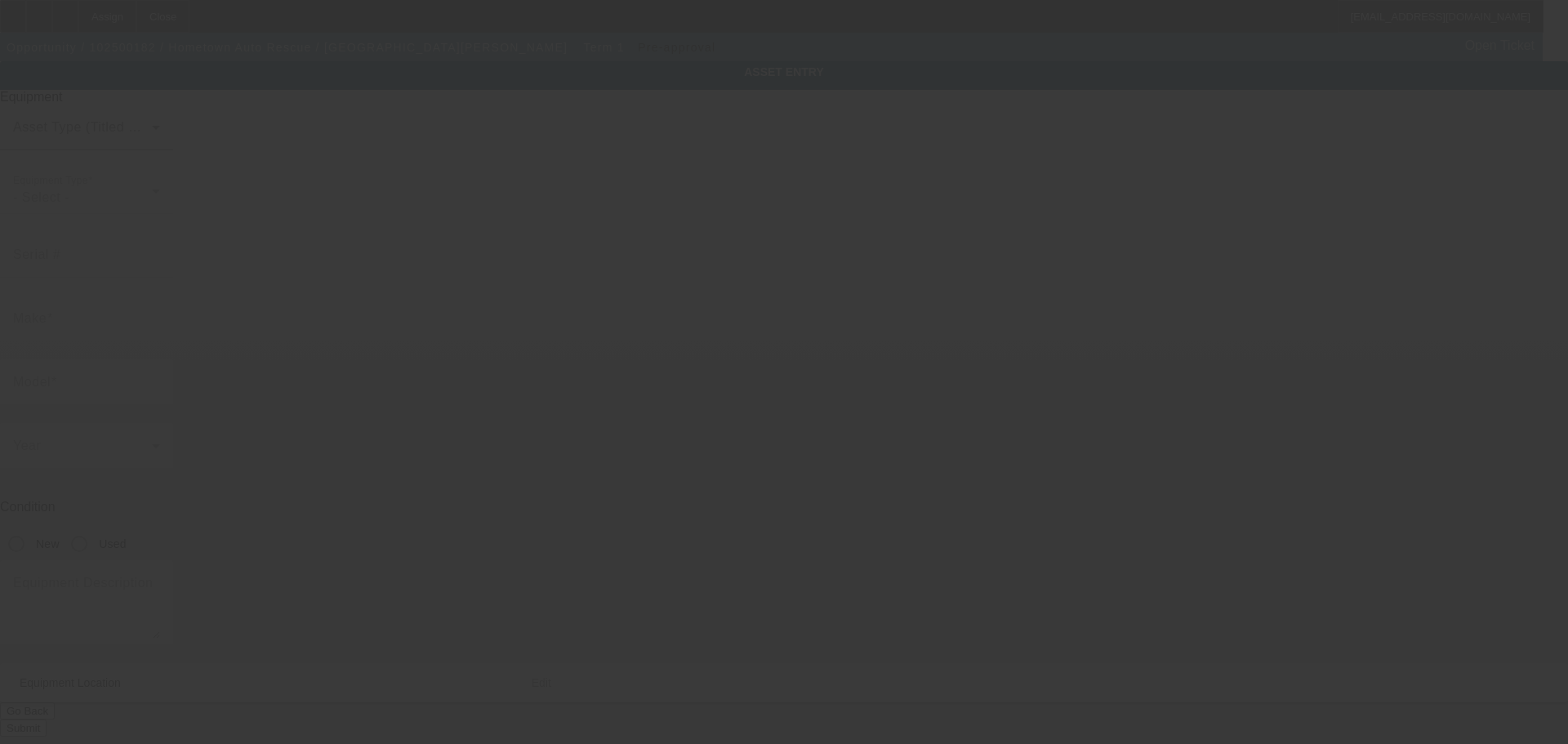
type input "2960 North Highway 341"
type input "Rossville"
type input "30741"
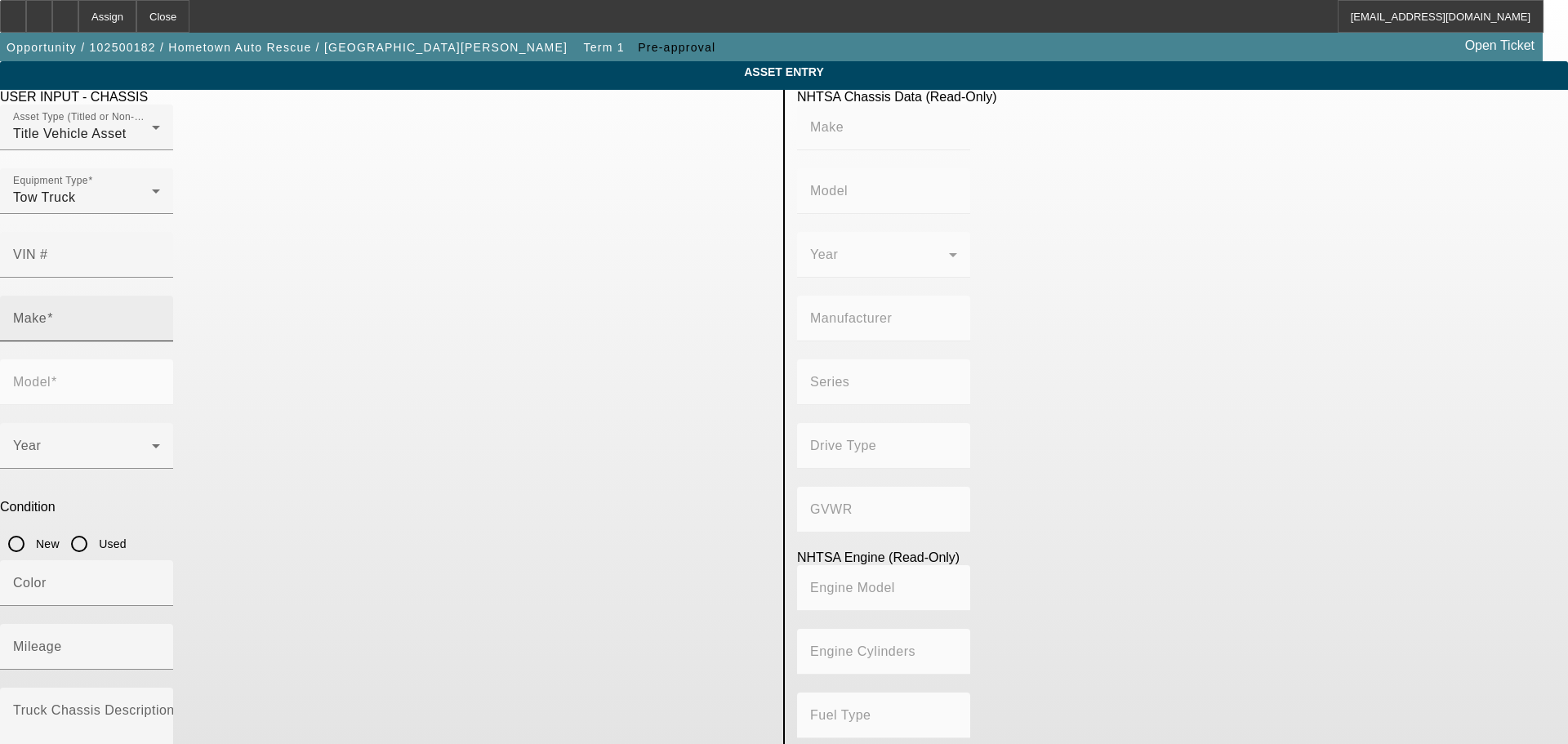
click at [160, 315] on input "Make" at bounding box center [86, 324] width 147 height 19
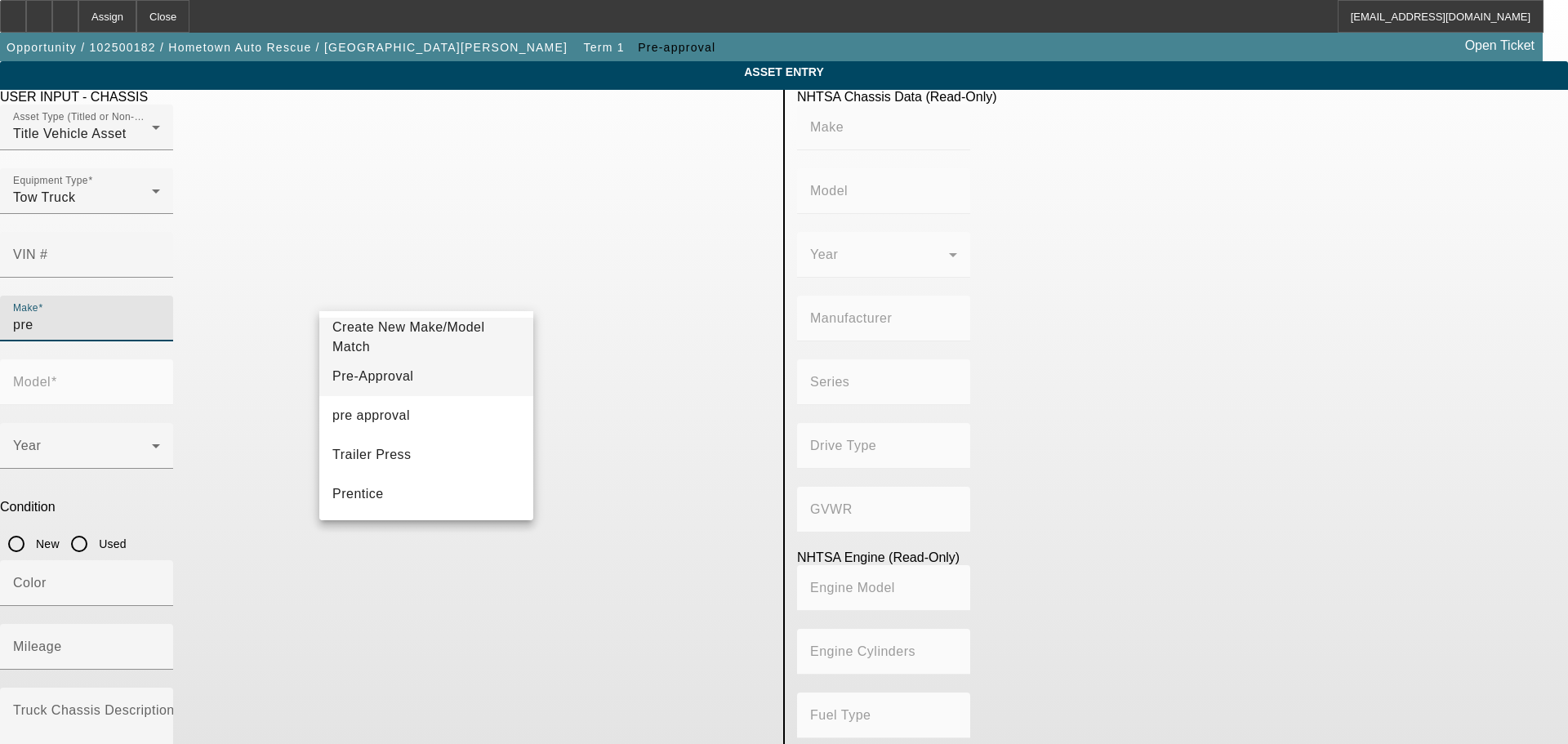
click at [395, 375] on mat-option "Pre-Approval" at bounding box center [426, 377] width 214 height 39
type input "Pre-Approval"
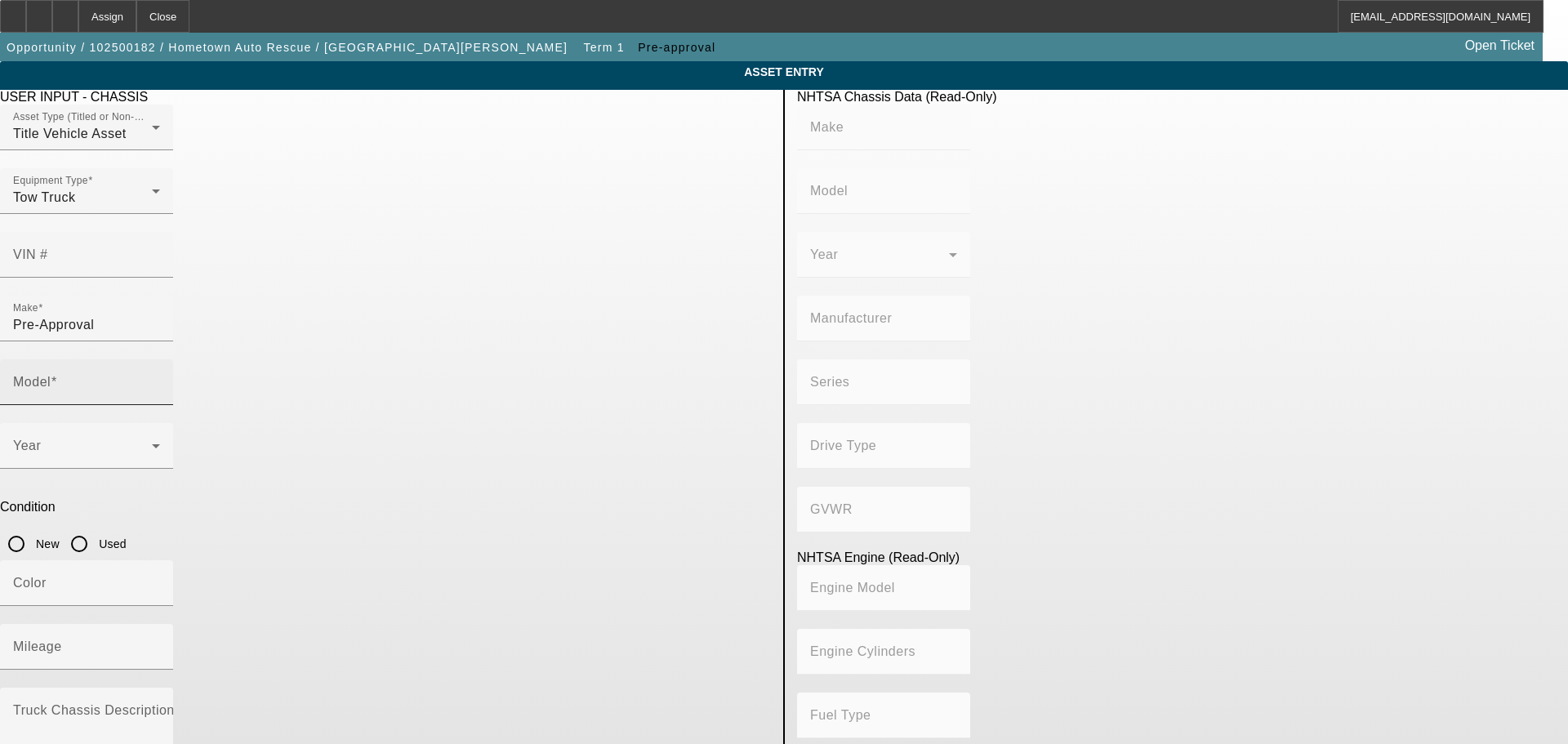
click at [160, 359] on div "Model" at bounding box center [86, 382] width 147 height 46
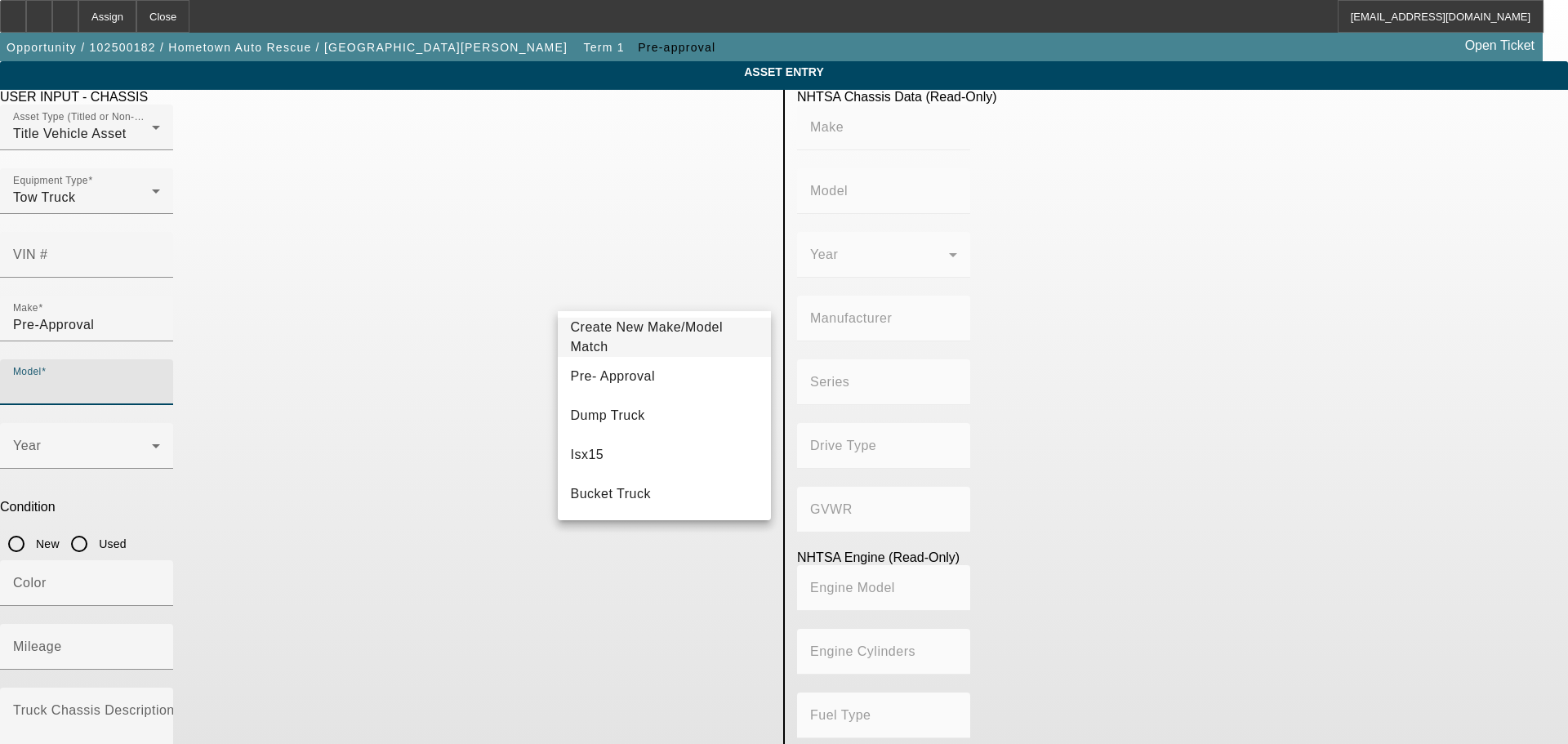
click at [160, 379] on input "Model" at bounding box center [86, 389] width 147 height 19
click at [624, 383] on span "Pre- Approval" at bounding box center [612, 376] width 84 height 19
type input "Pre- Approval"
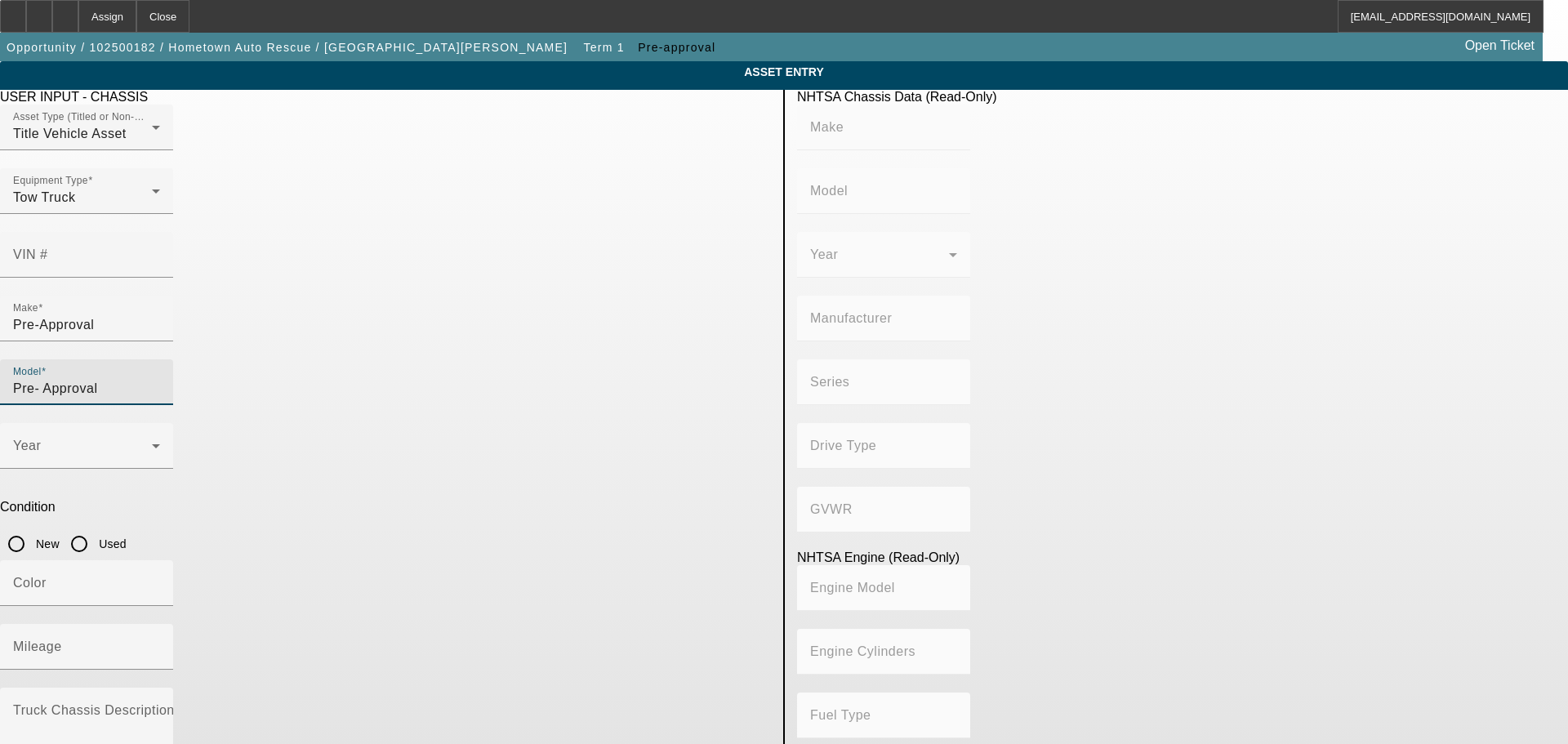
click at [96, 527] on input "Used" at bounding box center [79, 543] width 33 height 33
radio input "true"
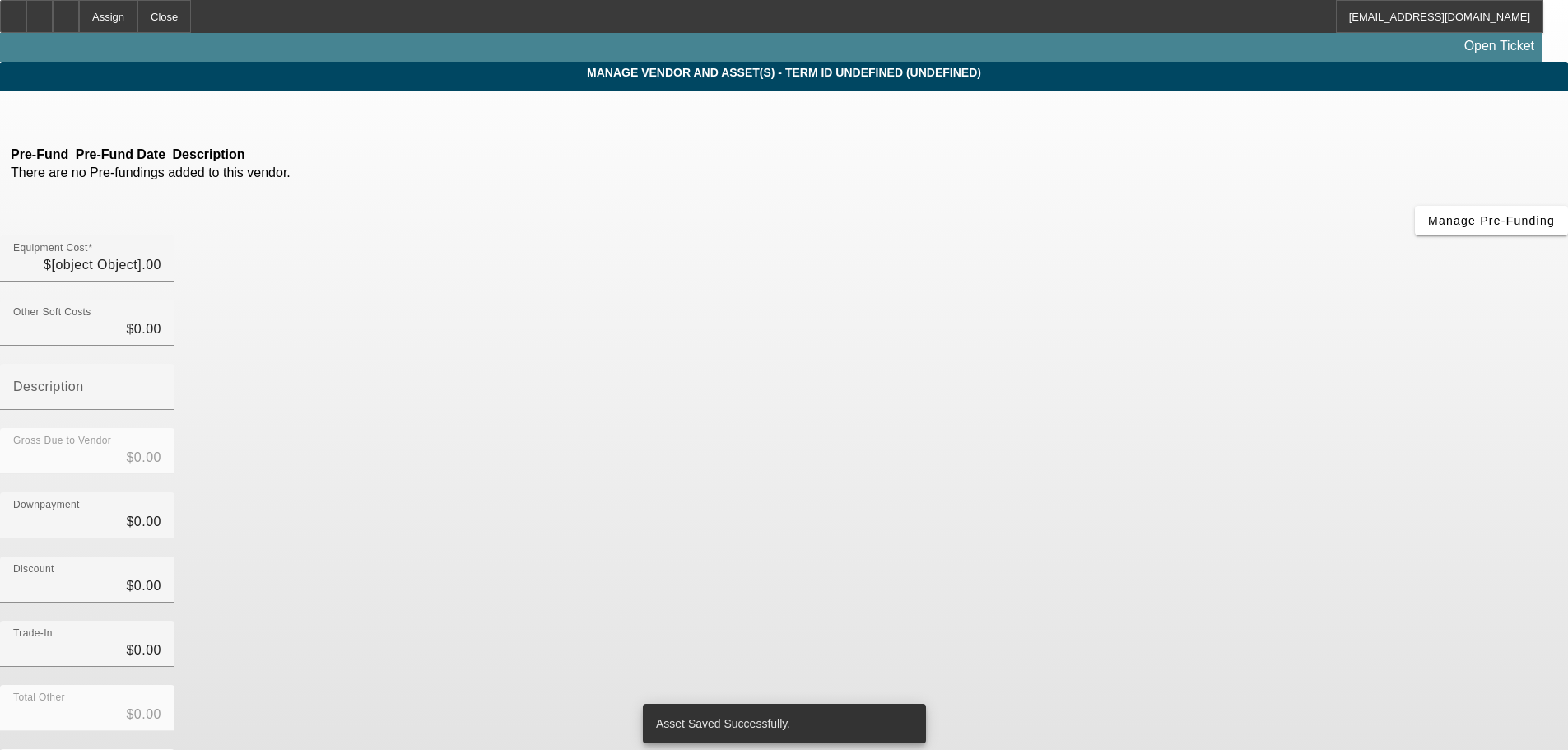
type input "$25,000.00"
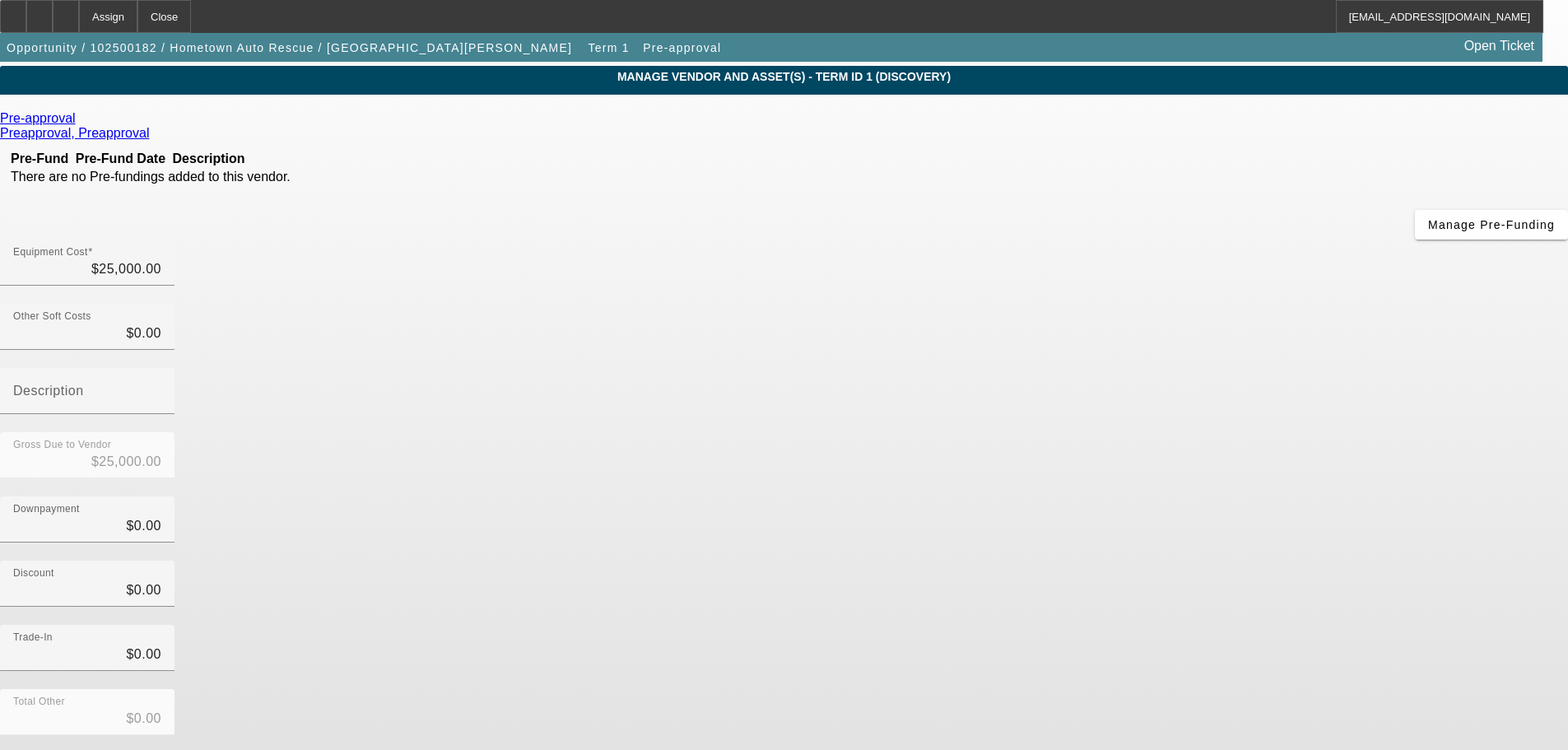
scroll to position [90, 0]
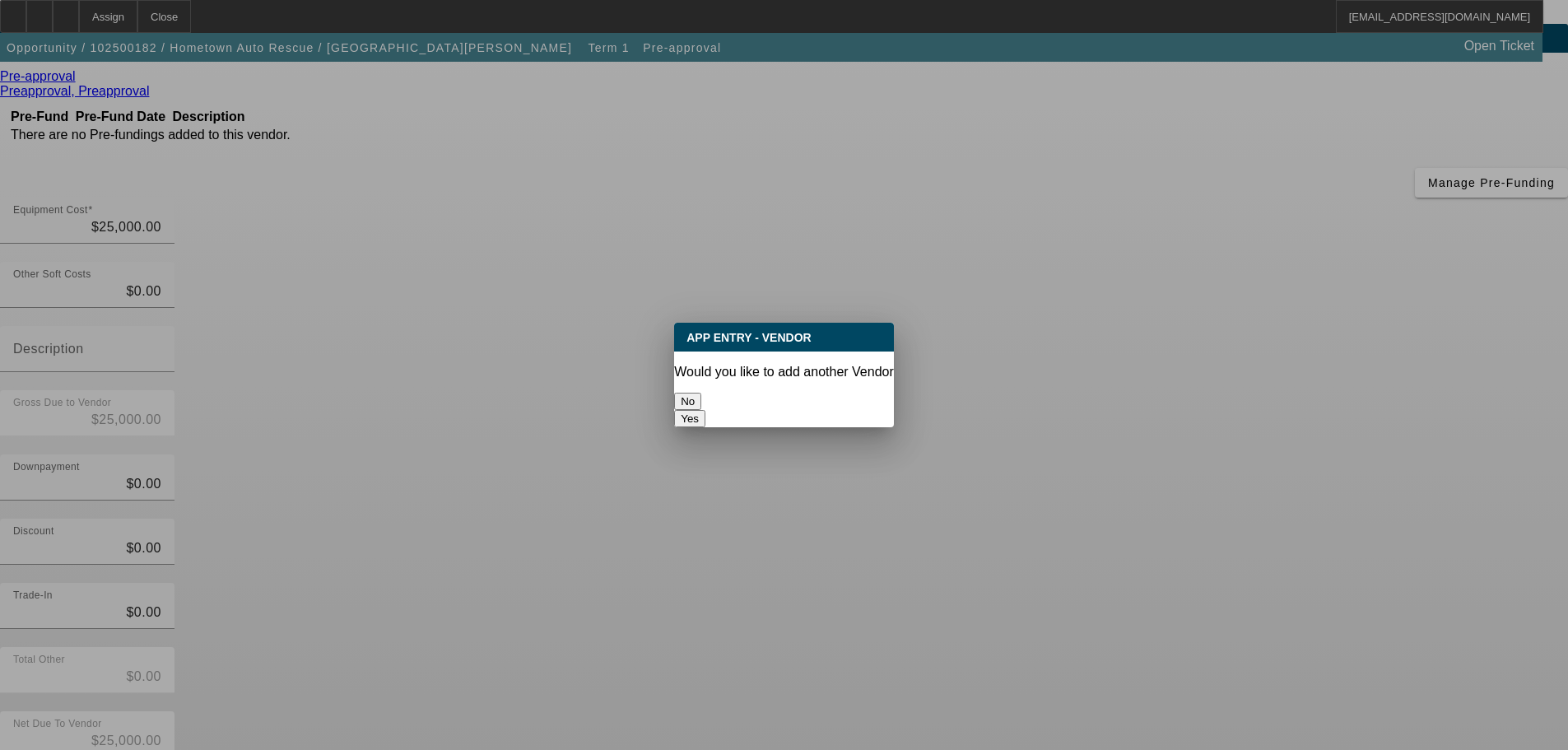
scroll to position [0, 0]
click at [701, 404] on button "No" at bounding box center [688, 401] width 27 height 17
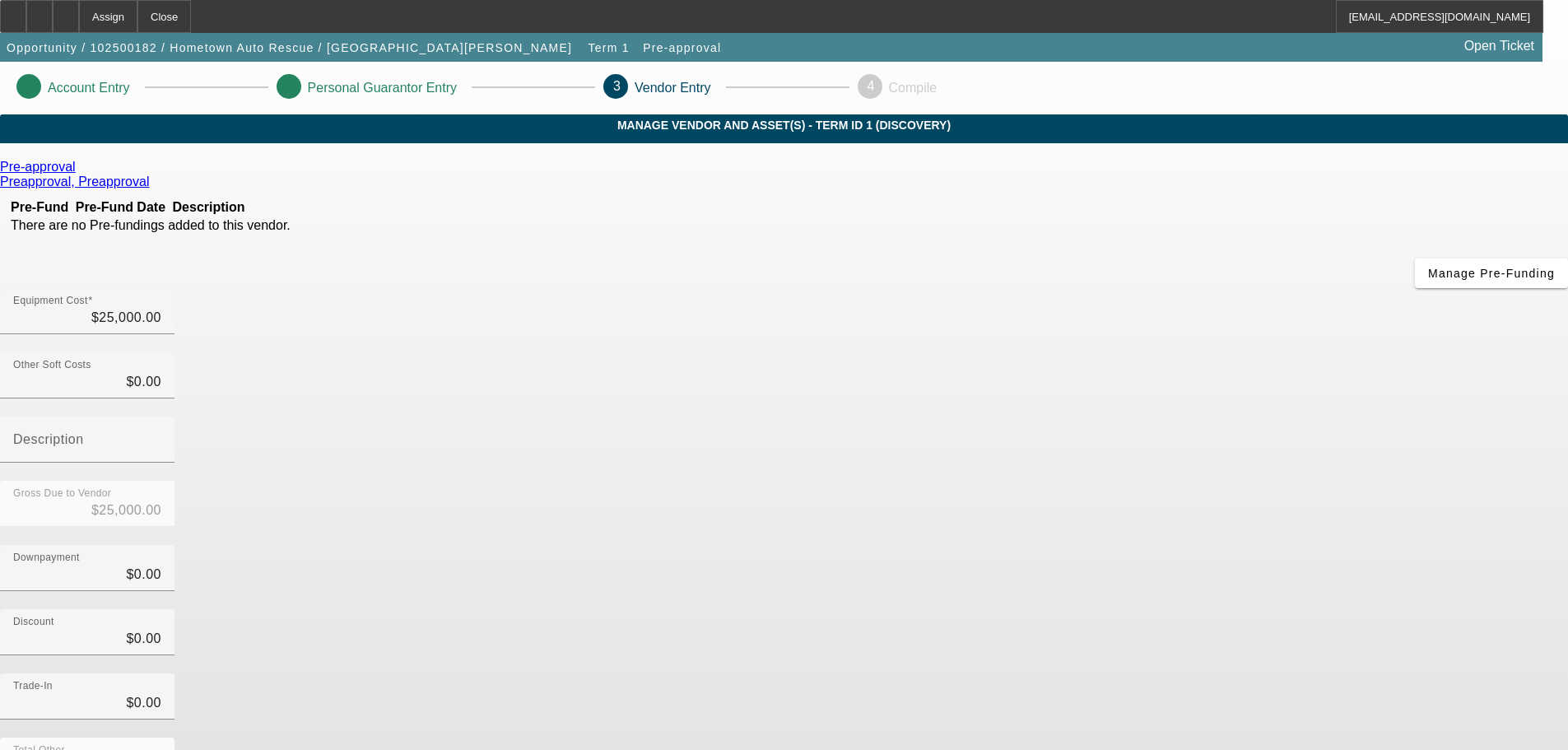
scroll to position [90, 0]
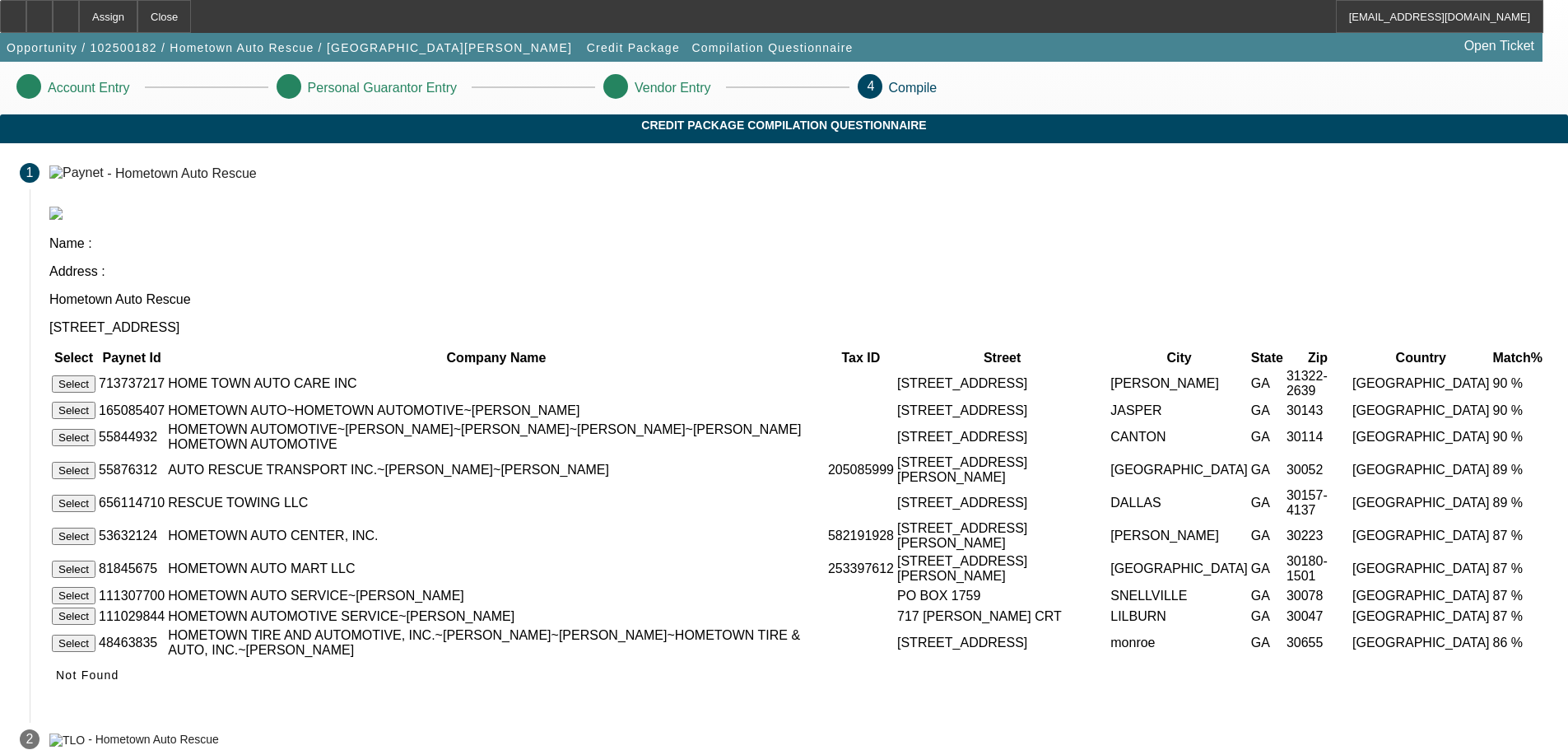
click at [1159, 664] on div "Name : Address : Hometown Auto Rescue 2960 North Highway 341 Rossville GA 30741…" at bounding box center [799, 457] width 1538 height 503
click at [126, 657] on span at bounding box center [88, 675] width 77 height 39
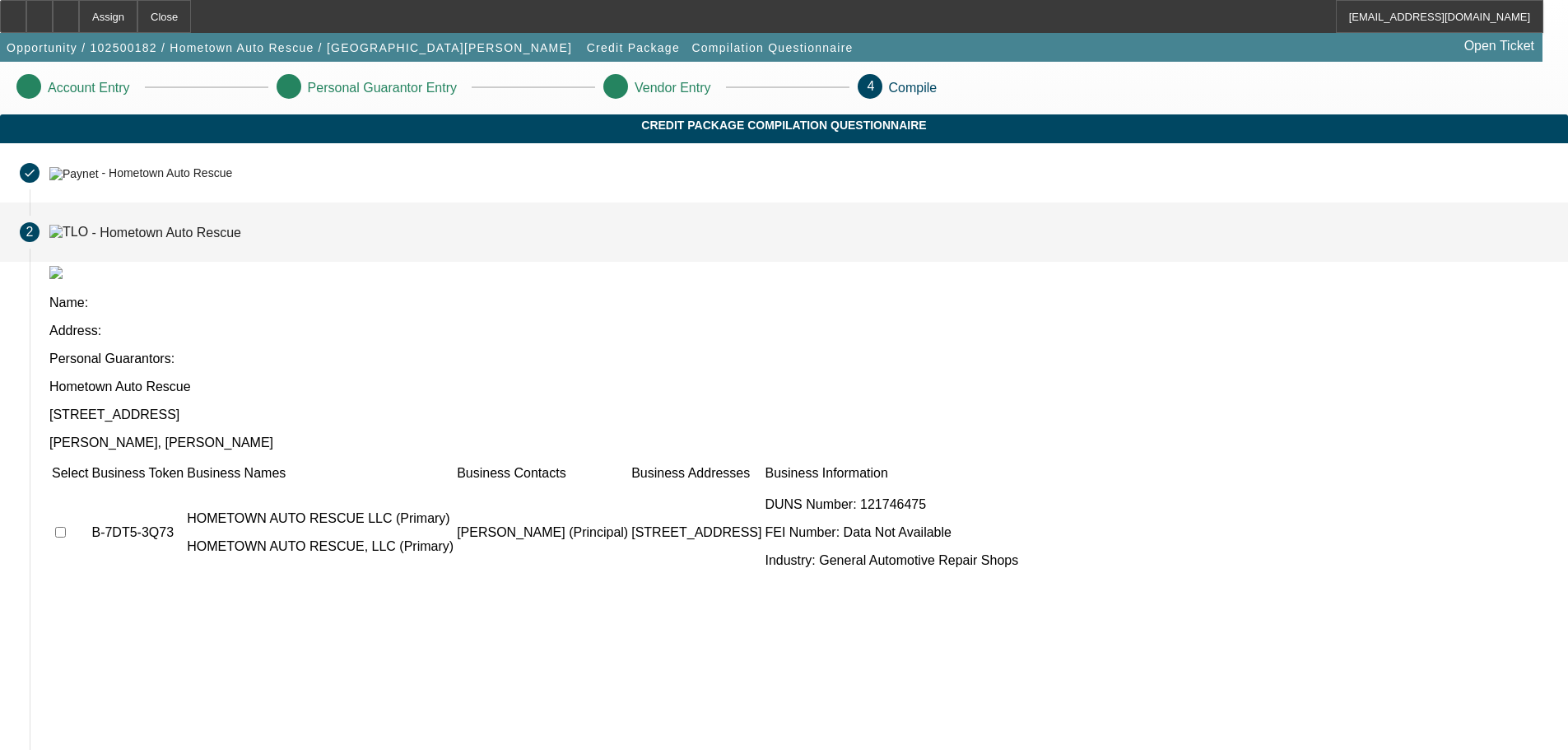
click at [66, 526] on input "checkbox" at bounding box center [61, 532] width 11 height 11
checkbox input "true"
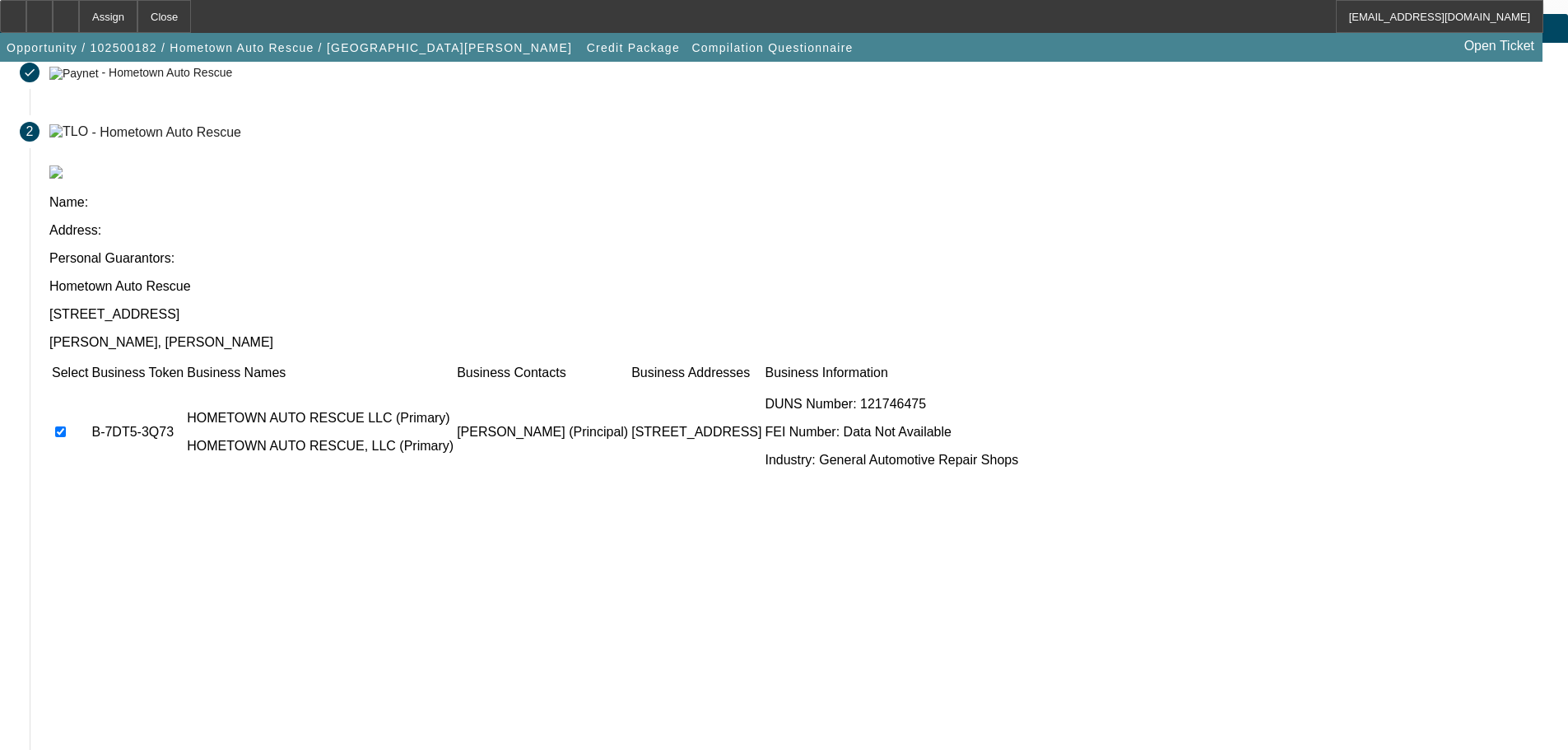
scroll to position [160, 0]
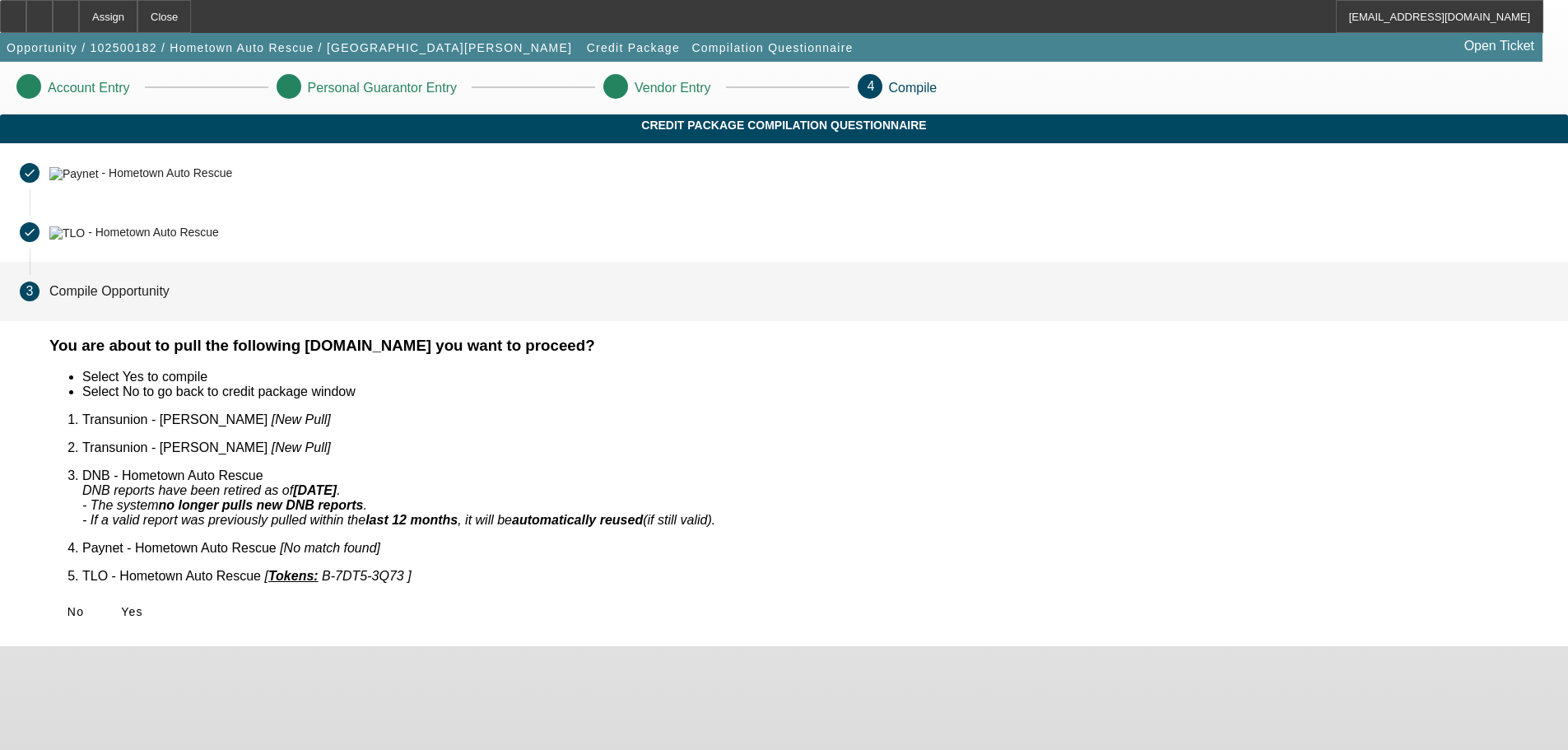
scroll to position [0, 0]
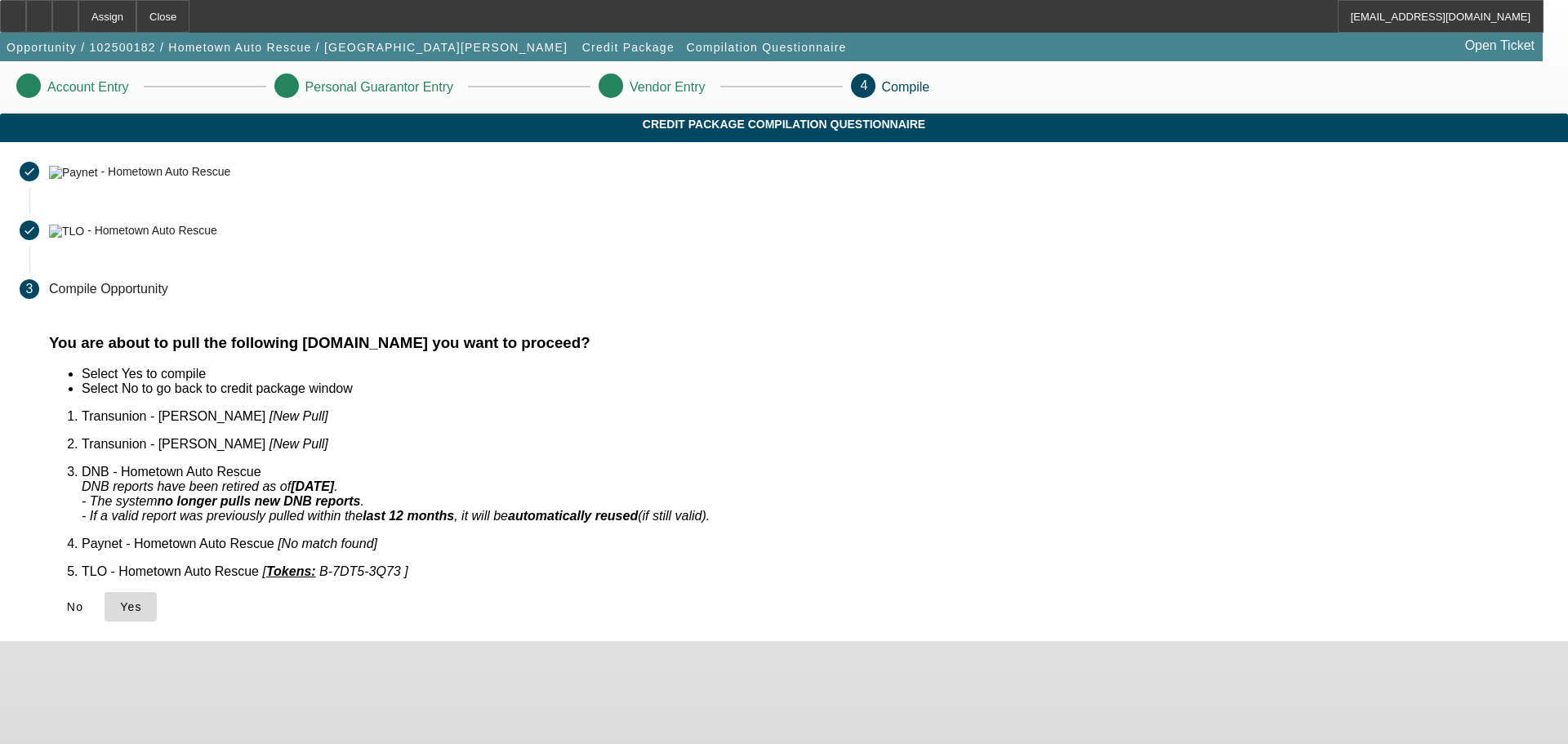
click at [120, 600] on icon at bounding box center [120, 606] width 0 height 13
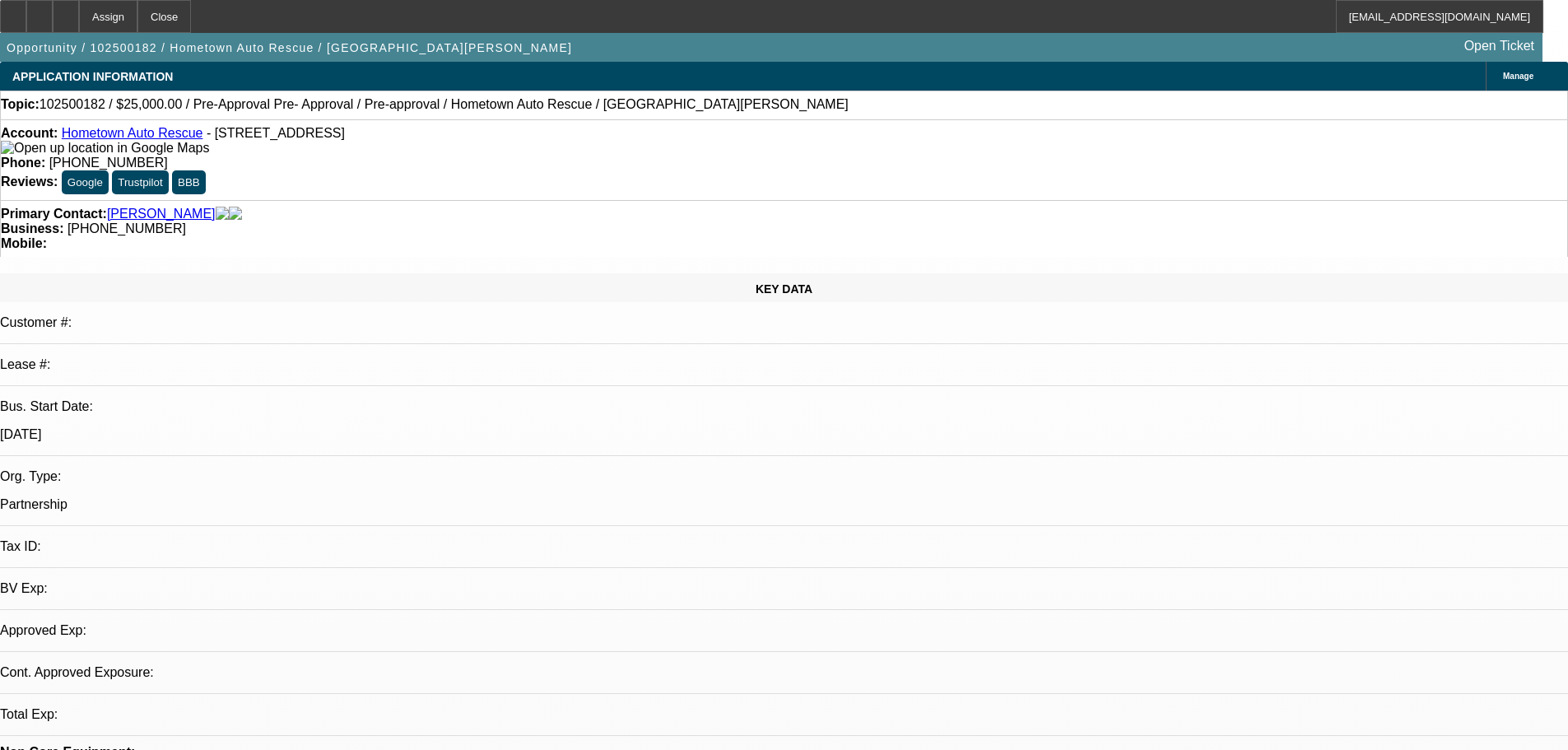
select select "0"
select select "2"
select select "0.1"
select select "2"
select select "4"
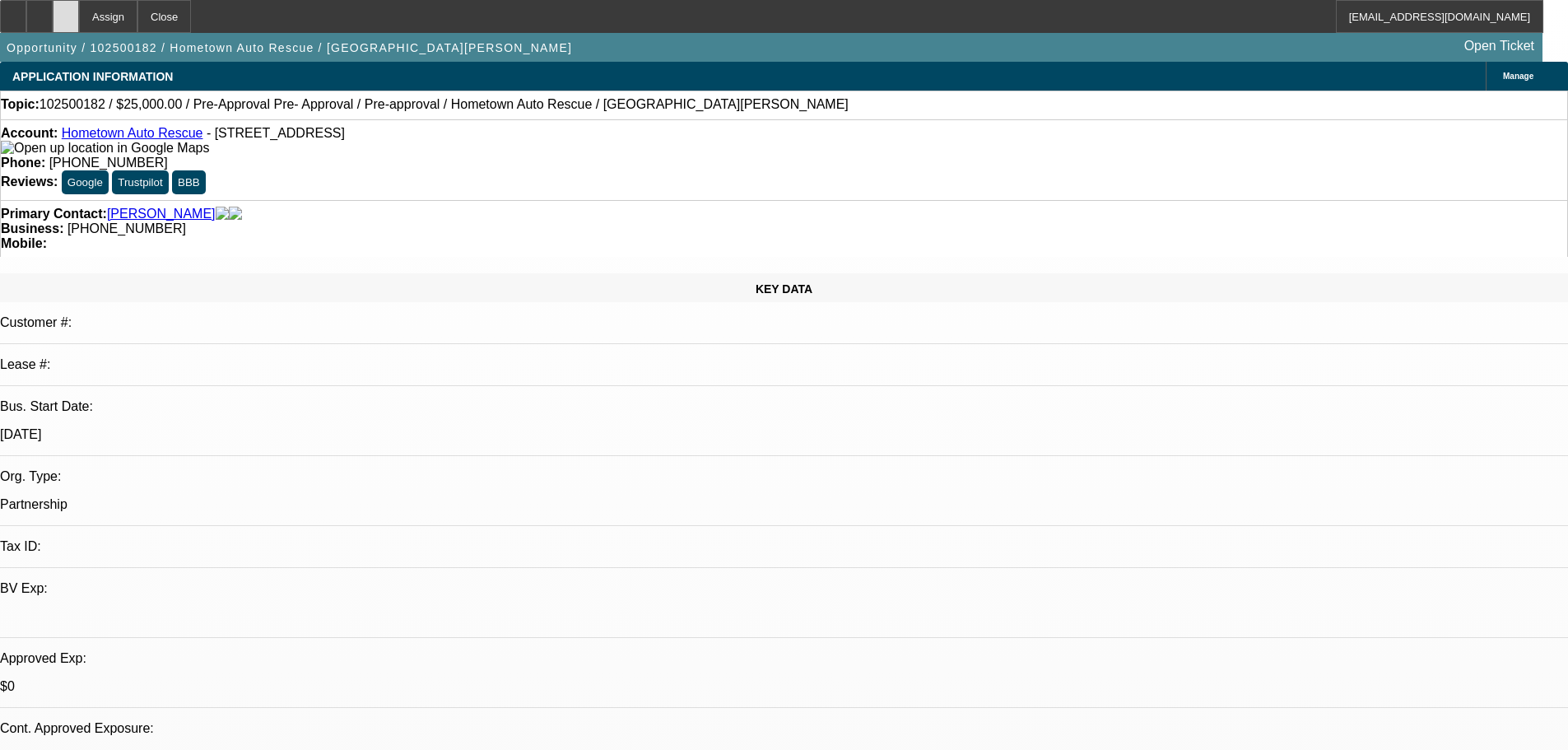
click at [79, 2] on div at bounding box center [66, 16] width 26 height 33
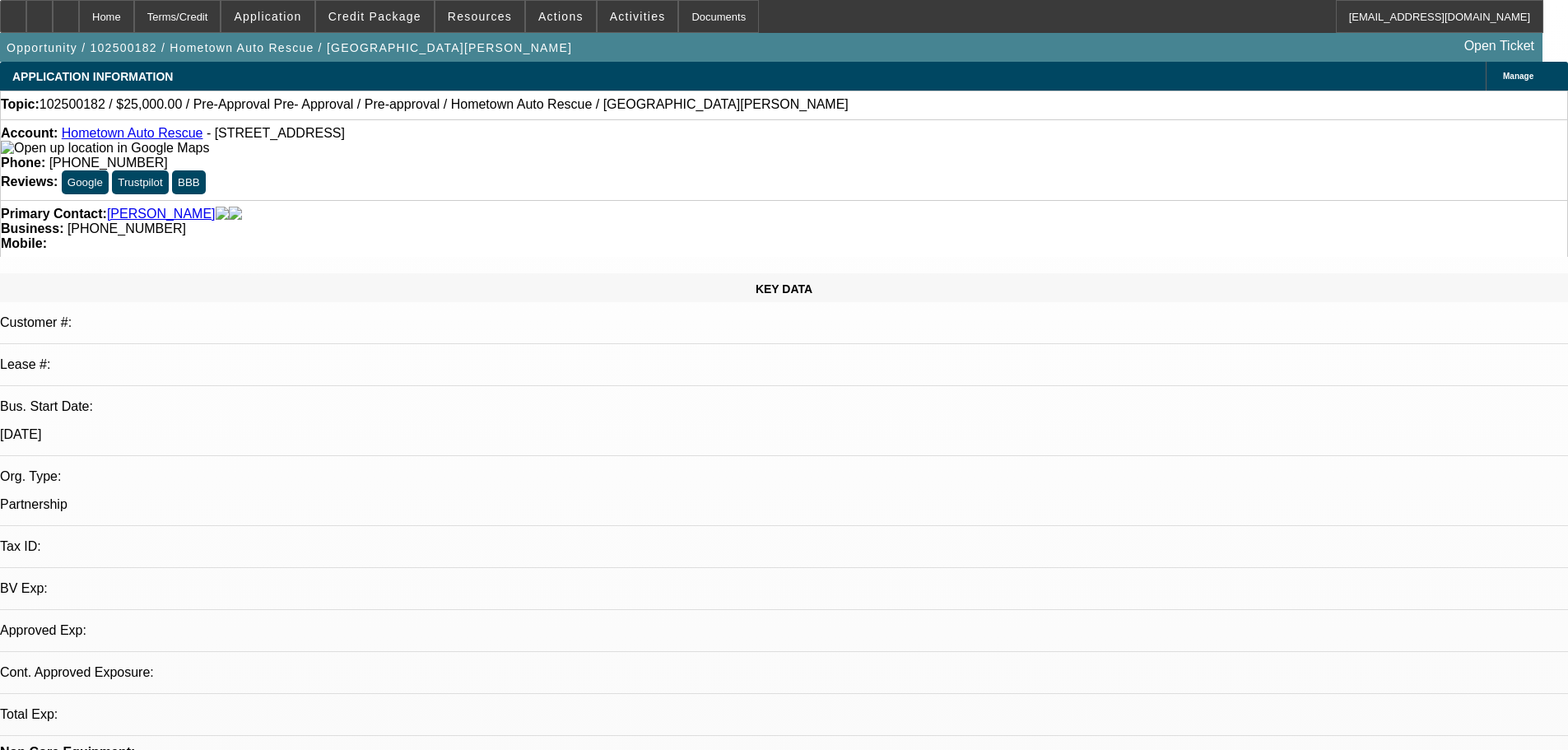
select select "0"
select select "2"
select select "0.1"
select select "1"
select select "2"
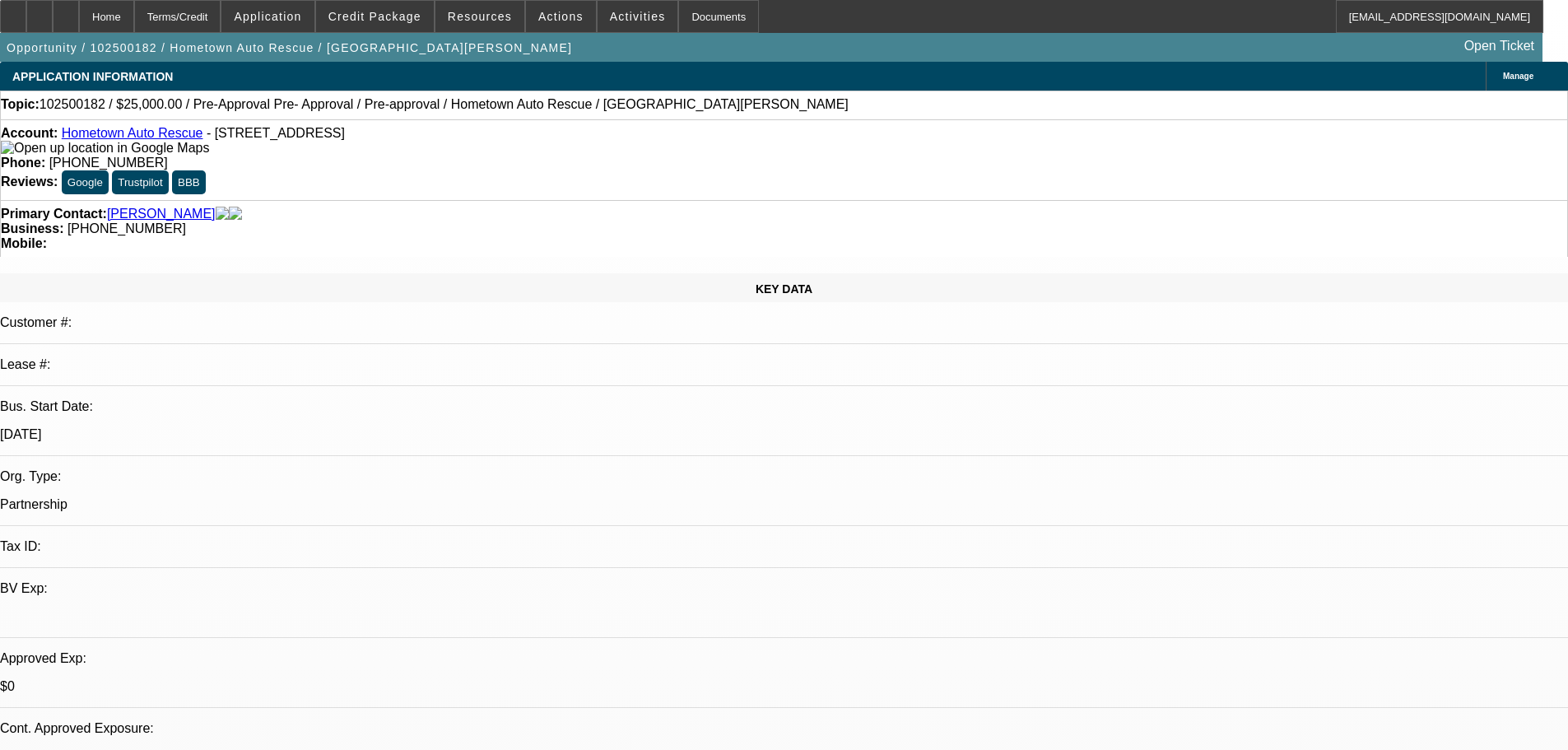
select select "4"
click at [538, 21] on span "Actions" at bounding box center [560, 16] width 45 height 13
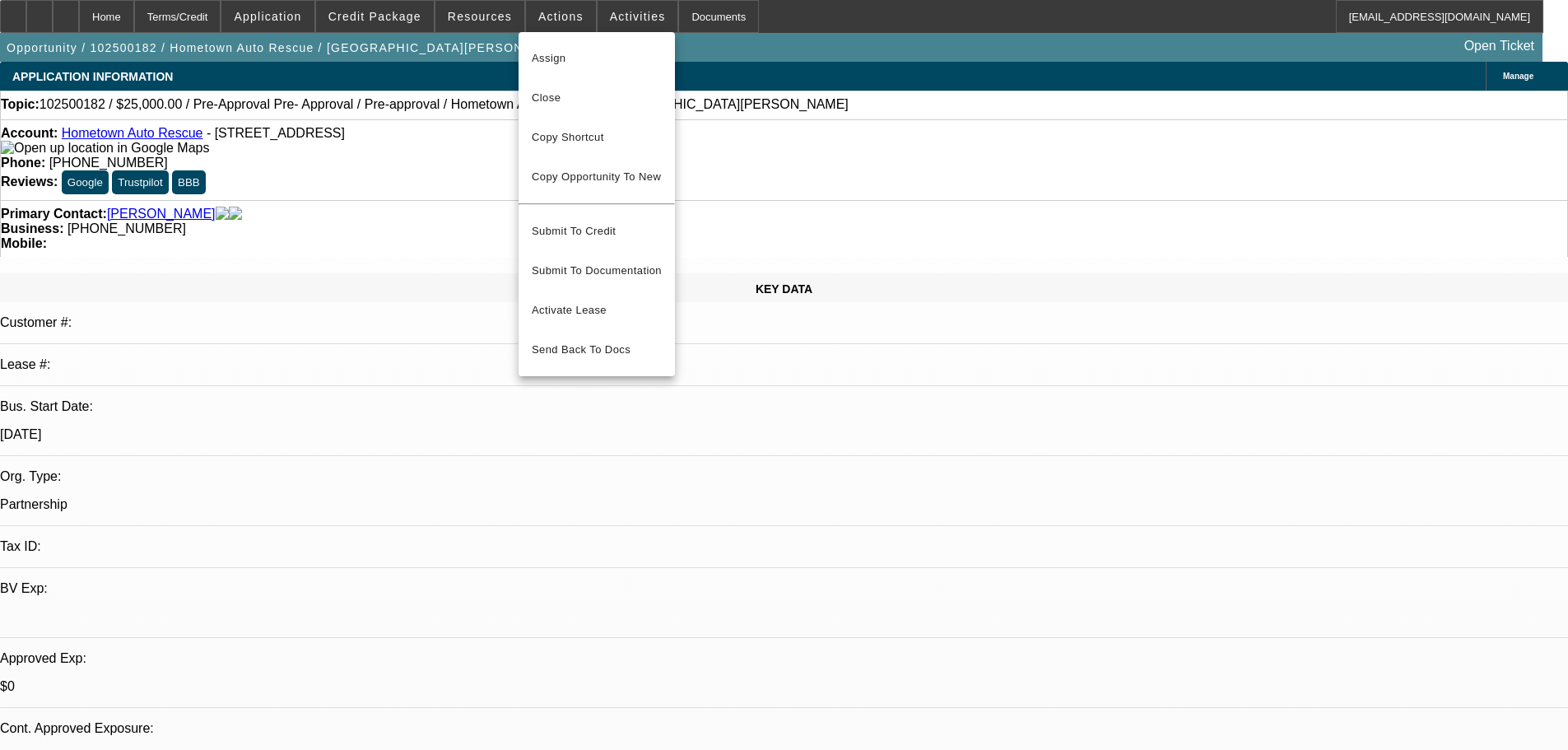
click at [621, 21] on div at bounding box center [784, 375] width 1568 height 750
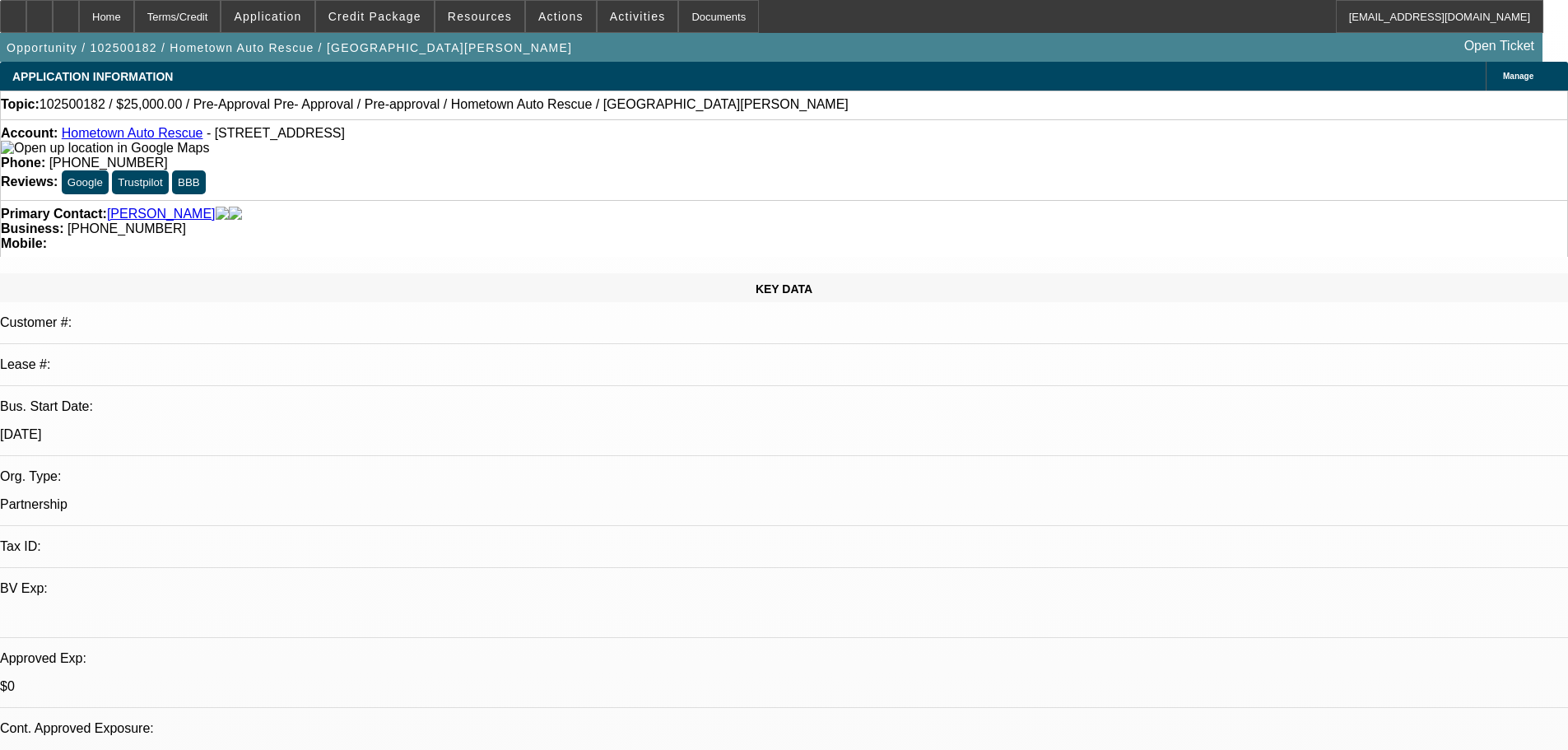
click at [621, 21] on span "Activities" at bounding box center [638, 16] width 56 height 13
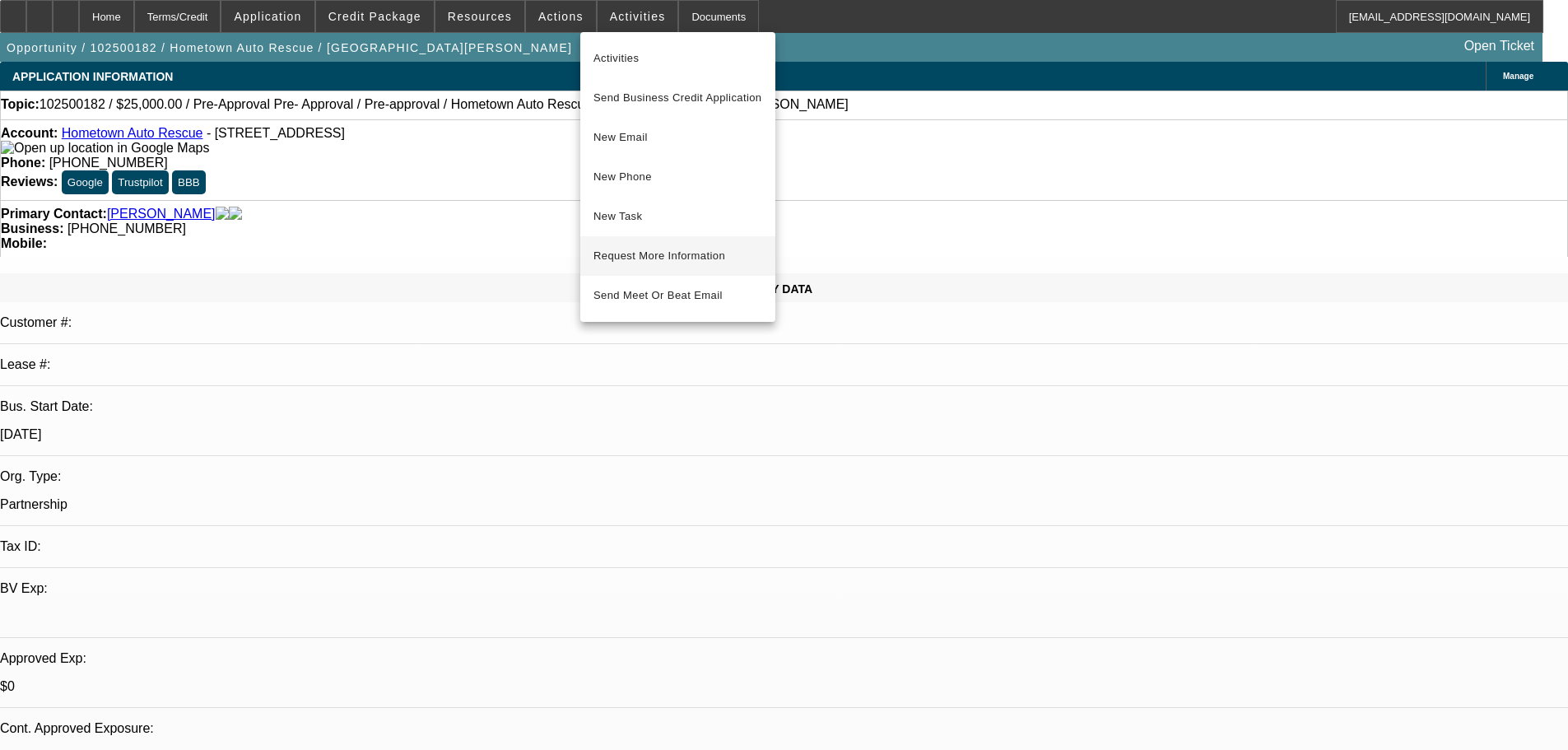
click at [673, 257] on span "Request More Information" at bounding box center [677, 255] width 169 height 20
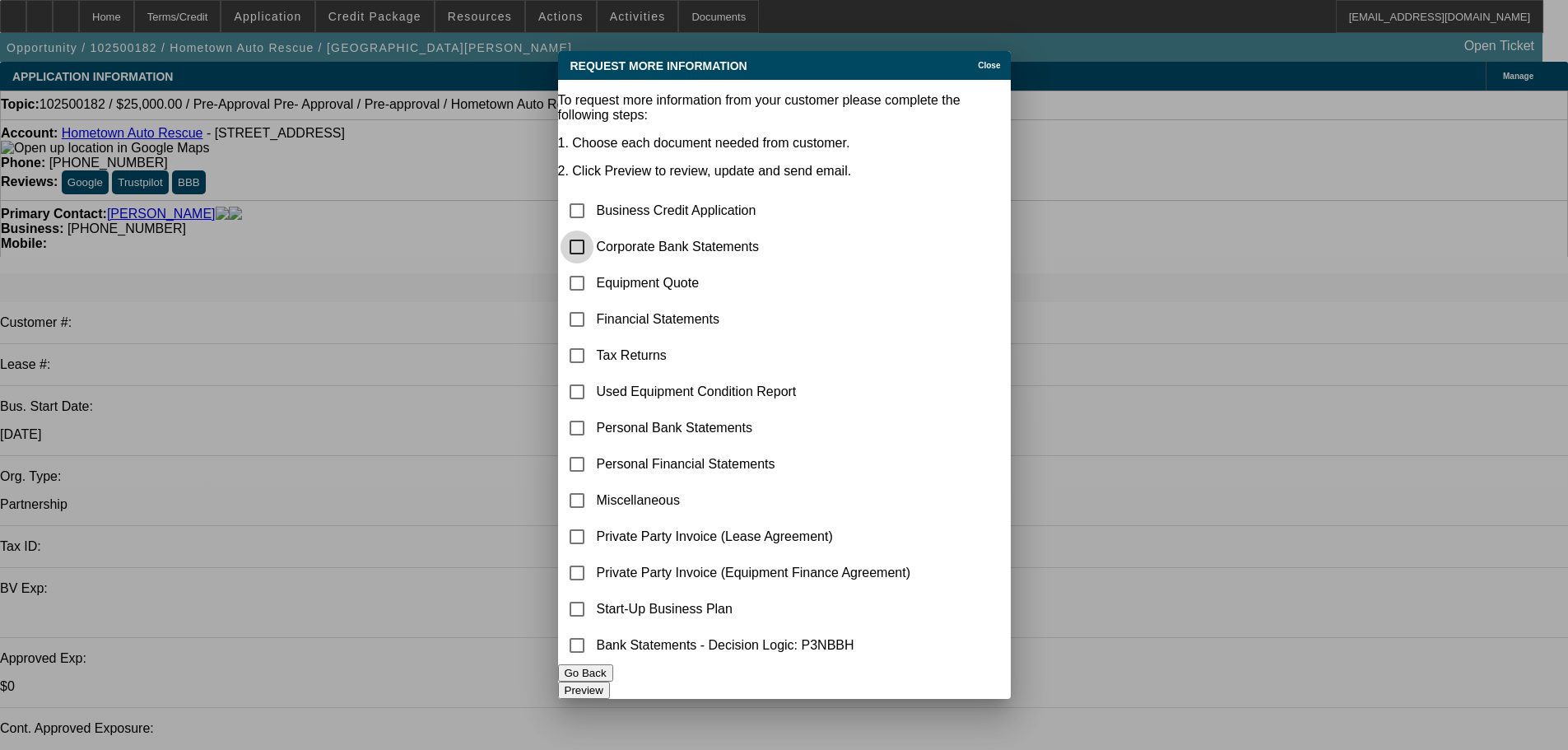
click at [593, 230] on input "checkbox" at bounding box center [577, 247] width 33 height 33
checkbox input "true"
click at [747, 483] on td "Miscellaneous" at bounding box center [753, 500] width 316 height 35
click at [593, 484] on input "checkbox" at bounding box center [577, 500] width 33 height 33
checkbox input "true"
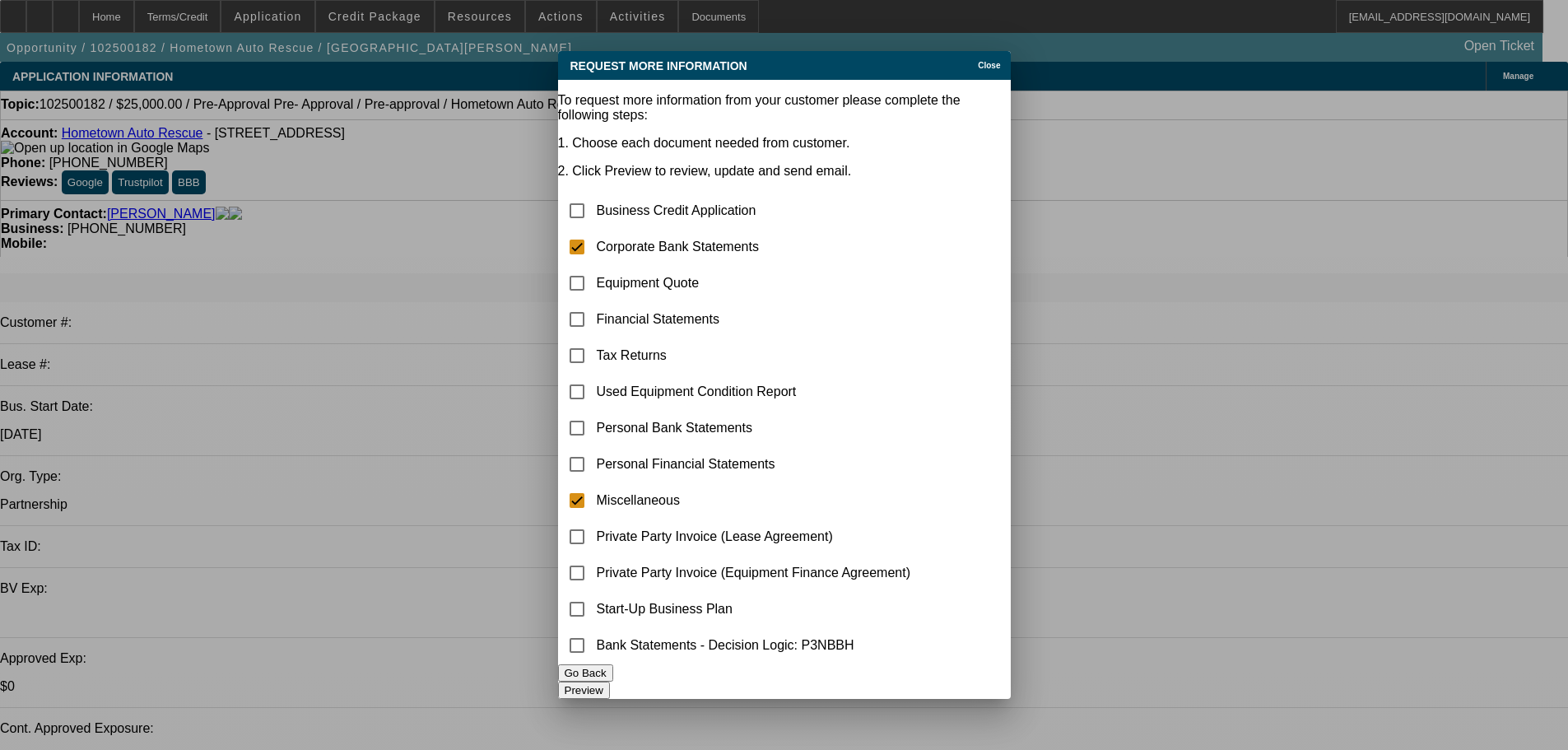
click at [610, 682] on button "Preview" at bounding box center [584, 690] width 52 height 17
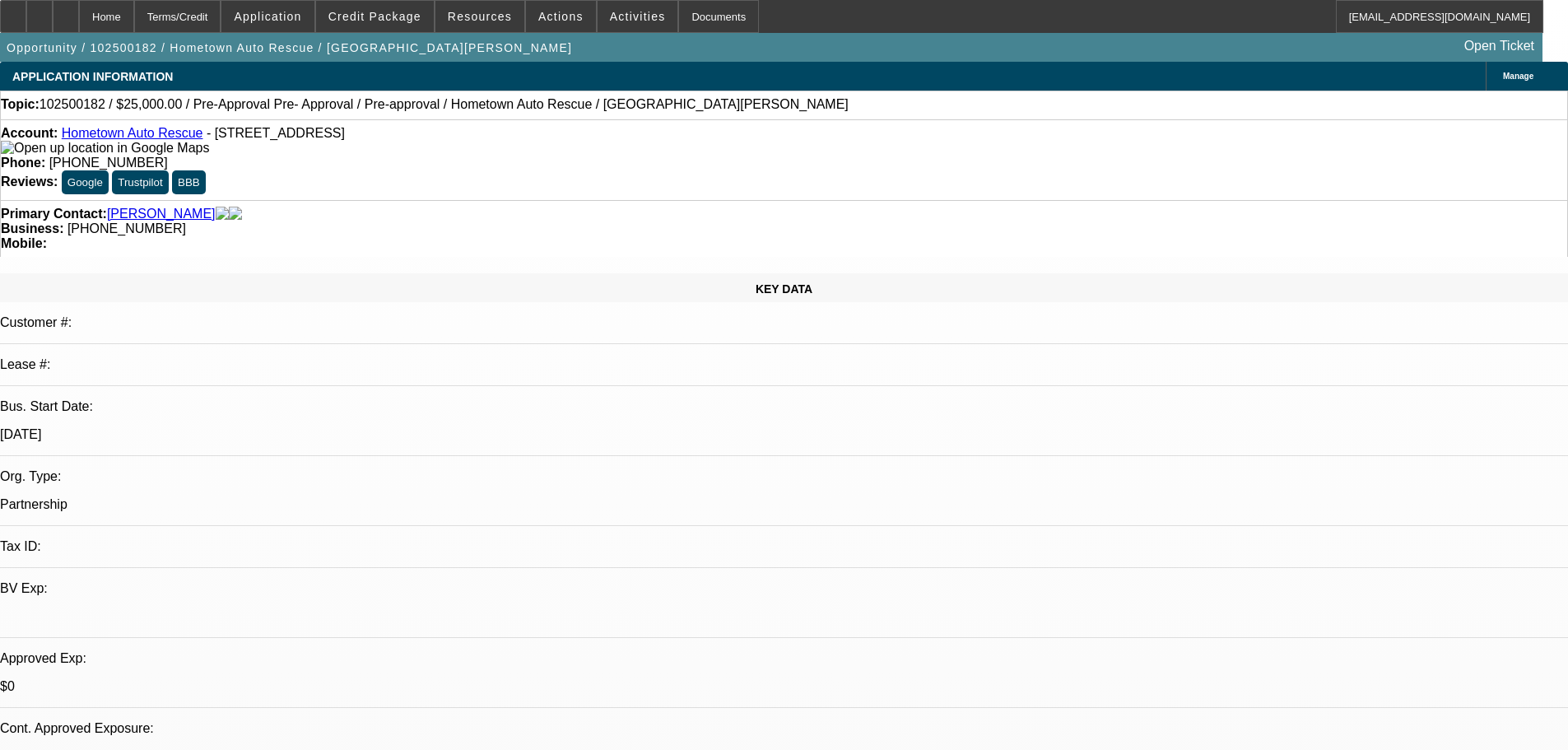
radio input "true"
type textarea "3 years TIB. Currently run roadside, want to get into towing as well."
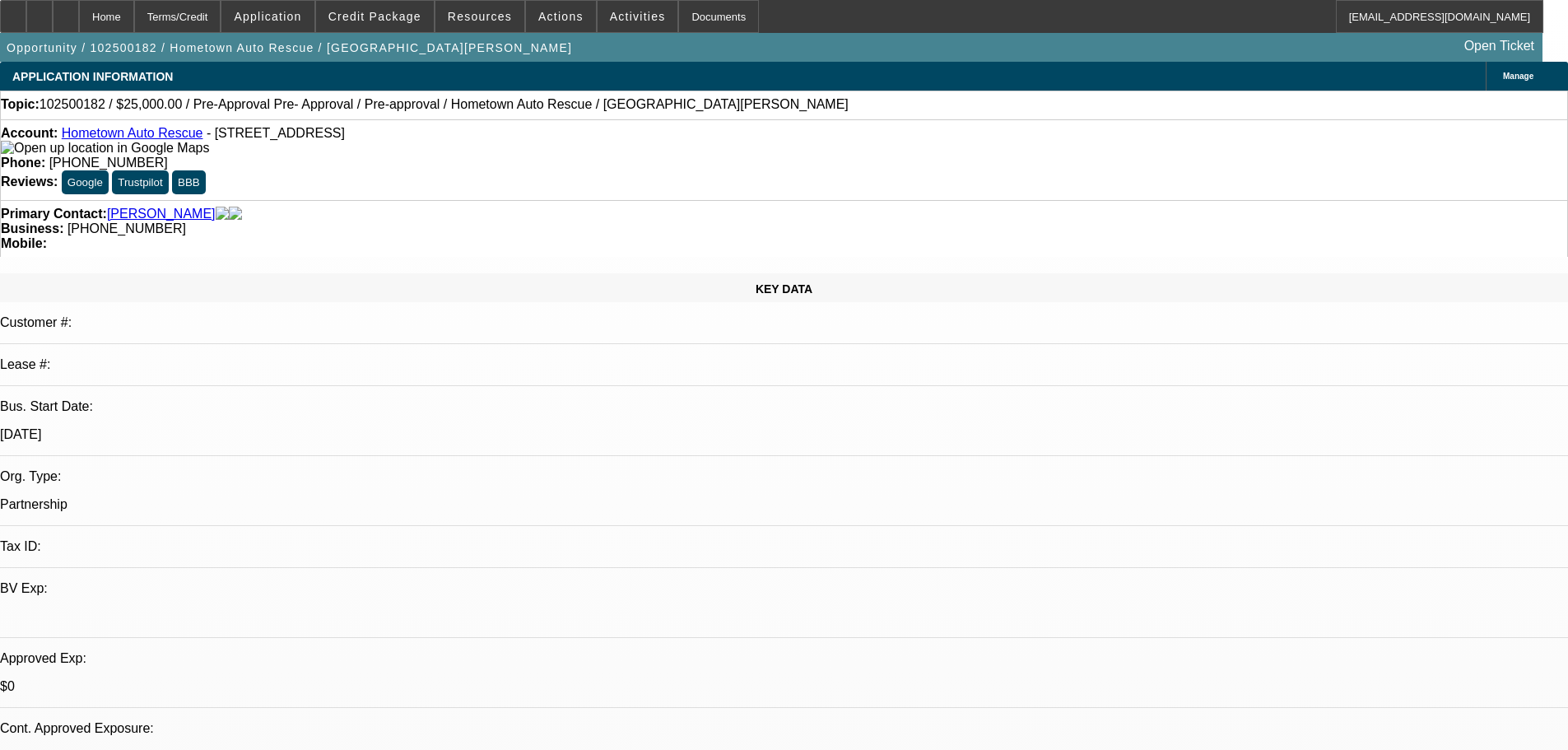
radio input "true"
click at [66, 11] on icon at bounding box center [66, 11] width 0 height 0
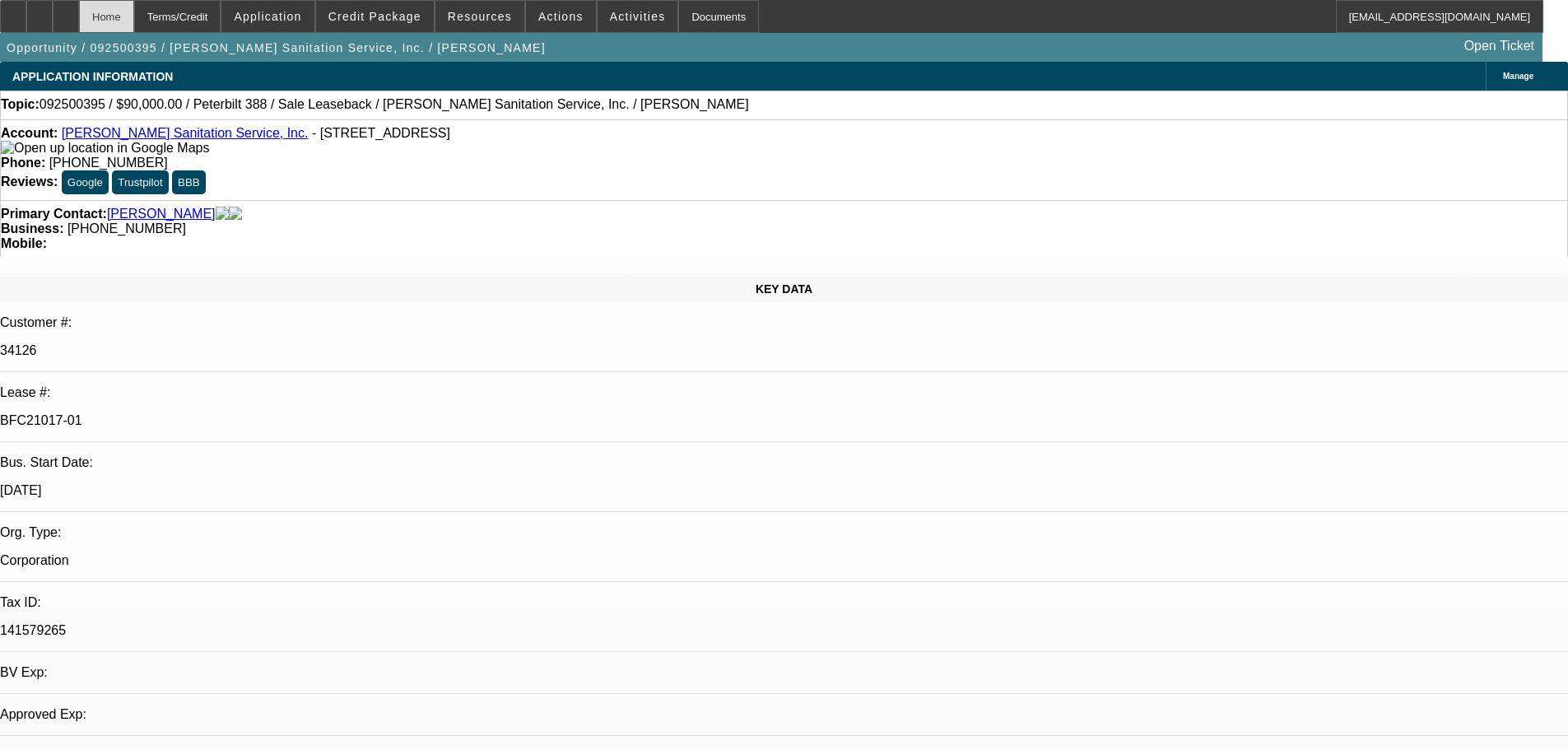
select select "0"
select select "2"
select select "0"
select select "6"
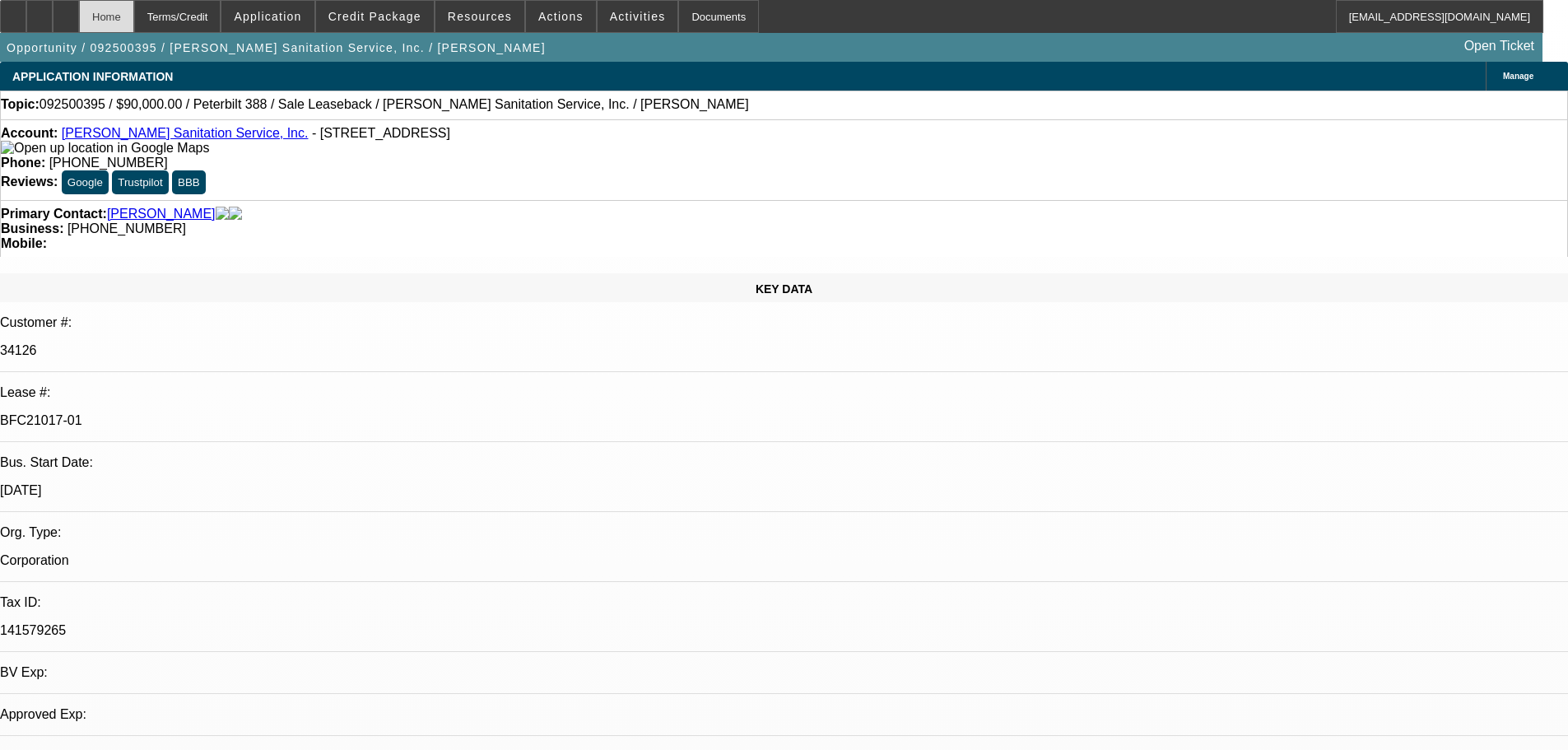
select select "0"
select select "2"
select select "0"
select select "6"
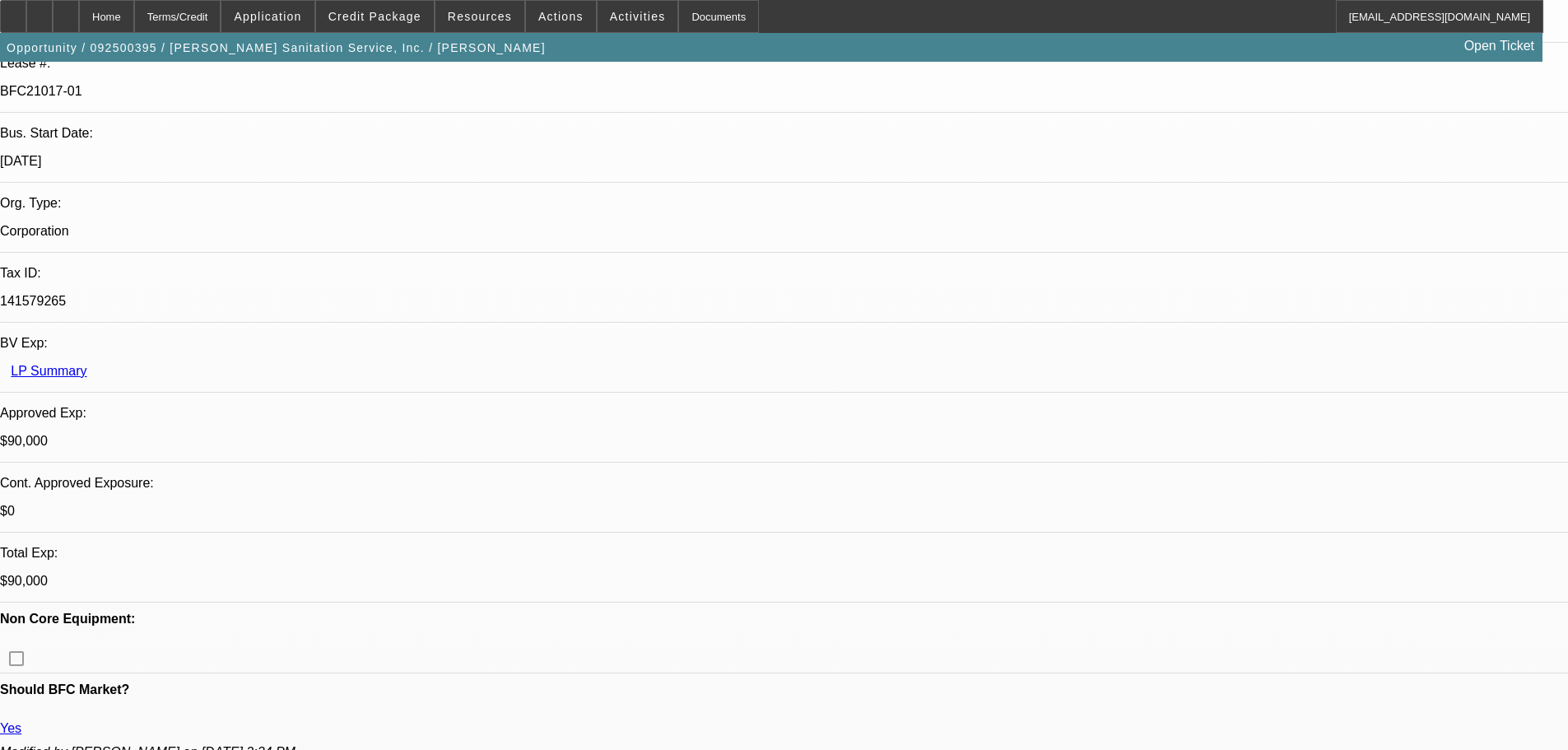
scroll to position [576, 0]
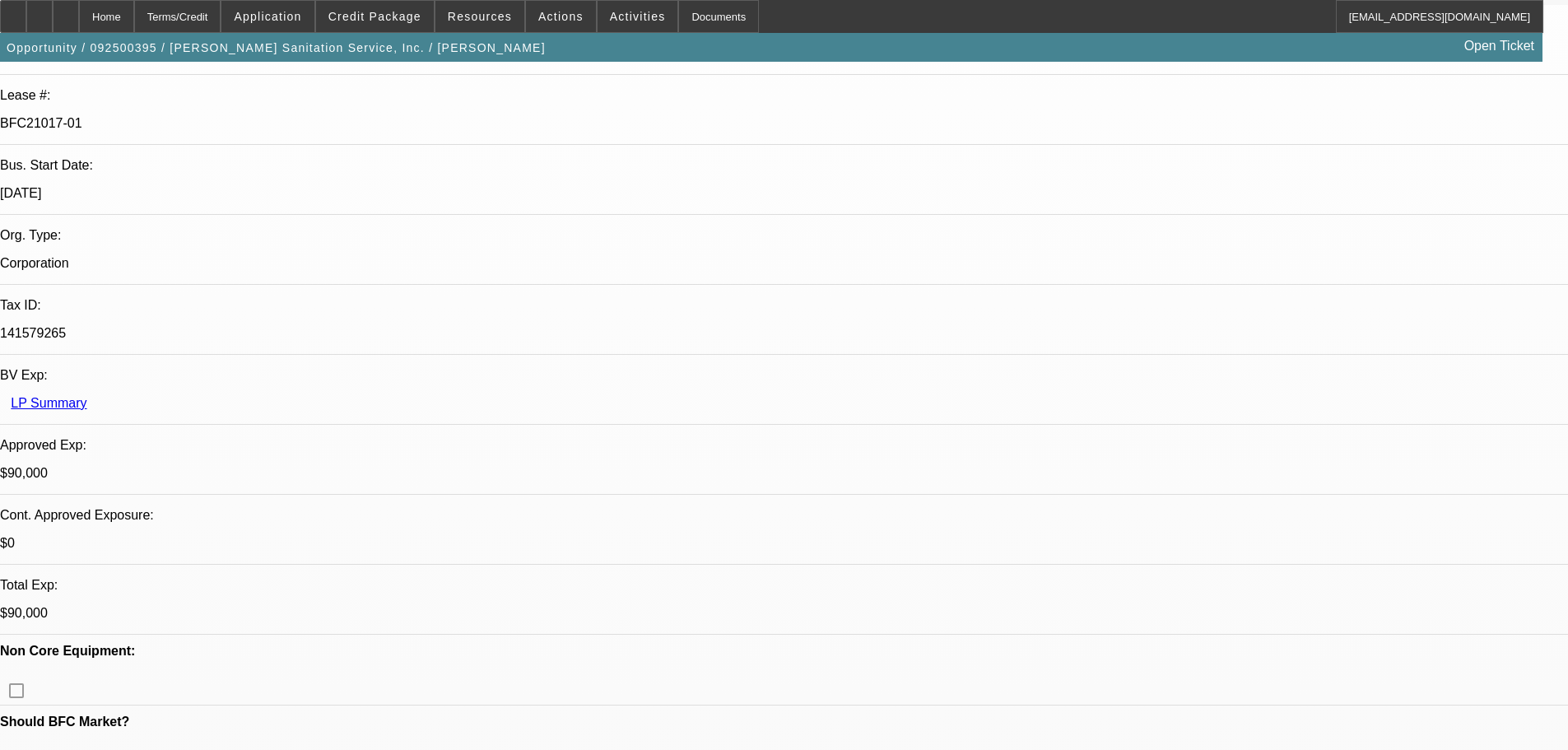
scroll to position [0, 0]
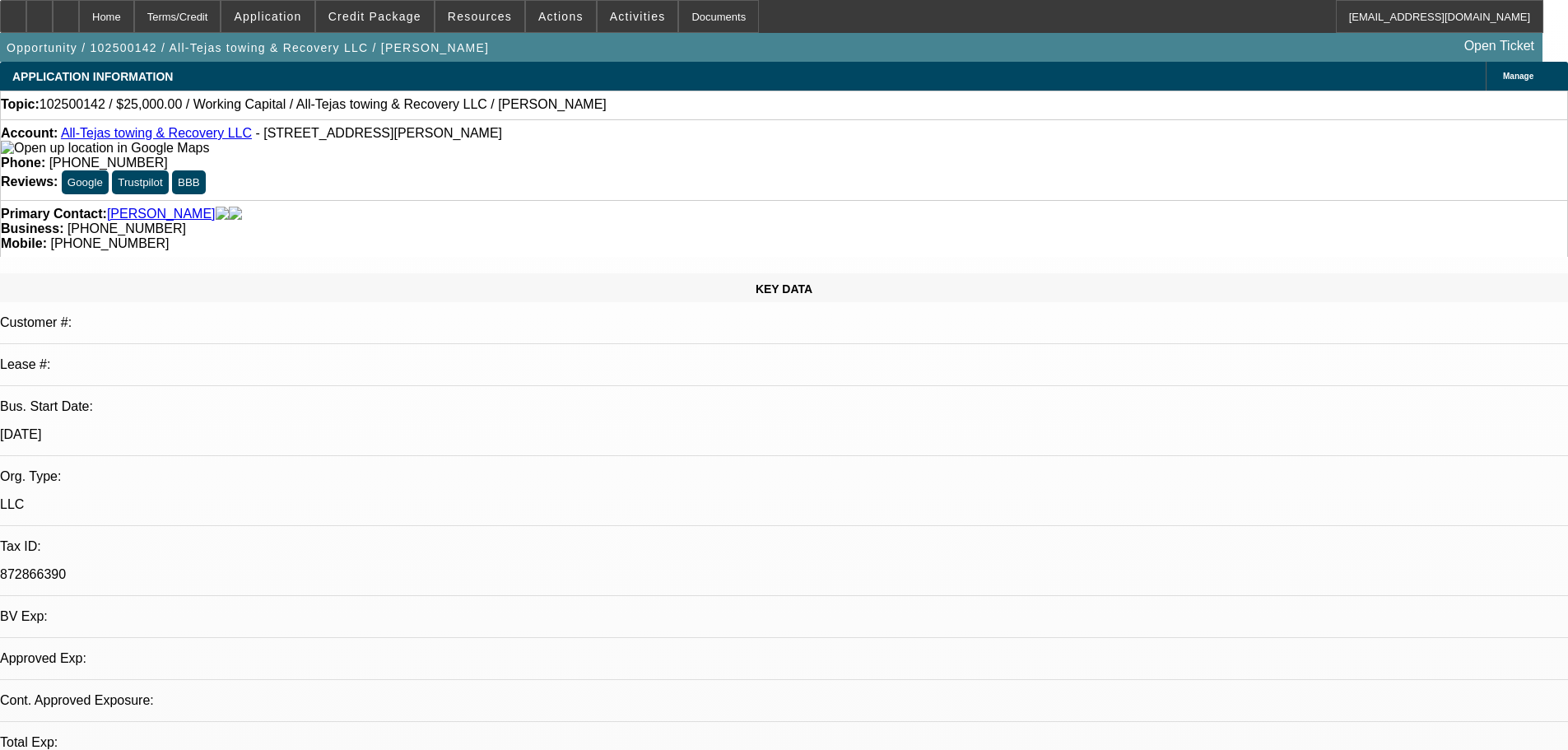
select select "0"
select select "2"
select select "0.1"
select select "4"
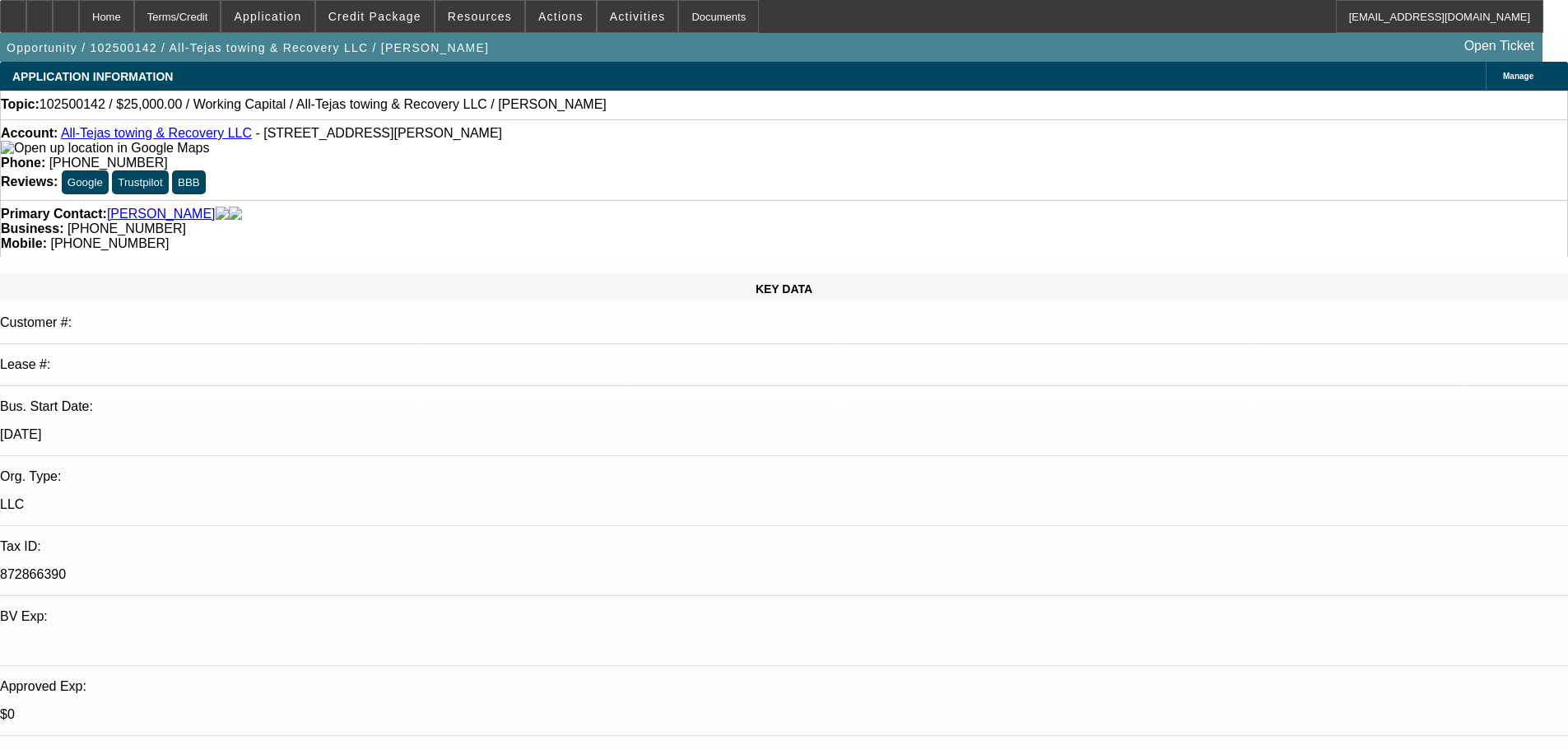
click at [179, 137] on link "All-Tejas towing & Recovery LLC" at bounding box center [156, 133] width 191 height 14
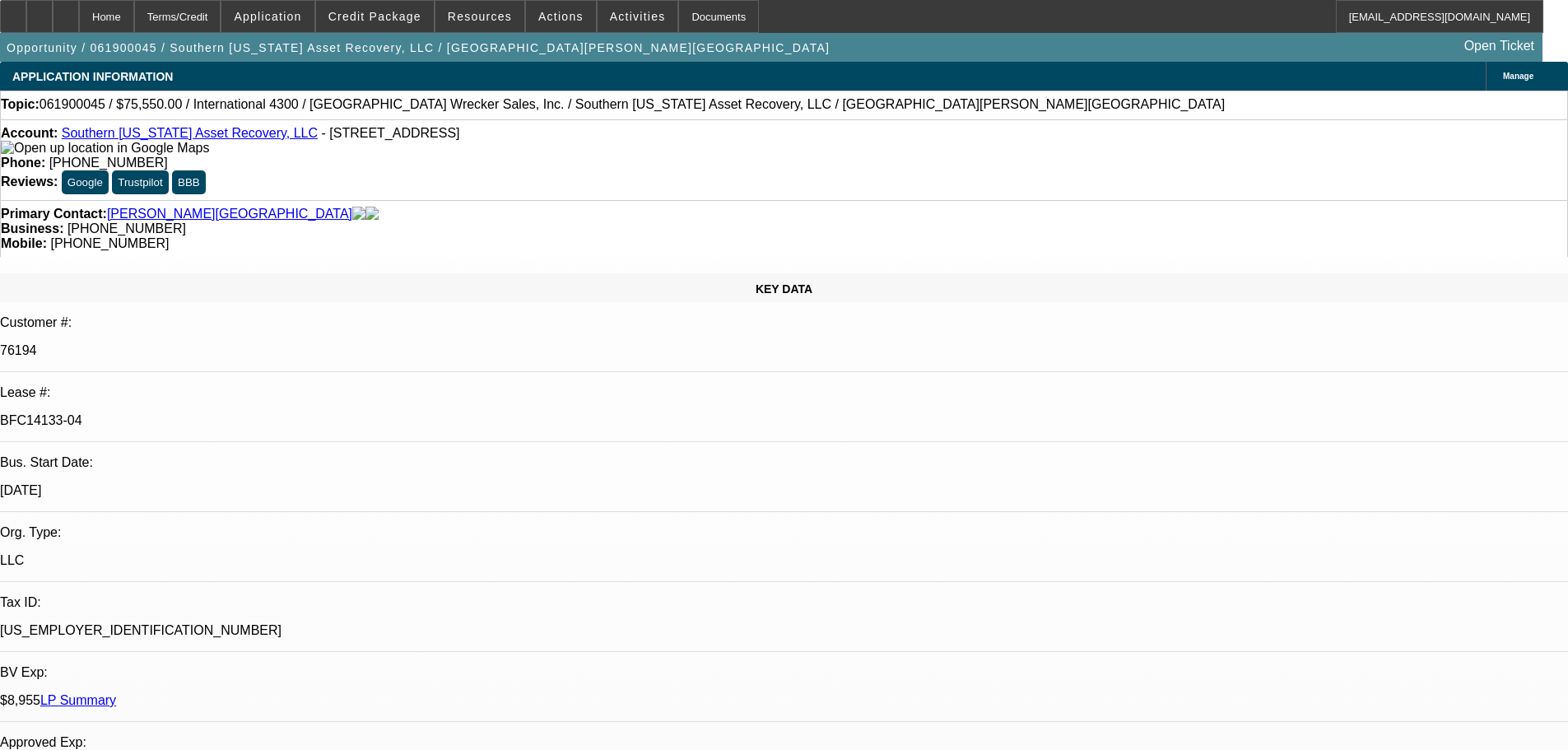
select select "0"
select select "2"
select select "0.1"
select select "4"
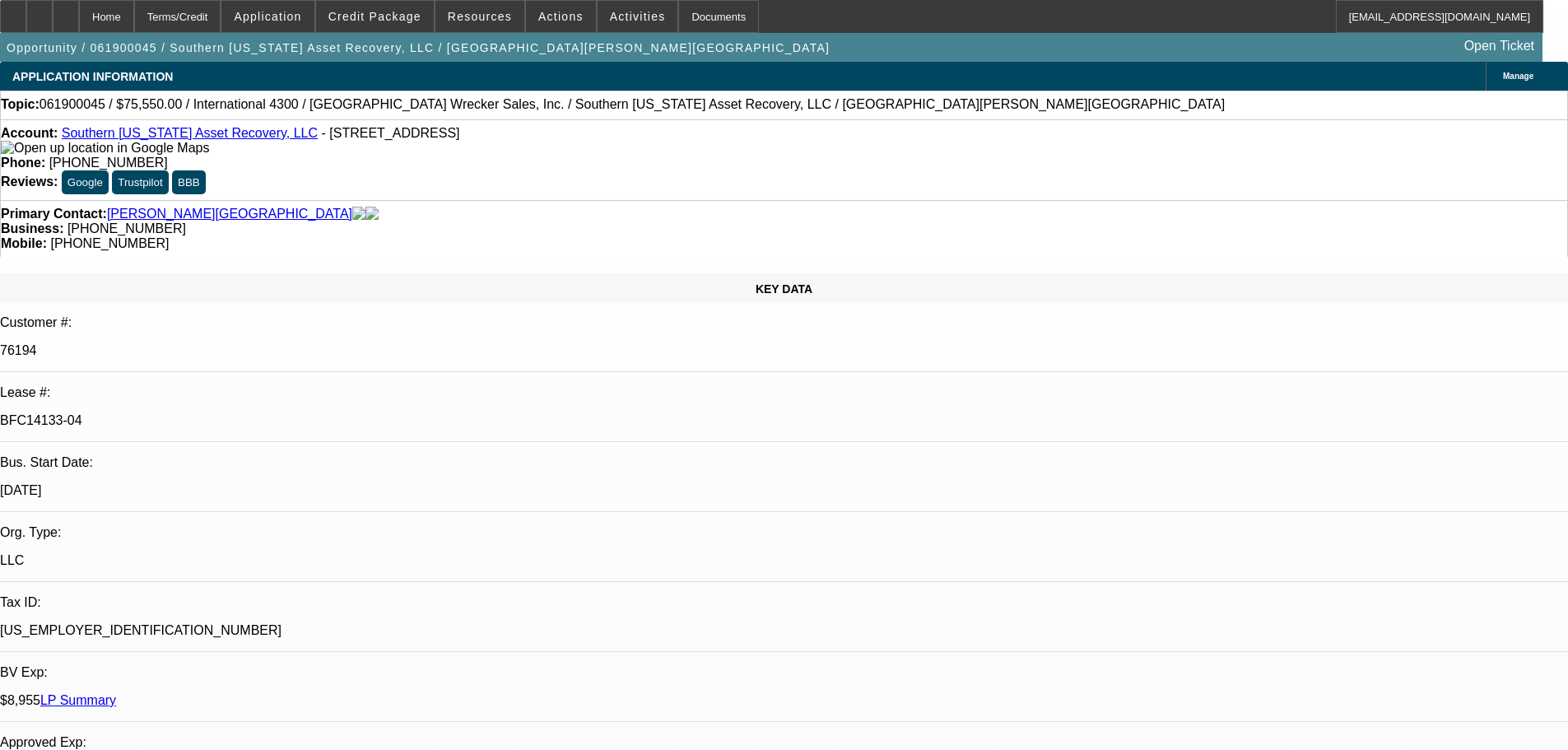
select select "0"
select select "2"
select select "0.1"
select select "4"
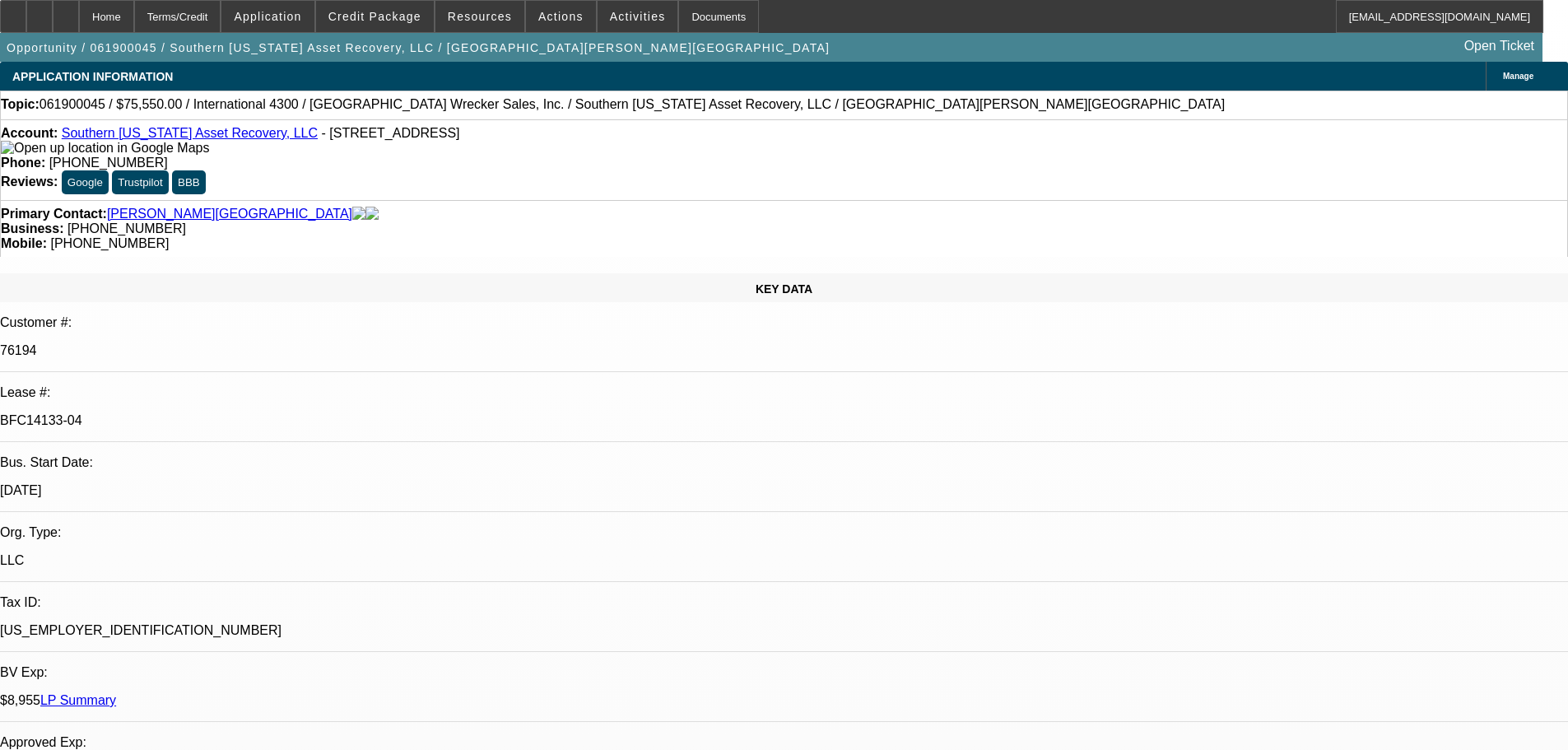
select select "0"
select select "2"
select select "0.1"
select select "4"
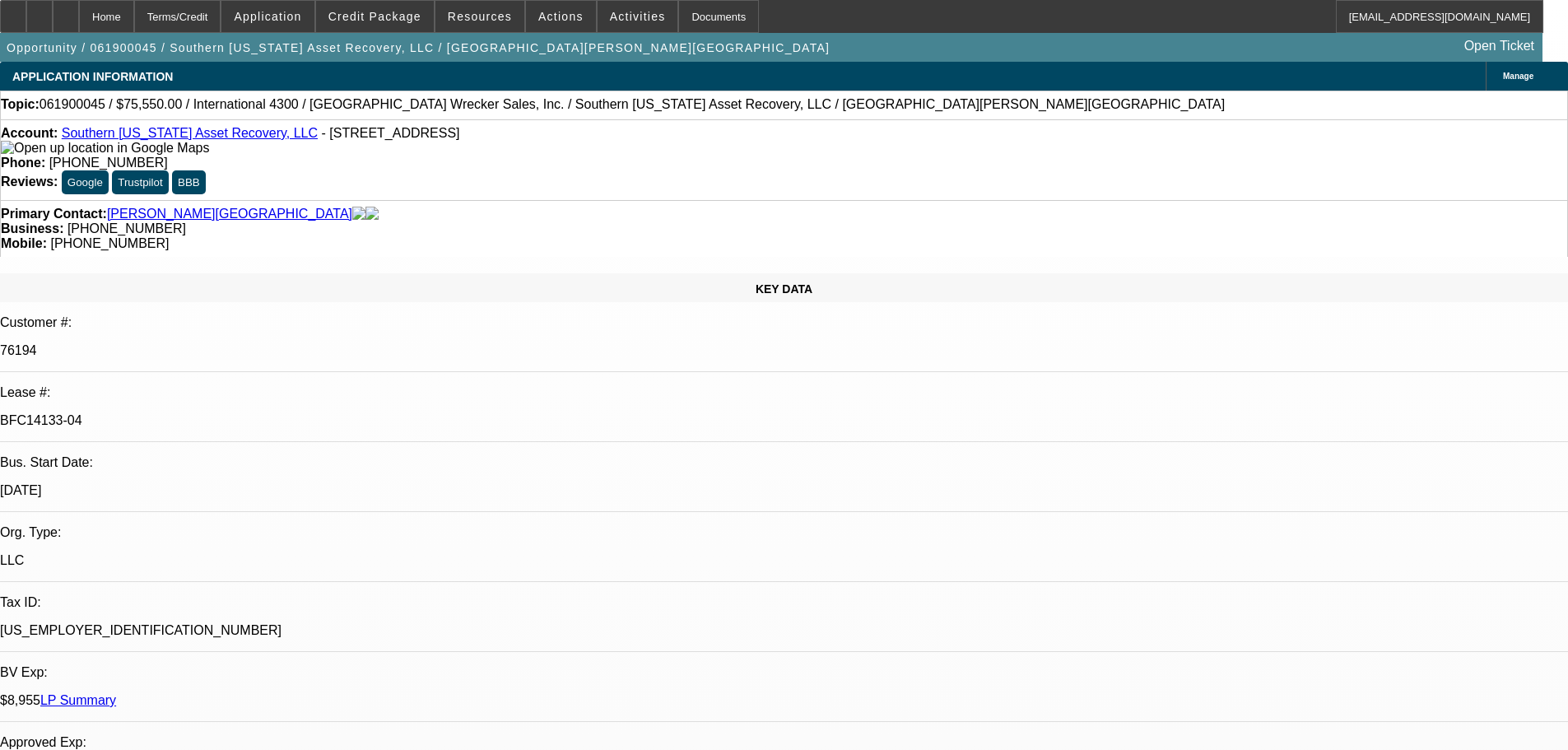
select select "0"
select select "2"
select select "0.1"
select select "4"
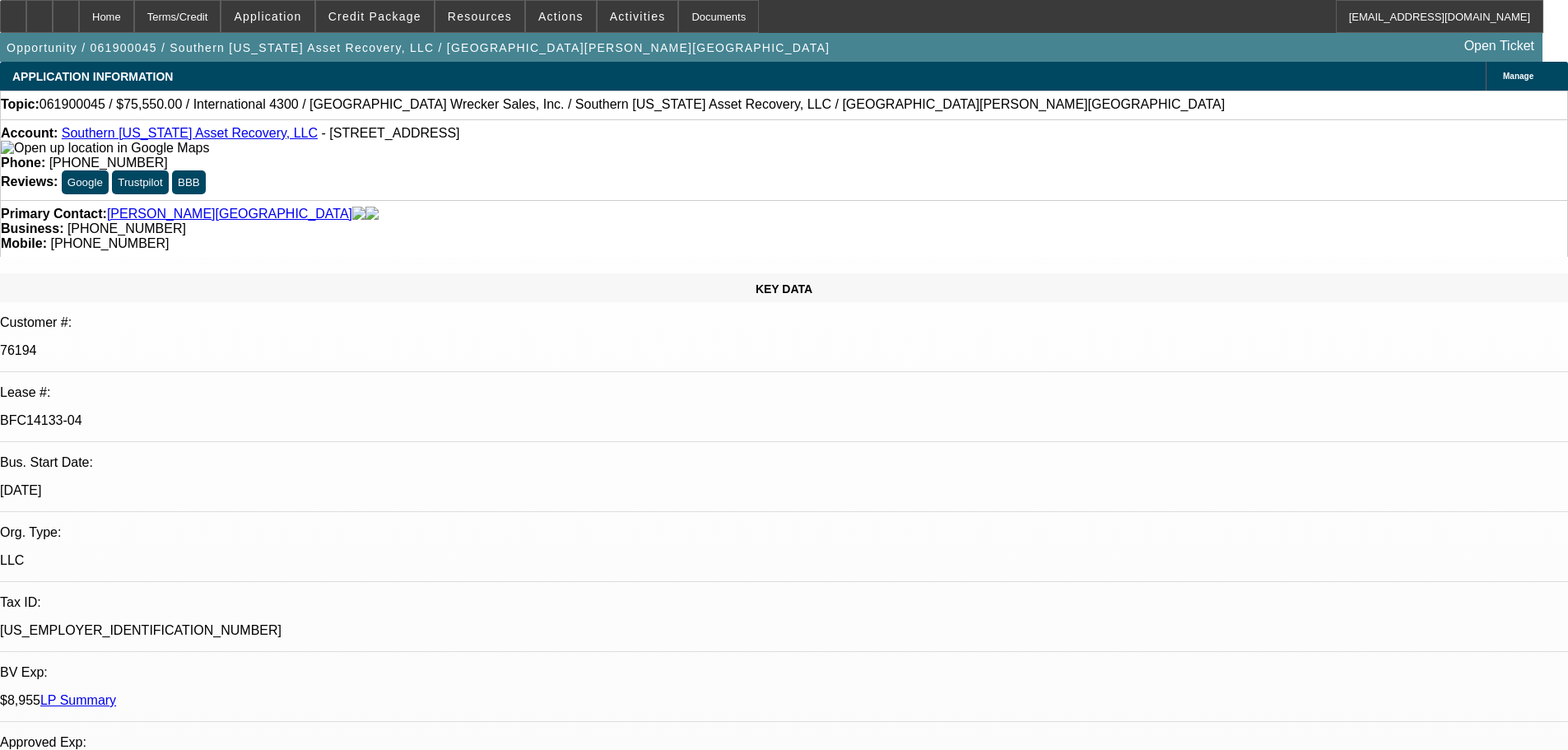
drag, startPoint x: 284, startPoint y: 273, endPoint x: 171, endPoint y: 276, distance: 113.0
click at [171, 385] on div "Lease #: BFC14133-04" at bounding box center [784, 413] width 1568 height 57
copy div "BFC14133-04"
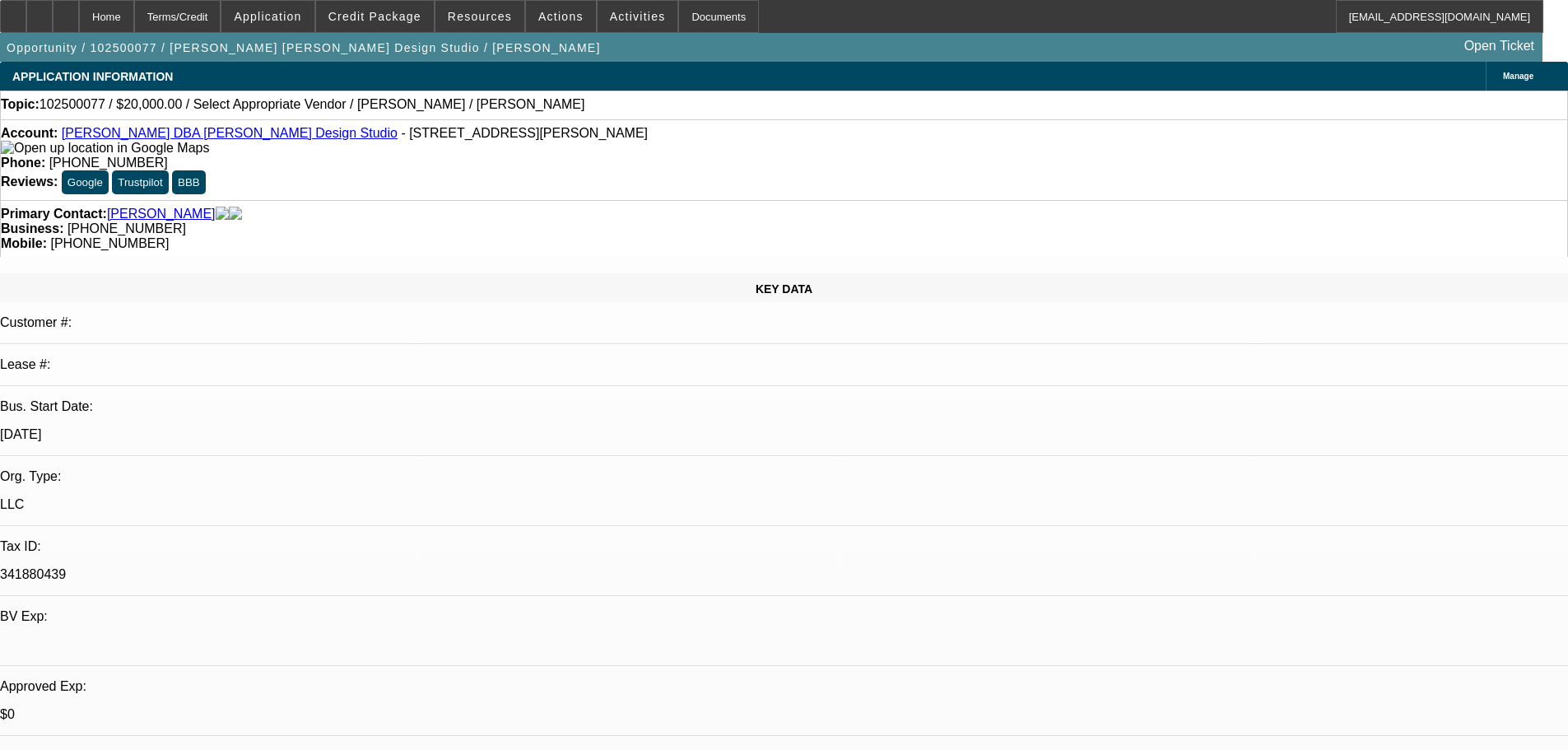
select select "0"
select select "2"
select select "0.1"
select select "4"
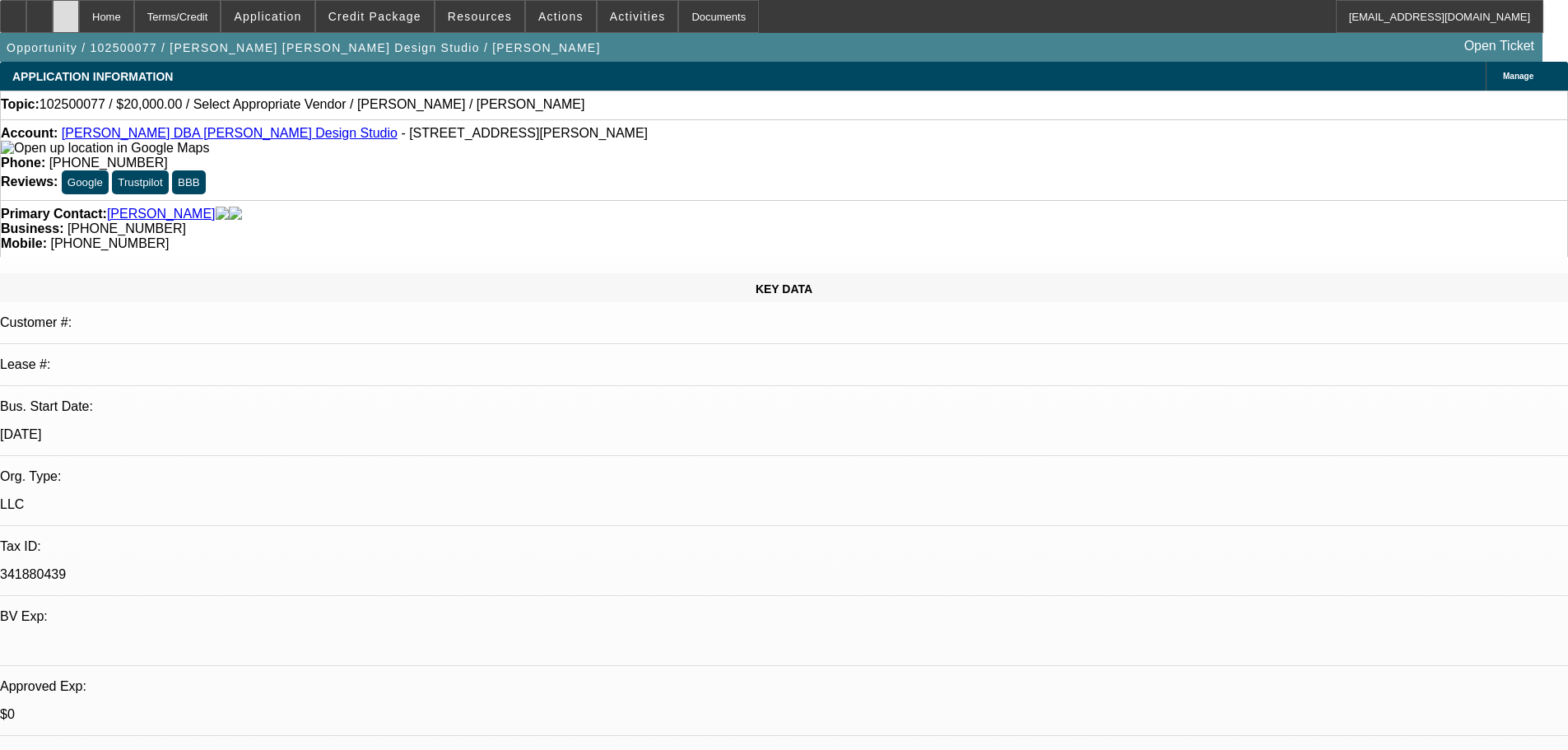
click at [66, 11] on icon at bounding box center [66, 11] width 0 height 0
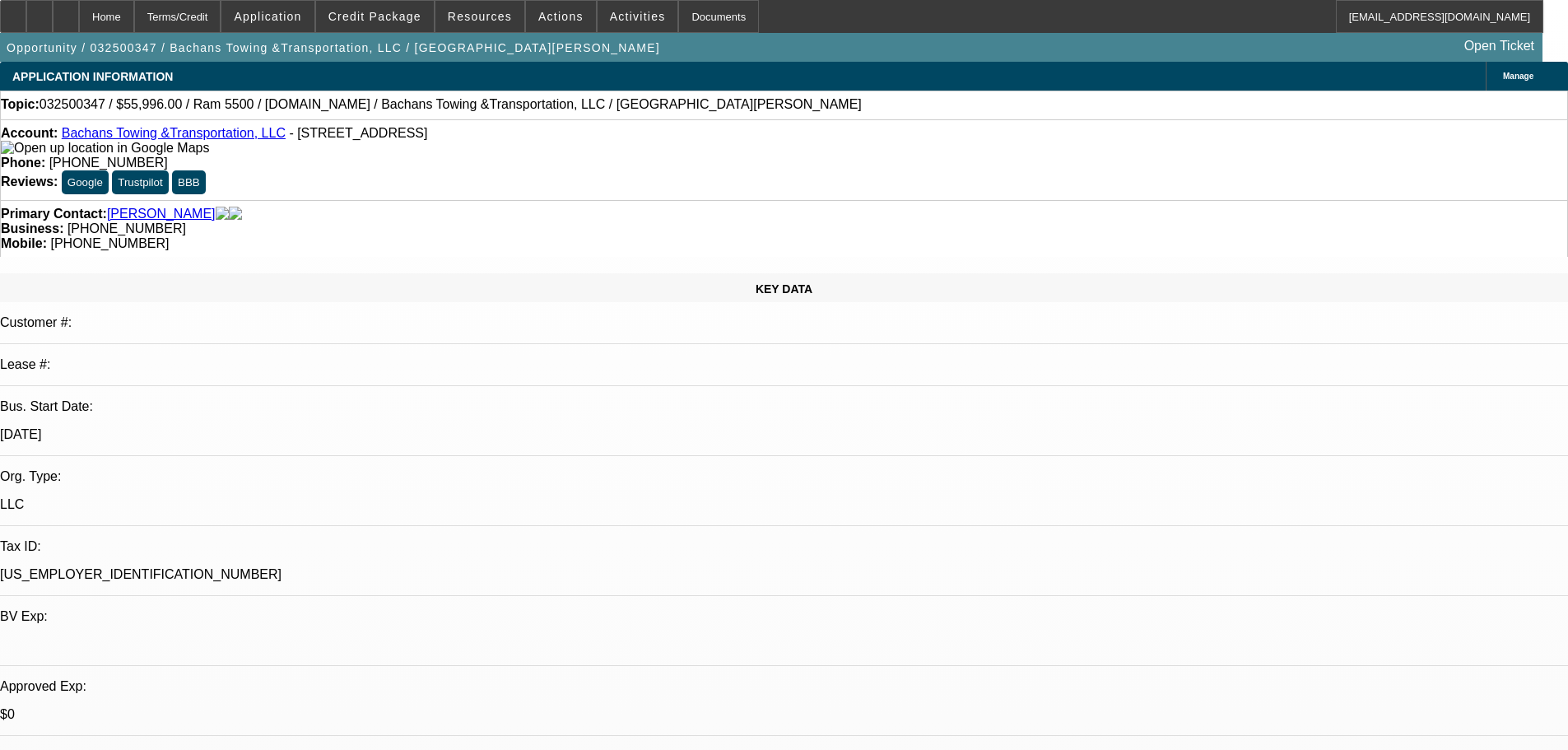
select select "0.2"
select select "2"
select select "0.1"
select select "4"
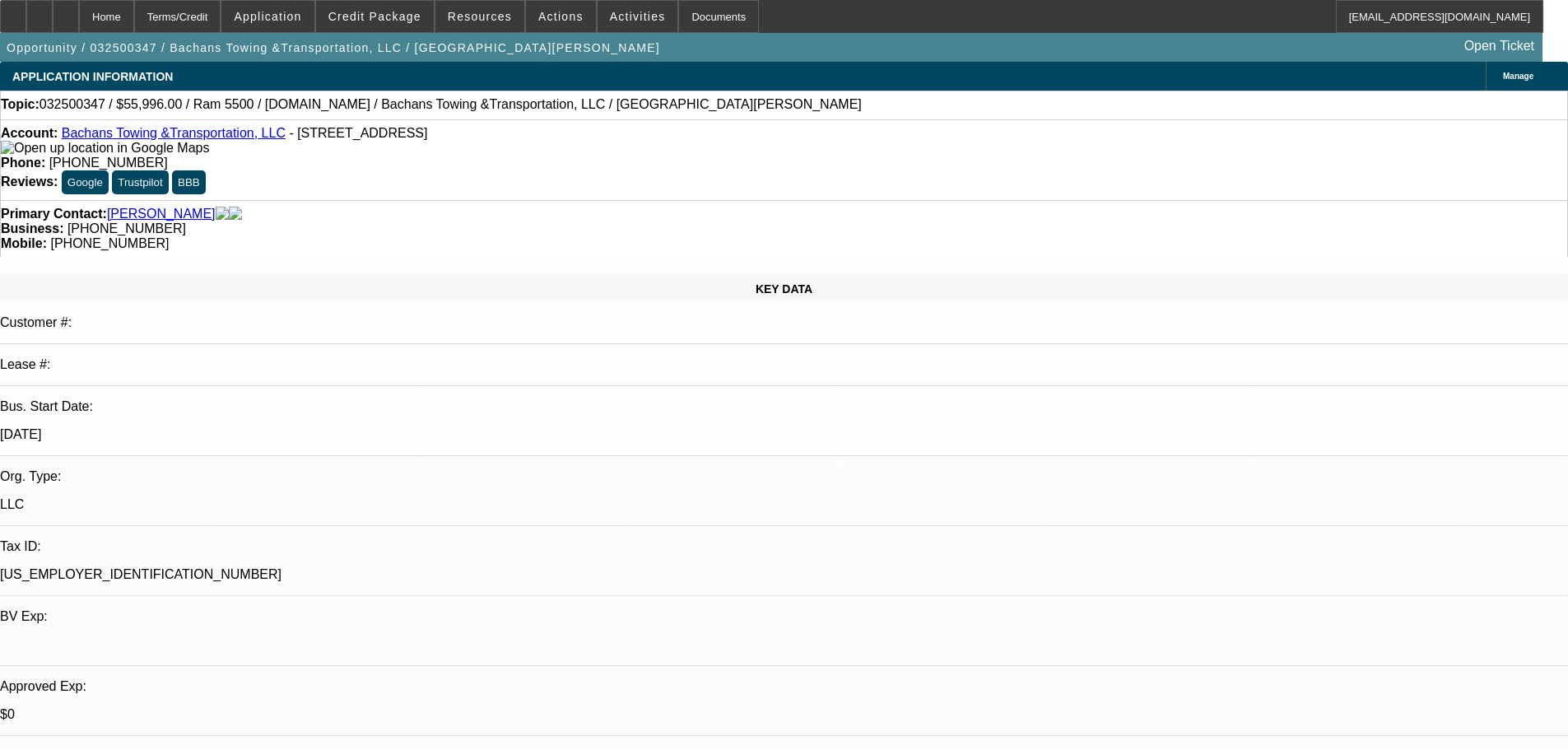
select select "0"
select select "2"
select select "0.1"
select select "4"
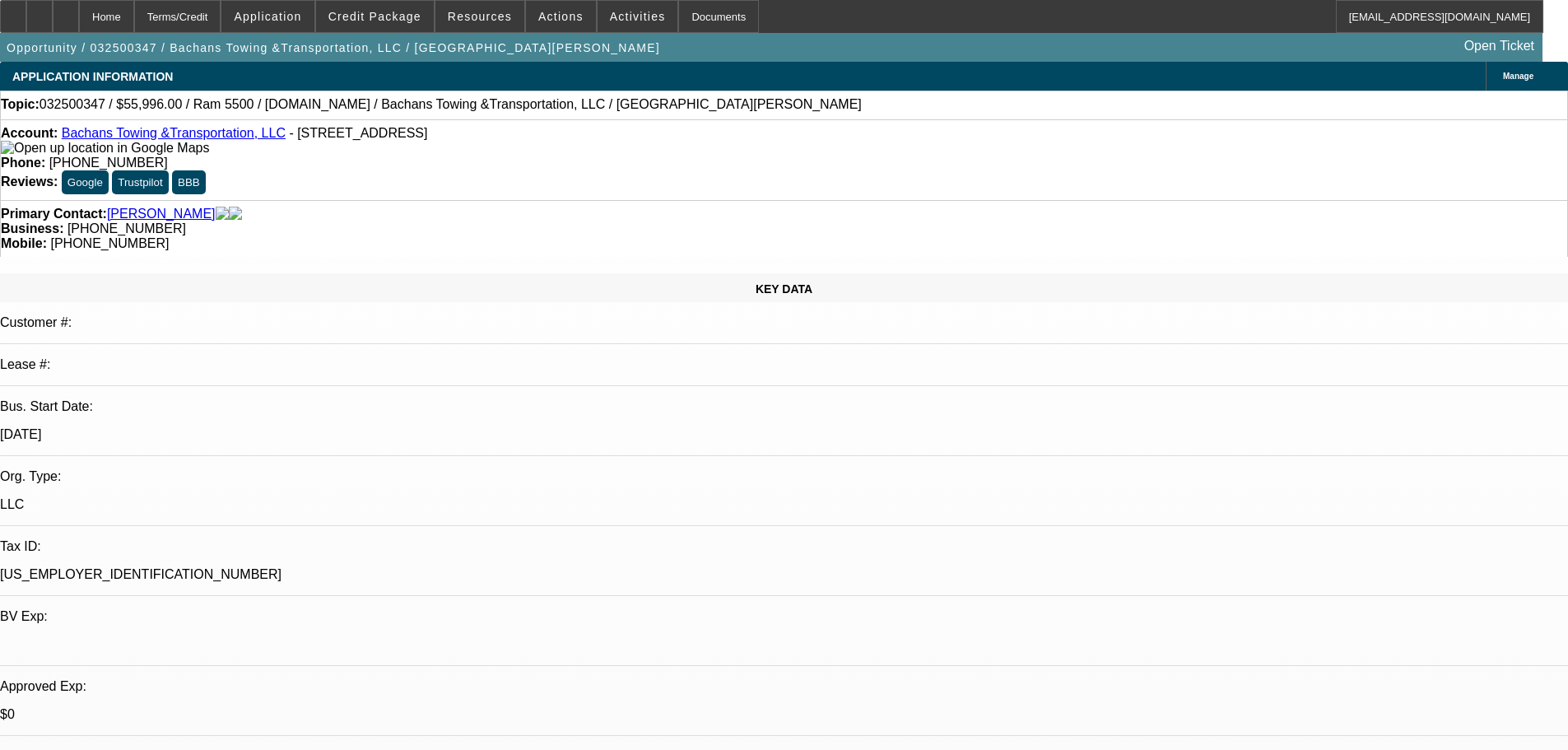
select select "0.2"
select select "2"
select select "0.1"
select select "4"
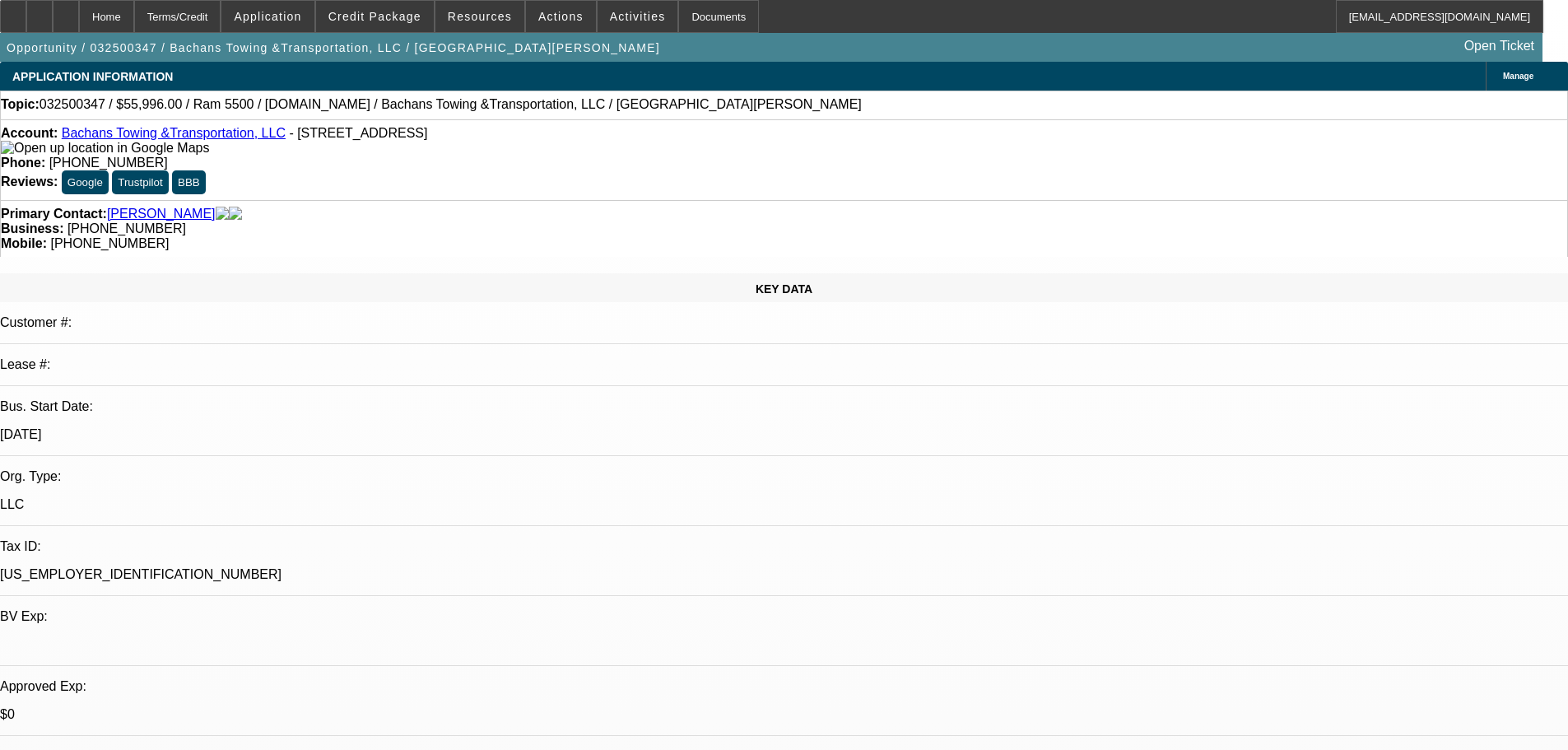
select select "0.2"
select select "2"
select select "0.1"
select select "4"
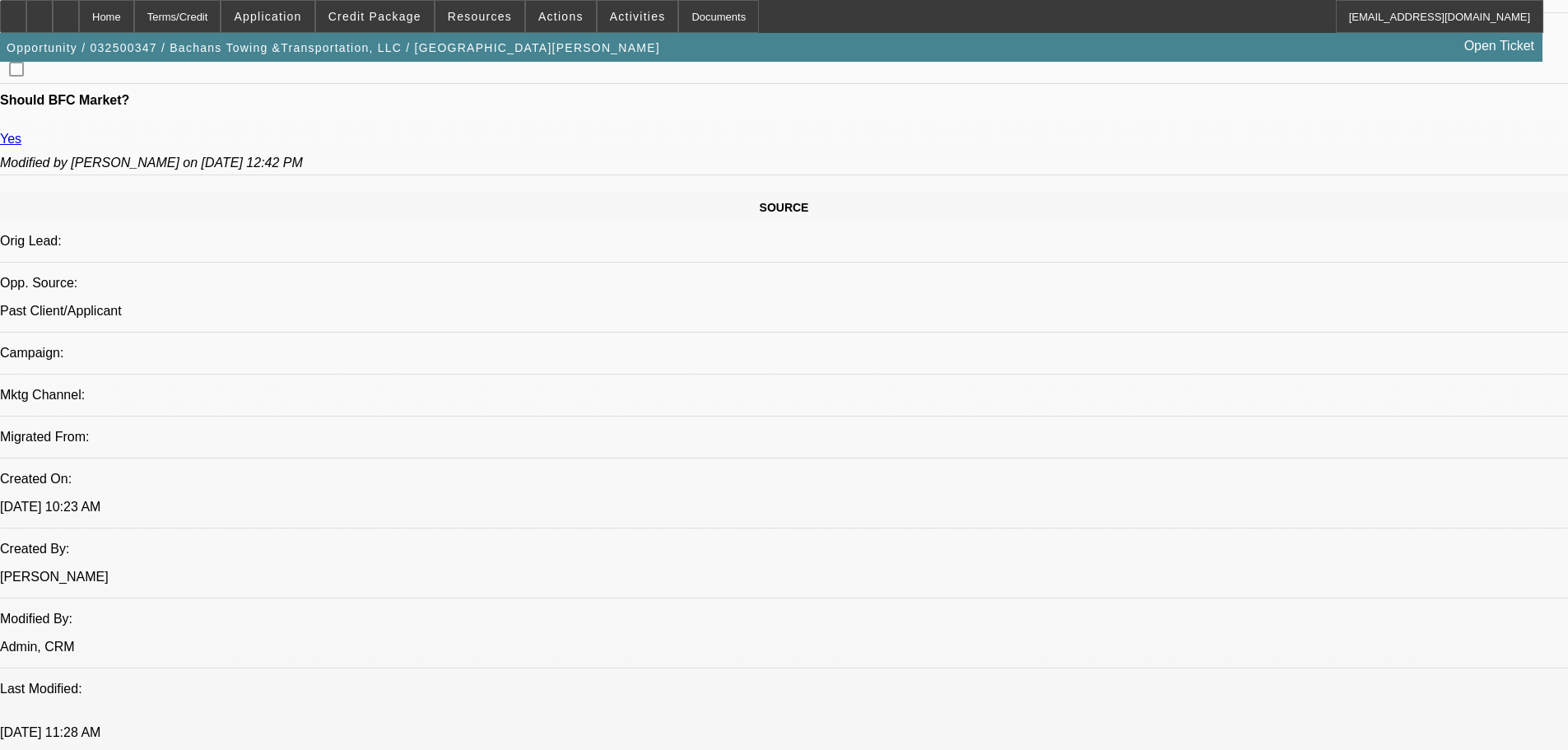
scroll to position [659, 0]
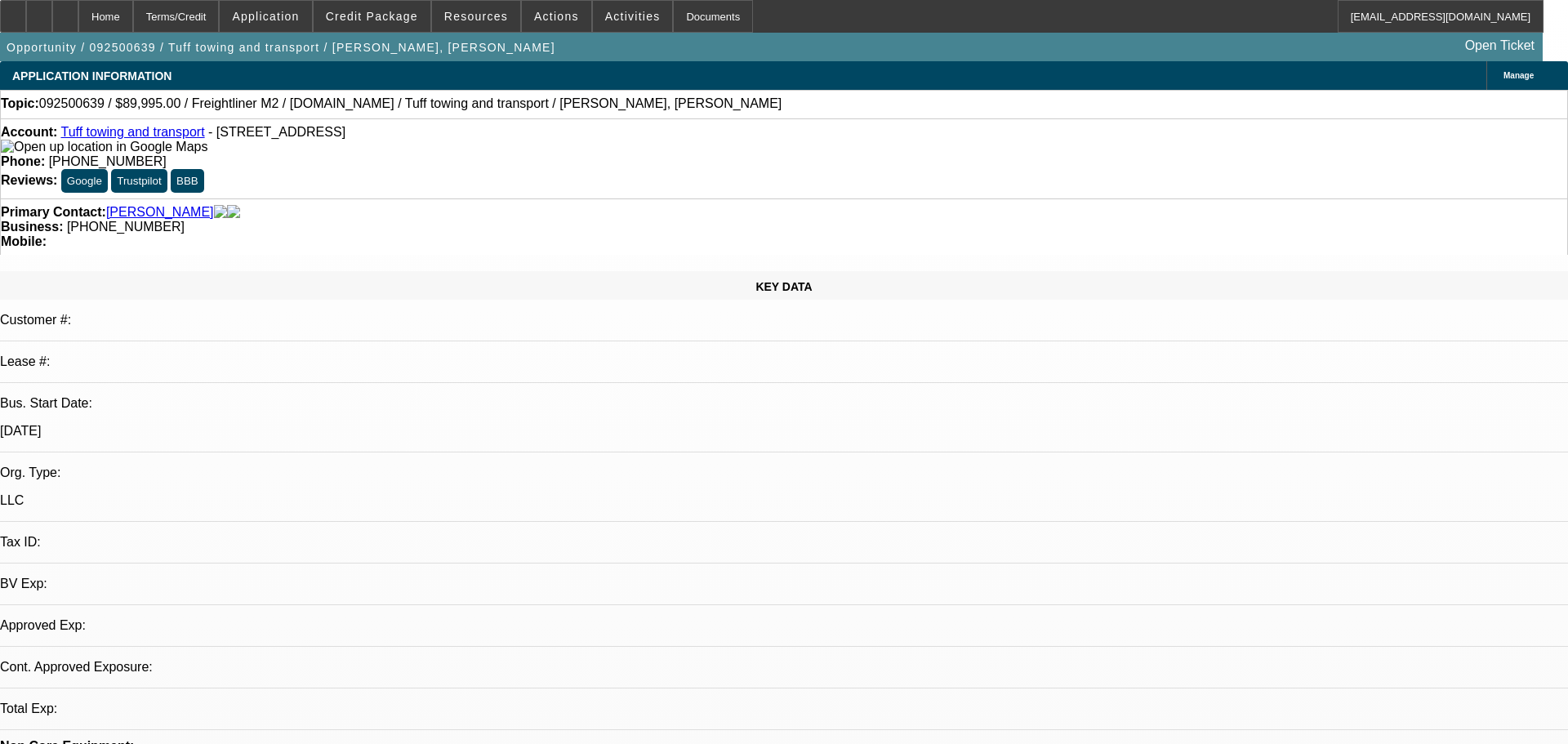
select select "0"
select select "2"
select select "0.1"
select select "1"
select select "2"
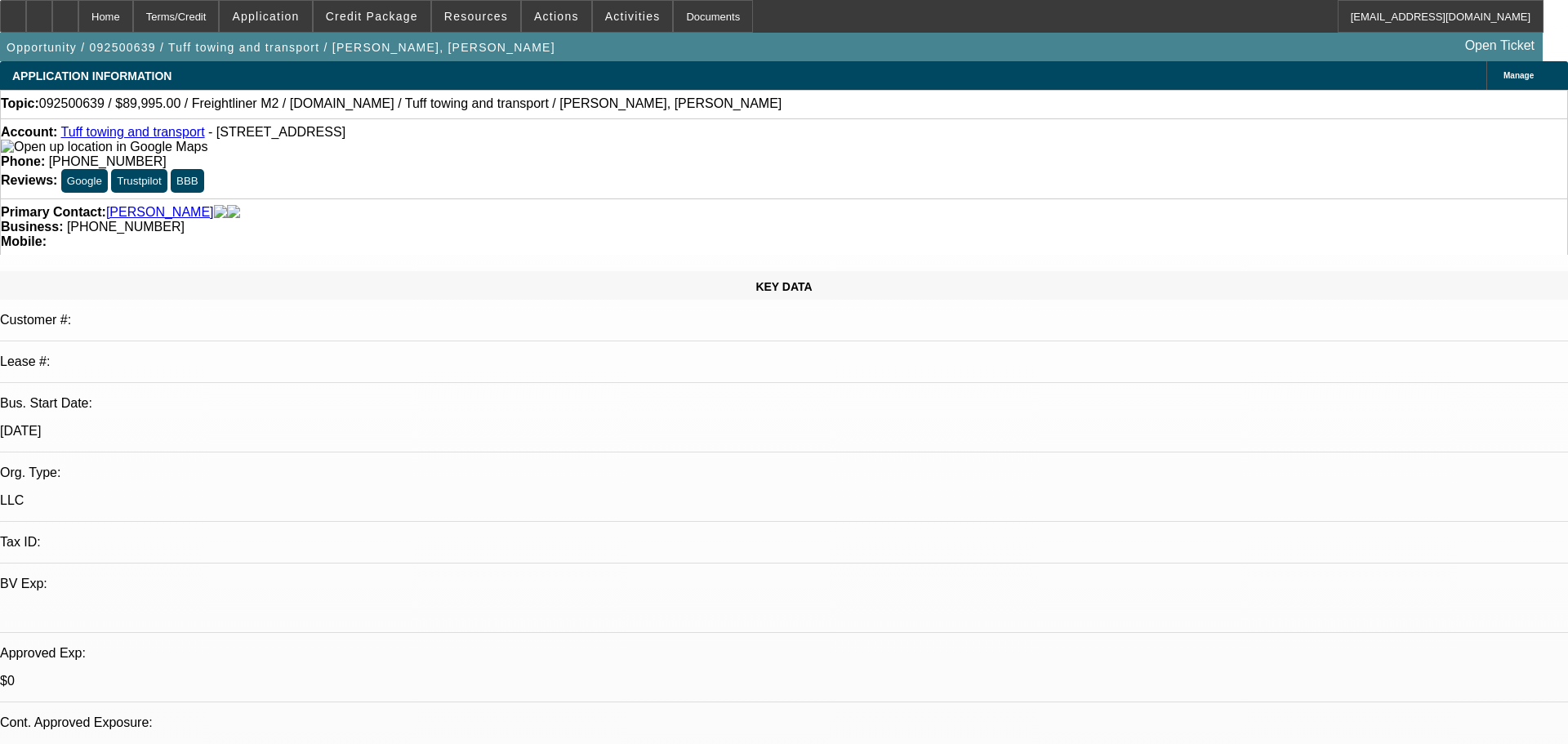
select select "4"
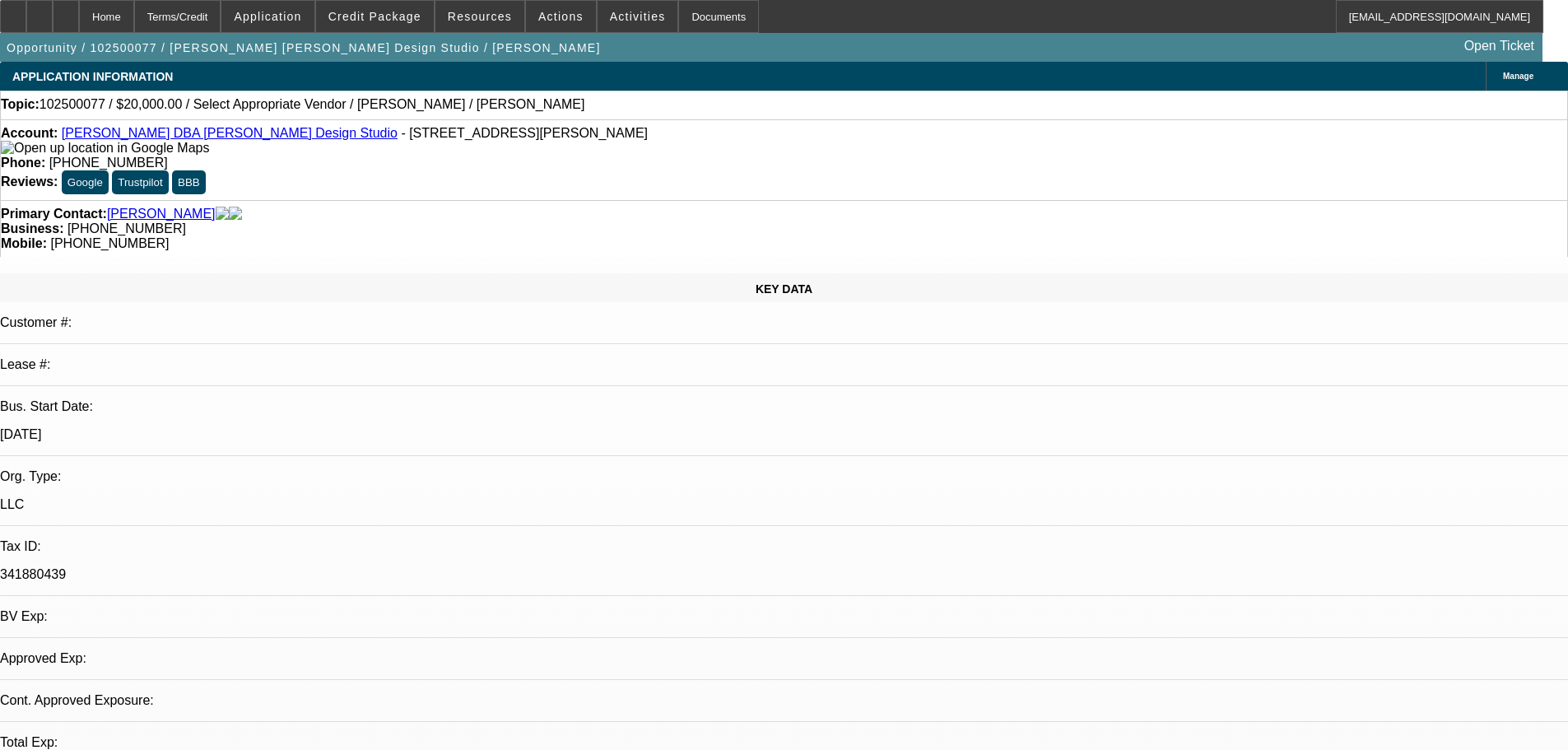
select select "0"
select select "2"
select select "0.1"
select select "4"
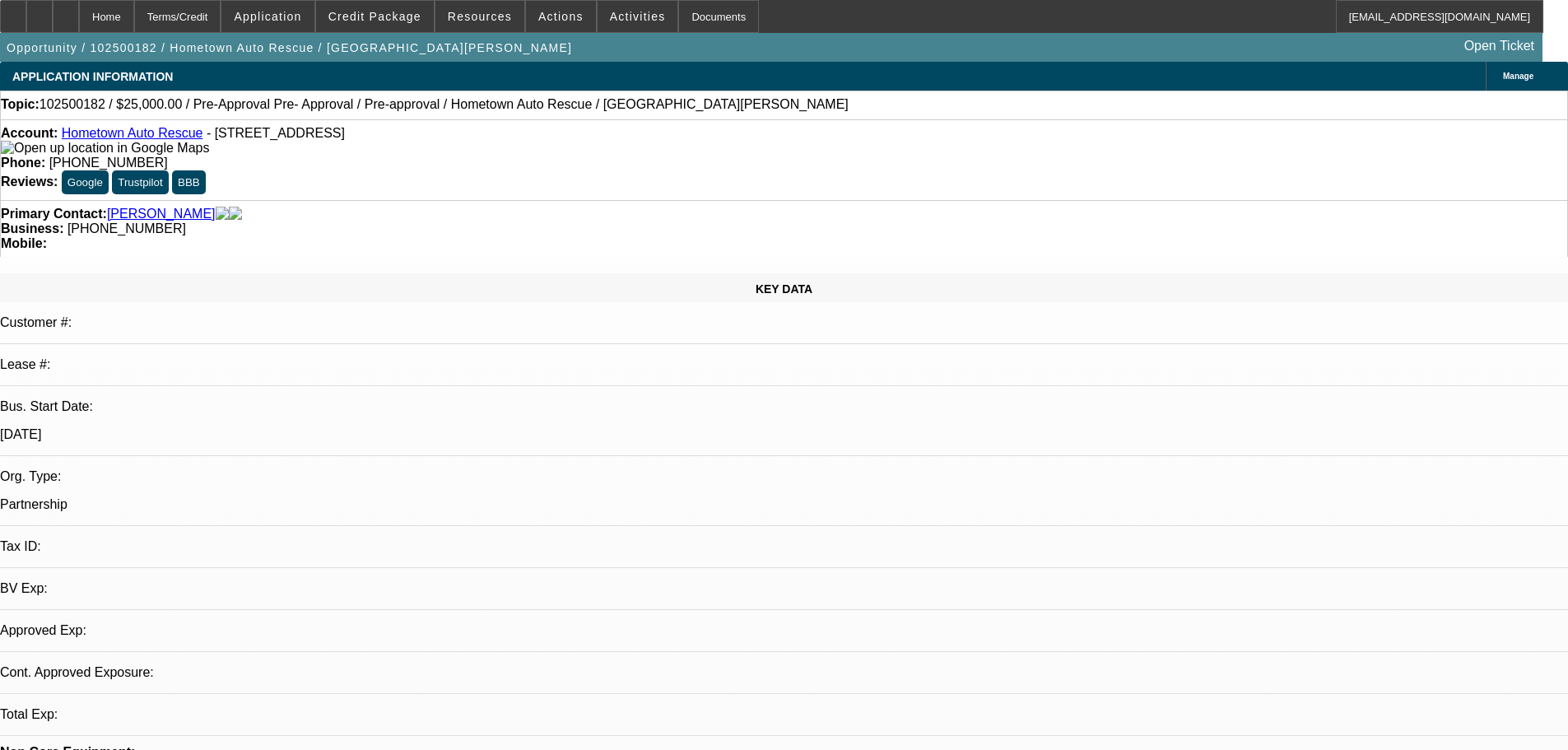
select select "0"
select select "2"
select select "0.1"
select select "4"
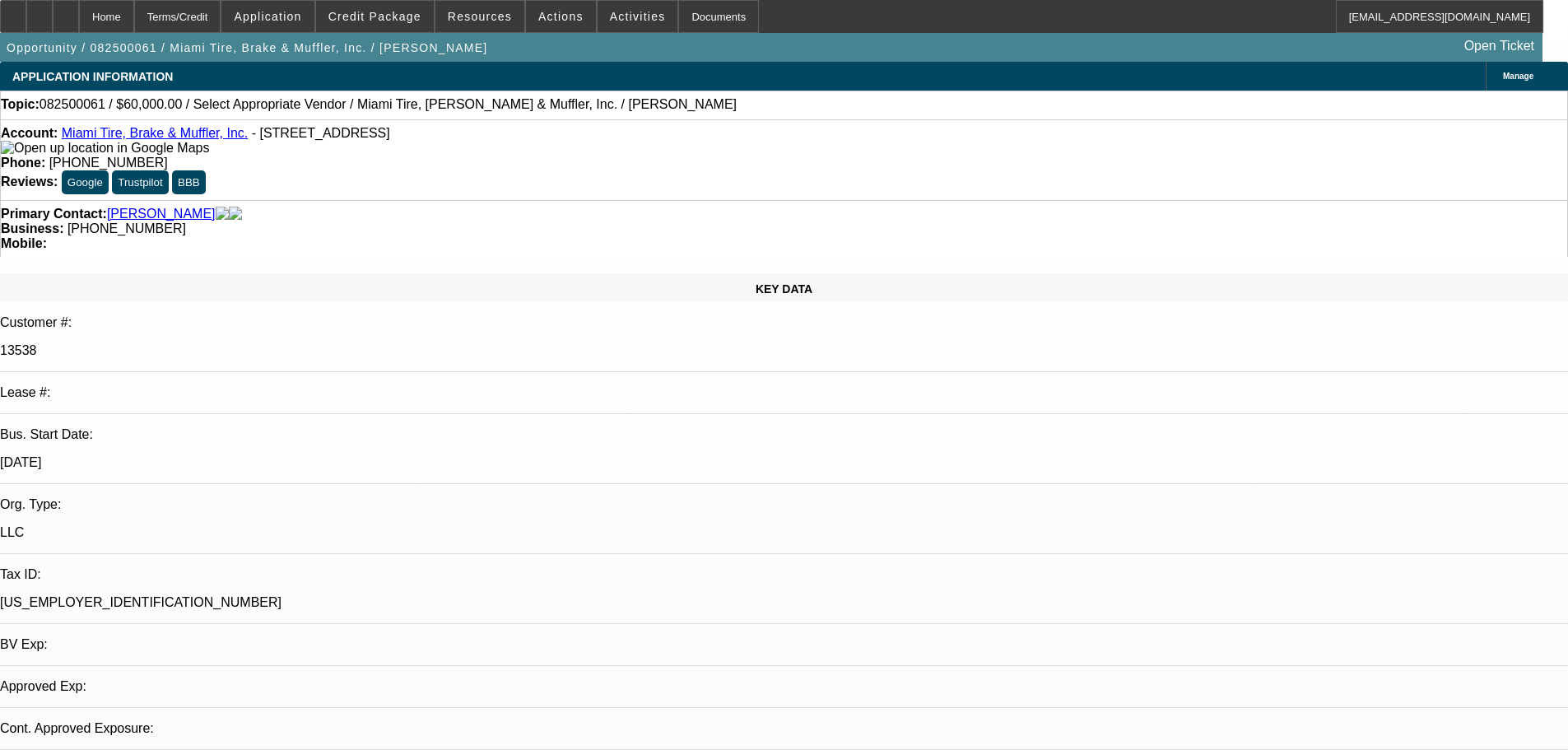
select select "0"
select select "2"
select select "0.1"
select select "1"
select select "2"
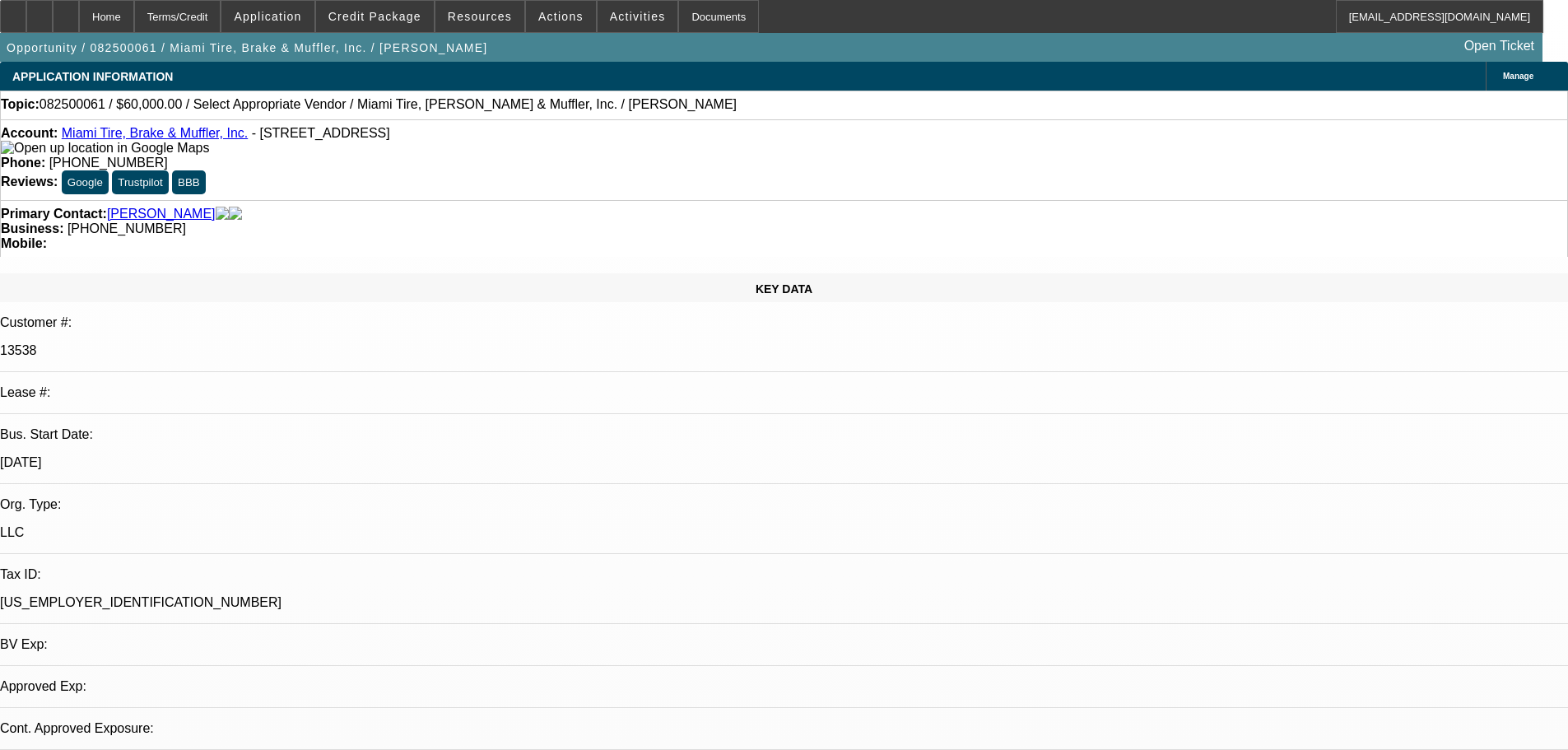
select select "4"
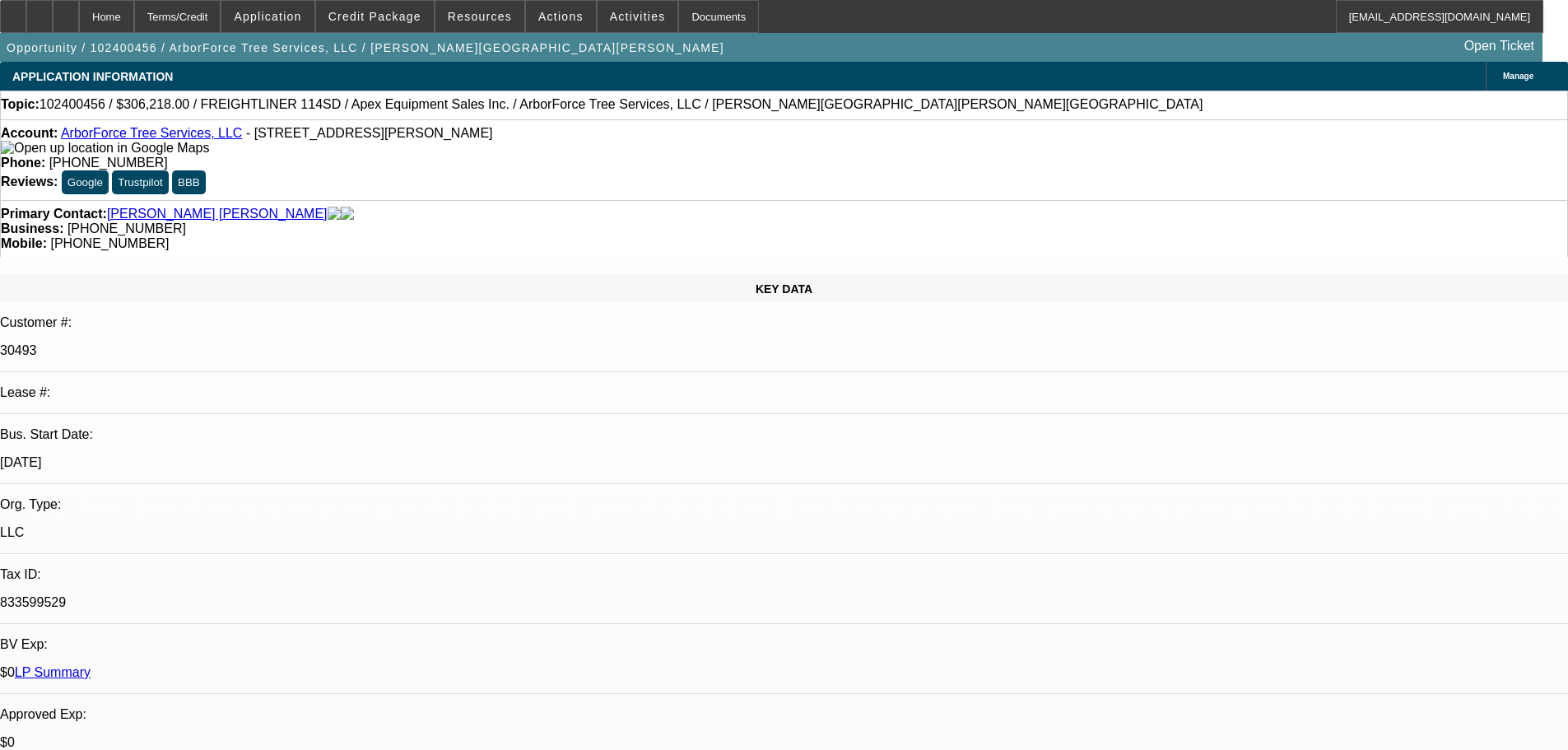
select select "0"
select select "2"
select select "0"
select select "6"
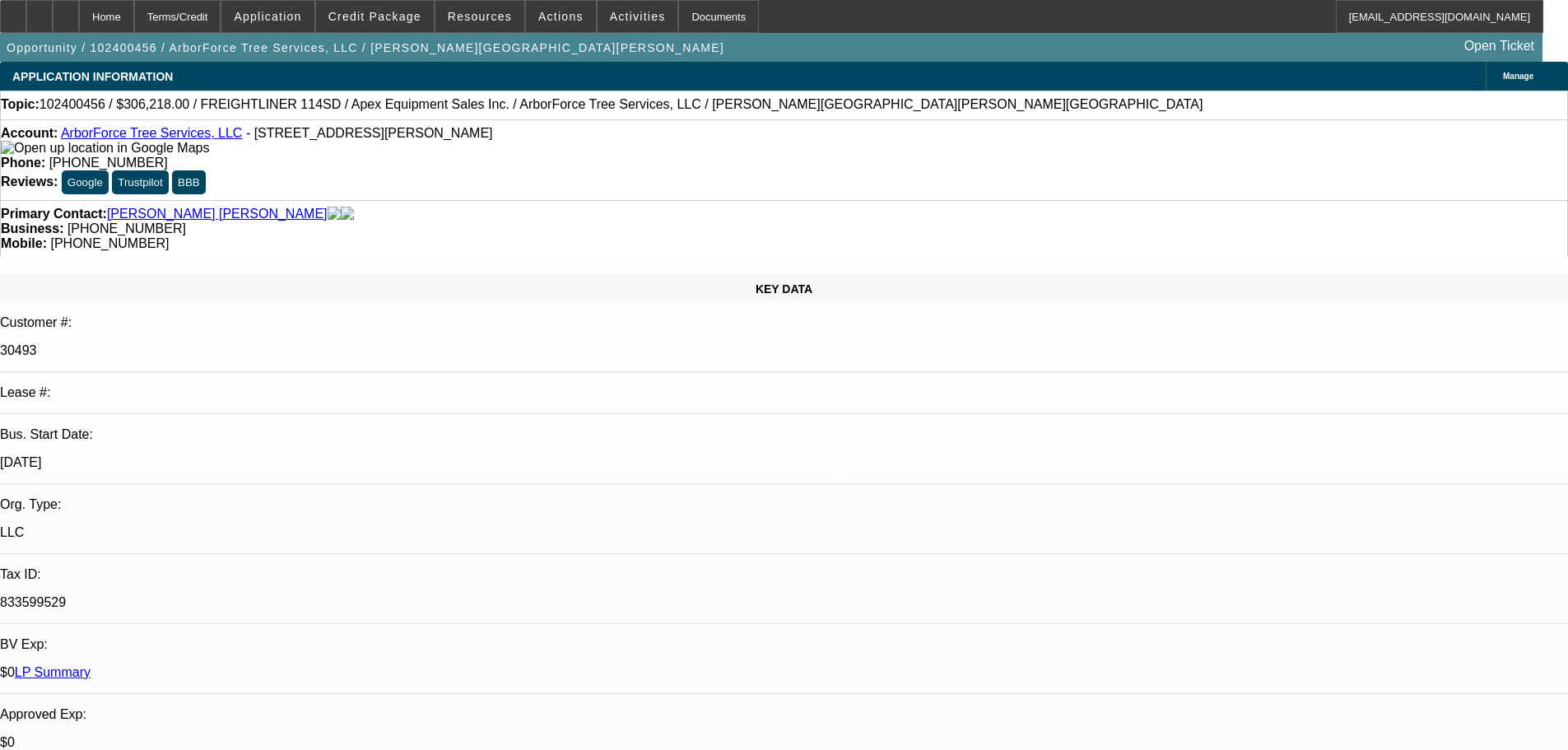
select select "0"
select select "6"
select select "0"
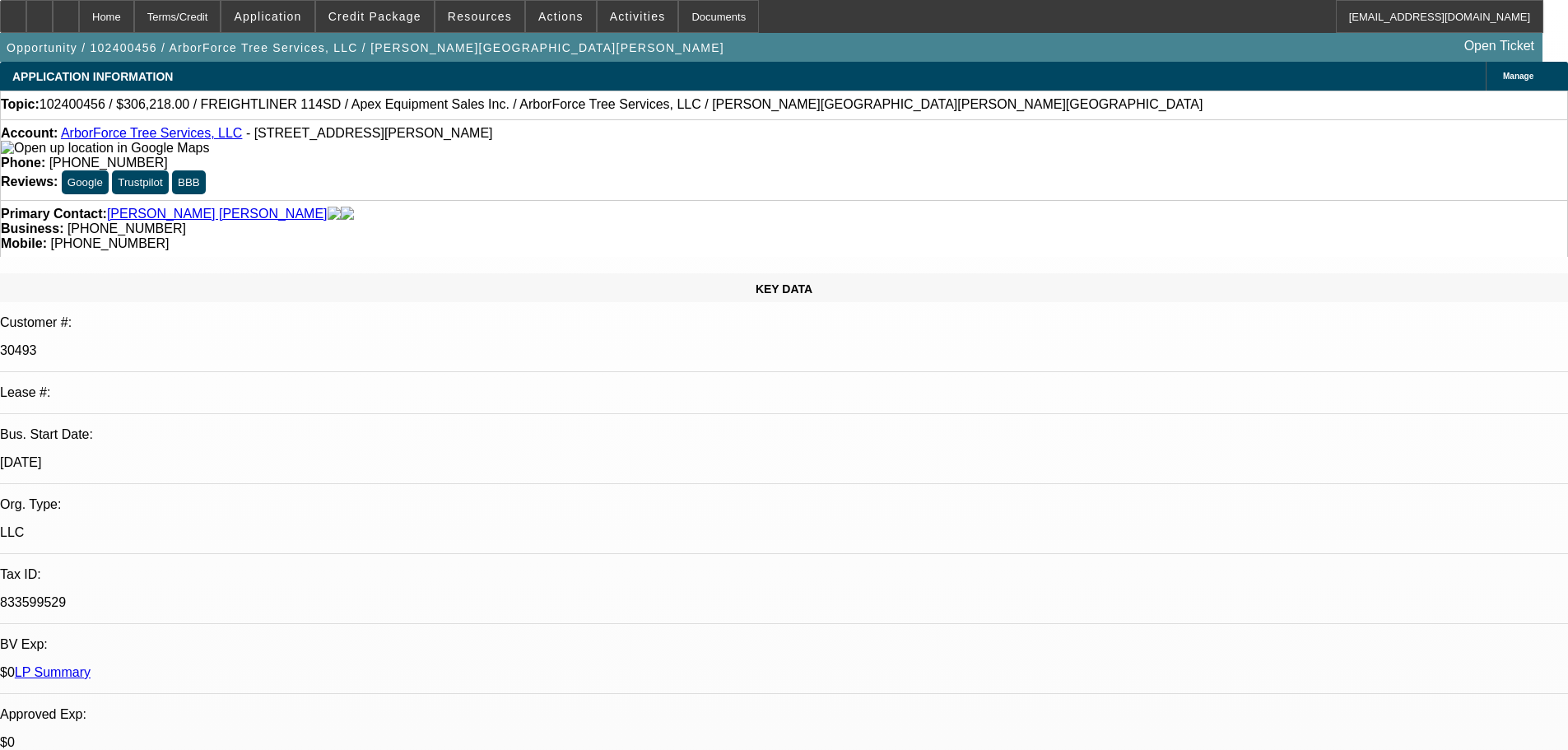
select select "0"
select select "2"
select select "0"
select select "6"
select select "0"
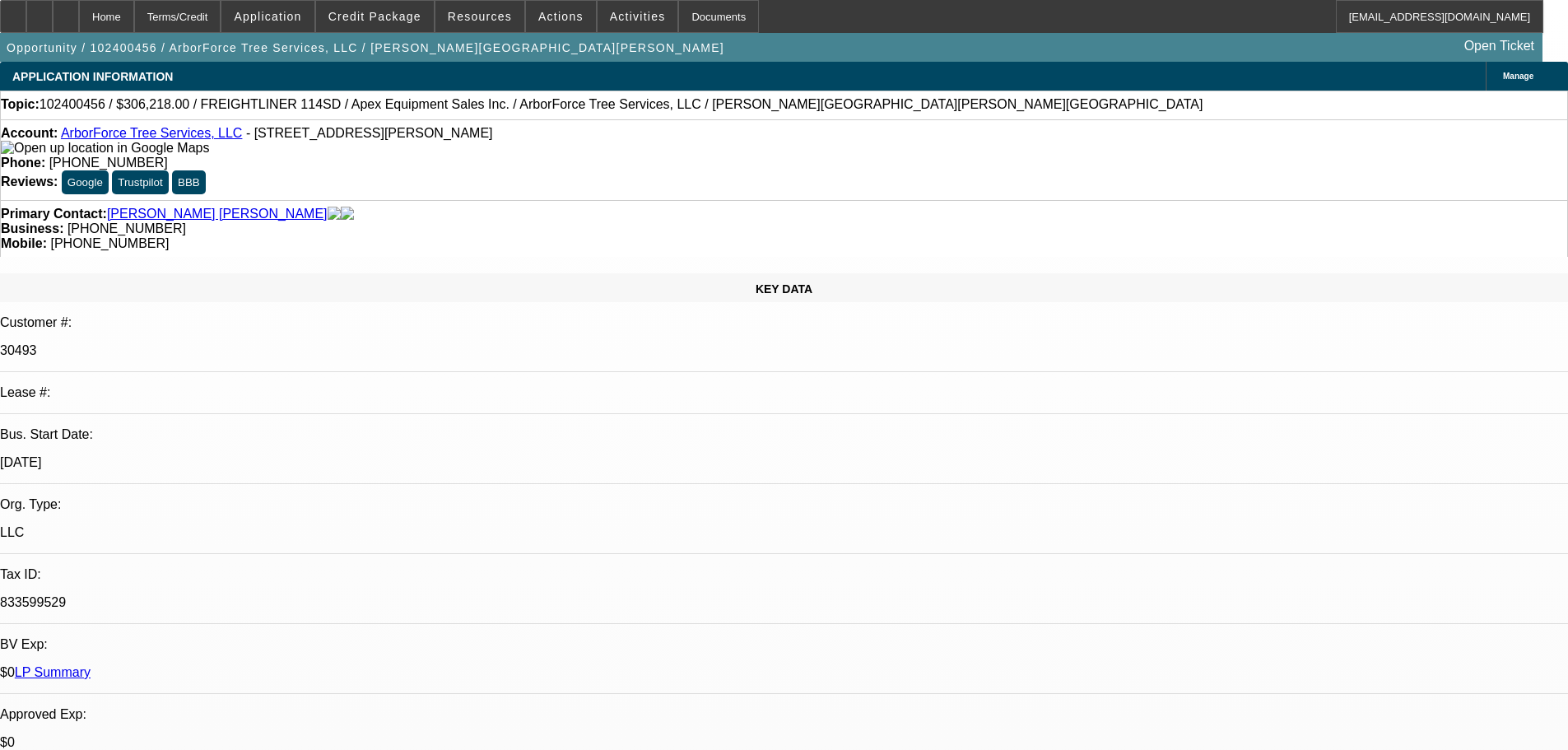
select select "0"
select select "2"
select select "0"
select select "6"
click at [168, 140] on link "ArborForce Tree Services, LLC" at bounding box center [151, 133] width 182 height 14
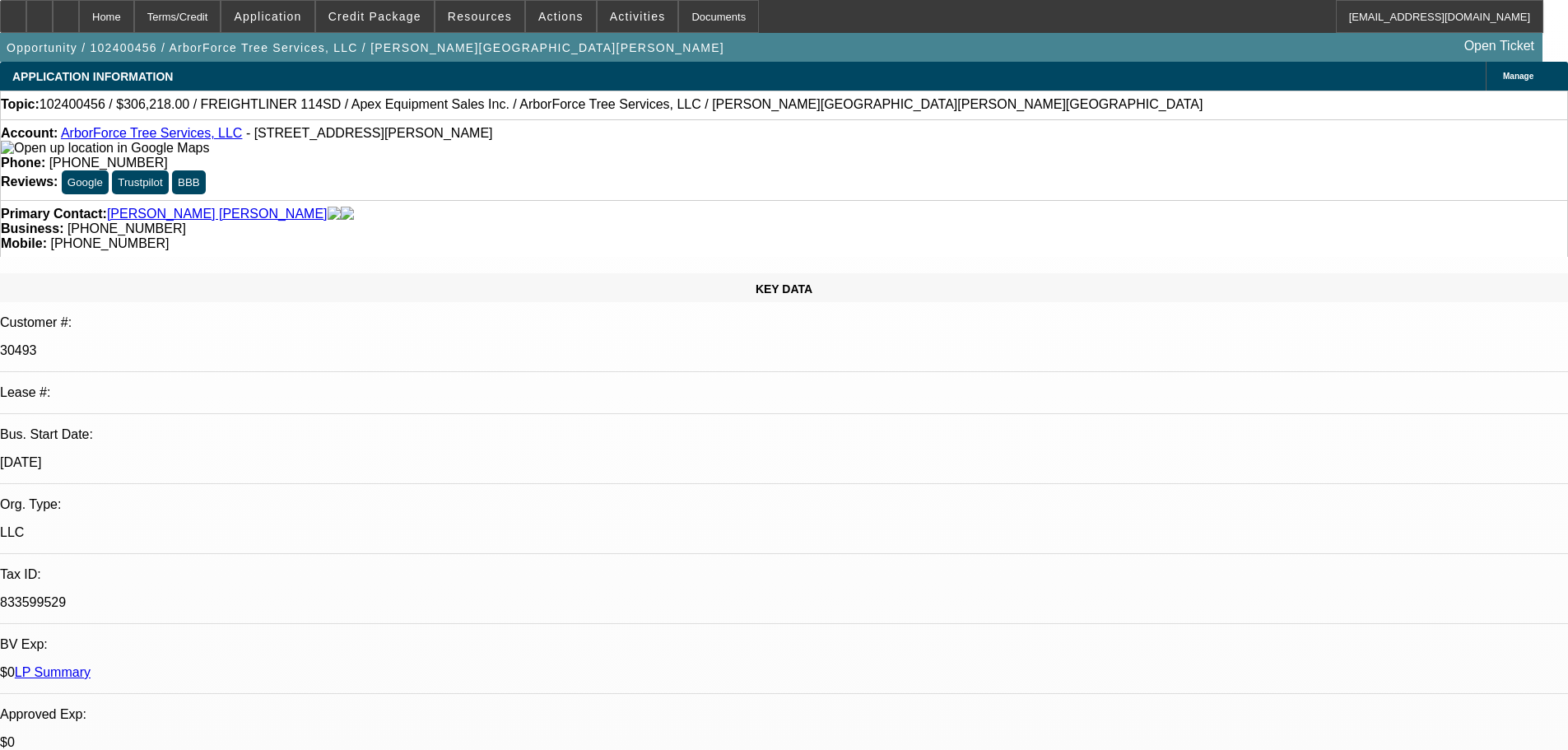
radio input "true"
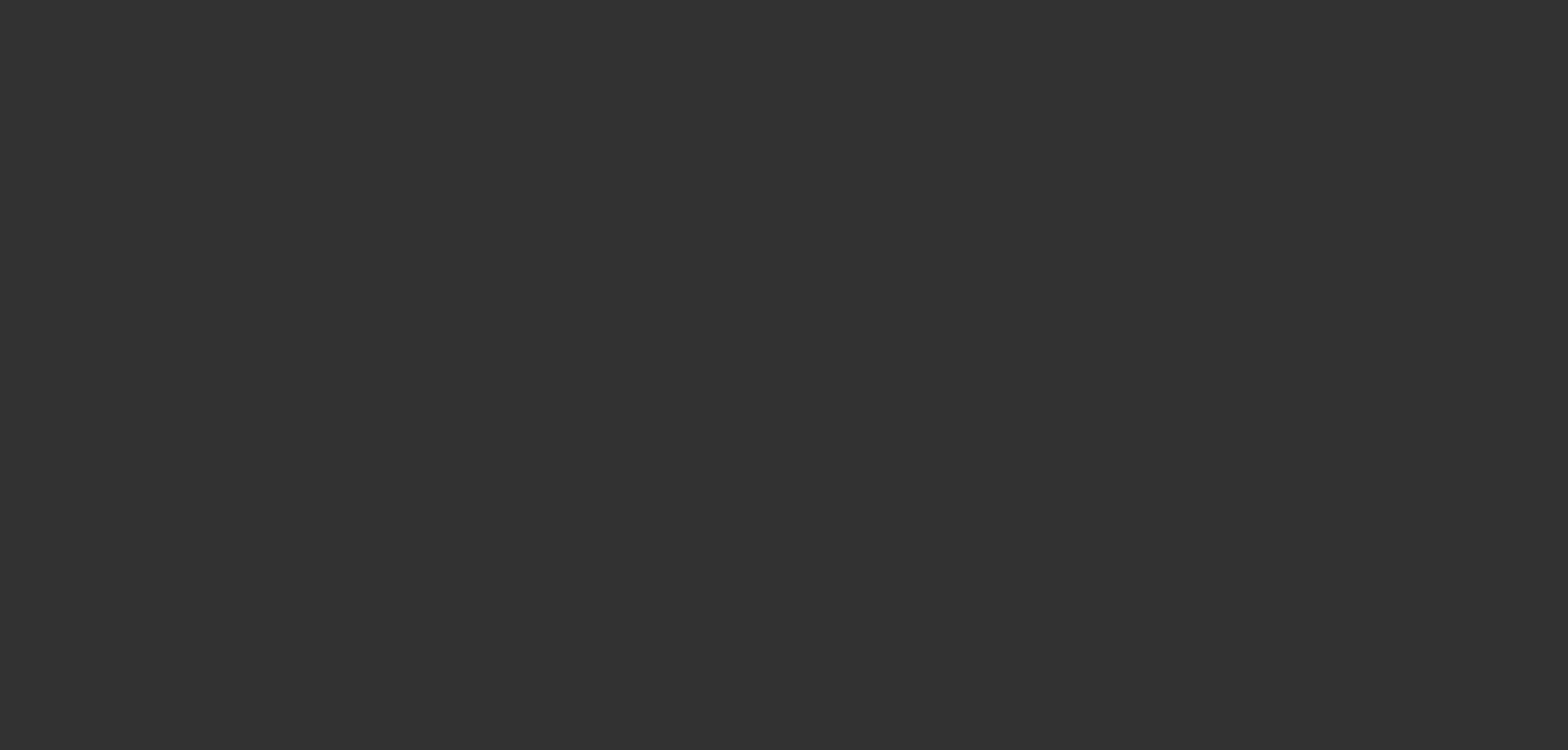
click at [760, 351] on span "Open calendar" at bounding box center [780, 331] width 39 height 39
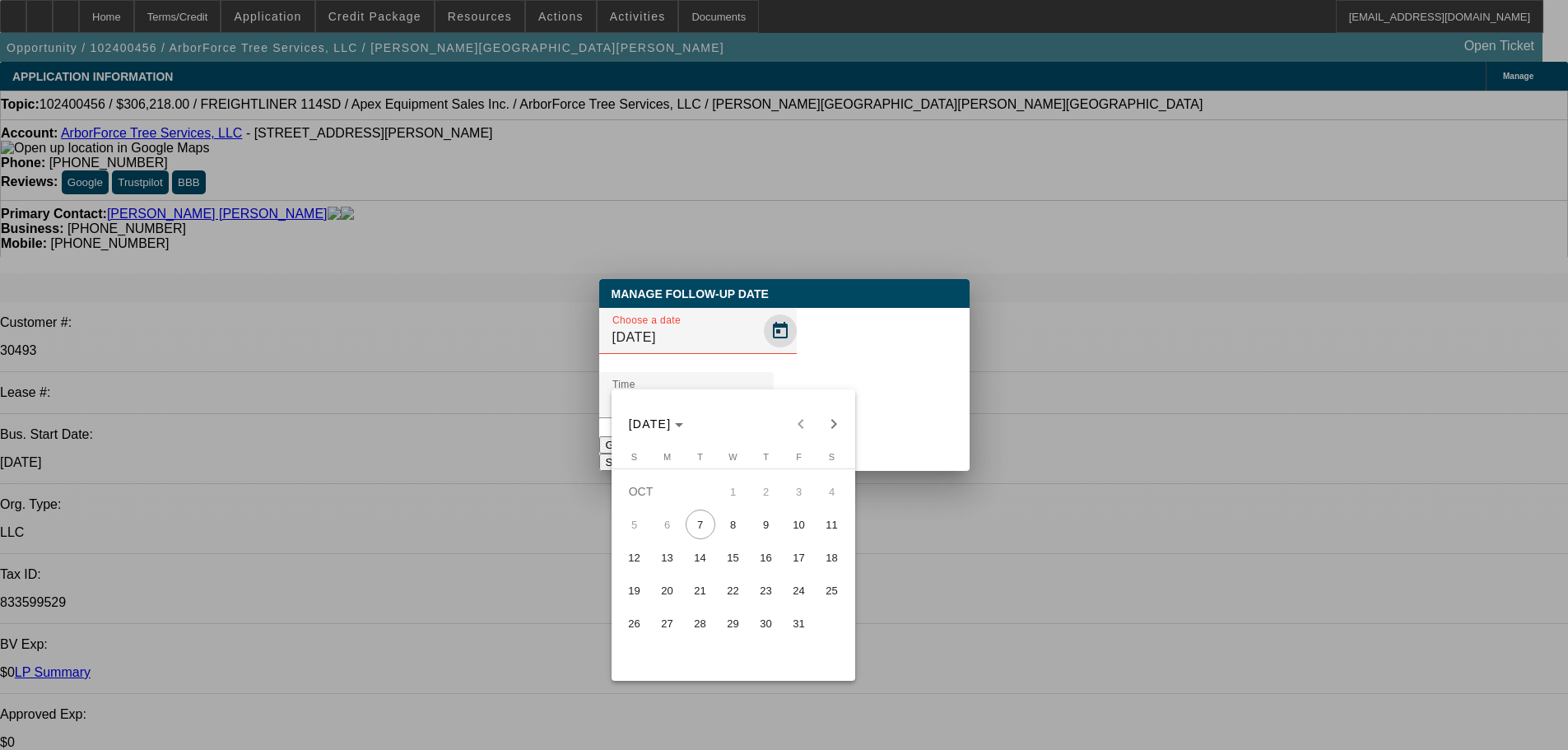
click at [749, 374] on div at bounding box center [784, 375] width 1568 height 750
click at [758, 529] on span "9" at bounding box center [766, 524] width 30 height 30
type input "10/9/2025"
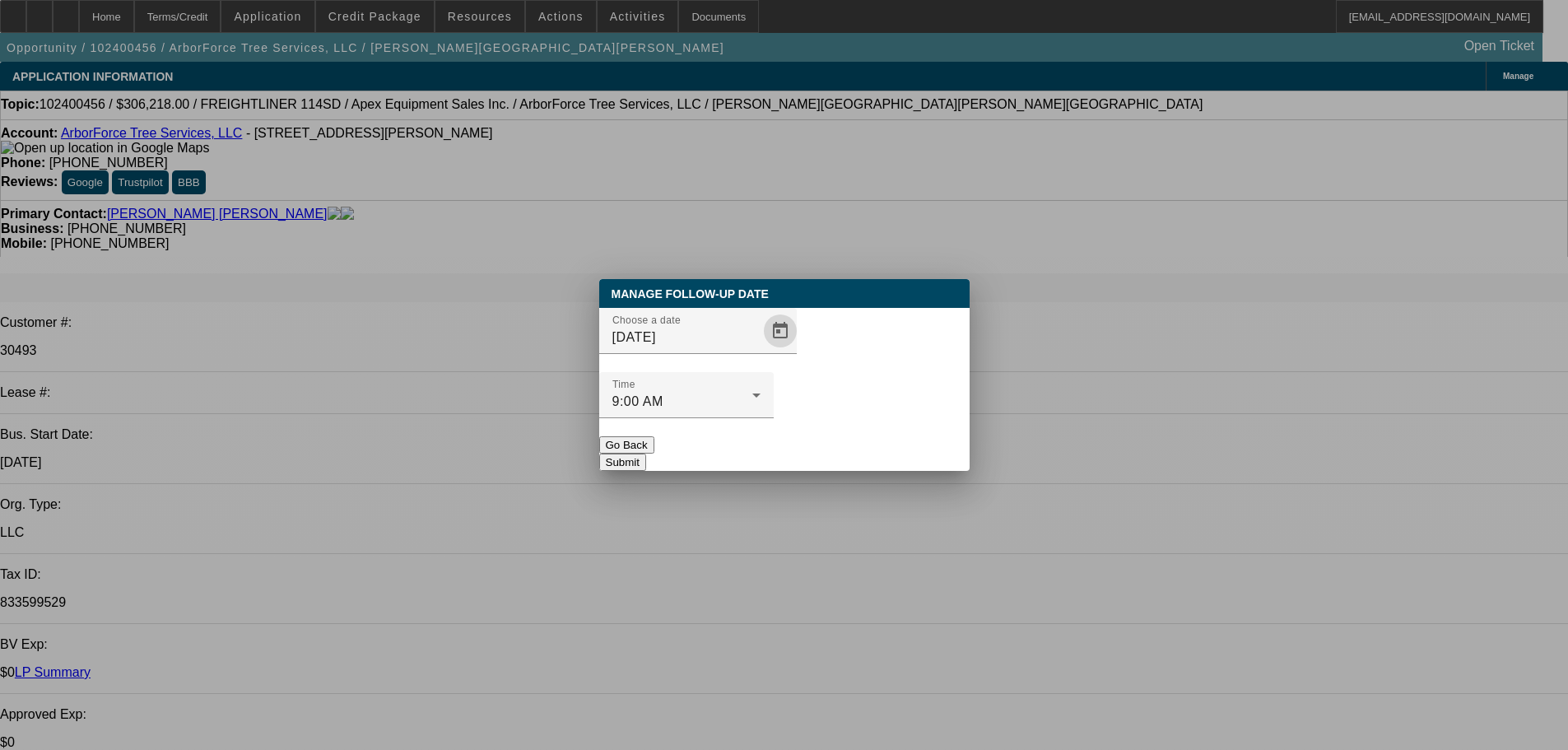
click at [646, 453] on button "Submit" at bounding box center [622, 462] width 47 height 17
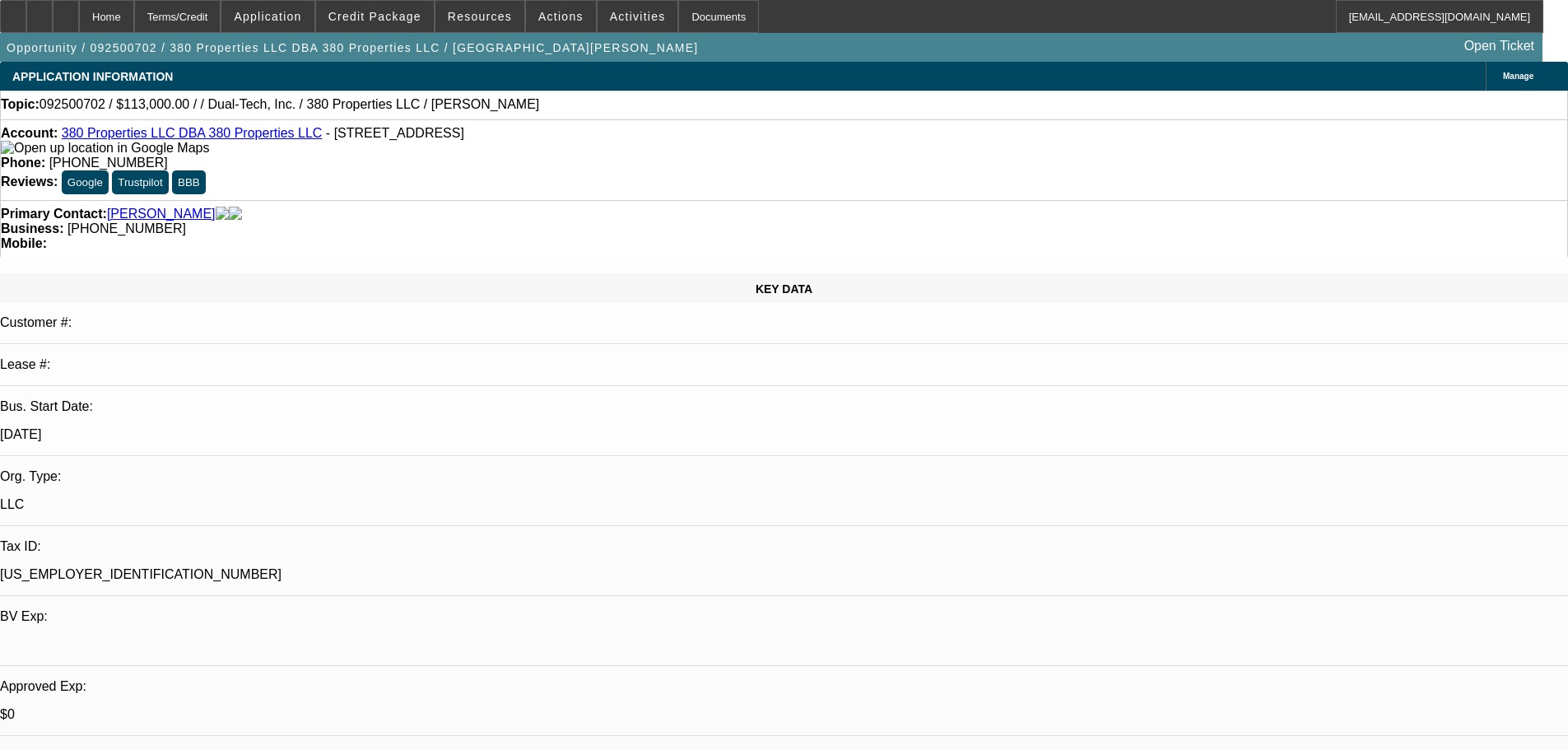
select select "0"
select select "2"
select select "0.1"
select select "4"
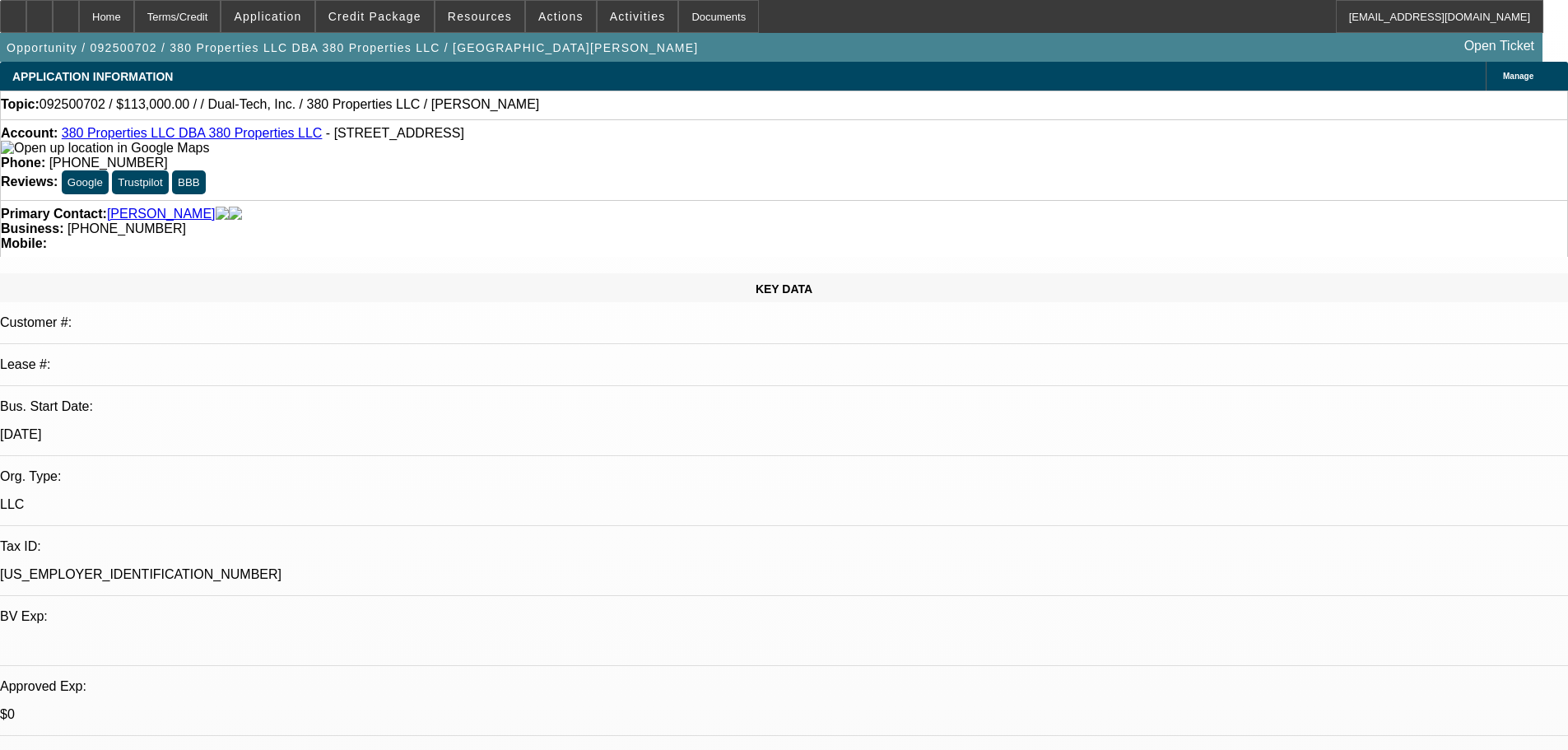
click at [680, 155] on div "Phone: [PHONE_NUMBER]" at bounding box center [784, 162] width 1566 height 15
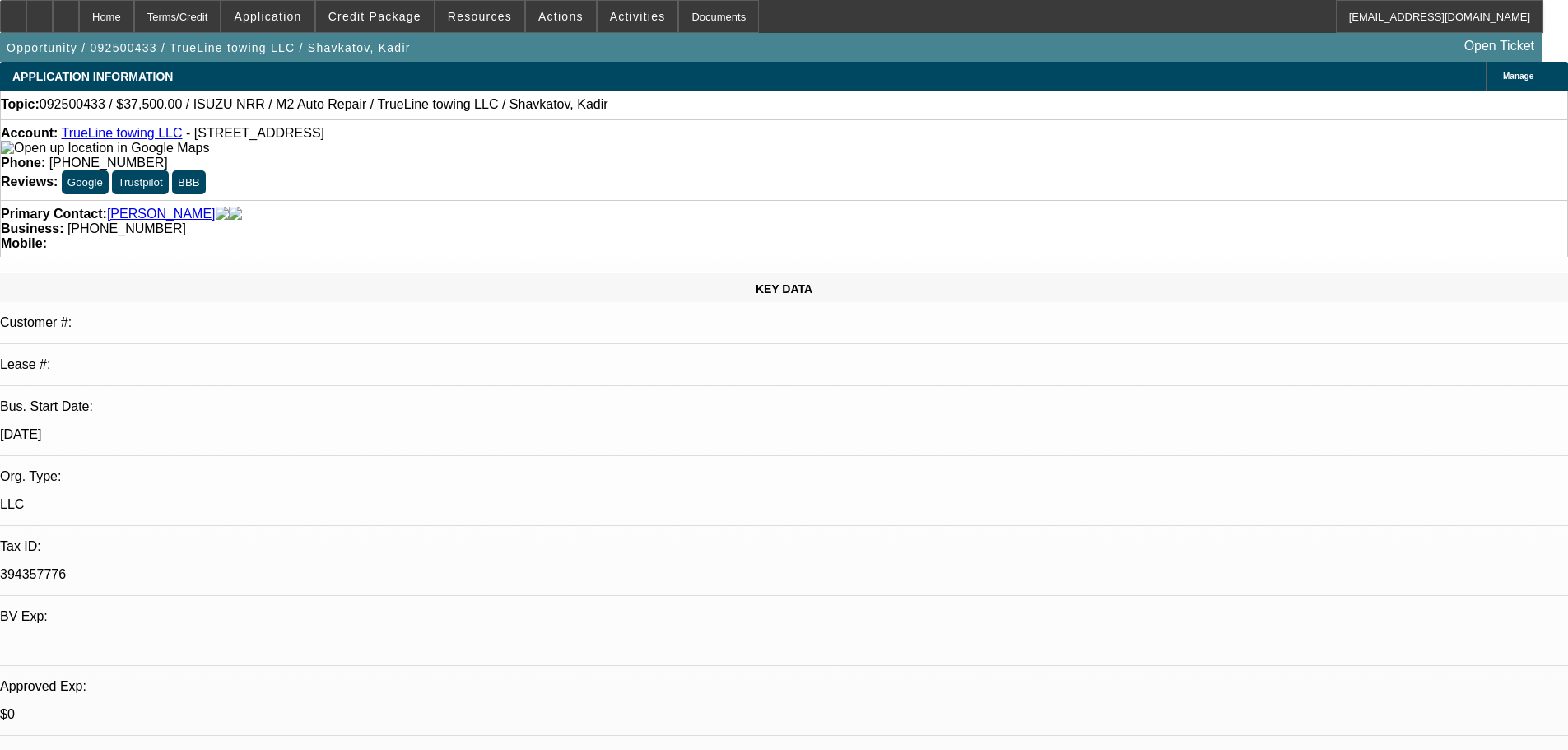
select select "0"
select select "2"
select select "0.1"
select select "4"
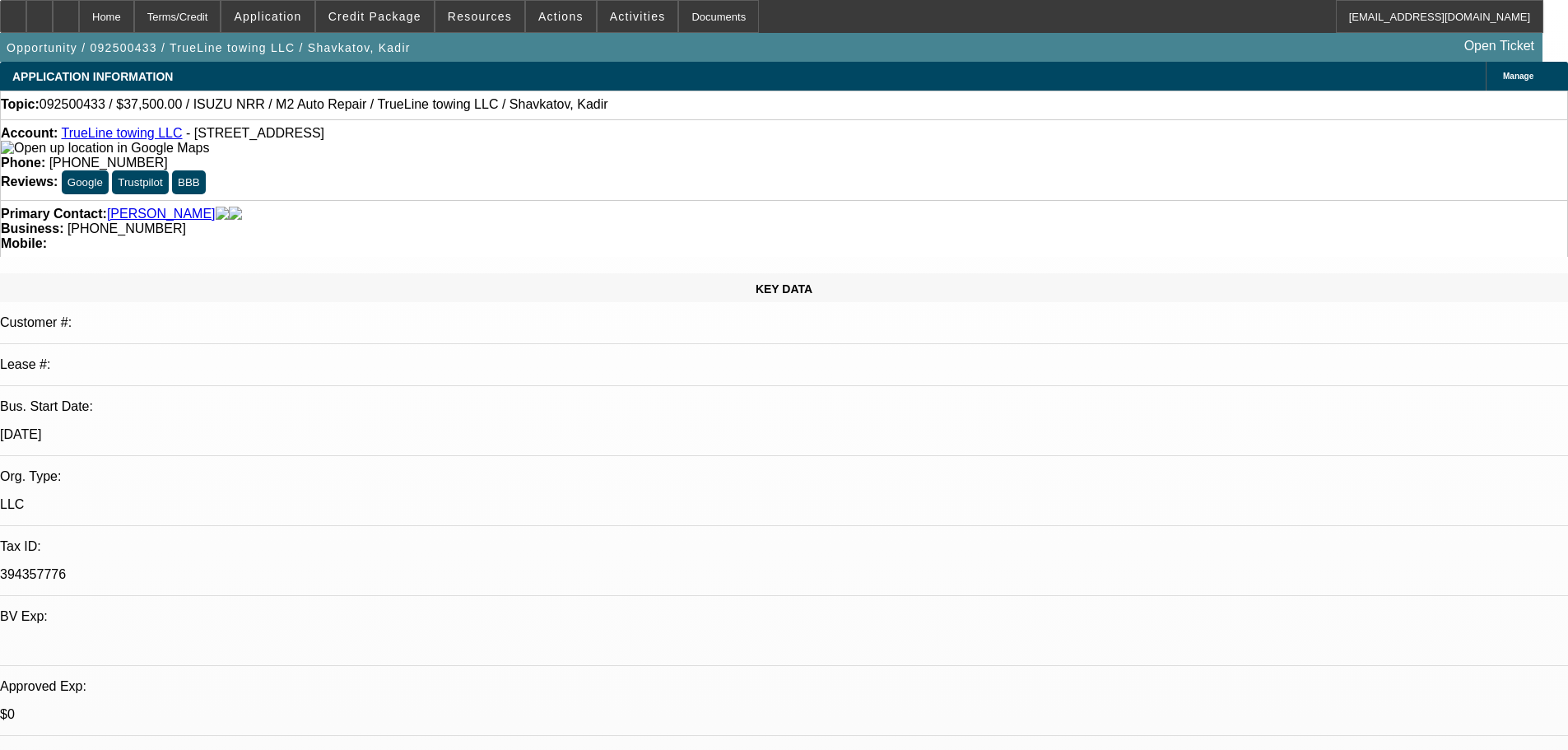
select select "0"
select select "2"
select select "0.1"
select select "4"
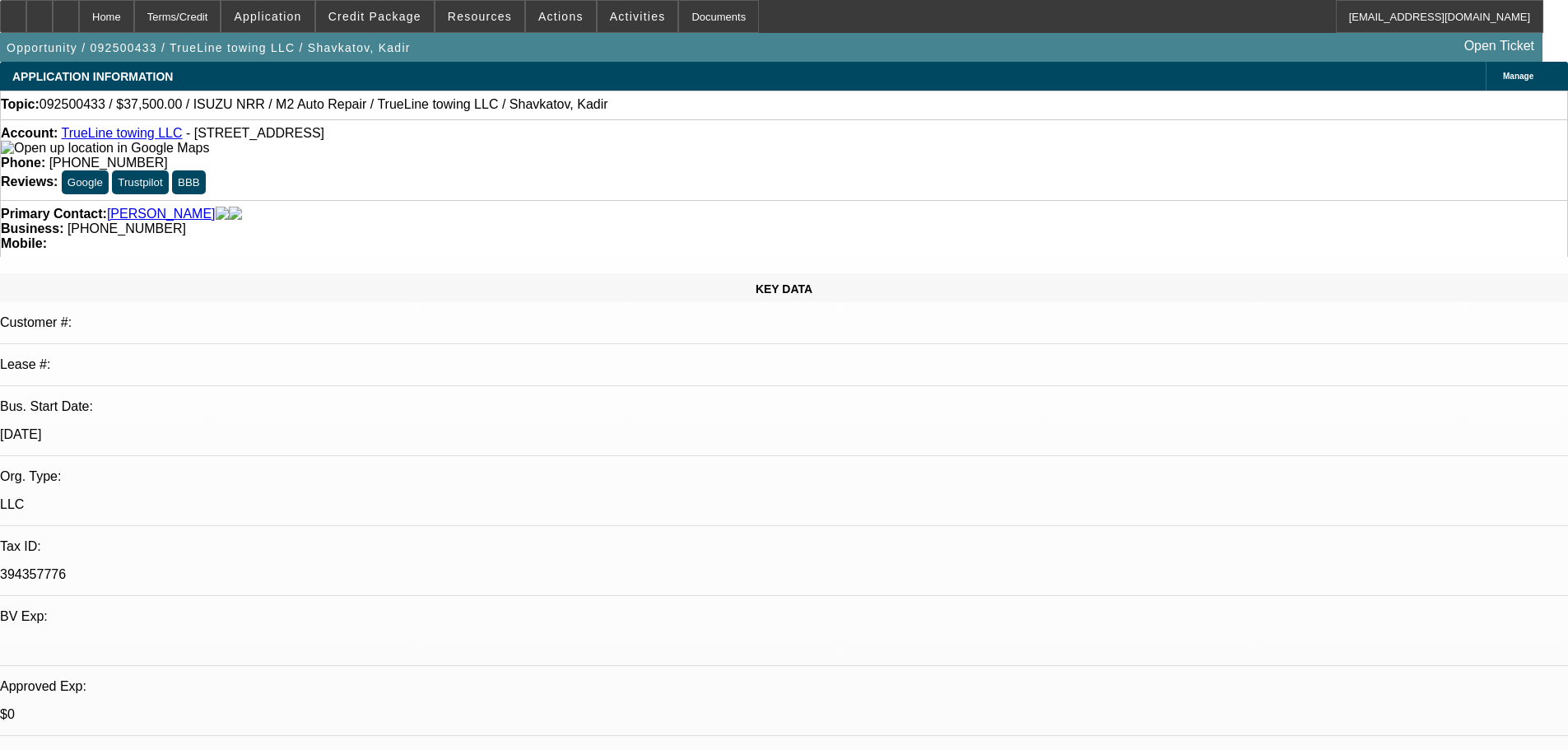
select select "0"
select select "2"
select select "0.1"
select select "4"
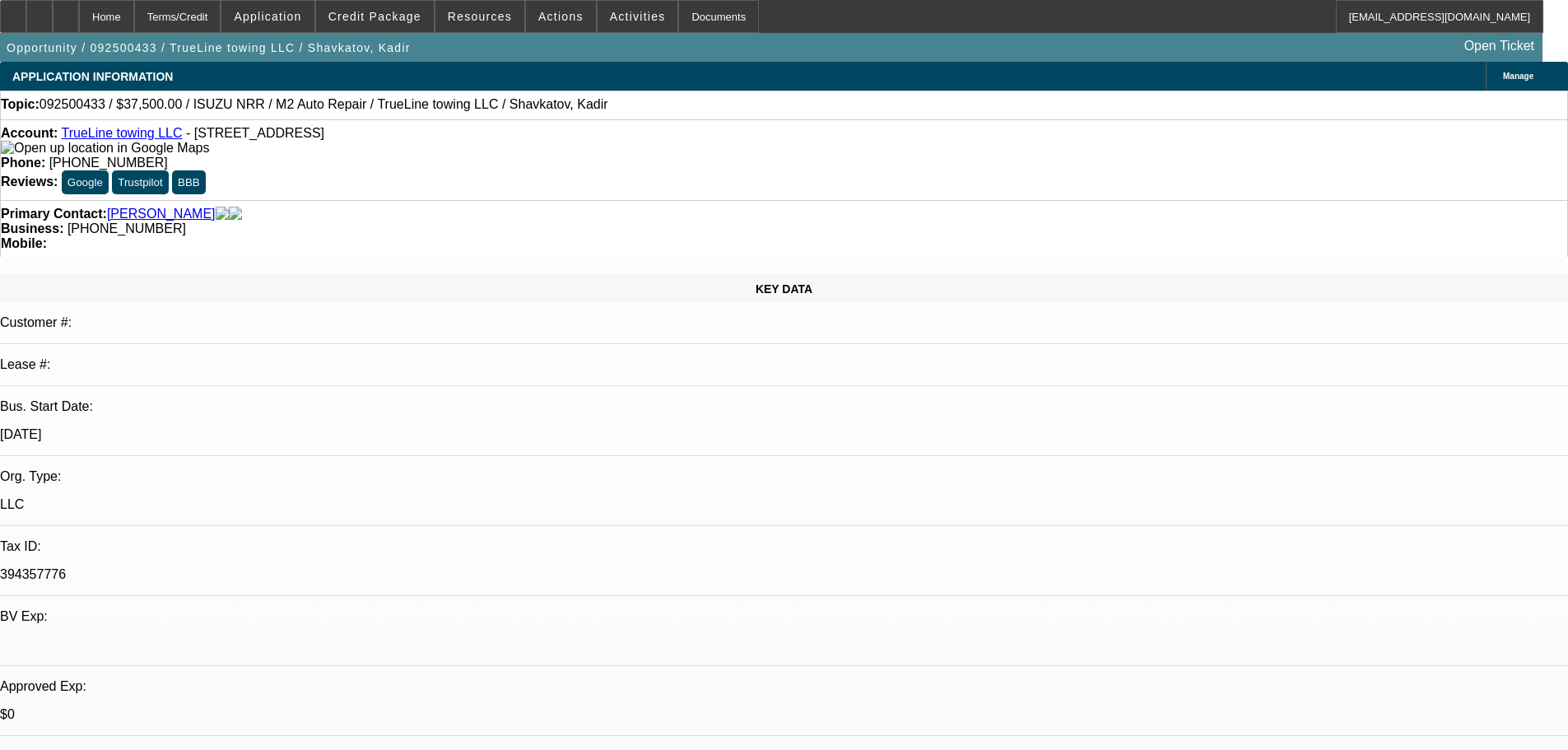
select select "0"
select select "2"
select select "0.1"
select select "4"
